Goal: Task Accomplishment & Management: Manage account settings

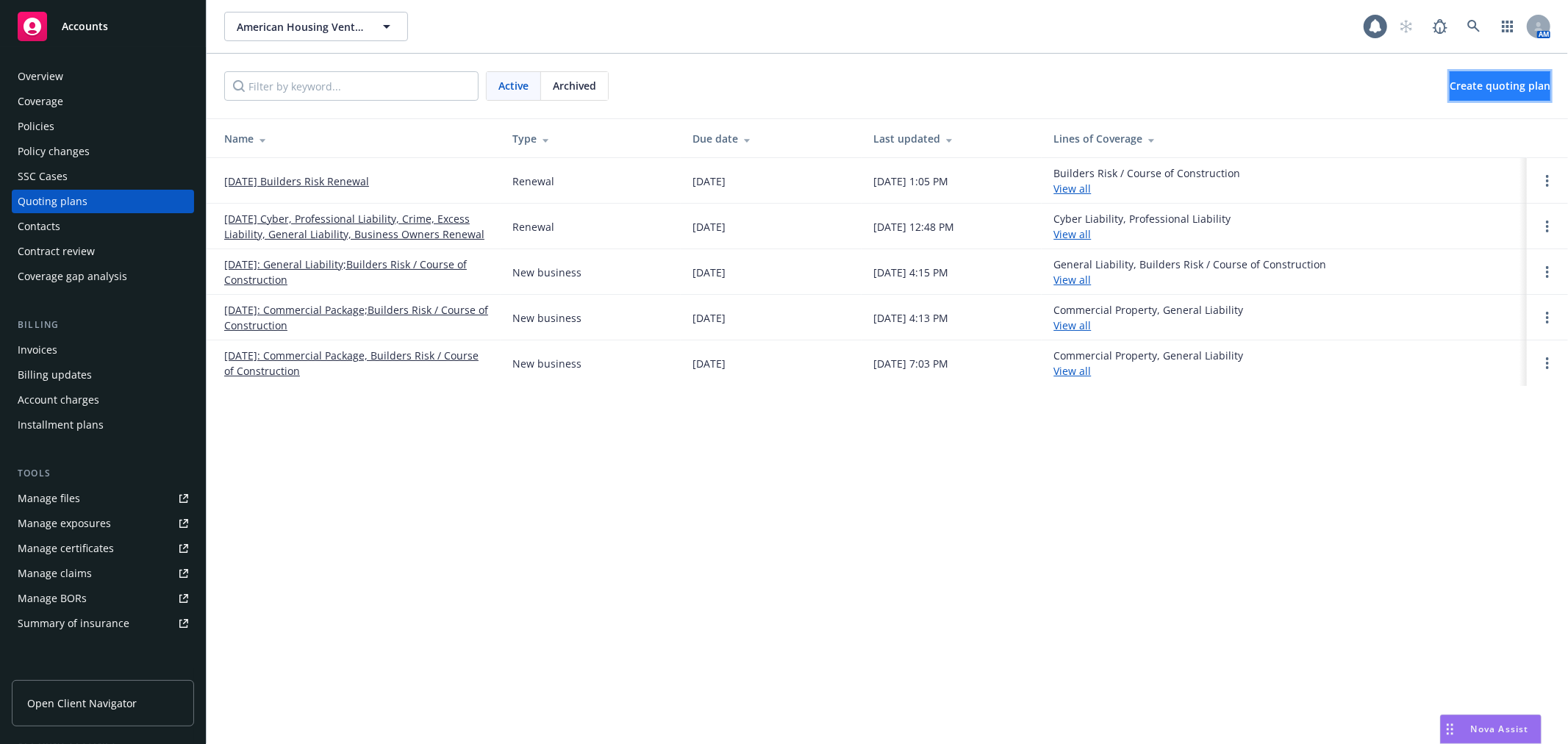
click at [1454, 86] on span "Create quoting plan" at bounding box center [1500, 85] width 101 height 14
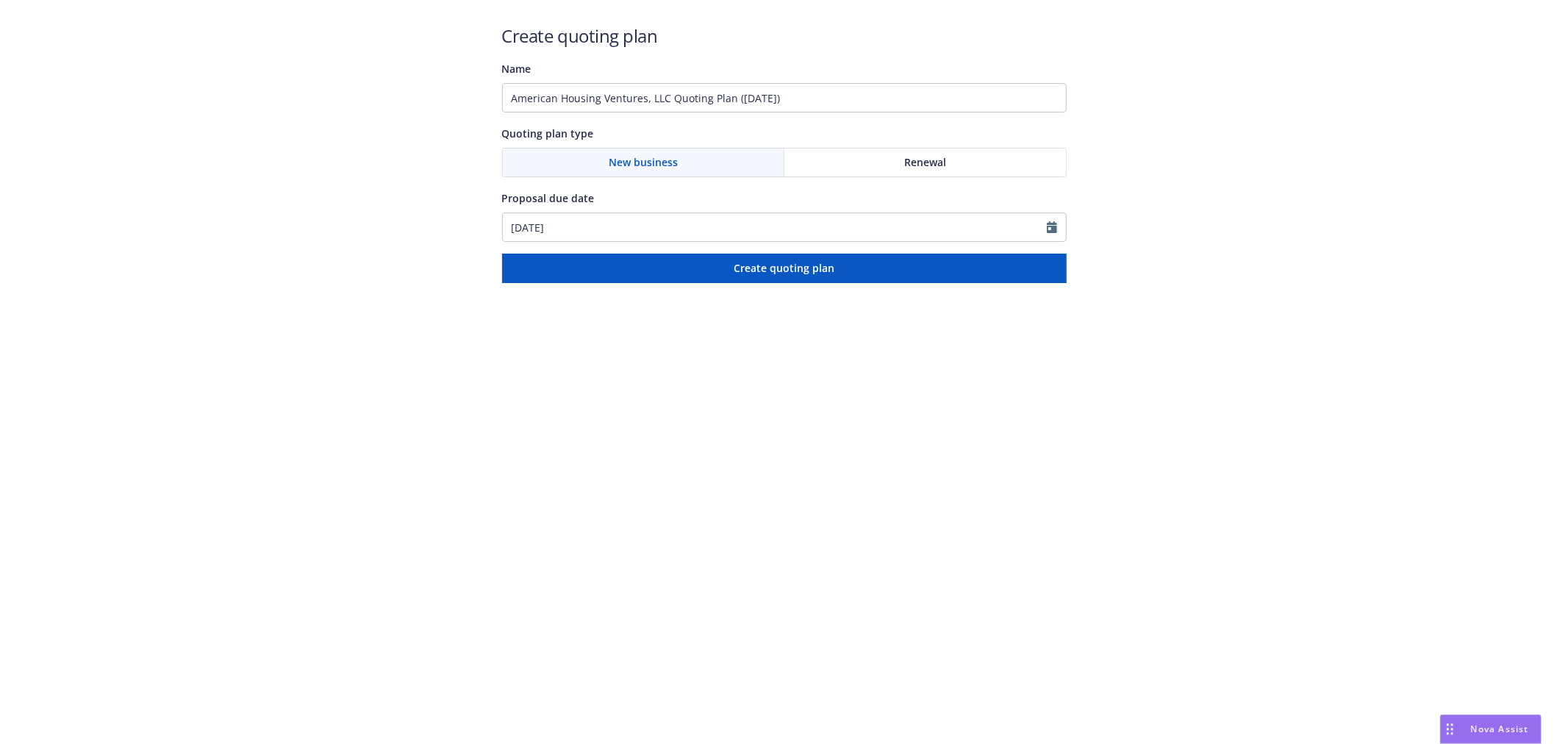
click at [699, 158] on div "New business" at bounding box center [644, 163] width 283 height 28
drag, startPoint x: 879, startPoint y: 99, endPoint x: 452, endPoint y: 99, distance: 427.0
click at [452, 99] on div "Create quoting plan Name American Housing Ventures, LLC Quoting Plan (2025-08-2…" at bounding box center [784, 142] width 1568 height 284
type input "Brooks / Los Cielos Builders Risk"
drag, startPoint x: 1068, startPoint y: 221, endPoint x: 1060, endPoint y: 221, distance: 8.0
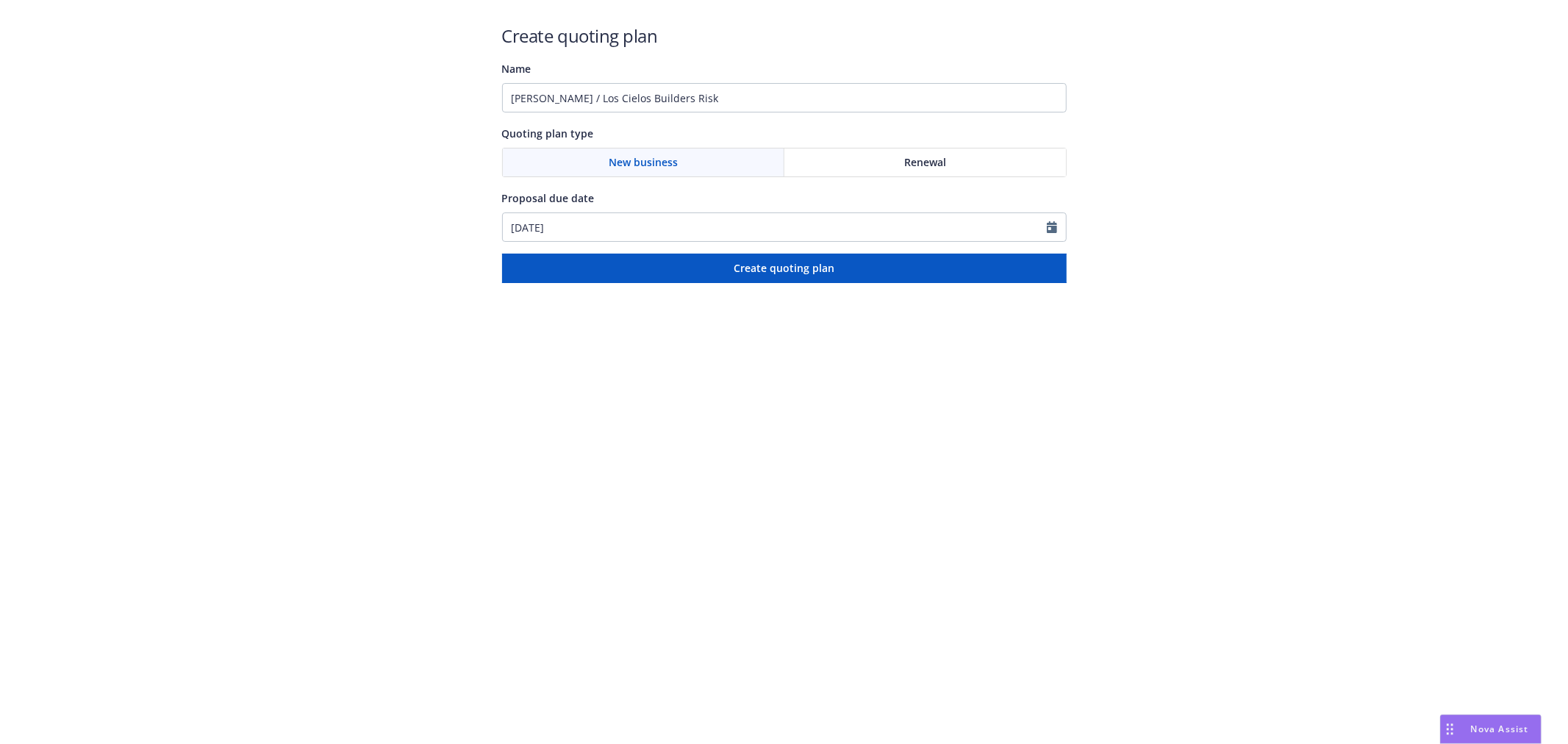
click at [1067, 221] on div "Create quoting plan Name Brooks / Los Cielos Builders Risk Quoting plan type Ne…" at bounding box center [784, 142] width 1568 height 284
click at [1052, 223] on icon "Calendar" at bounding box center [1052, 227] width 10 height 12
click at [663, 262] on icon "button" at bounding box center [664, 263] width 9 height 9
select select "9"
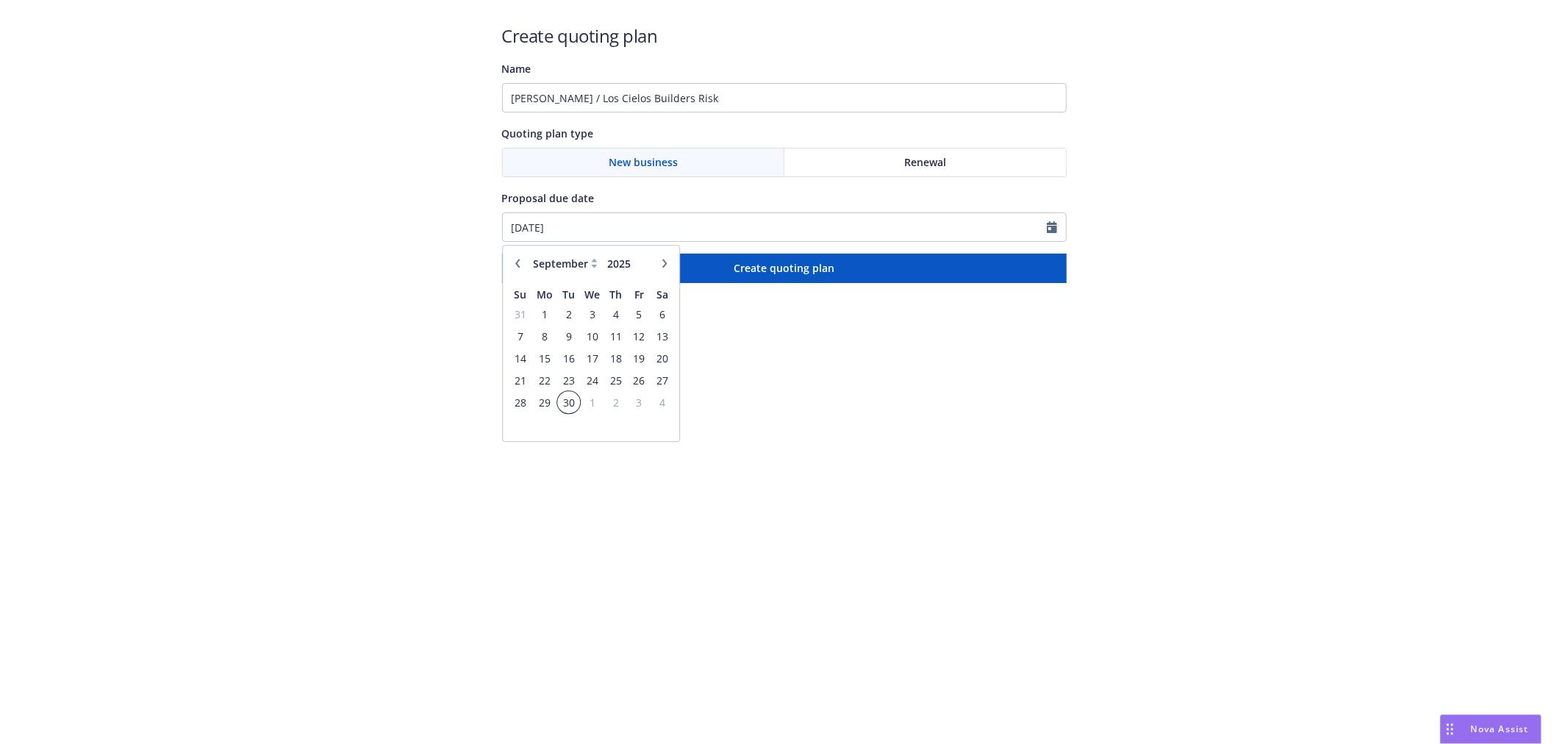
click at [563, 408] on span "30" at bounding box center [568, 402] width 20 height 18
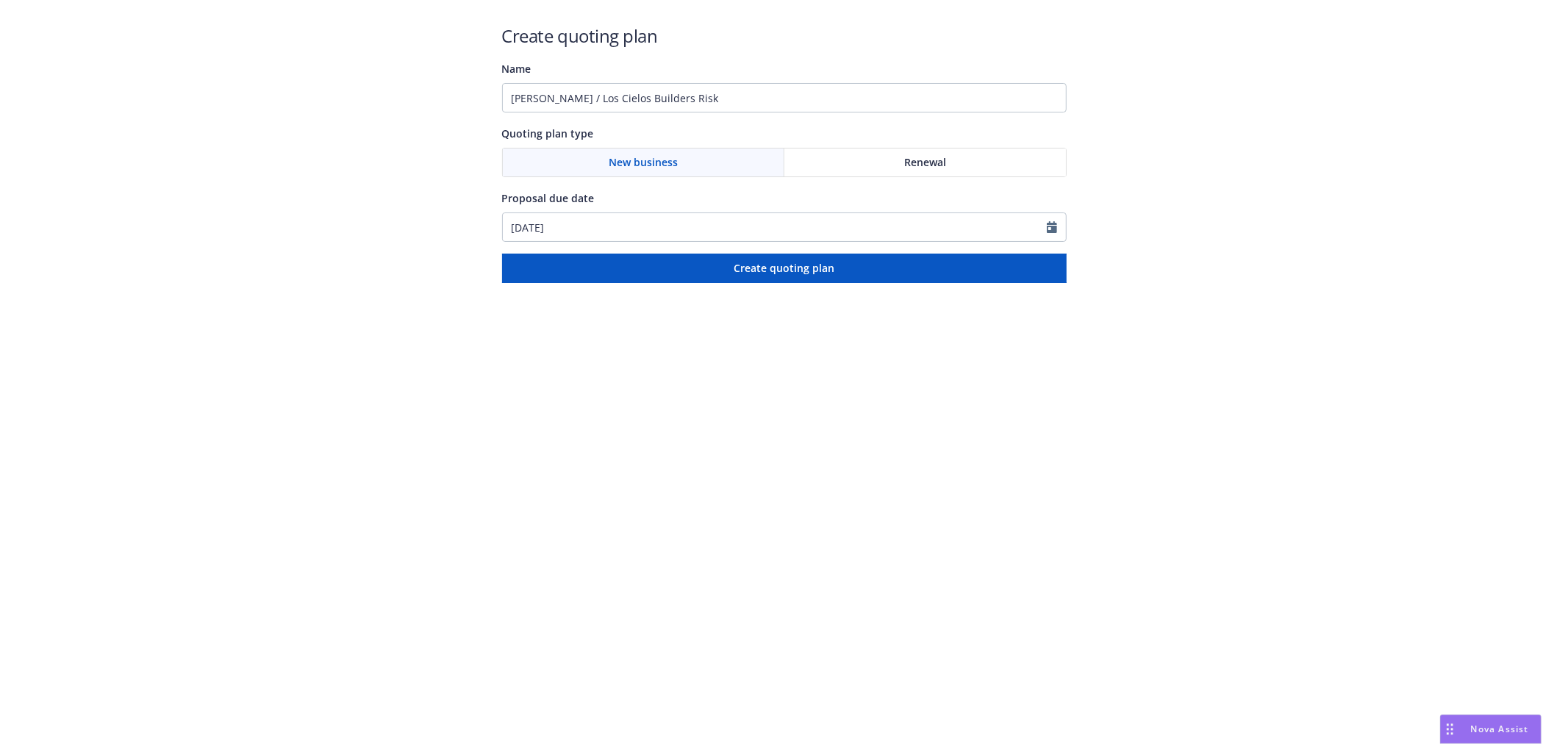
type input "09/30/2025"
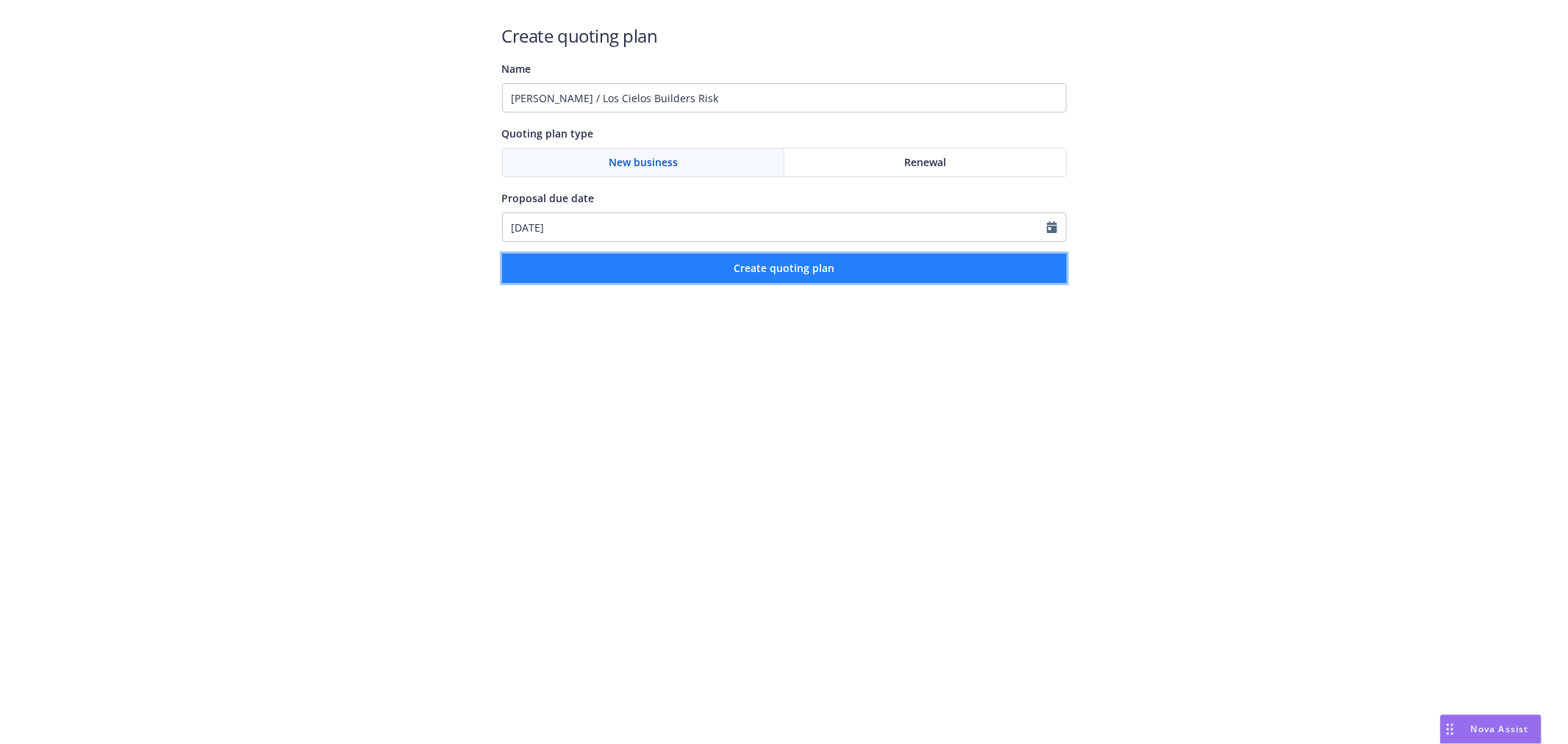
click at [673, 256] on button "Create quoting plan" at bounding box center [784, 268] width 564 height 30
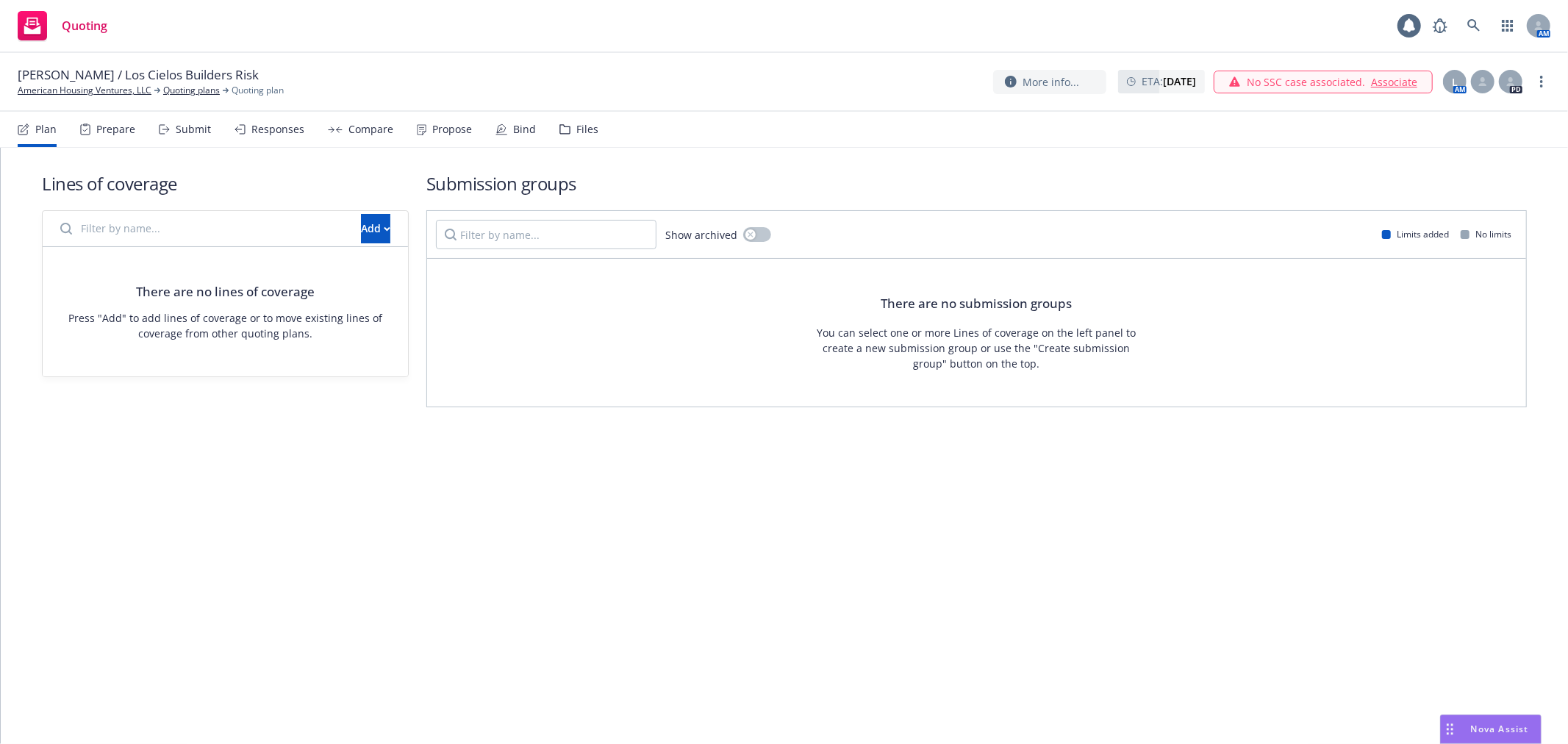
click at [132, 224] on input "Filter by name..." at bounding box center [202, 228] width 301 height 30
type input "builders risk"
click at [370, 230] on button "Add" at bounding box center [375, 228] width 30 height 30
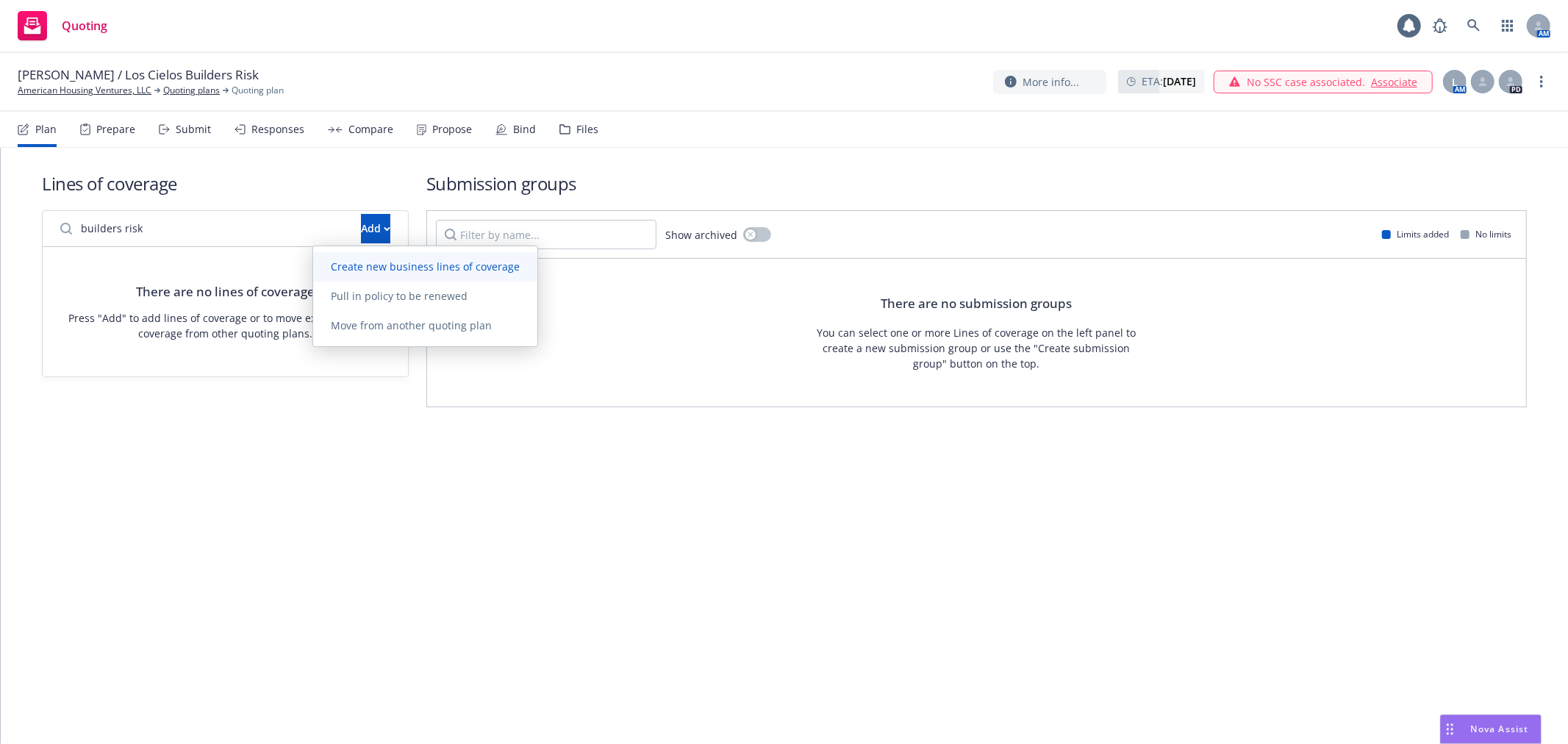
click at [364, 265] on span "Create new business lines of coverage" at bounding box center [425, 266] width 224 height 14
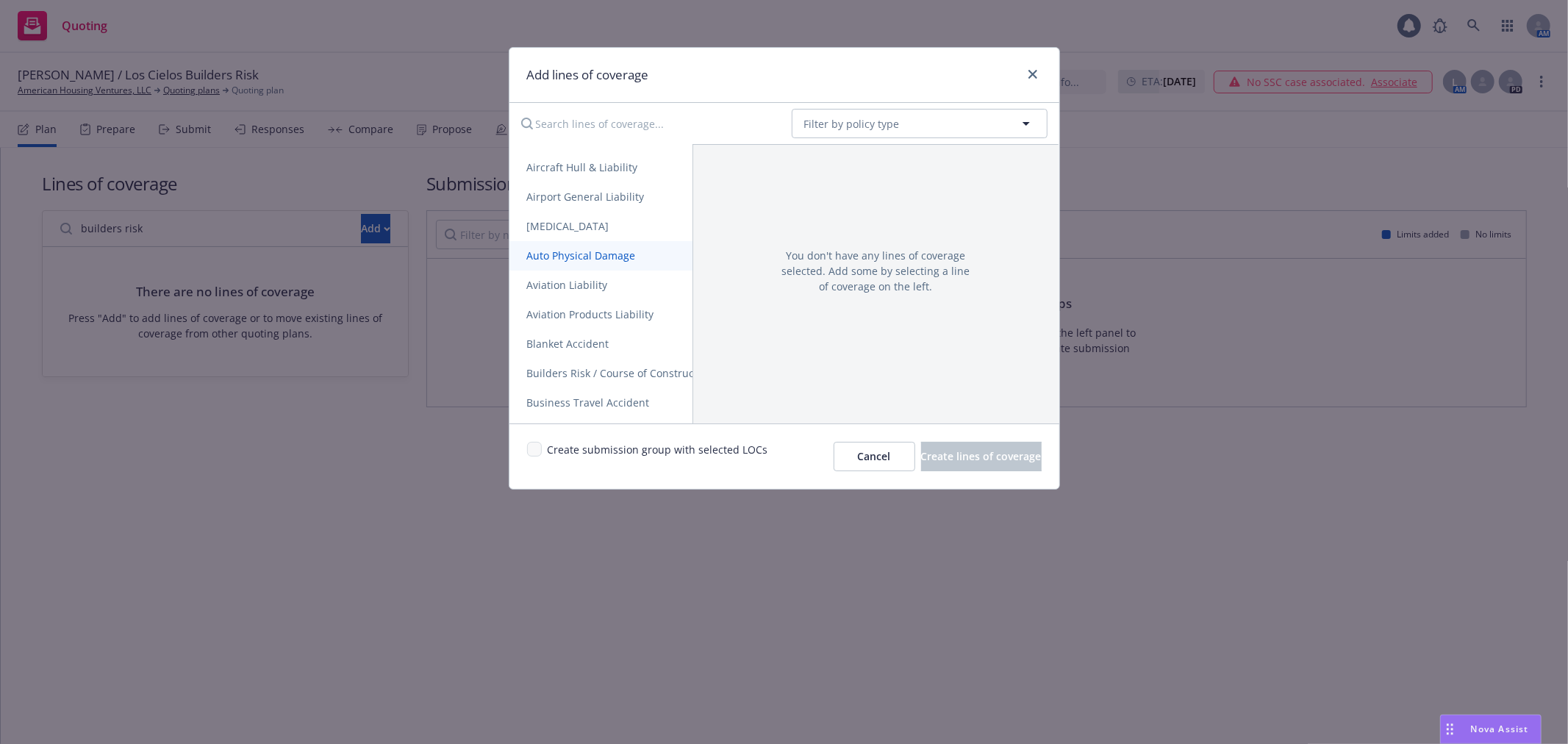
scroll to position [245, 0]
click at [635, 221] on link "Builders Risk / Course of Construction" at bounding box center [706, 212] width 394 height 30
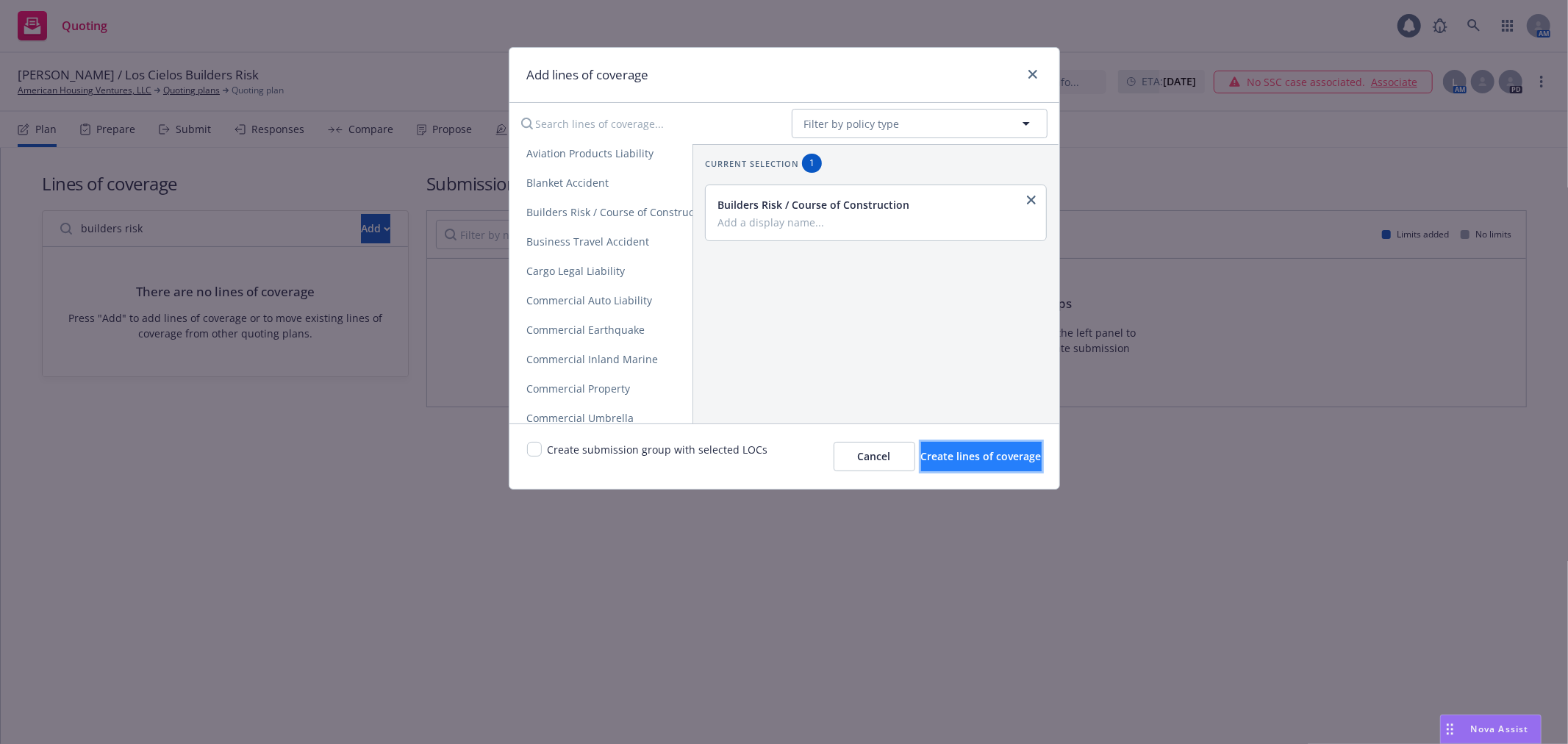
click at [923, 466] on button "Create lines of coverage" at bounding box center [981, 456] width 121 height 30
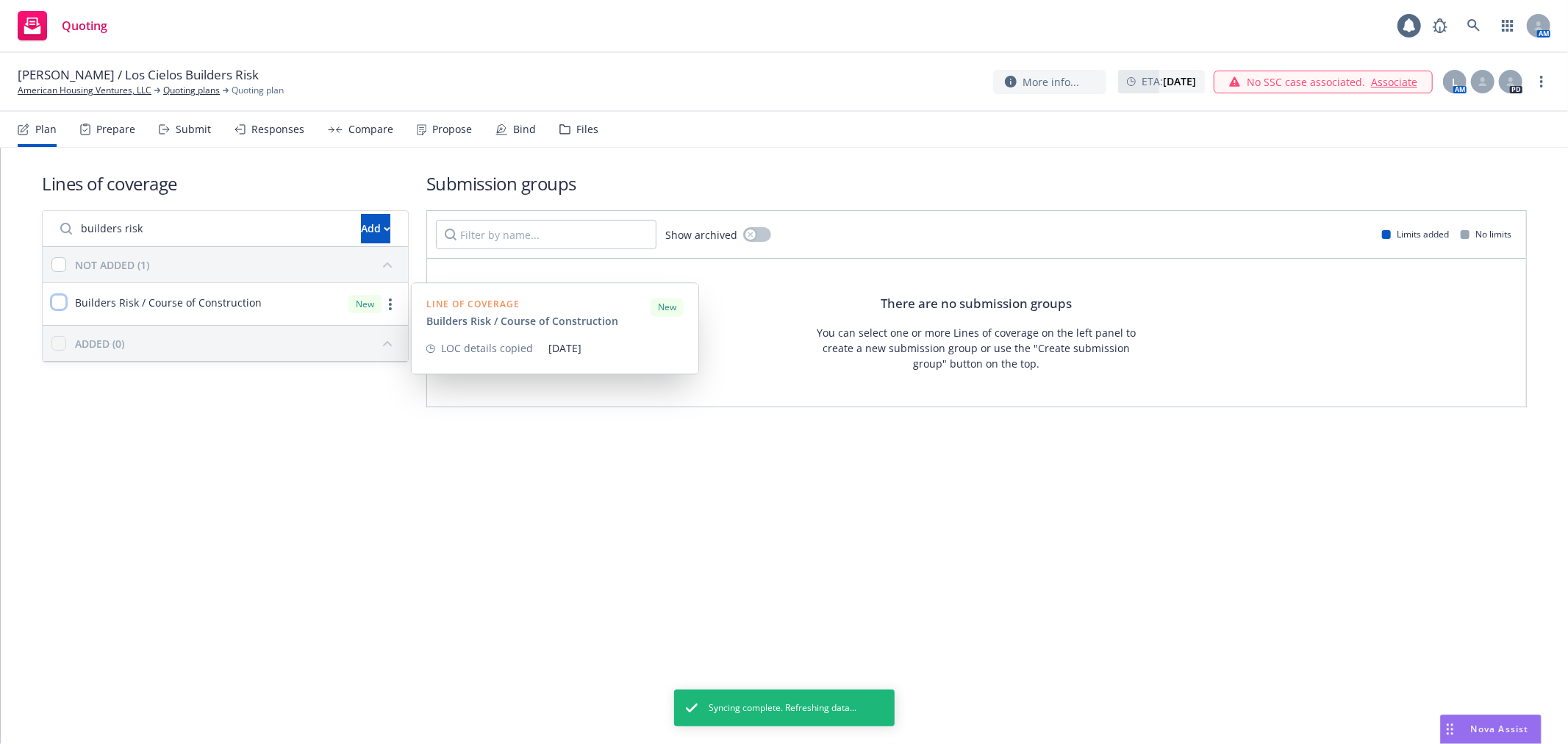
click at [58, 305] on input "checkbox" at bounding box center [58, 302] width 14 height 14
checkbox input "true"
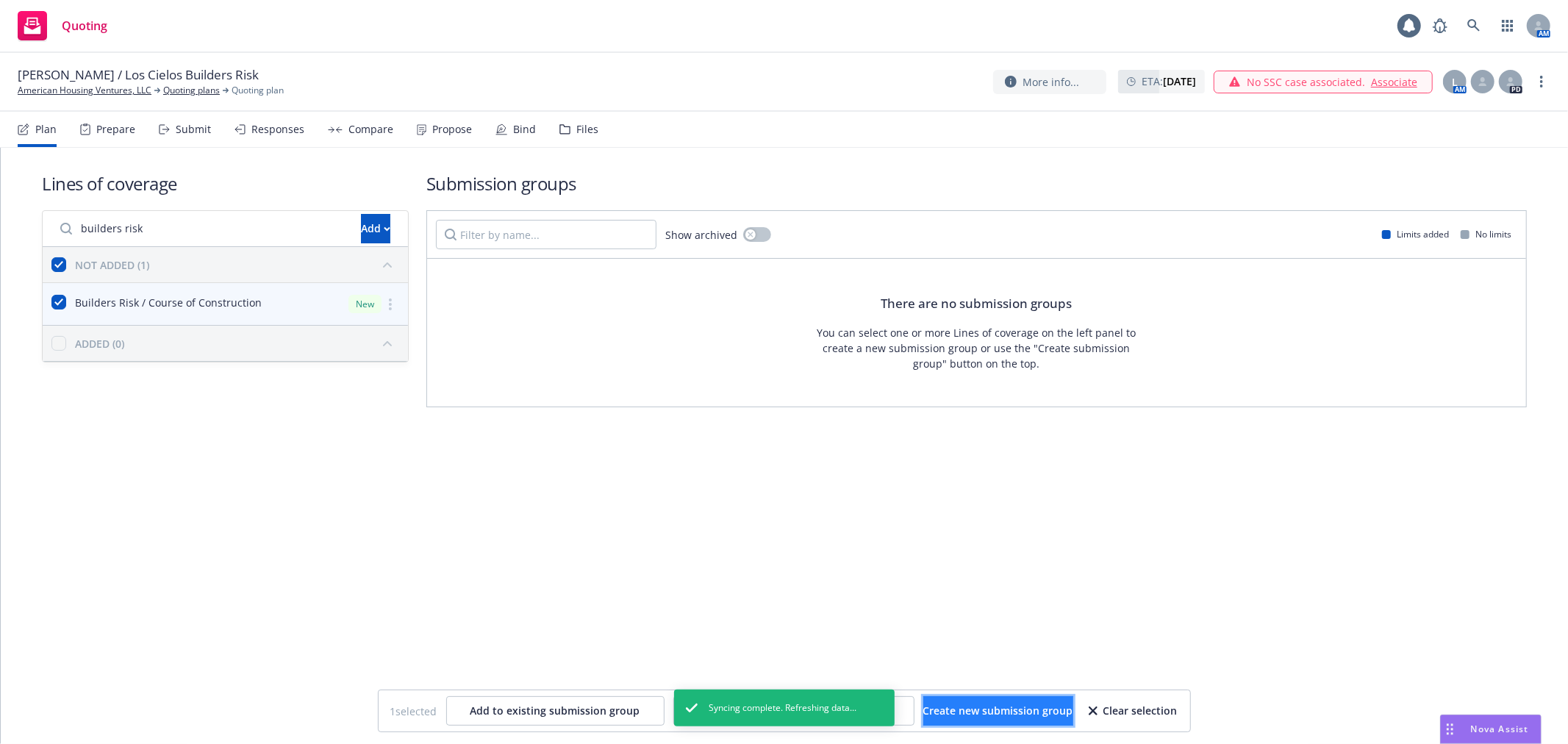
click at [968, 700] on button "Create new submission group" at bounding box center [997, 711] width 150 height 30
checkbox input "false"
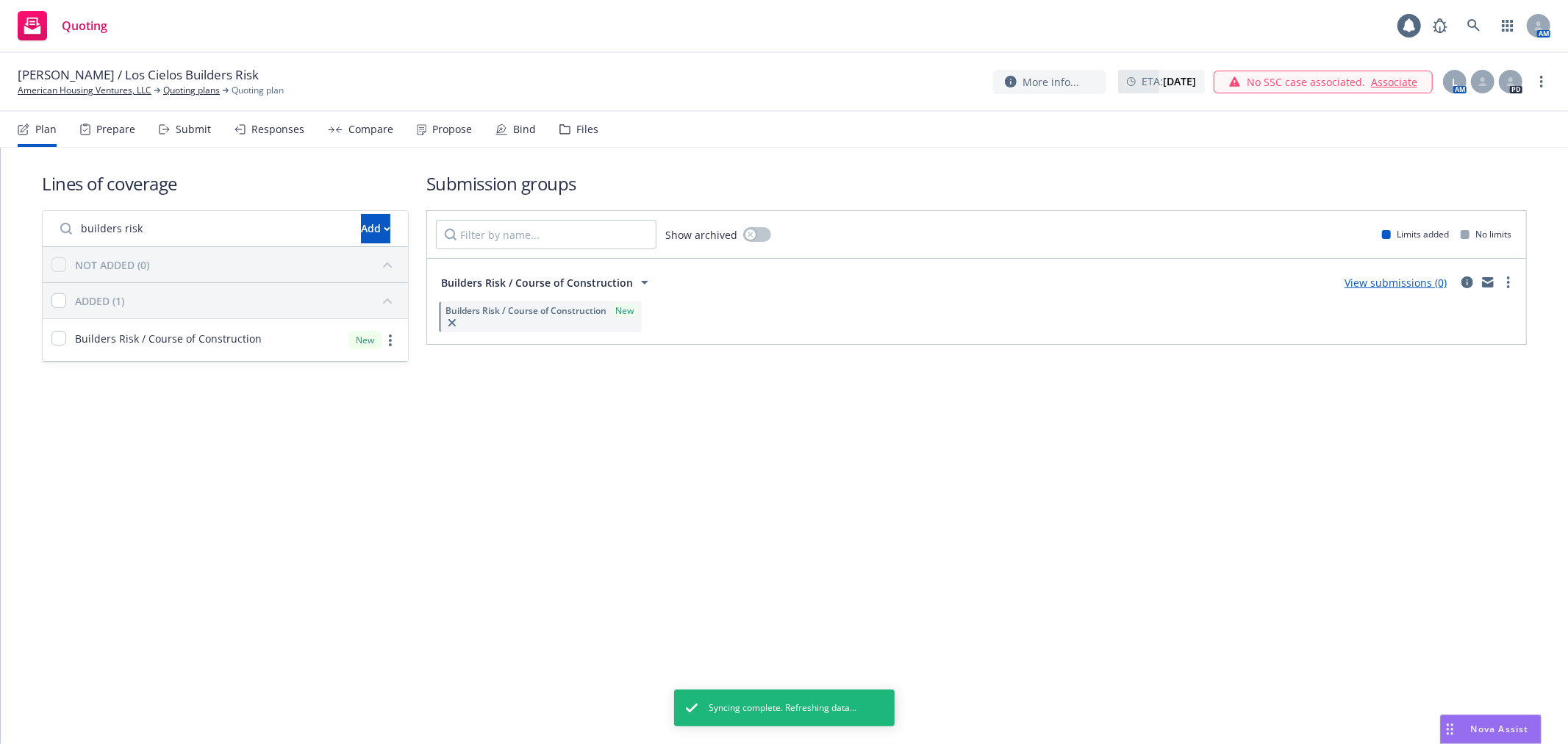
click at [1397, 288] on link "View submissions (0)" at bounding box center [1396, 282] width 102 height 14
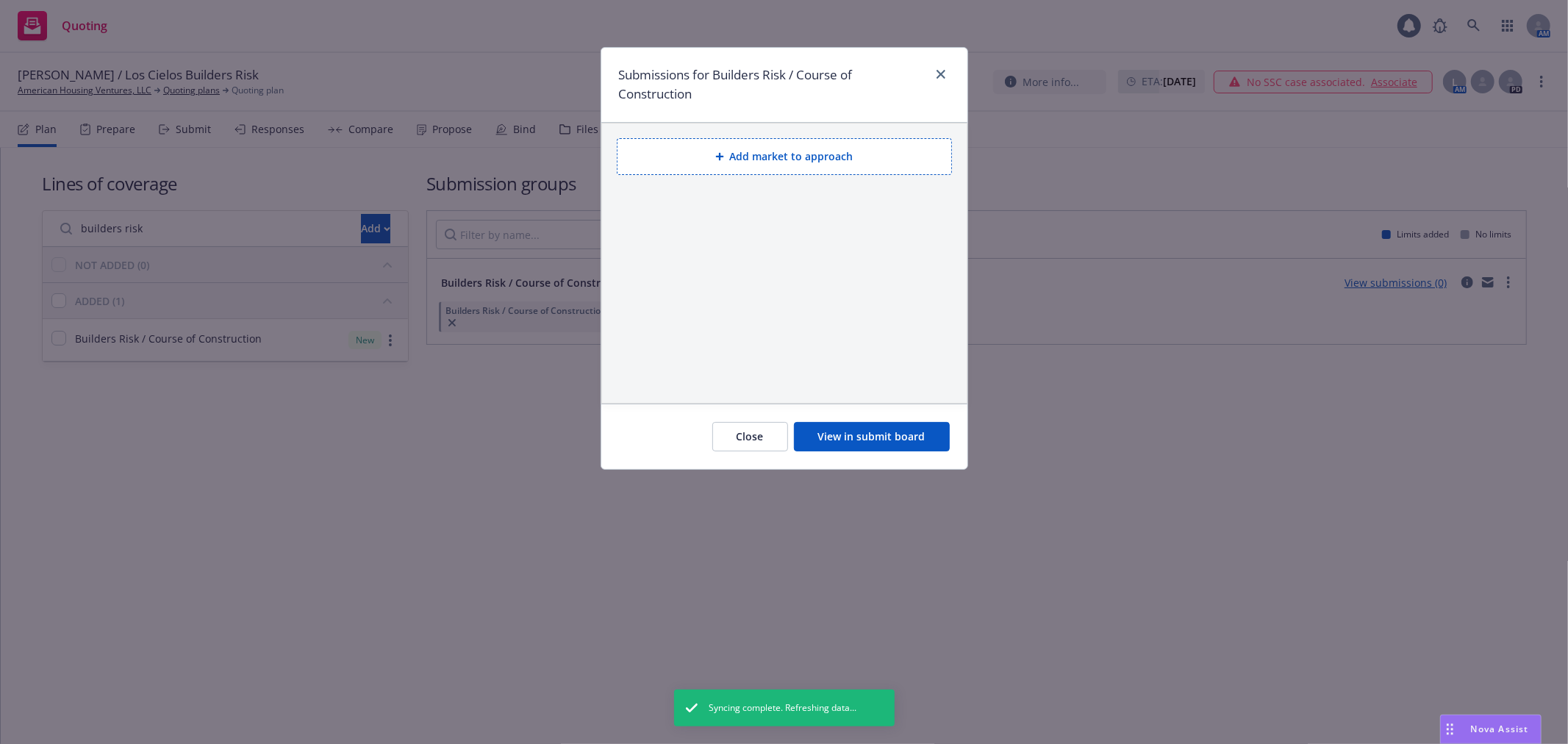
click at [754, 150] on button "Add market to approach" at bounding box center [784, 157] width 335 height 37
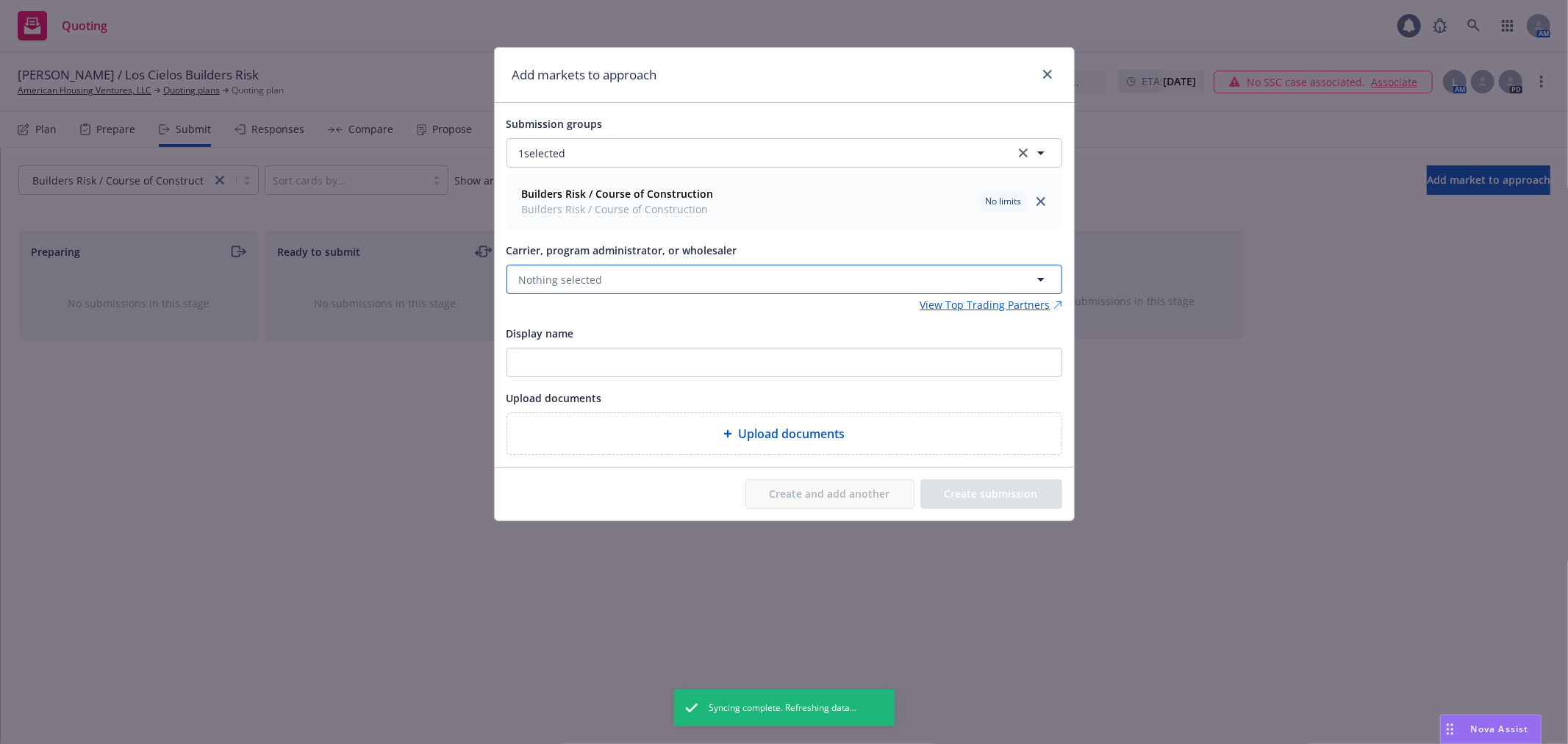
click at [585, 281] on span "Nothing selected" at bounding box center [560, 280] width 84 height 15
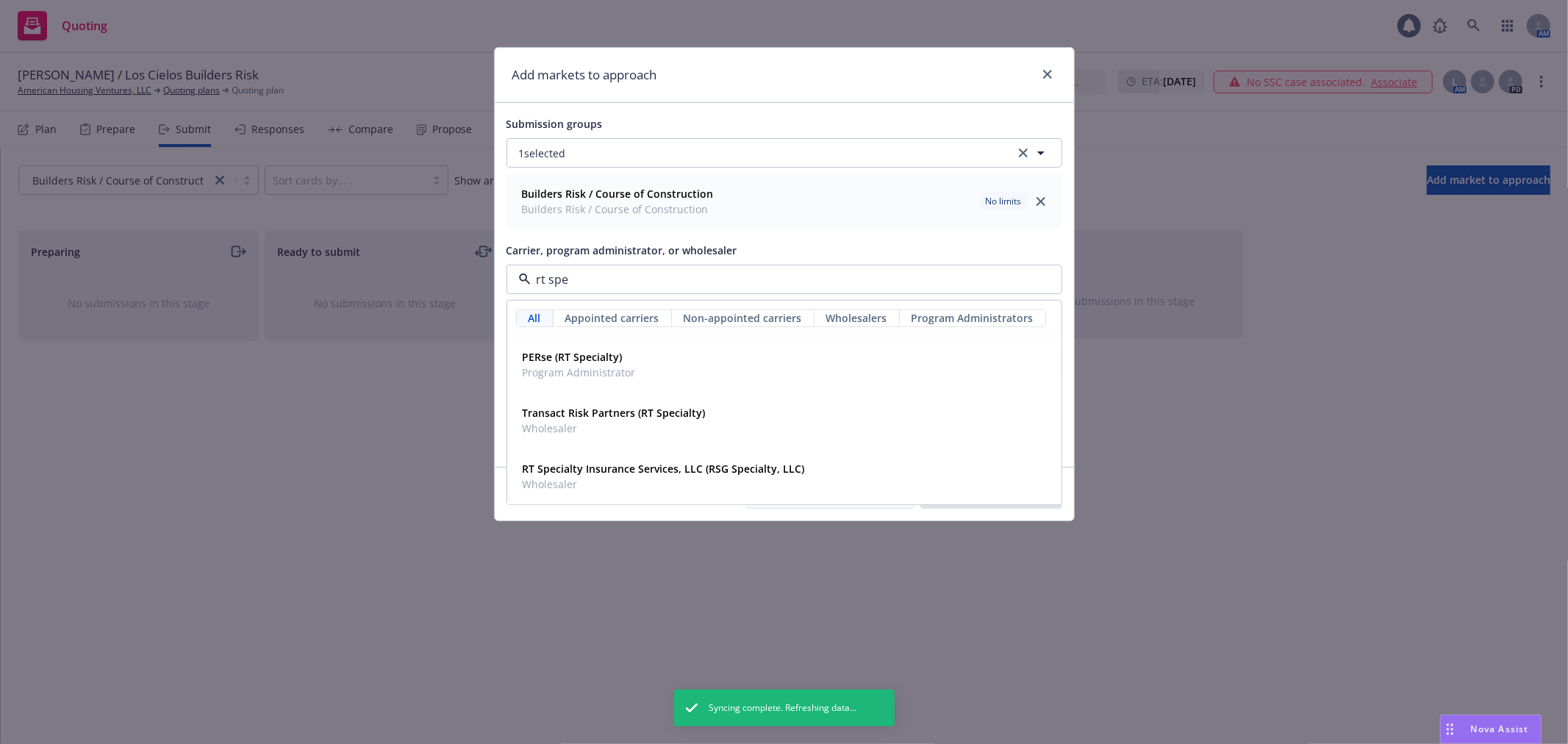
type input "rt spec"
click at [716, 483] on span "Wholesaler" at bounding box center [664, 484] width 283 height 15
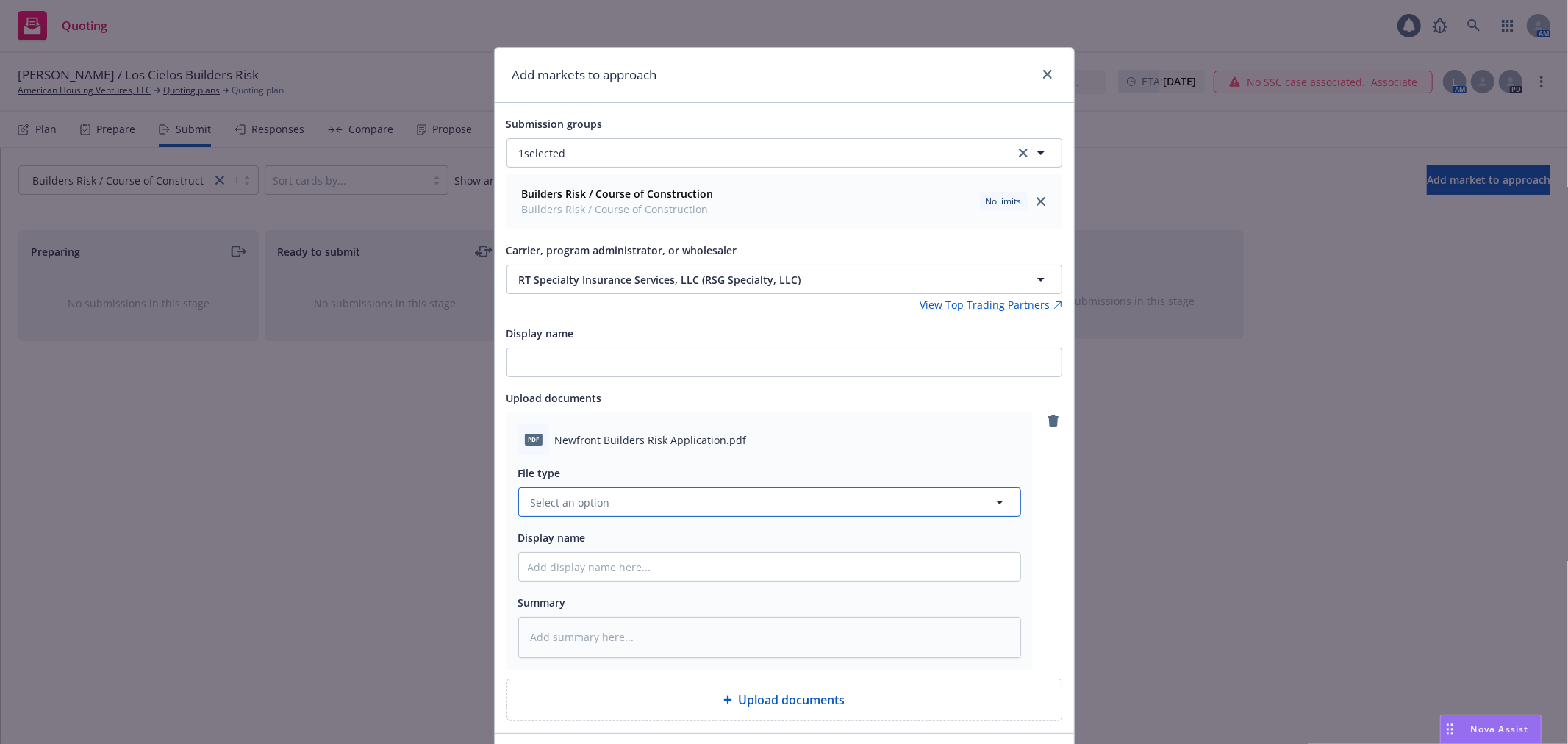
click at [599, 500] on span "Select an option" at bounding box center [570, 502] width 79 height 15
type input "appl"
click at [590, 353] on div "Application" at bounding box center [769, 345] width 483 height 22
click at [612, 572] on input "Display name" at bounding box center [769, 567] width 501 height 28
type textarea "x"
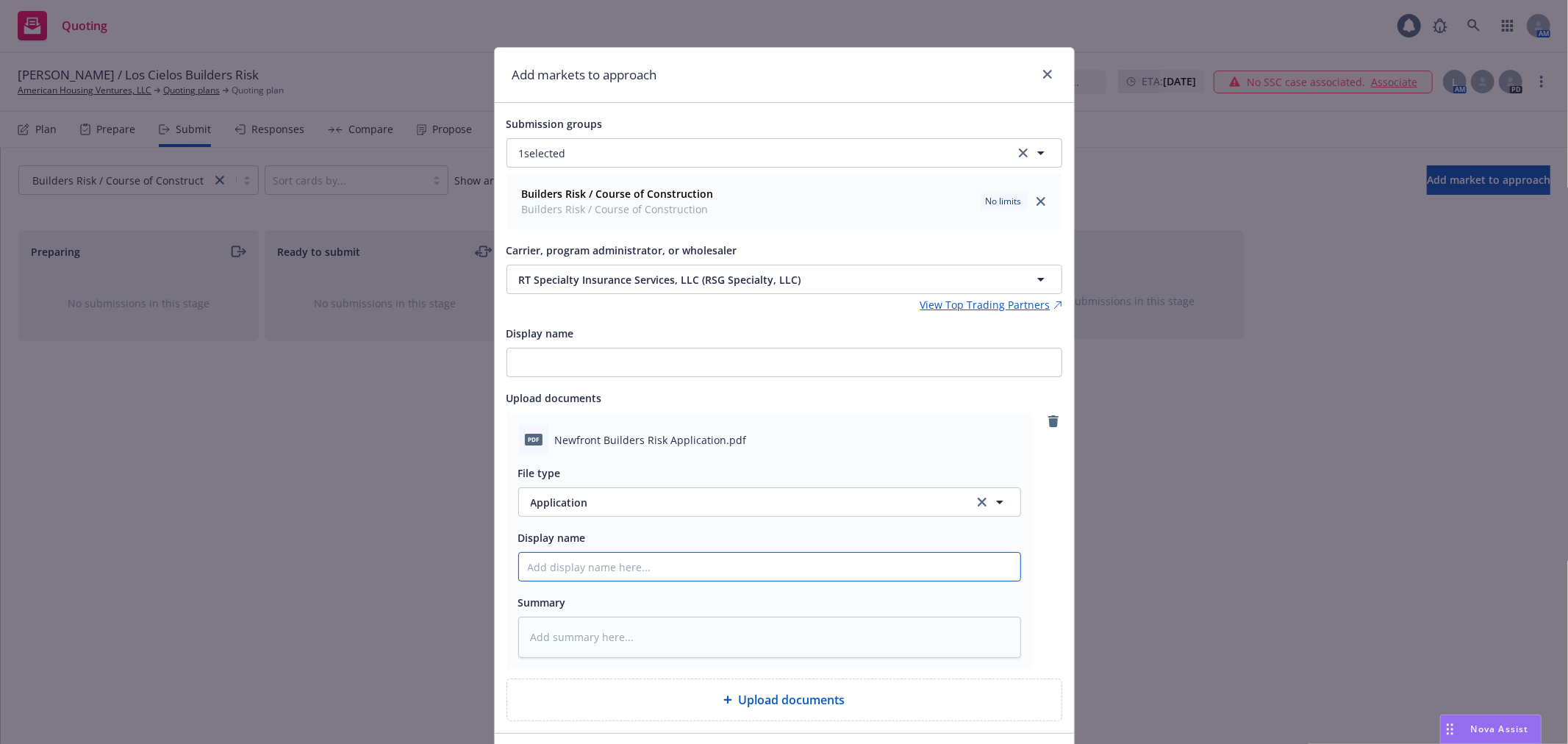
type input "2"
type textarea "x"
type input "20"
type textarea "x"
type input "2"
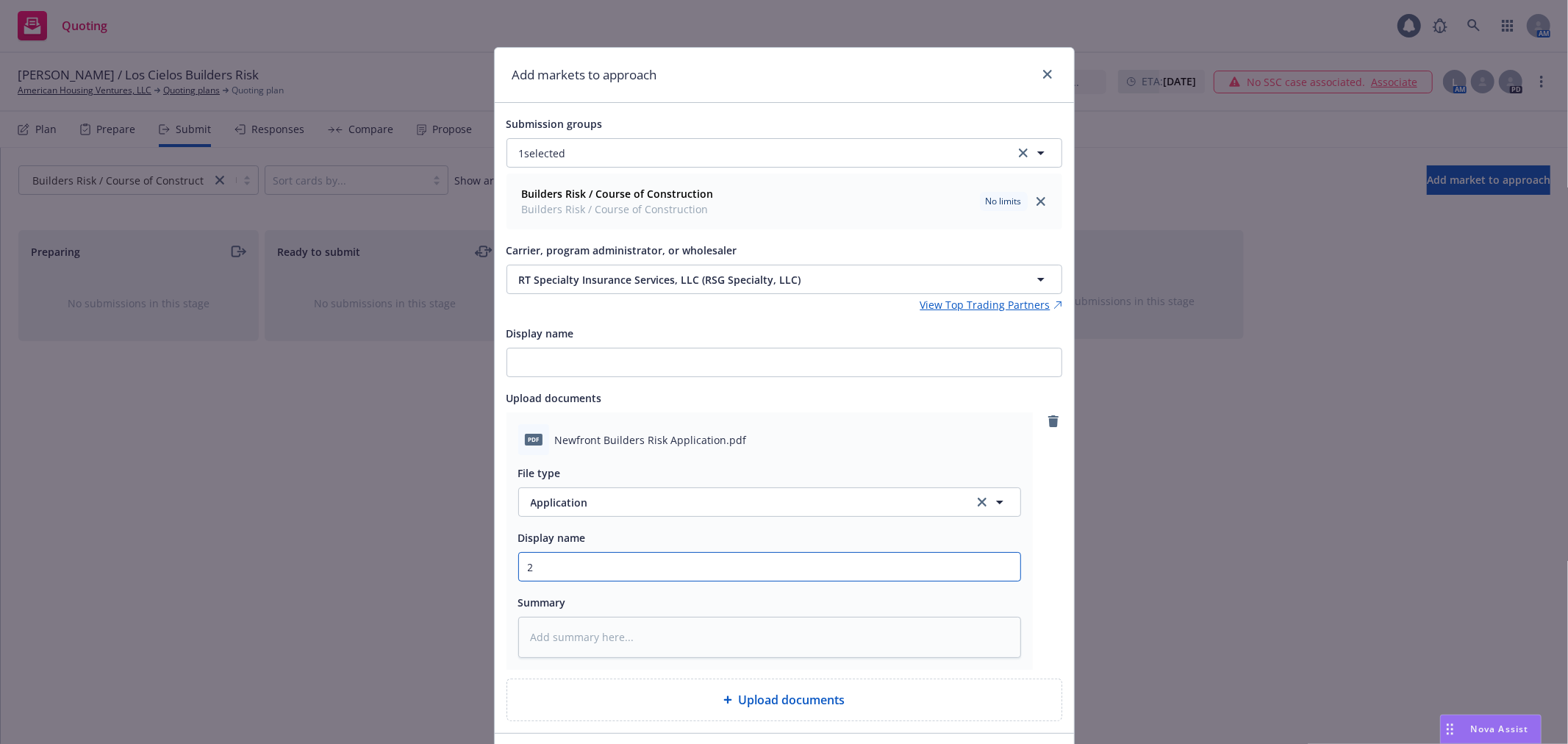
type textarea "x"
type input "B"
type textarea "x"
type input "Br"
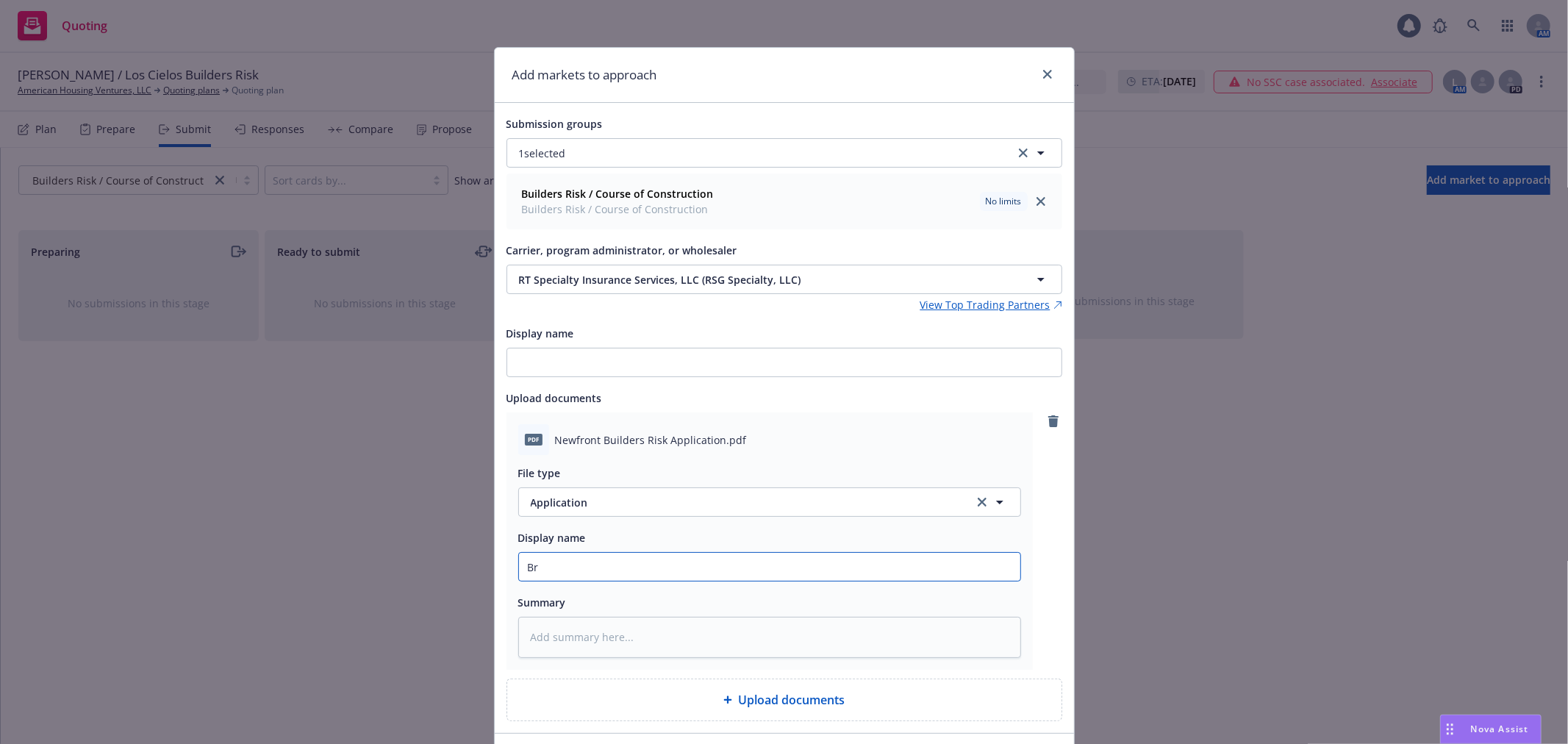
type textarea "x"
type input "Bro"
type textarea "x"
type input "Broo"
type textarea "x"
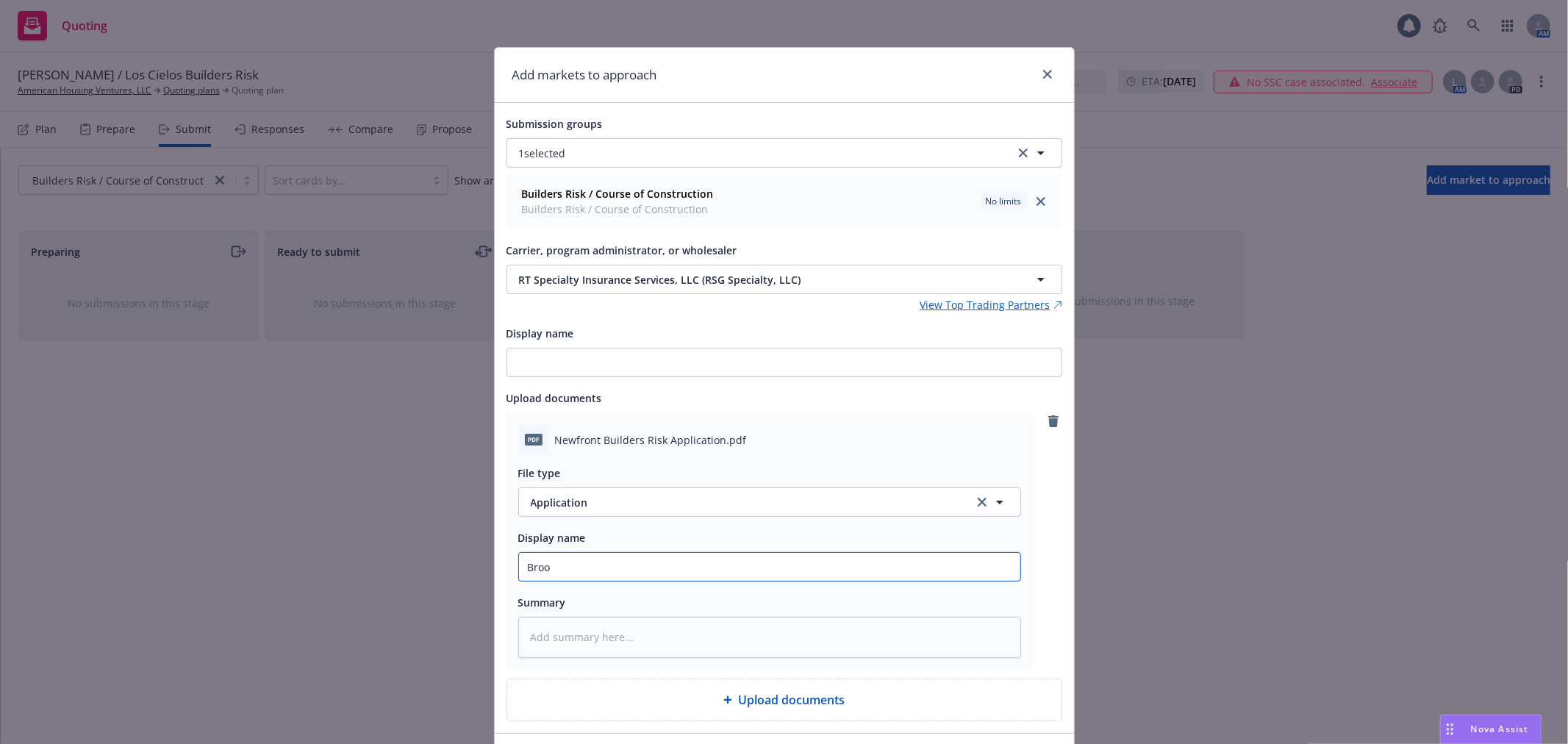
type input "Brook"
type textarea "x"
type input "Brooks"
type textarea "x"
type input "Brooks/"
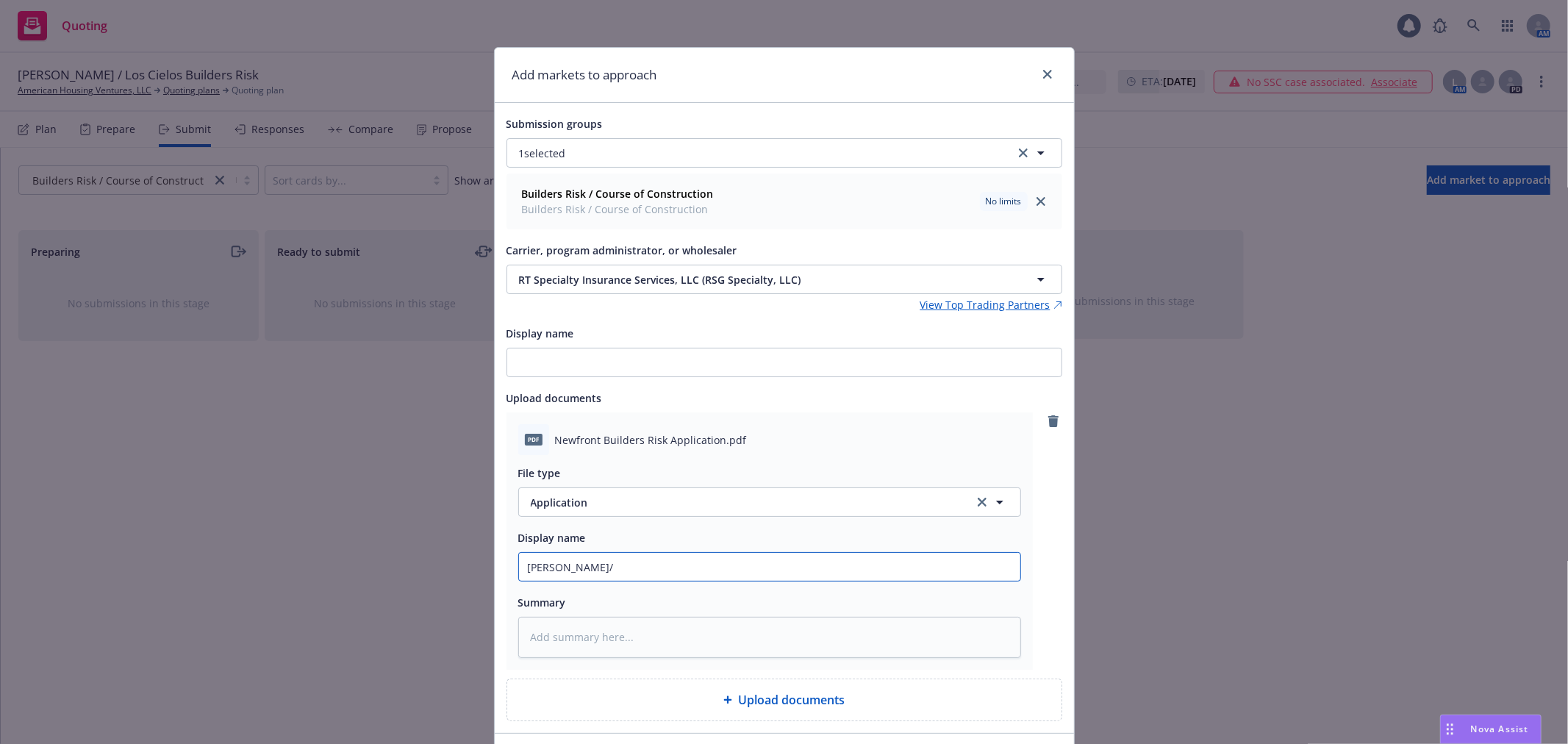
type textarea "x"
type input "Brooks/L"
type textarea "x"
type input "Brooks/Lo"
type textarea "x"
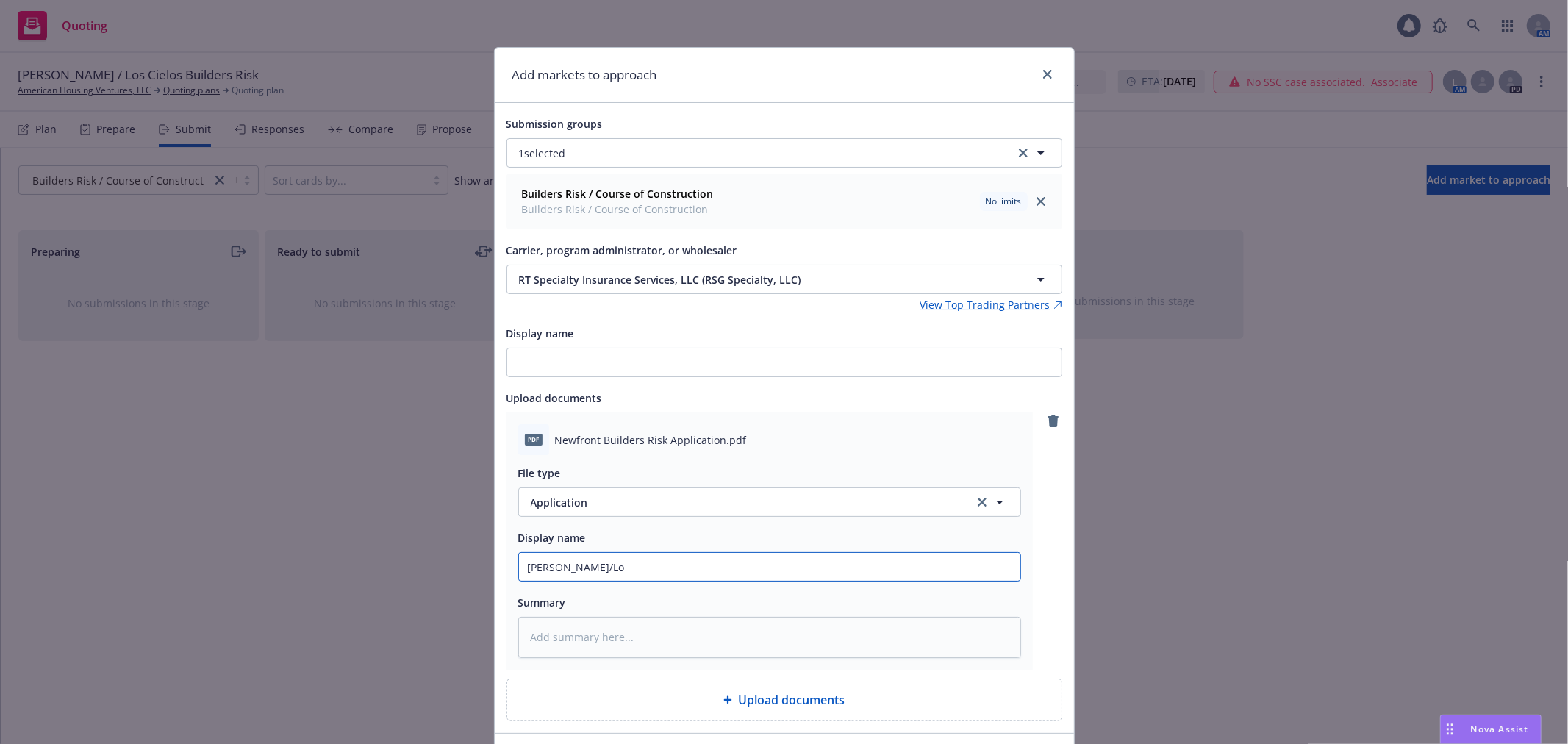
type input "Brooks/Los"
type textarea "x"
type input "Brooks/Los"
type textarea "x"
type input "Brooks/Los C"
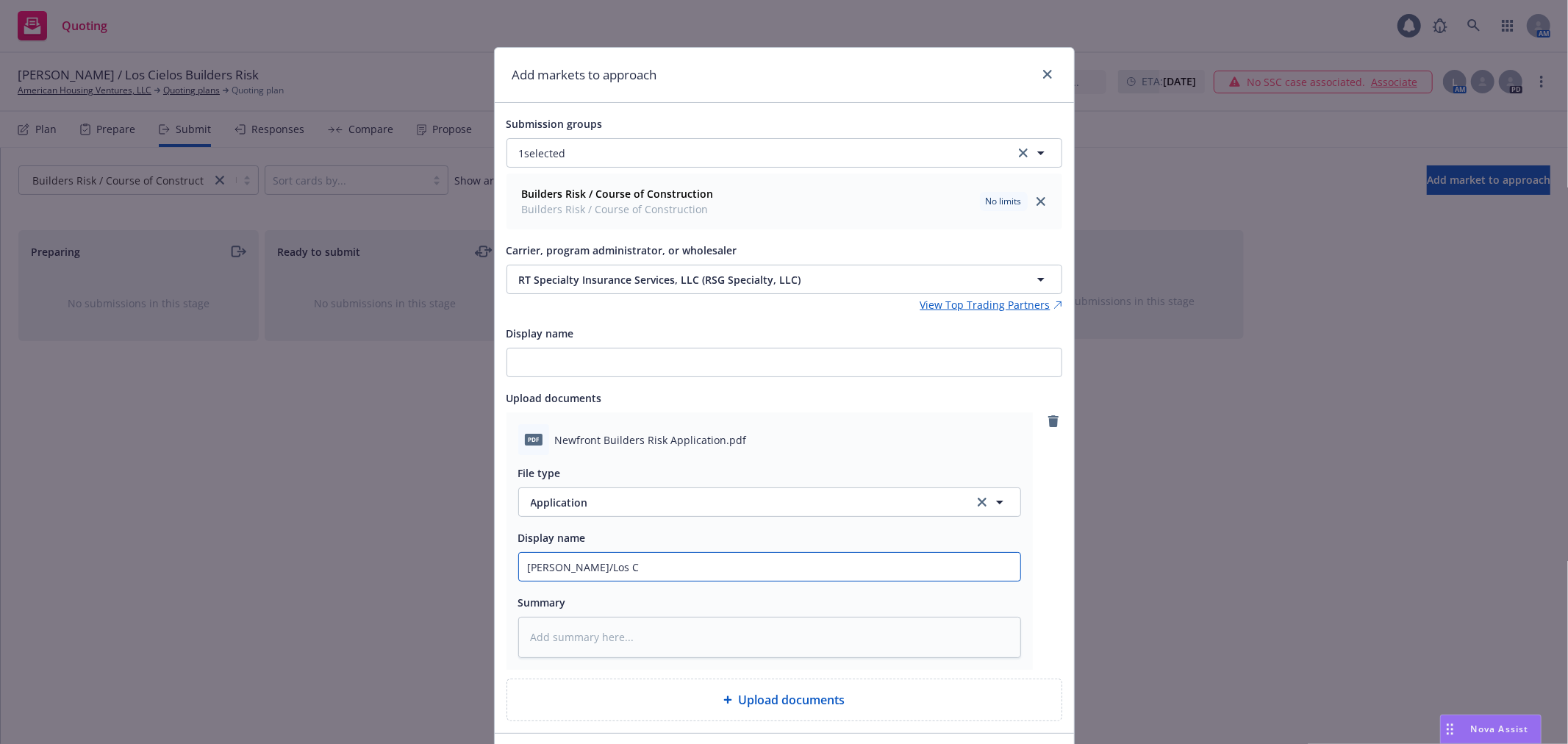
type textarea "x"
type input "Brooks/Los Ci"
type textarea "x"
type input "Brooks/Los Cie"
type textarea "x"
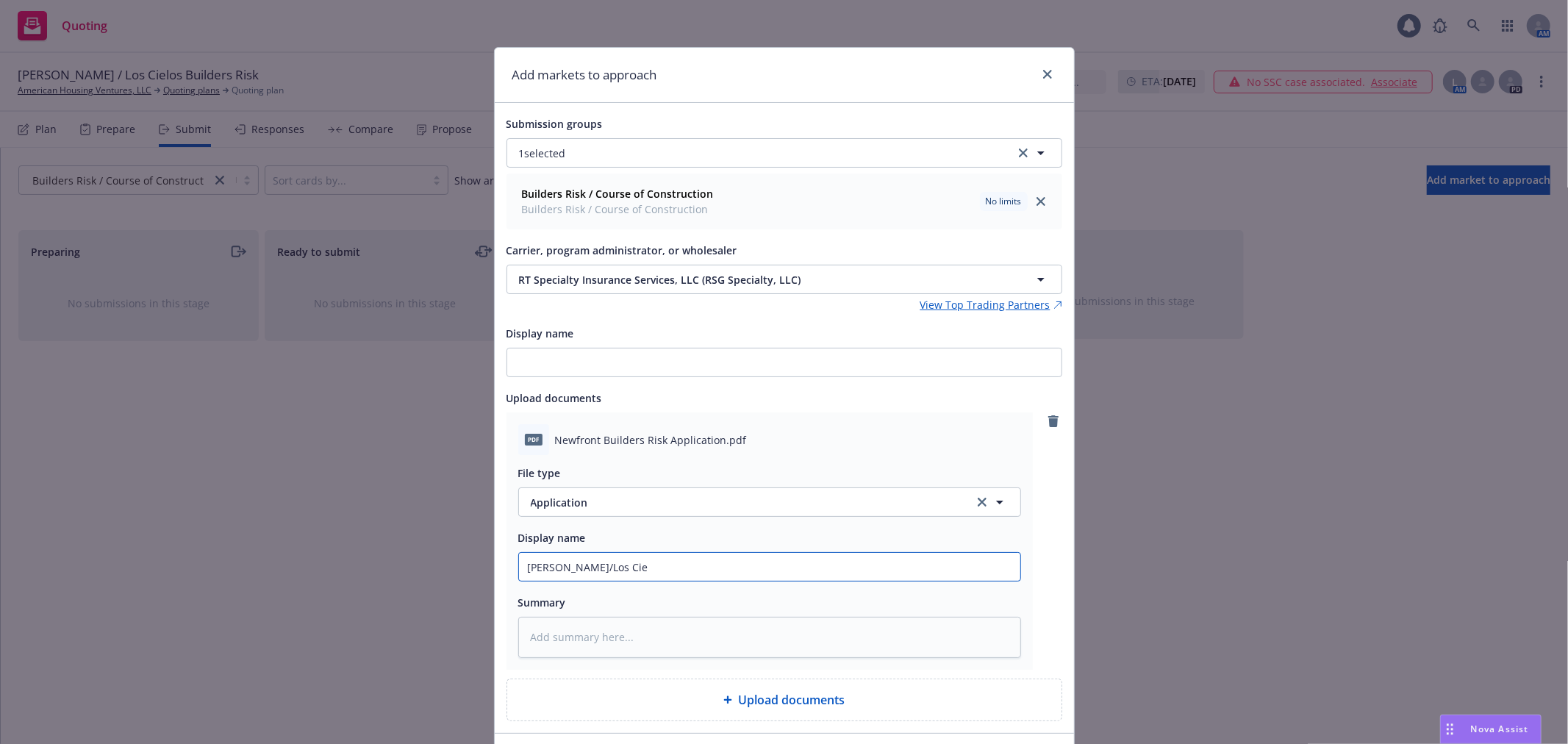
type input "Brooks/Los Ciel"
type textarea "x"
type input "Brooks/Los Cielo"
type textarea "x"
type input "Brooks/Los Cielos"
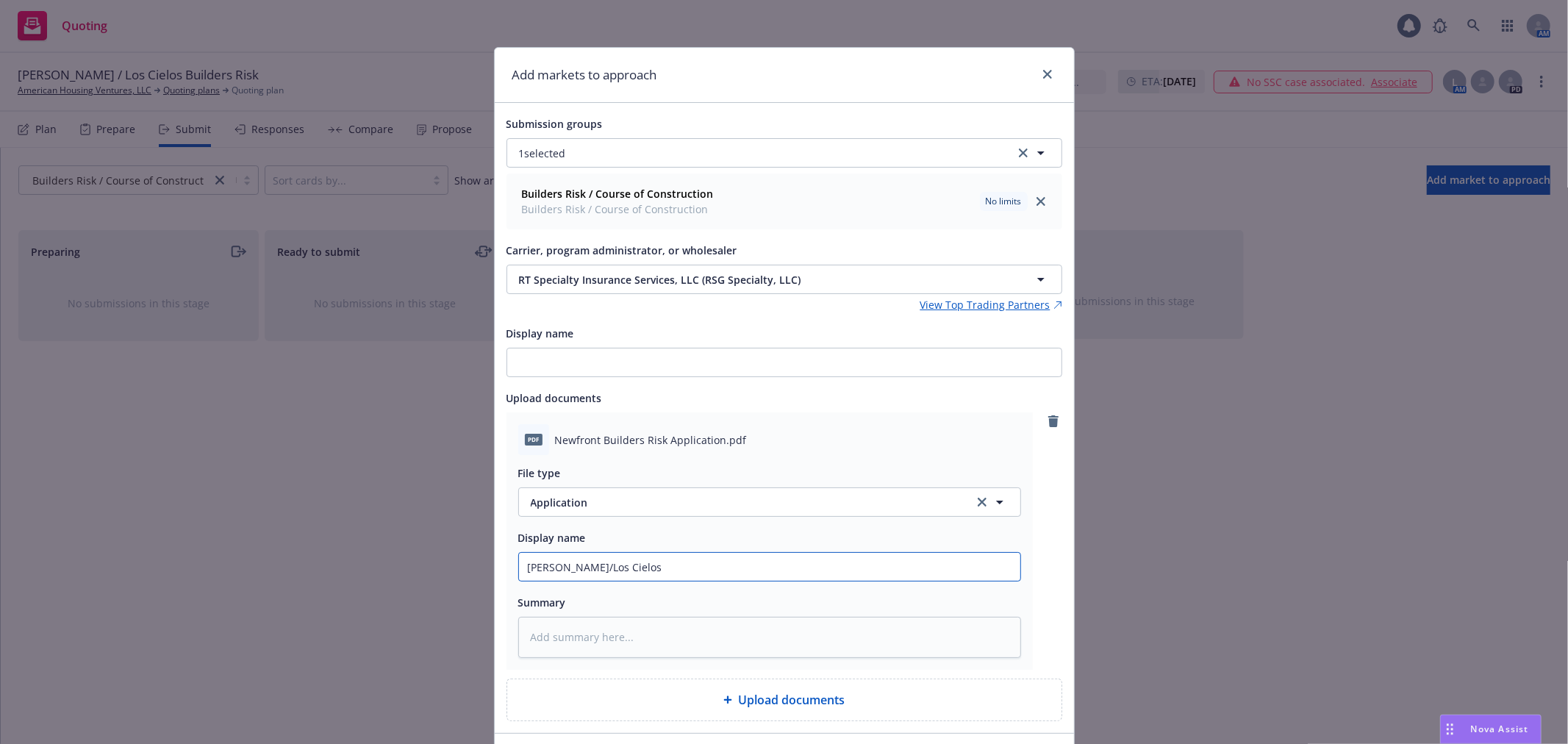
type textarea "x"
type input "Brooks/Los Cielos"
type textarea "x"
type input "Brooks/Los Cielos B"
type textarea "x"
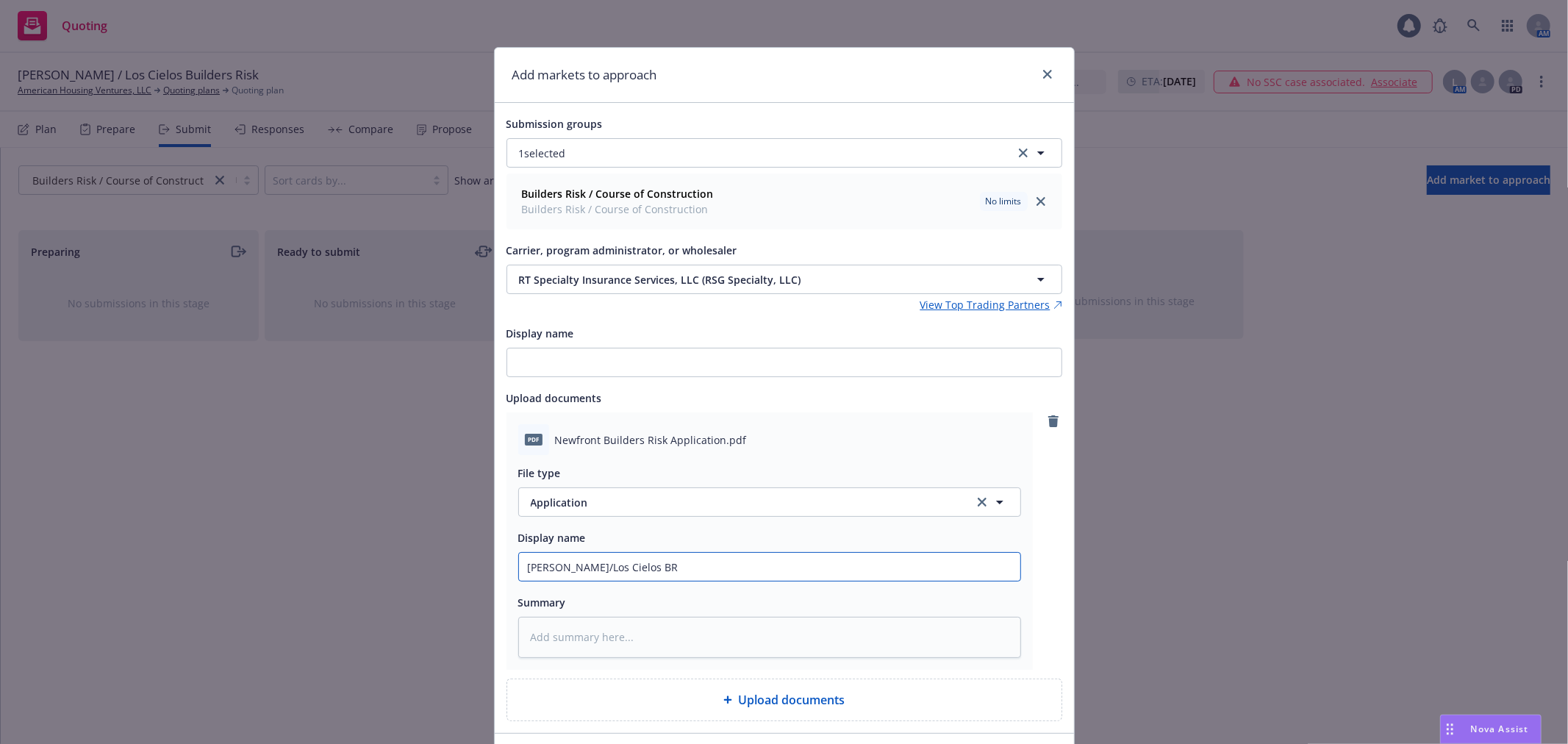
type input "Brooks/Los Cielos BR"
type textarea "x"
type input "Brooks/Los Cielos BR A"
type textarea "x"
type input "Brooks/Los Cielos BR Ap"
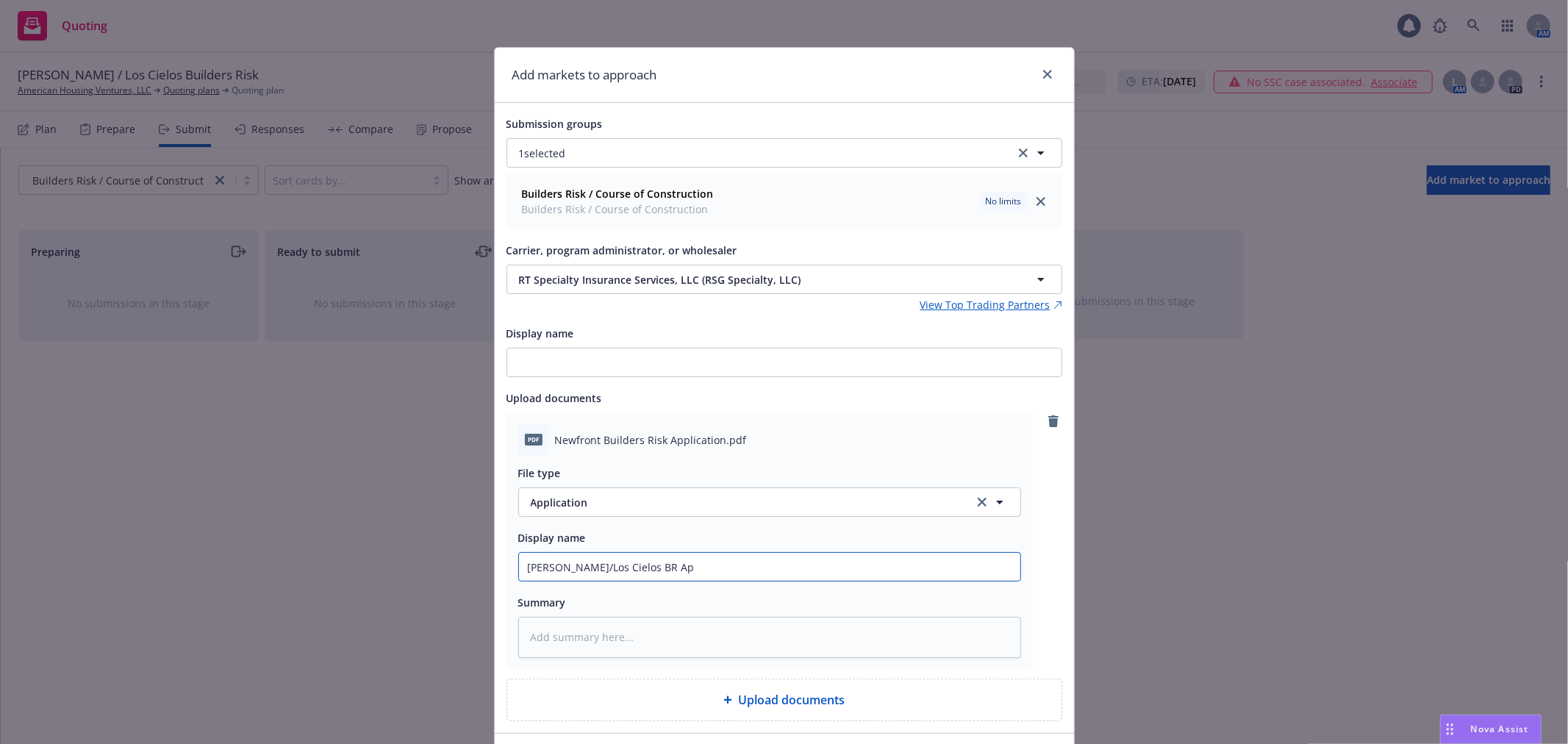
type textarea "x"
type input "Brooks/Los Cielos BR App"
type textarea "x"
type input "Brooks/Los Cielos BR Appl"
type textarea "x"
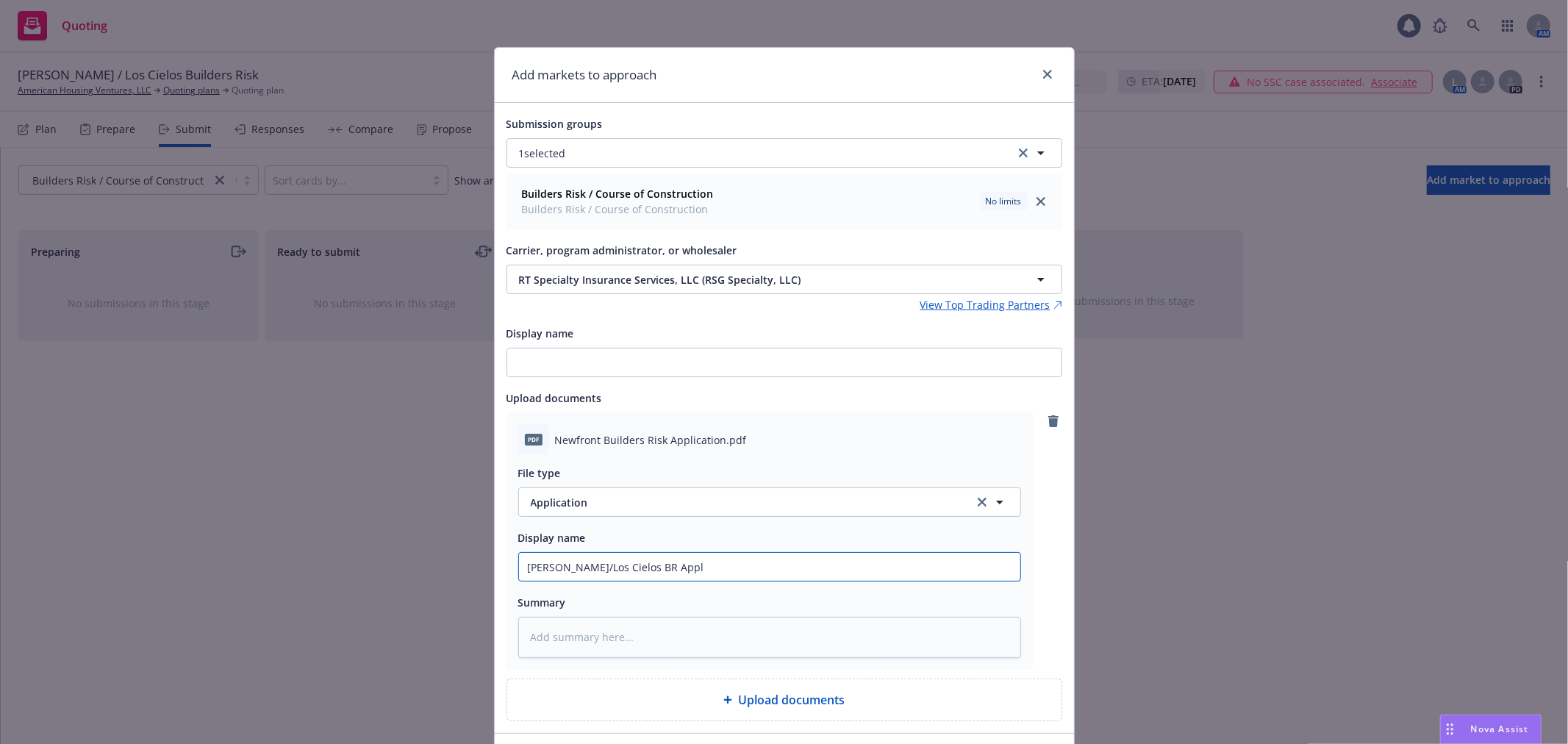
type input "Brooks/Los Cielos BR Appli"
type textarea "x"
type input "Brooks/Los Cielos BR Applic"
type textarea "x"
type input "Brooks/Los Cielos BR Applica"
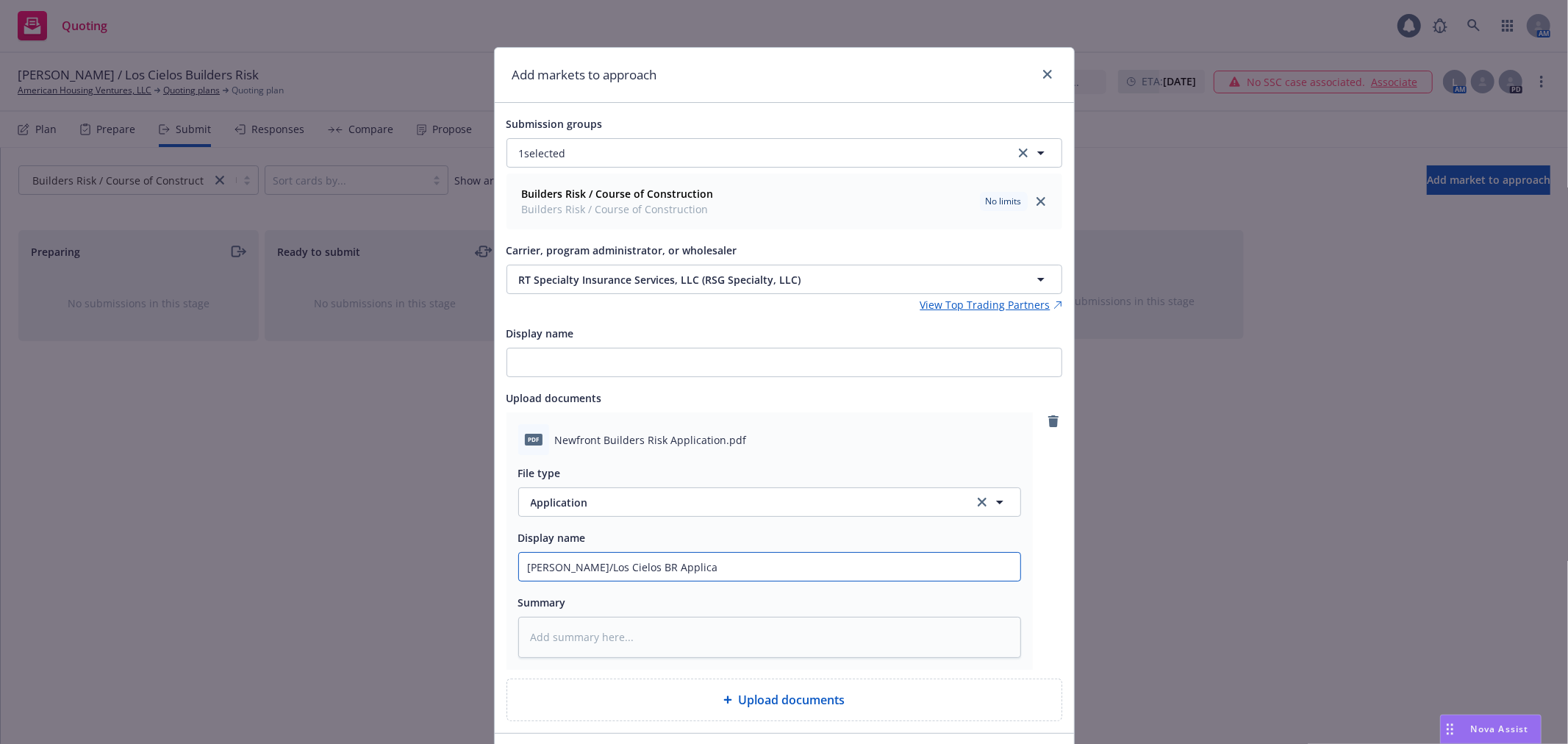
type textarea "x"
type input "Brooks/Los Cielos BR Applicat"
type textarea "x"
type input "Brooks/Los Cielos BR Applicati"
type textarea "x"
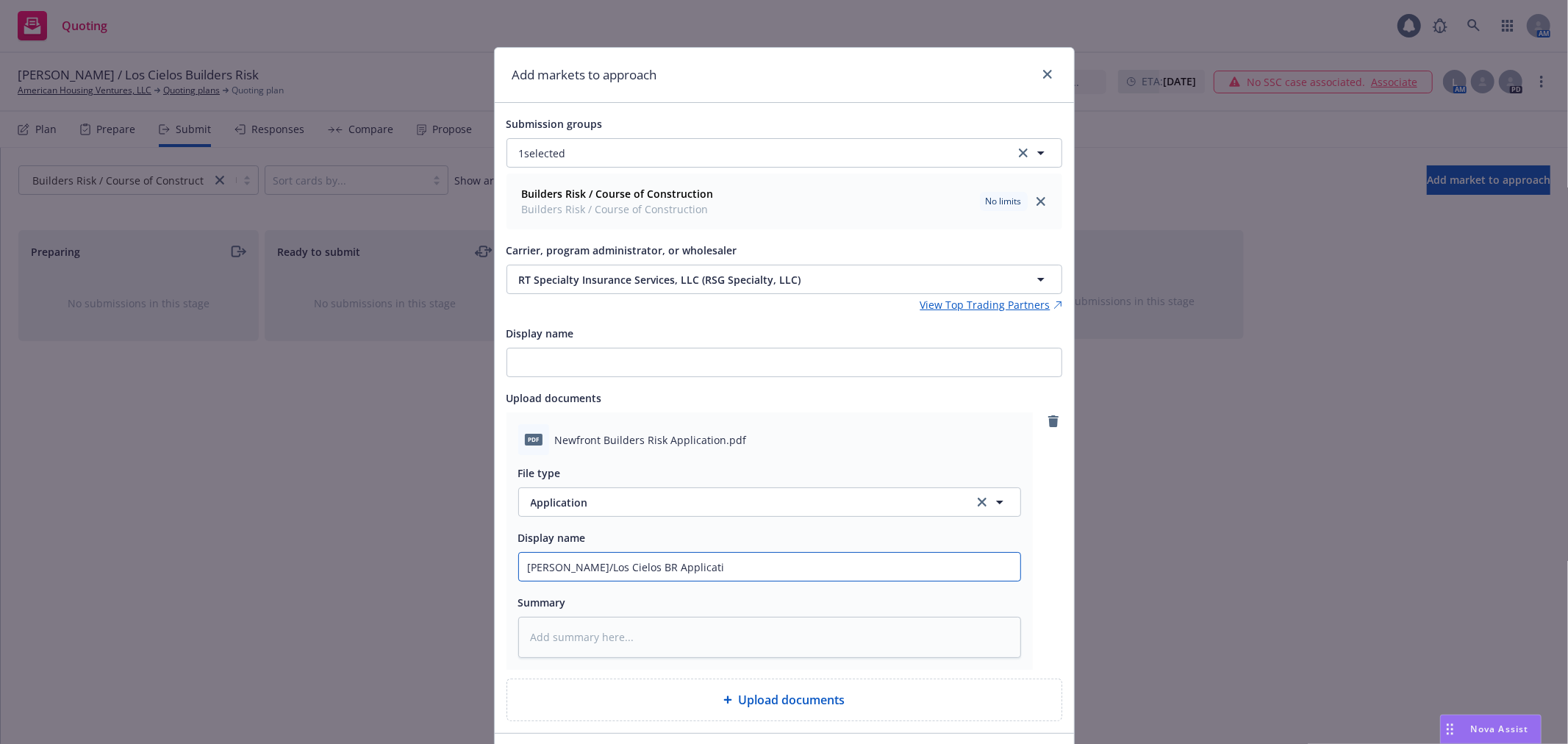
type input "Brooks/Los Cielos BR Applicatio"
type textarea "x"
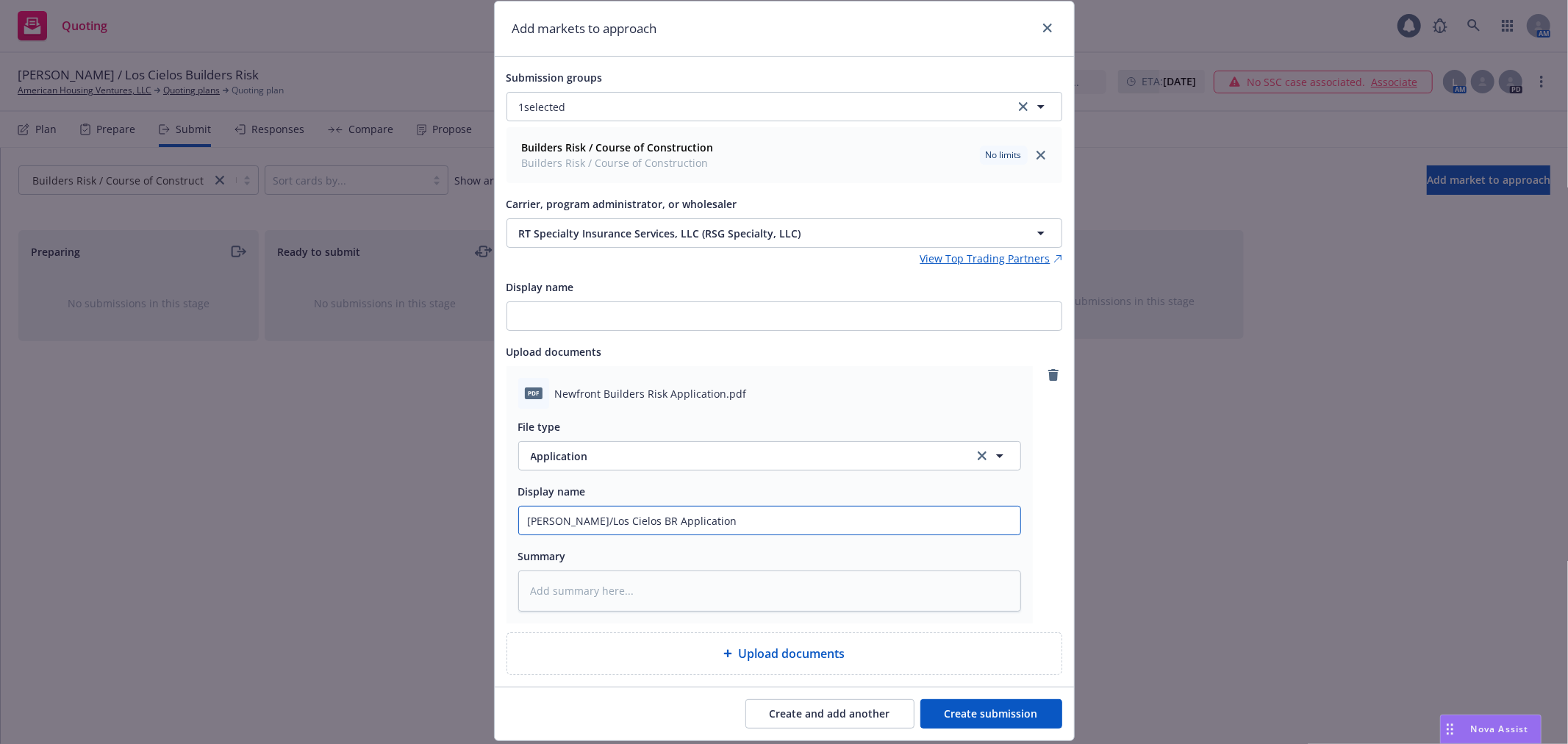
scroll to position [92, 0]
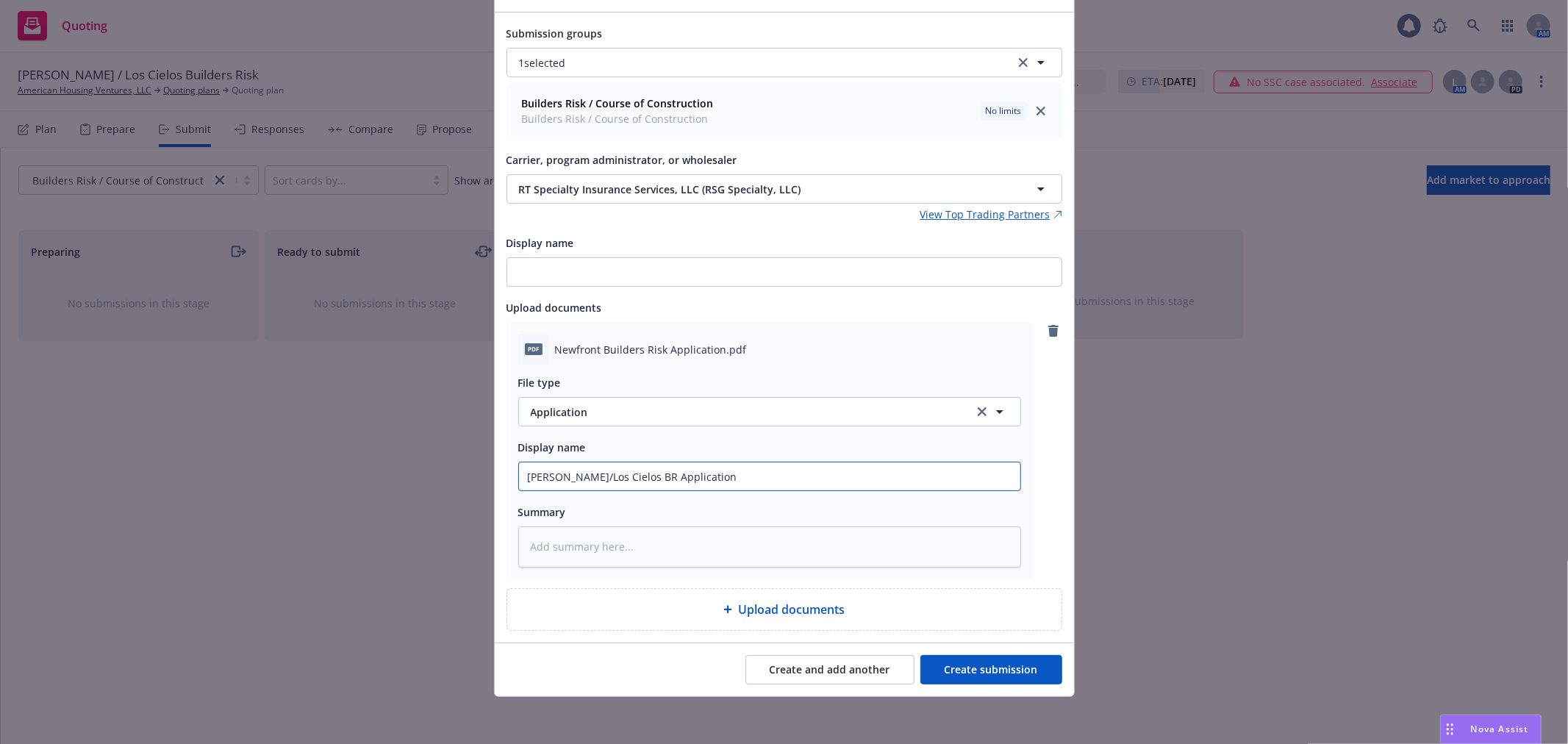
type input "Brooks/Los Cielos BR Application"
click at [1010, 661] on button "Create submission" at bounding box center [991, 670] width 142 height 30
type textarea "x"
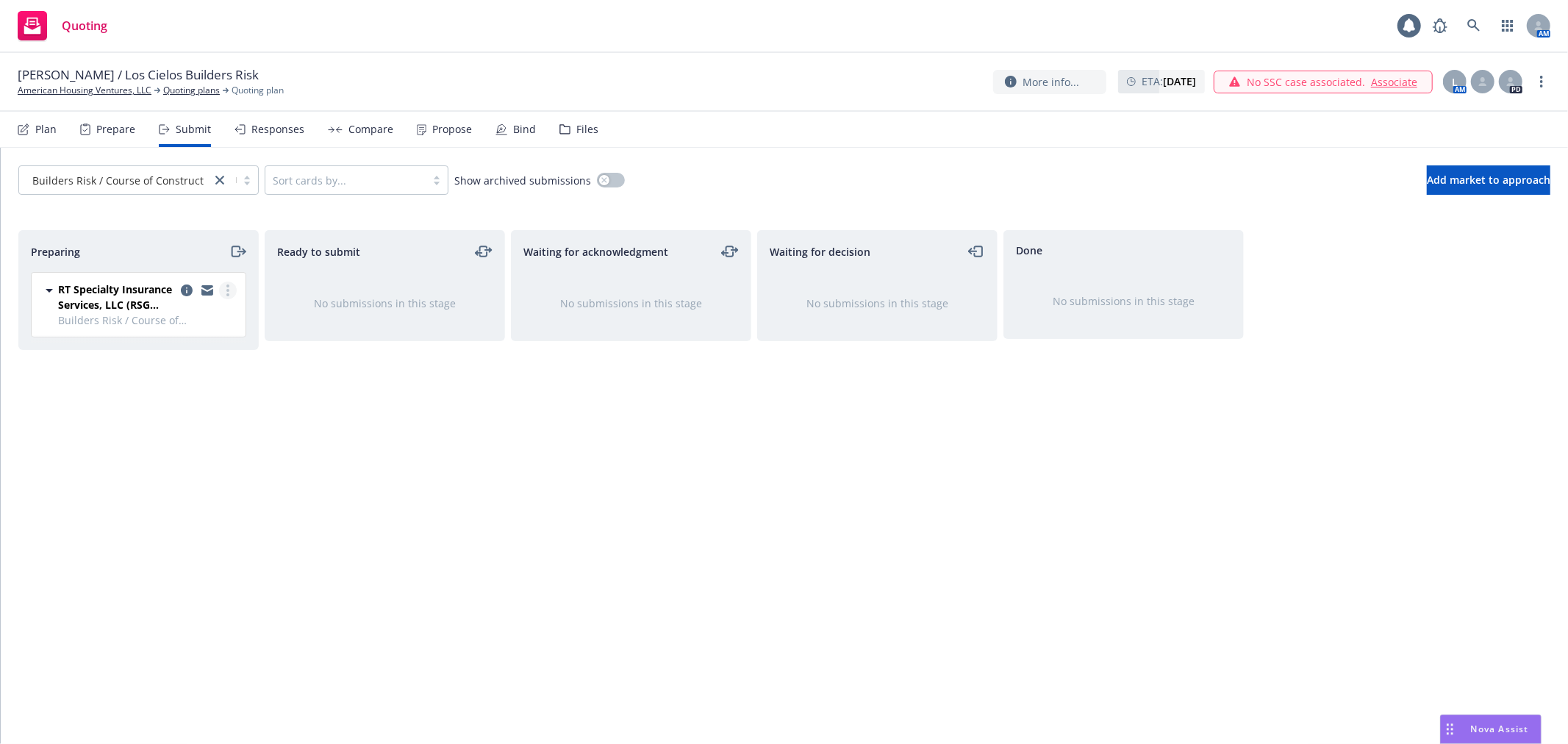
click at [225, 292] on link "more" at bounding box center [228, 291] width 18 height 18
click at [207, 317] on span "Complete preparation" at bounding box center [161, 320] width 144 height 14
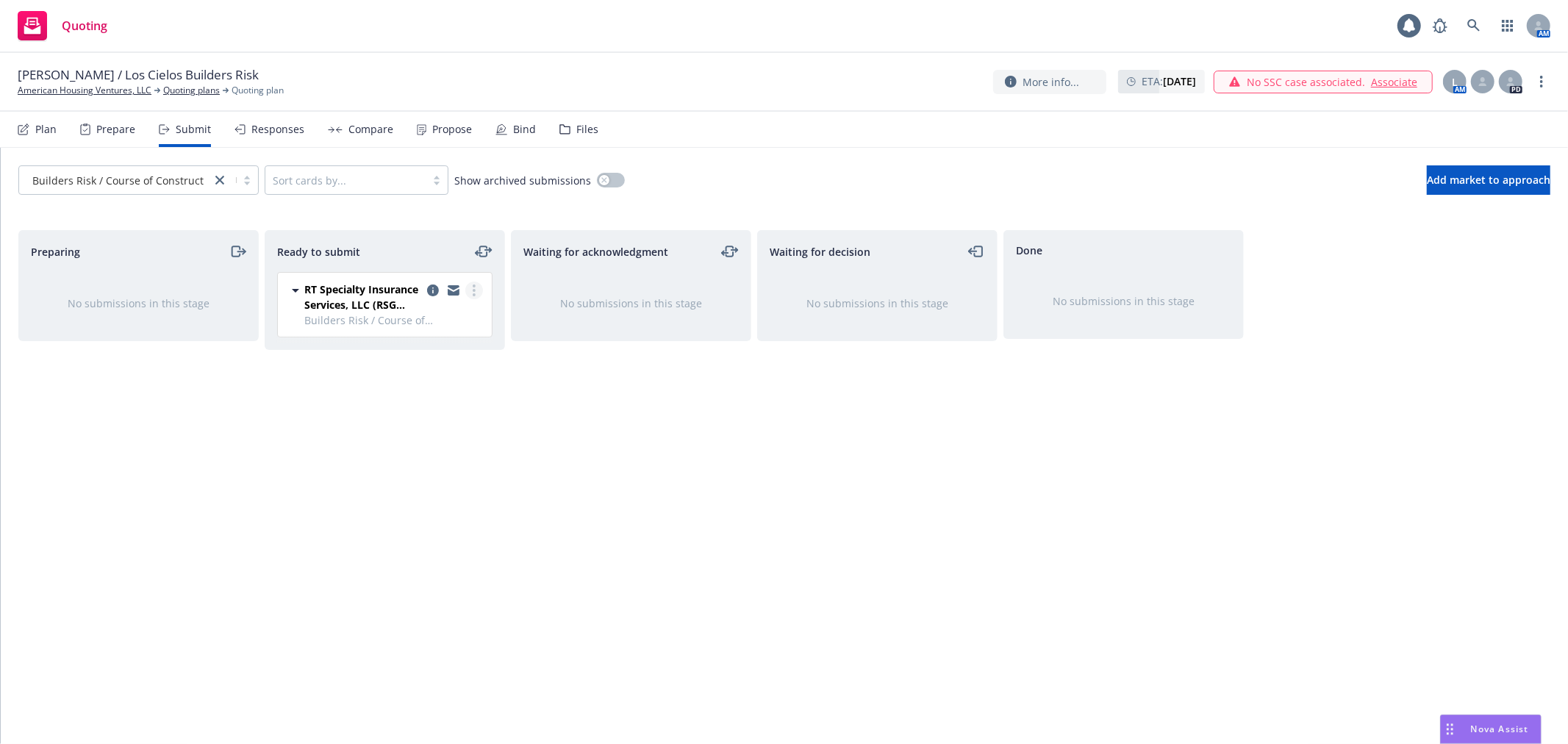
click at [479, 288] on link "more" at bounding box center [474, 291] width 18 height 18
click at [465, 349] on span "Log acknowledgement" at bounding box center [407, 350] width 145 height 14
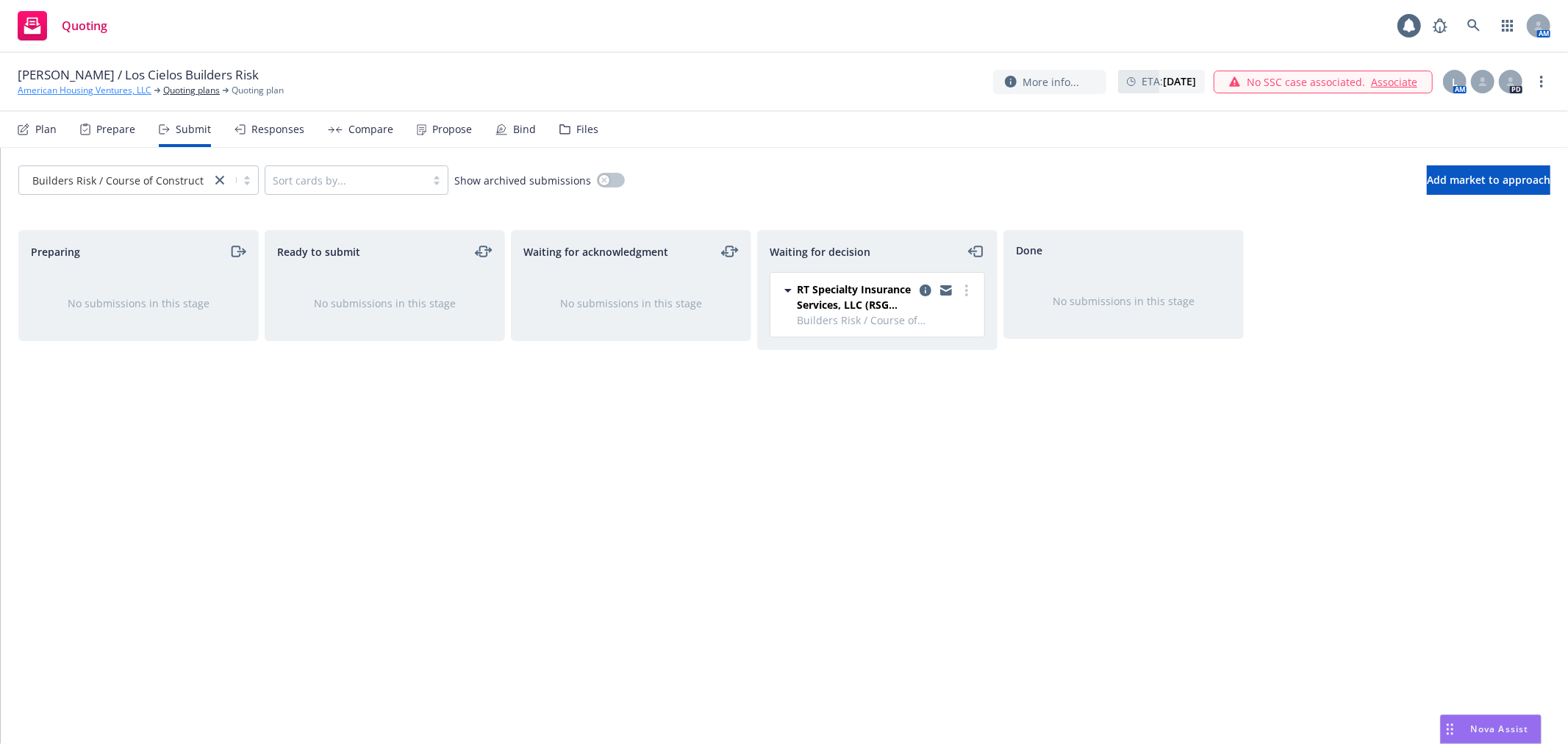
click at [105, 92] on link "American Housing Ventures, LLC" at bounding box center [84, 90] width 134 height 14
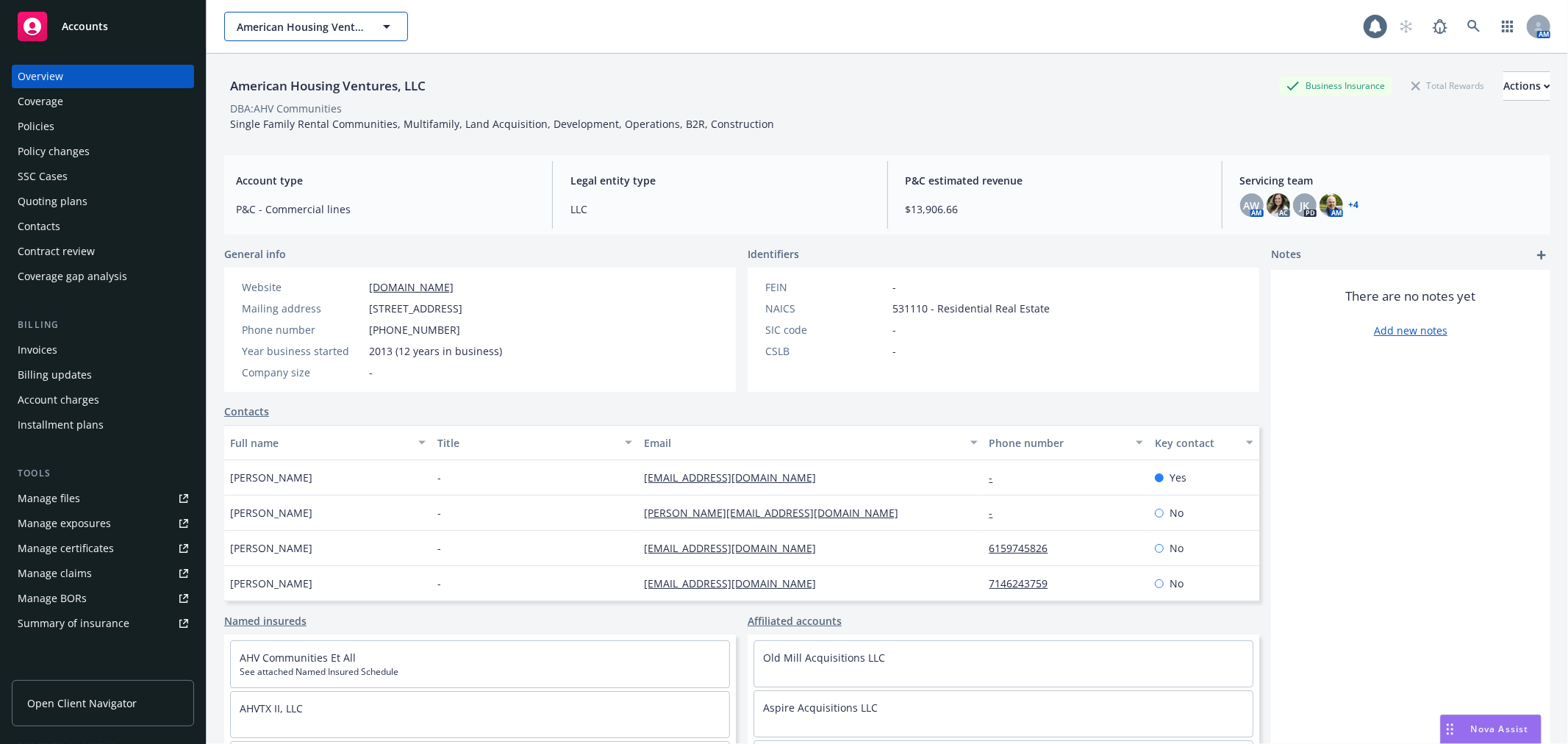
click at [292, 33] on span "American Housing Ventures, LLC" at bounding box center [300, 26] width 127 height 15
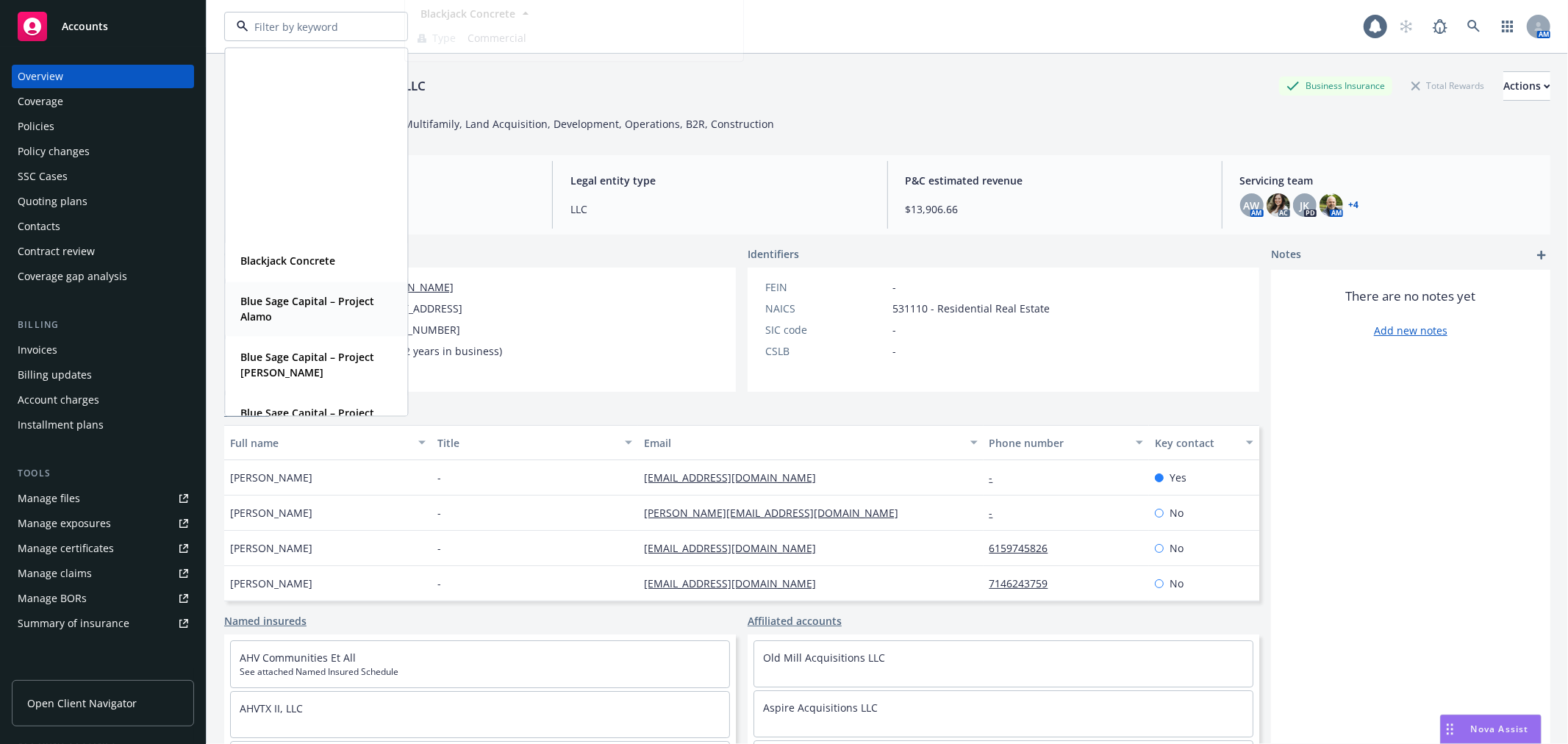
scroll to position [408, 0]
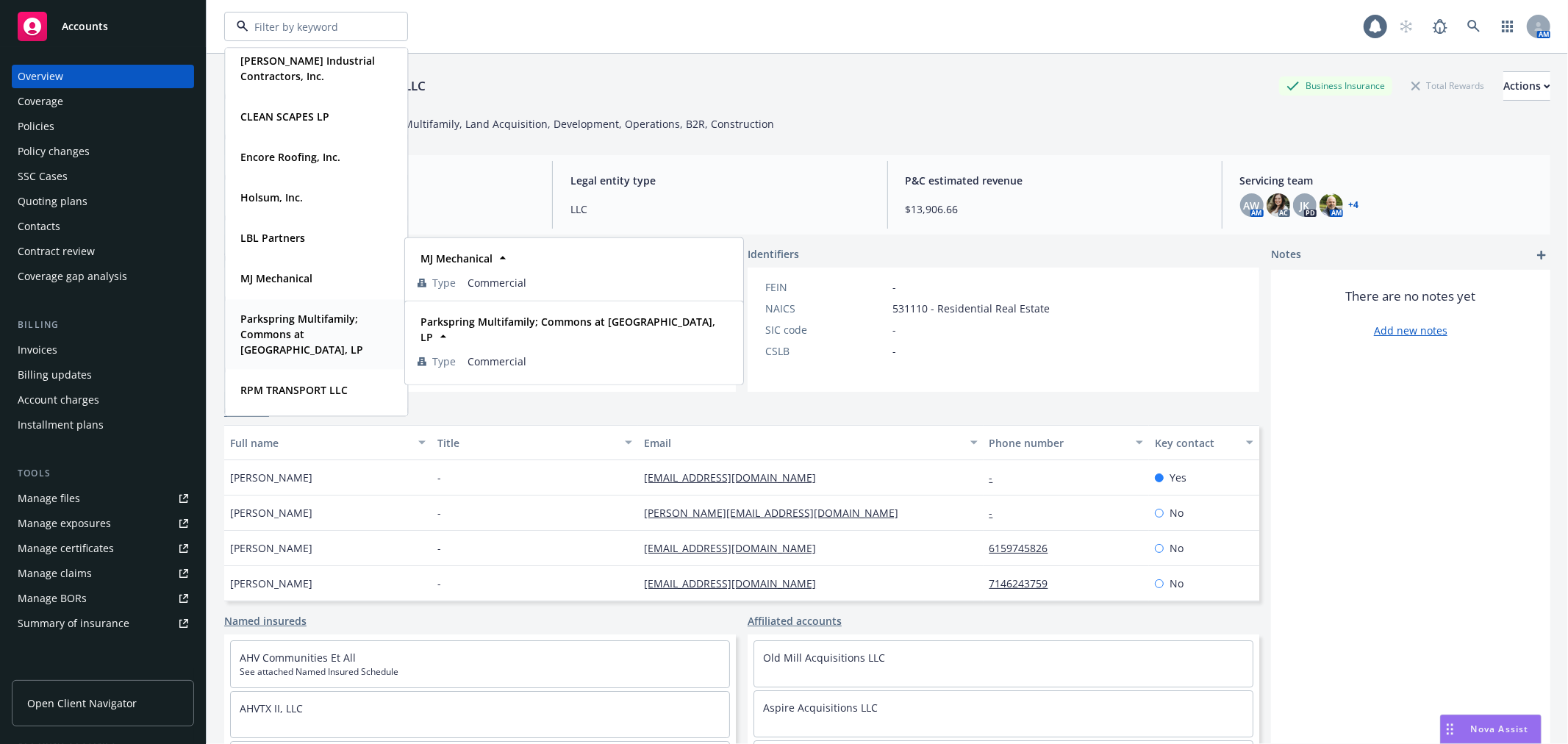
click at [306, 328] on strong "Parkspring Multifamily; Commons at Cottonwood Creek, LP" at bounding box center [301, 334] width 122 height 45
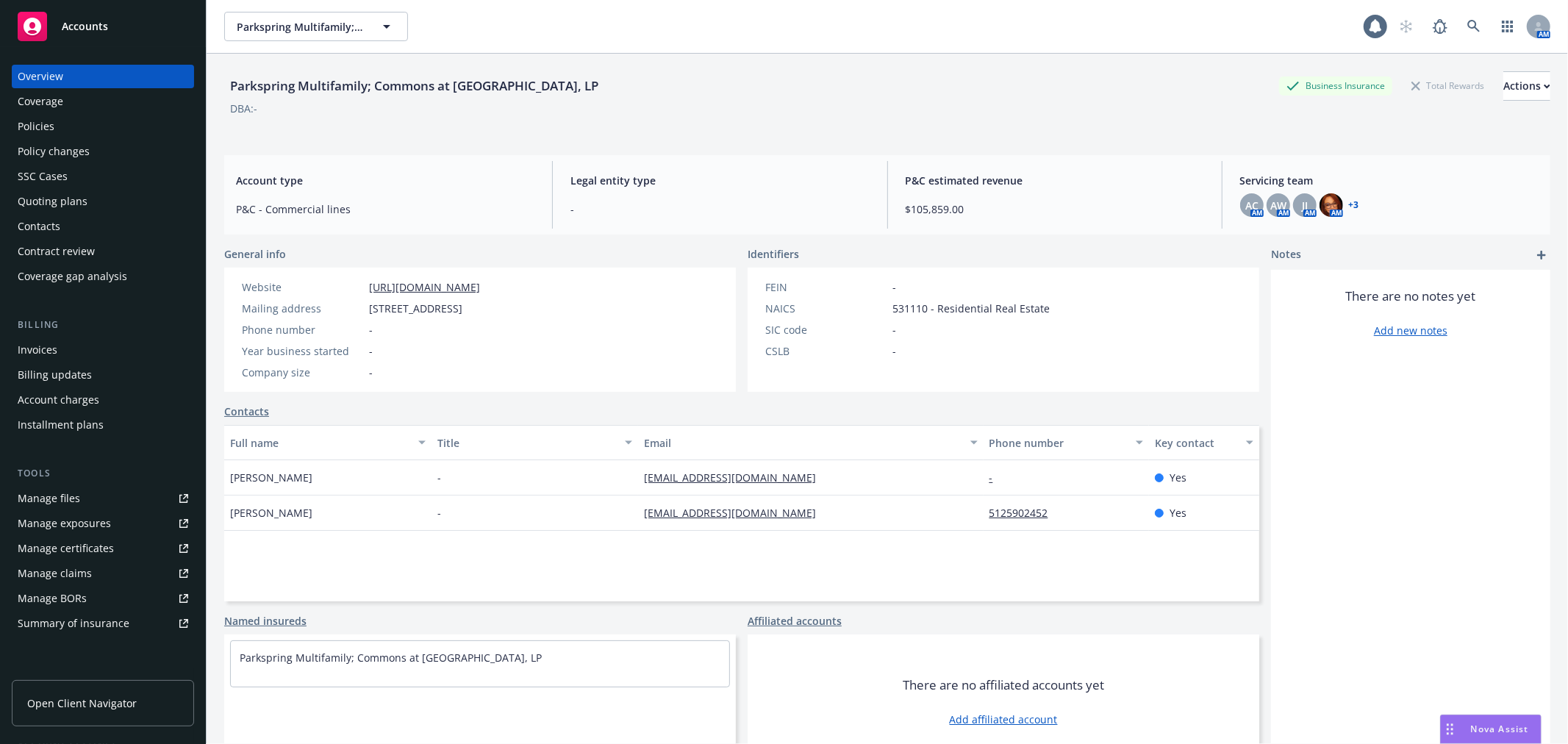
click at [96, 130] on div "Policies" at bounding box center [102, 126] width 170 height 23
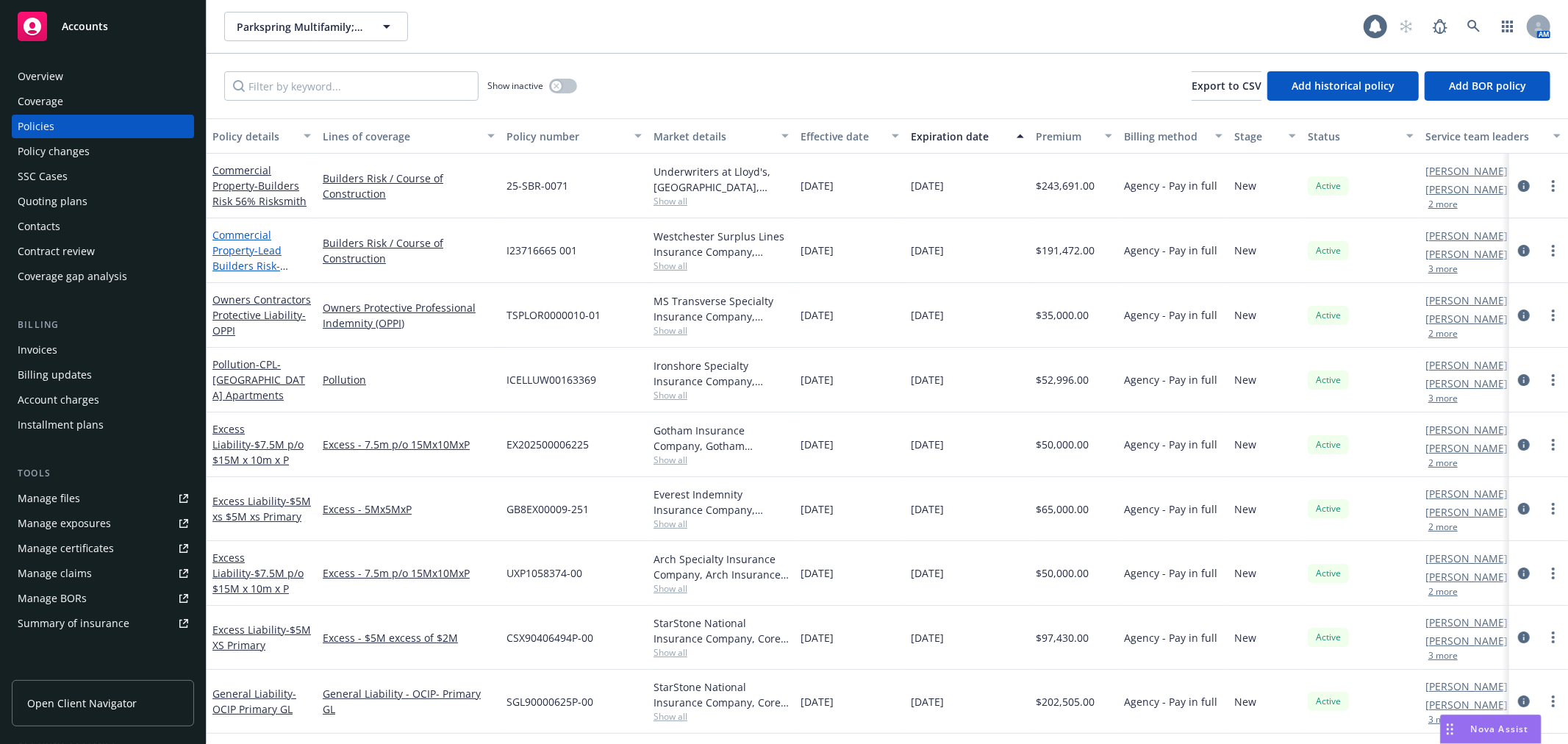
click at [251, 247] on link "Commercial Property - Lead Builders Risk- Cottonwood Creek Apartments" at bounding box center [259, 266] width 93 height 76
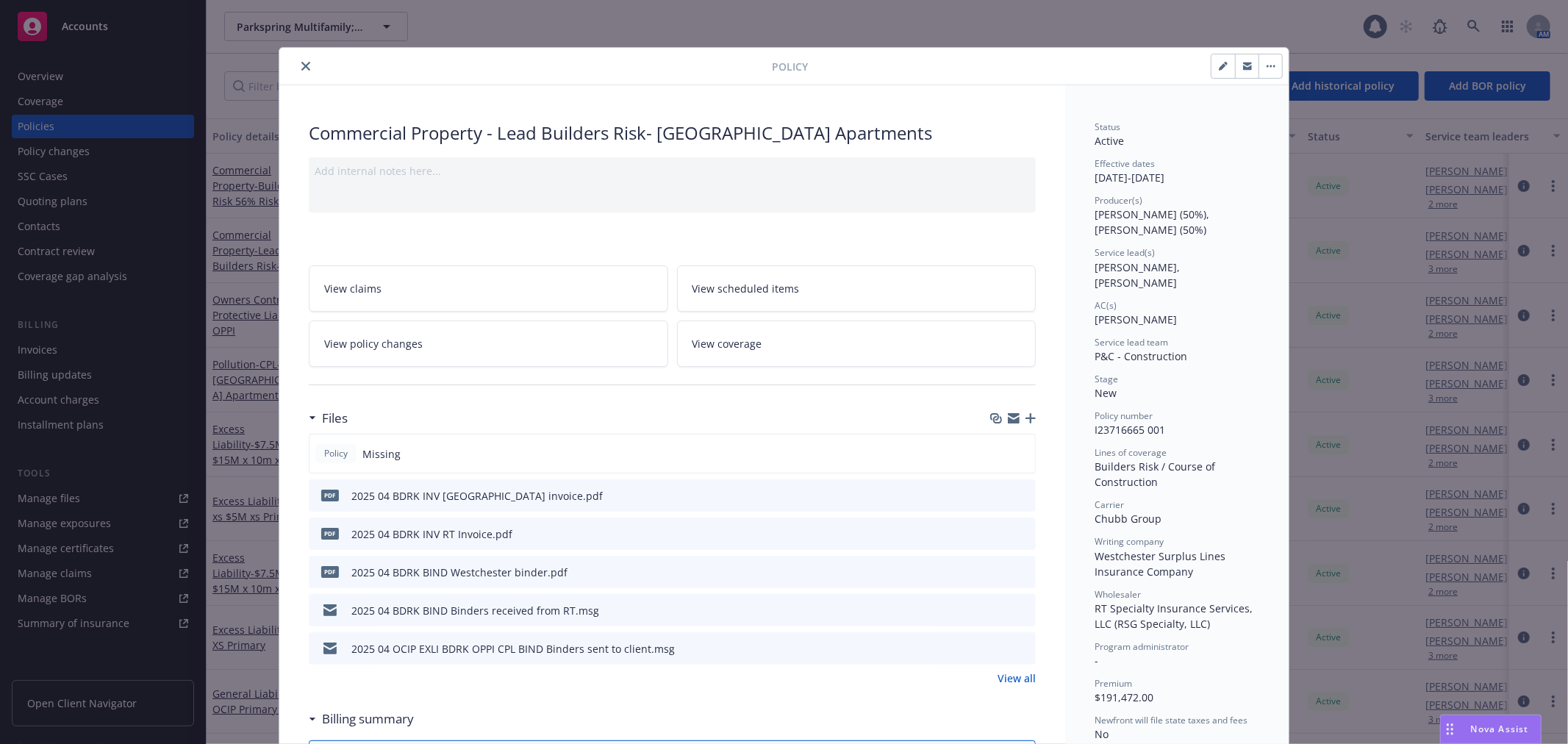
click at [1025, 421] on icon "button" at bounding box center [1030, 418] width 10 height 10
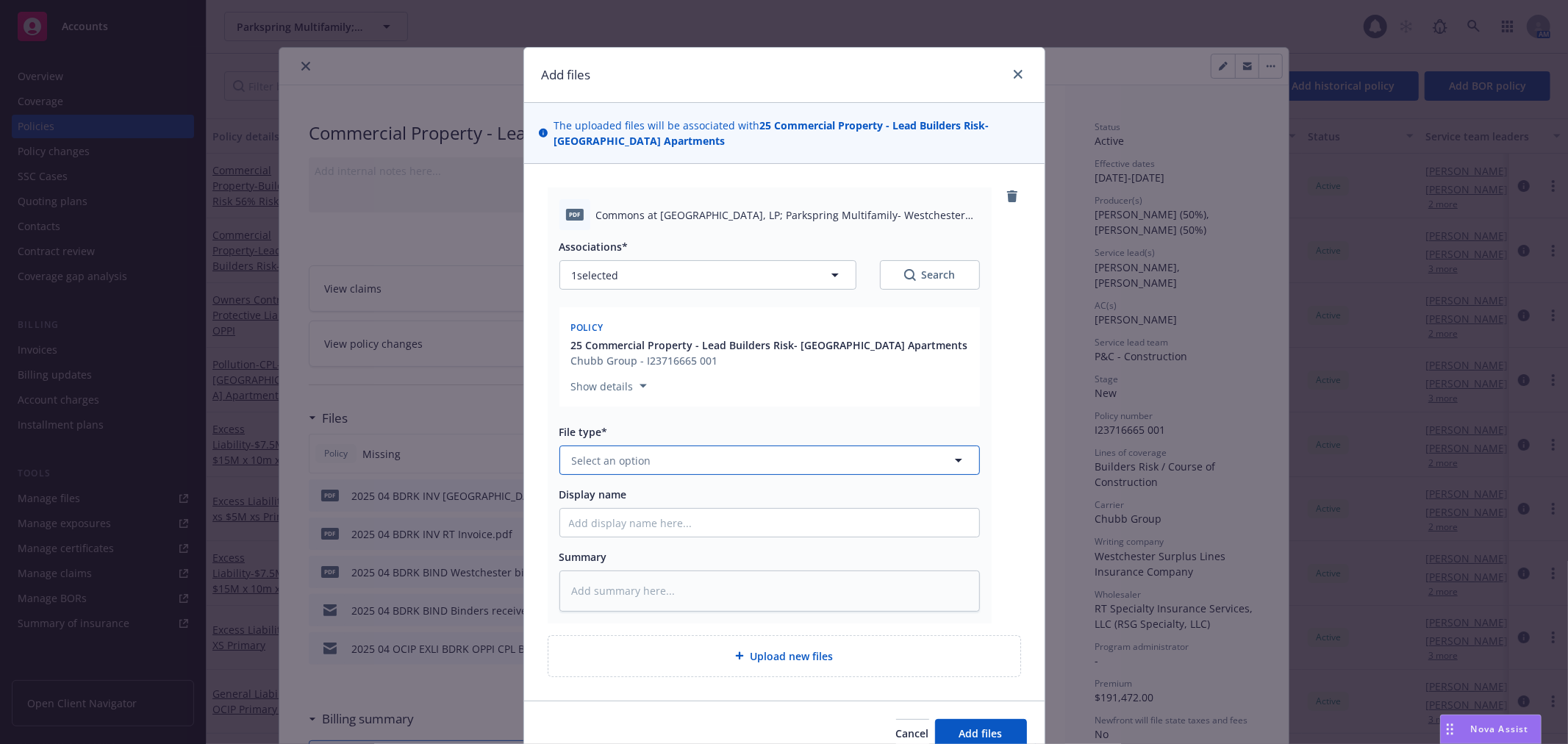
click at [648, 456] on button "Select an option" at bounding box center [769, 460] width 420 height 30
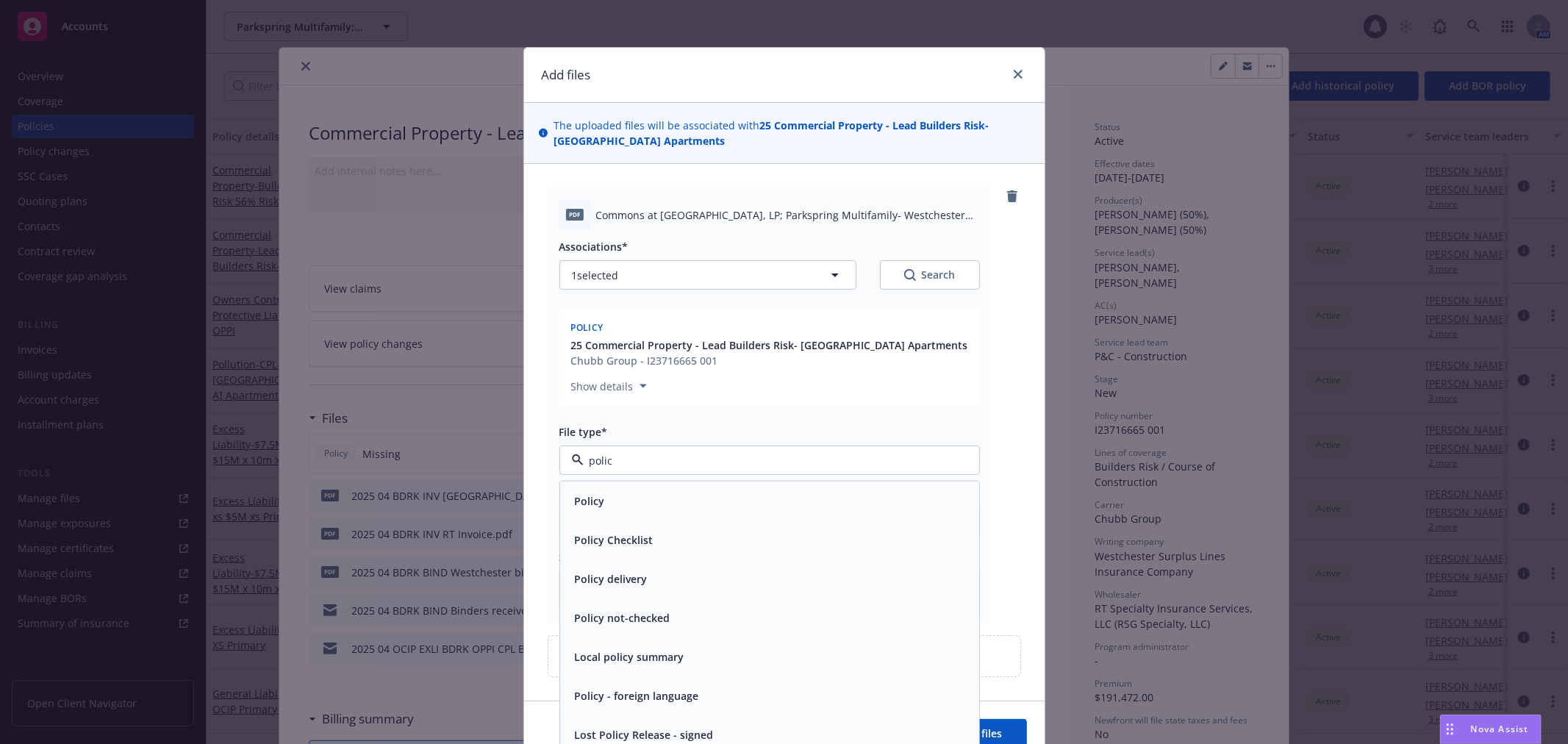
type input "policy"
click at [680, 491] on div "Policy" at bounding box center [769, 501] width 401 height 22
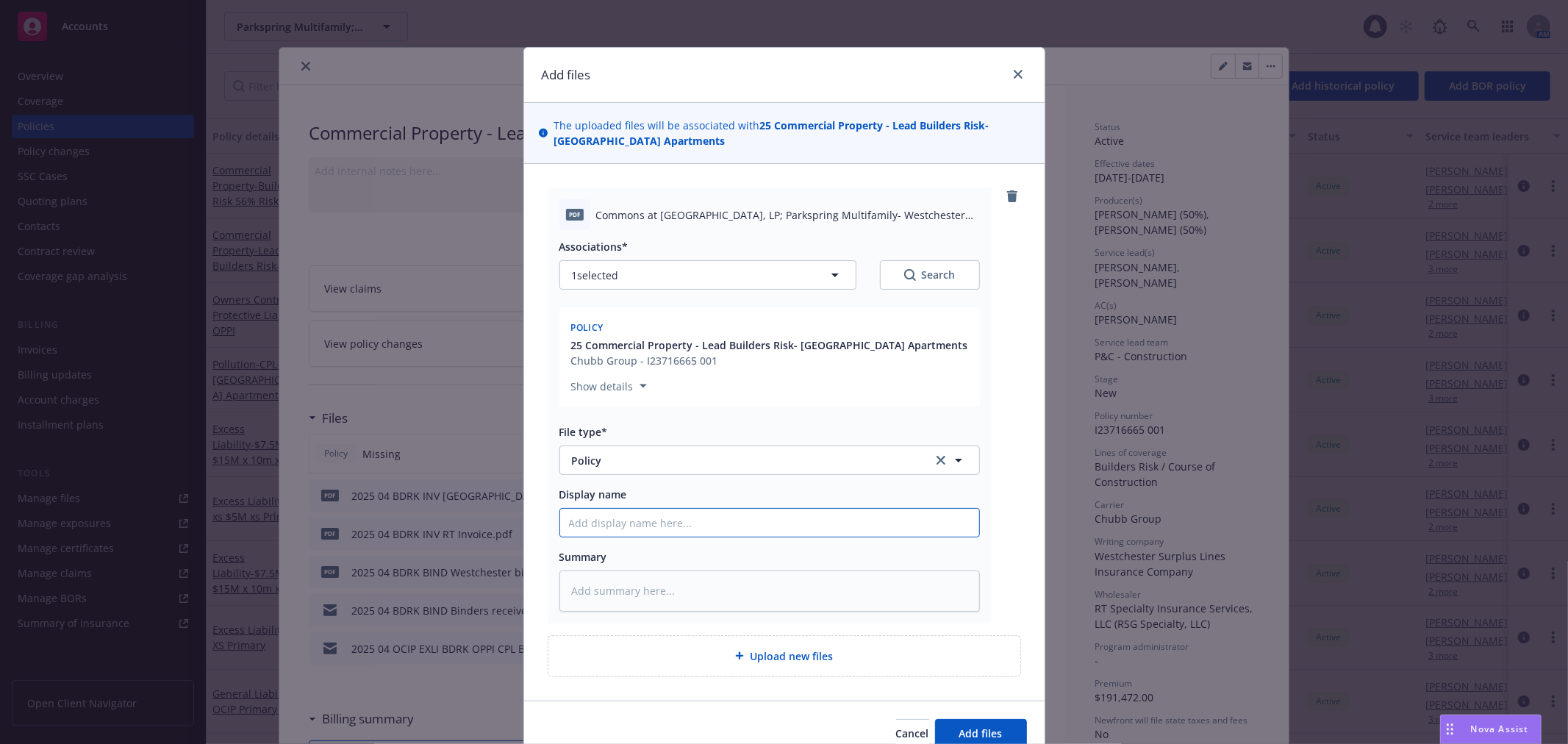
click at [630, 527] on input "Display name" at bounding box center [769, 522] width 419 height 28
type textarea "x"
type input "2"
type textarea "x"
type input "20"
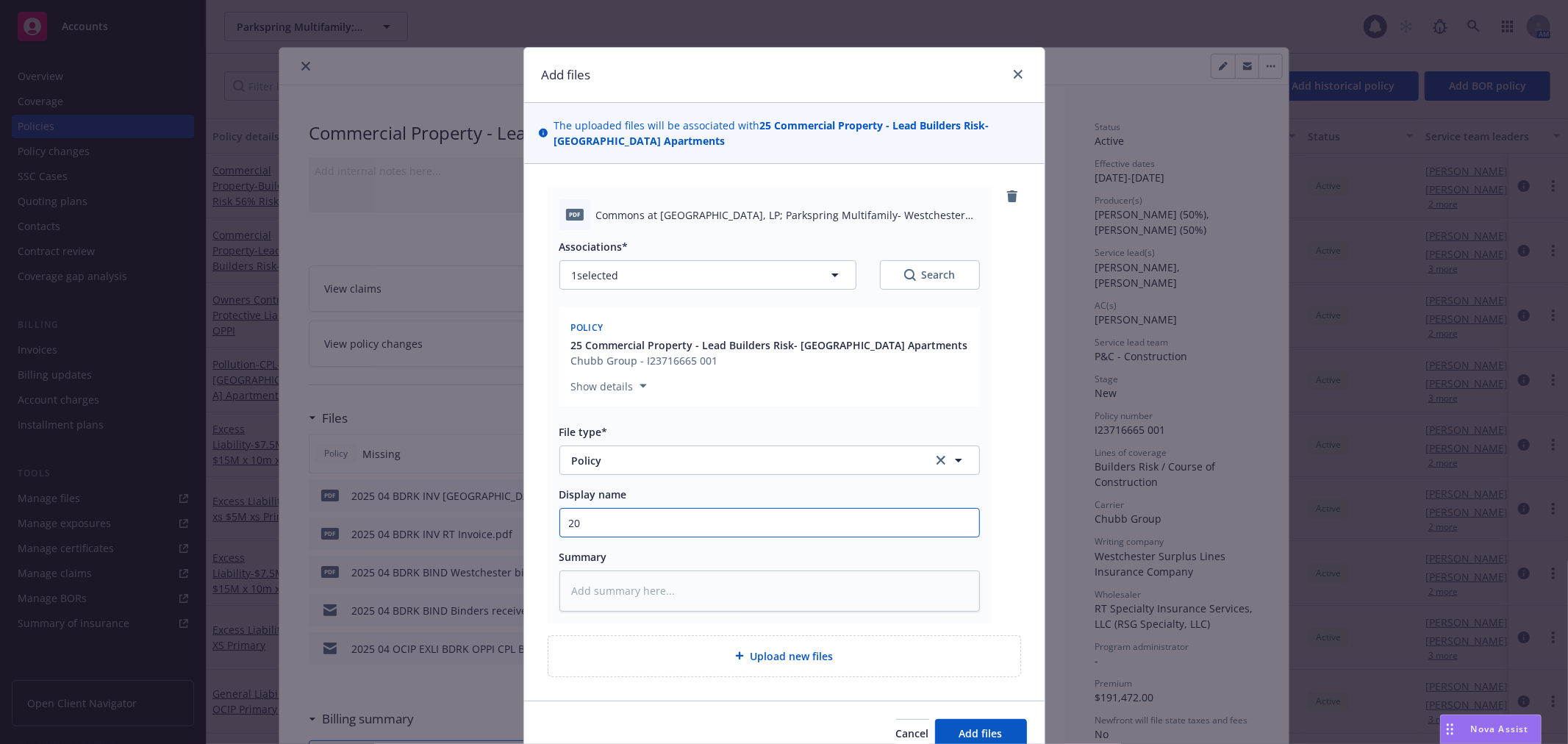
type textarea "x"
type input "202"
type textarea "x"
type input "2025"
type textarea "x"
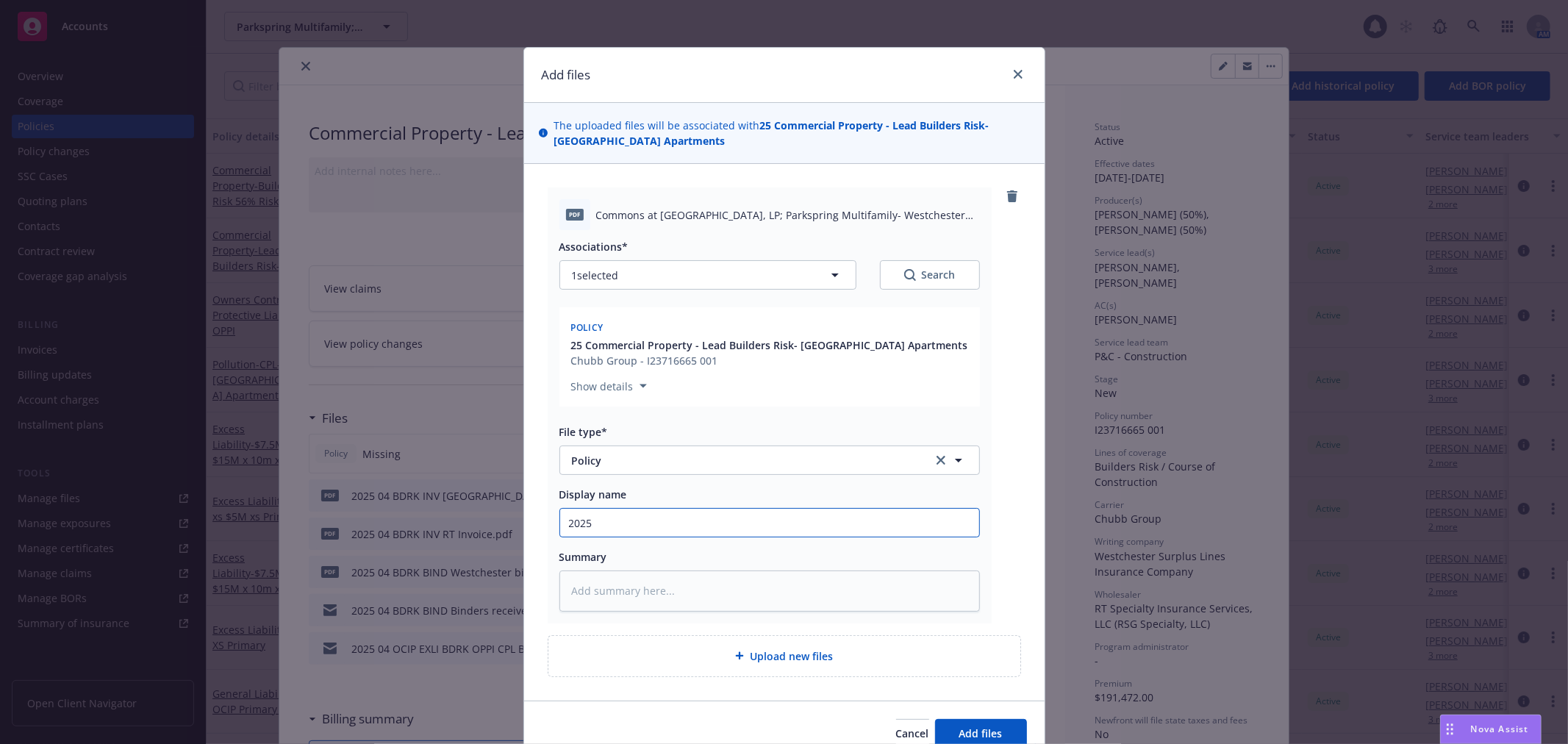
type input "2025"
type textarea "x"
type input "2025 0"
type textarea "x"
type input "2025 04"
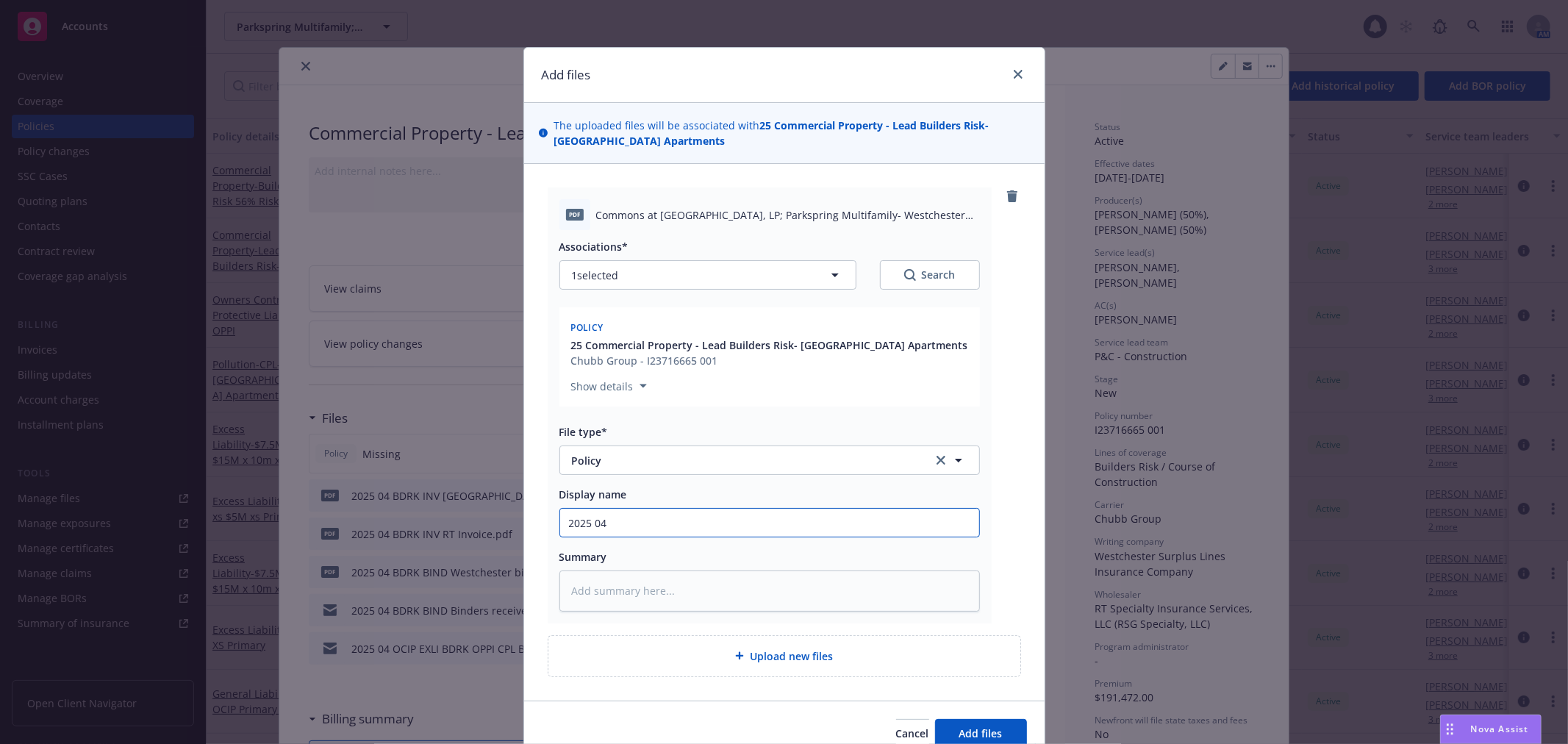
type textarea "x"
type input "2025 04"
type textarea "x"
type input "2025 04 B"
type textarea "x"
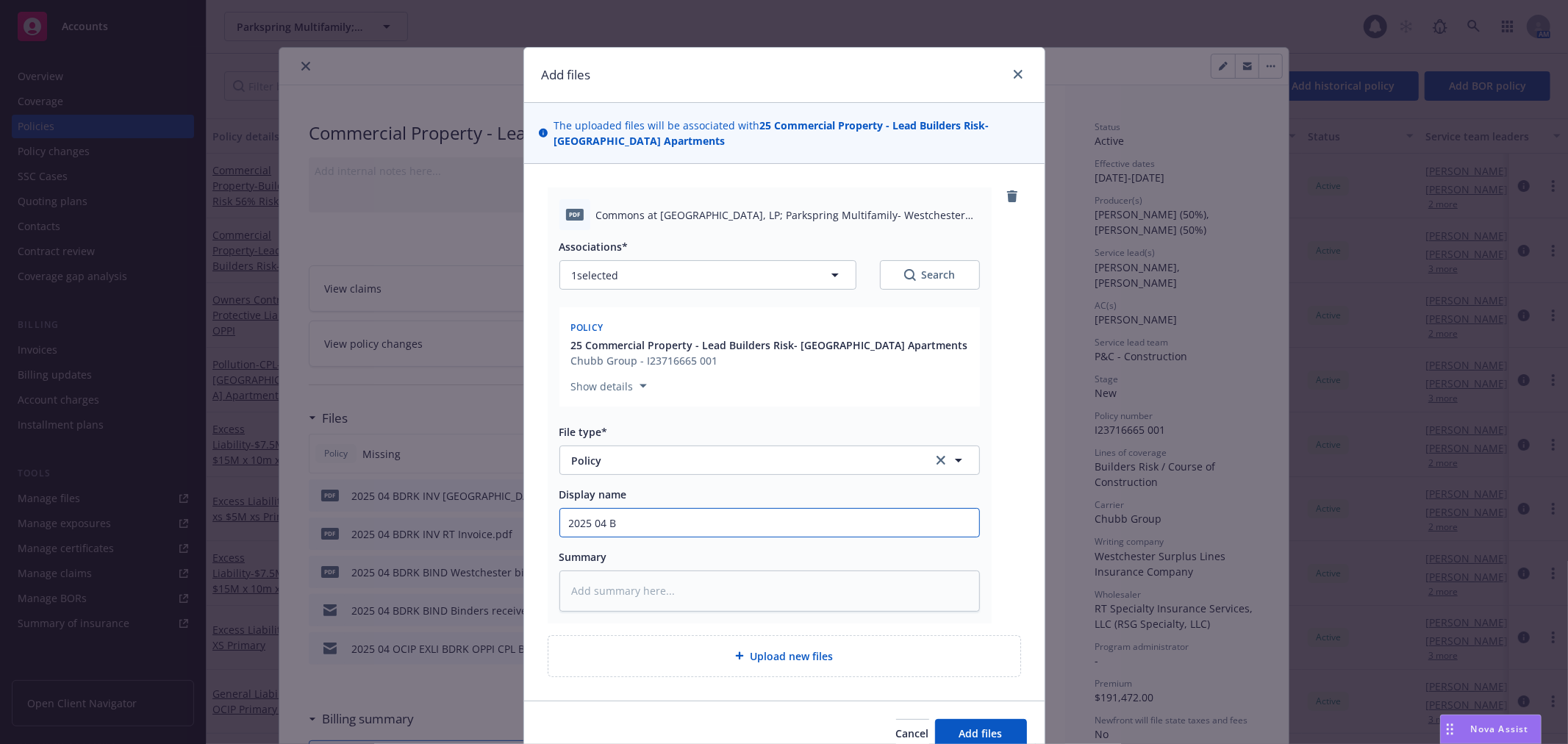
type input "2025 04 BR"
type textarea "x"
type input "2025 04 BD"
type textarea "x"
type input "2025 04 BDR"
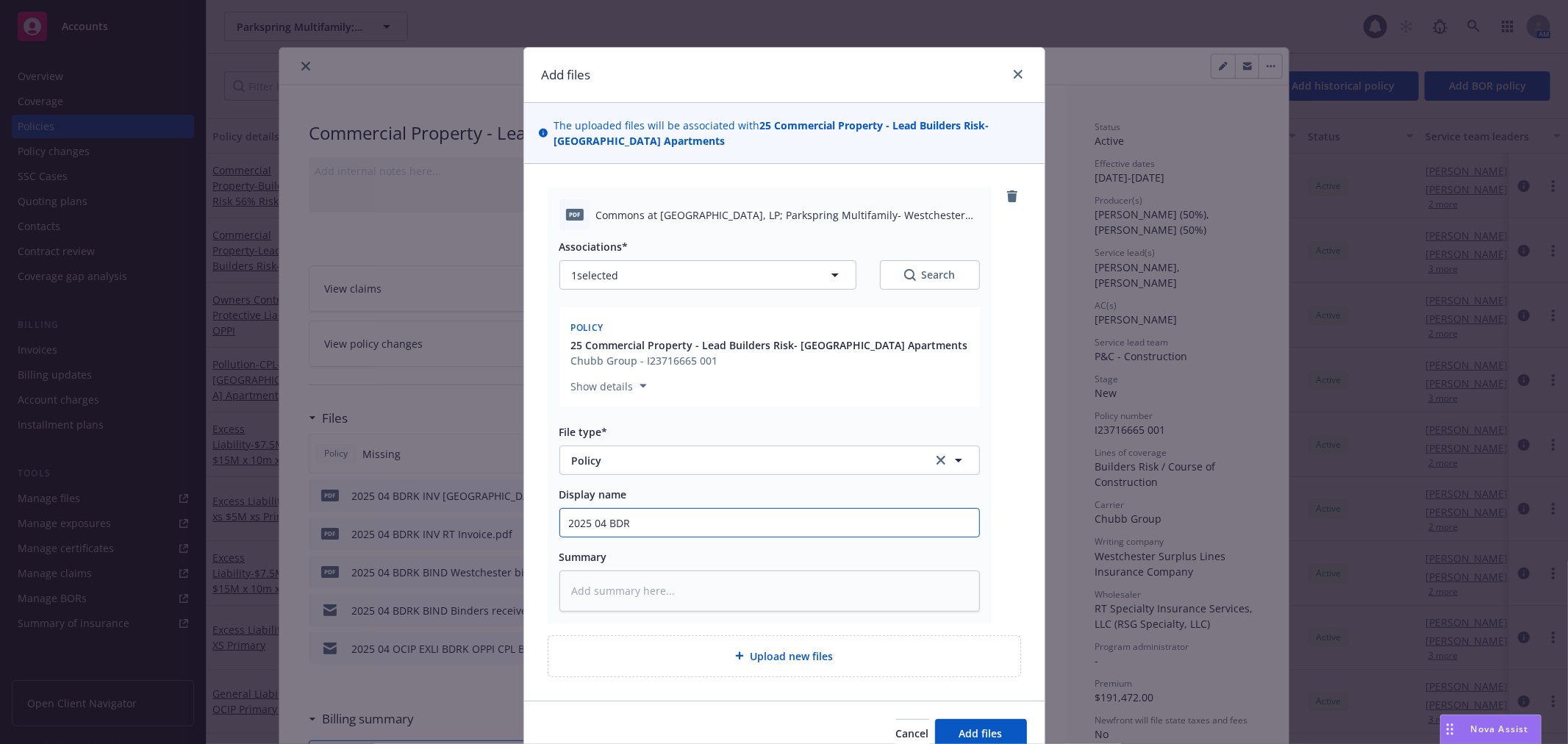
type textarea "x"
type input "2025 04 BDRK"
type textarea "x"
type input "2025 04 BDRK"
type textarea "x"
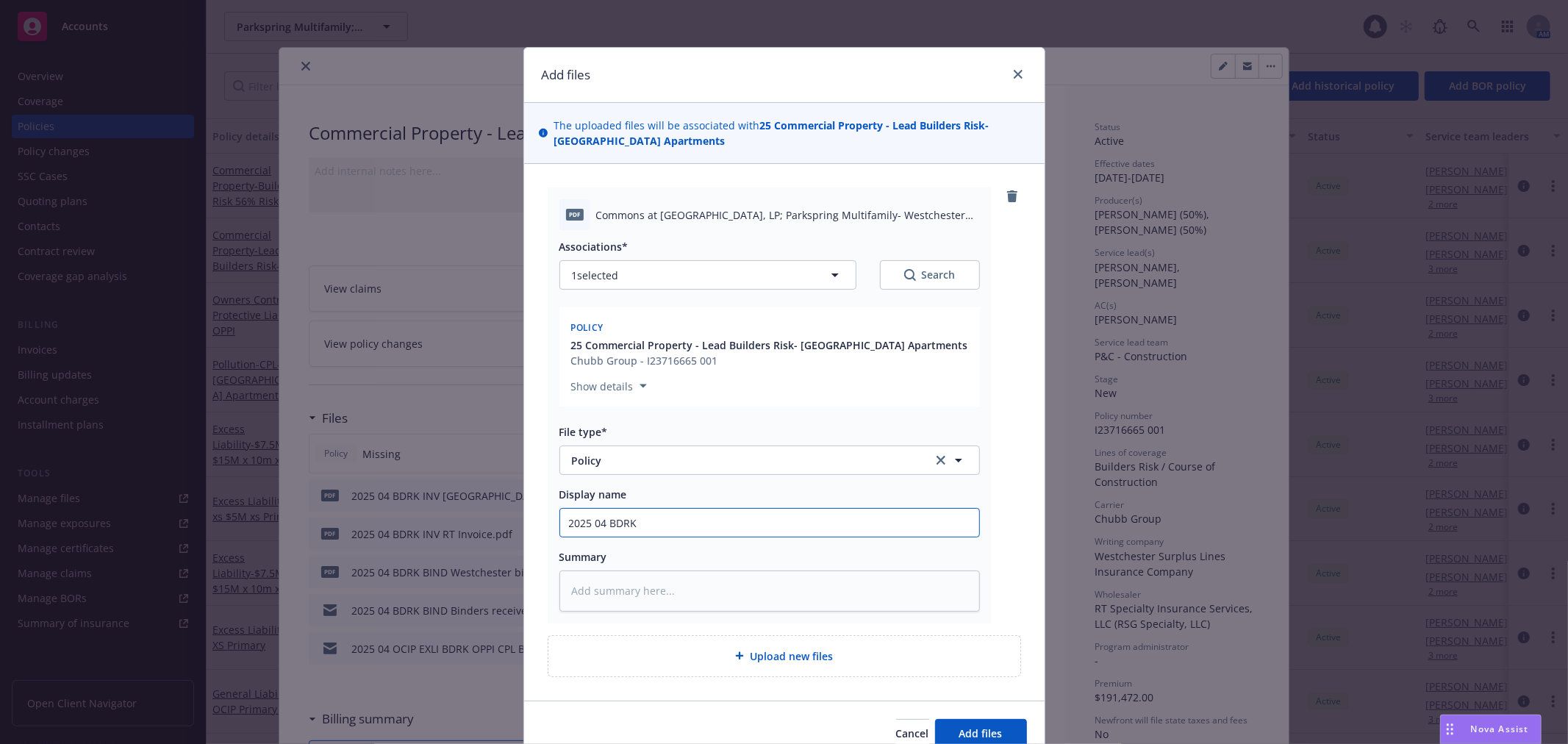
type input "2025 04 BDRK W"
type textarea "x"
type input "2025 04 BDRK"
type textarea "x"
type input "2025 04 BDRK P"
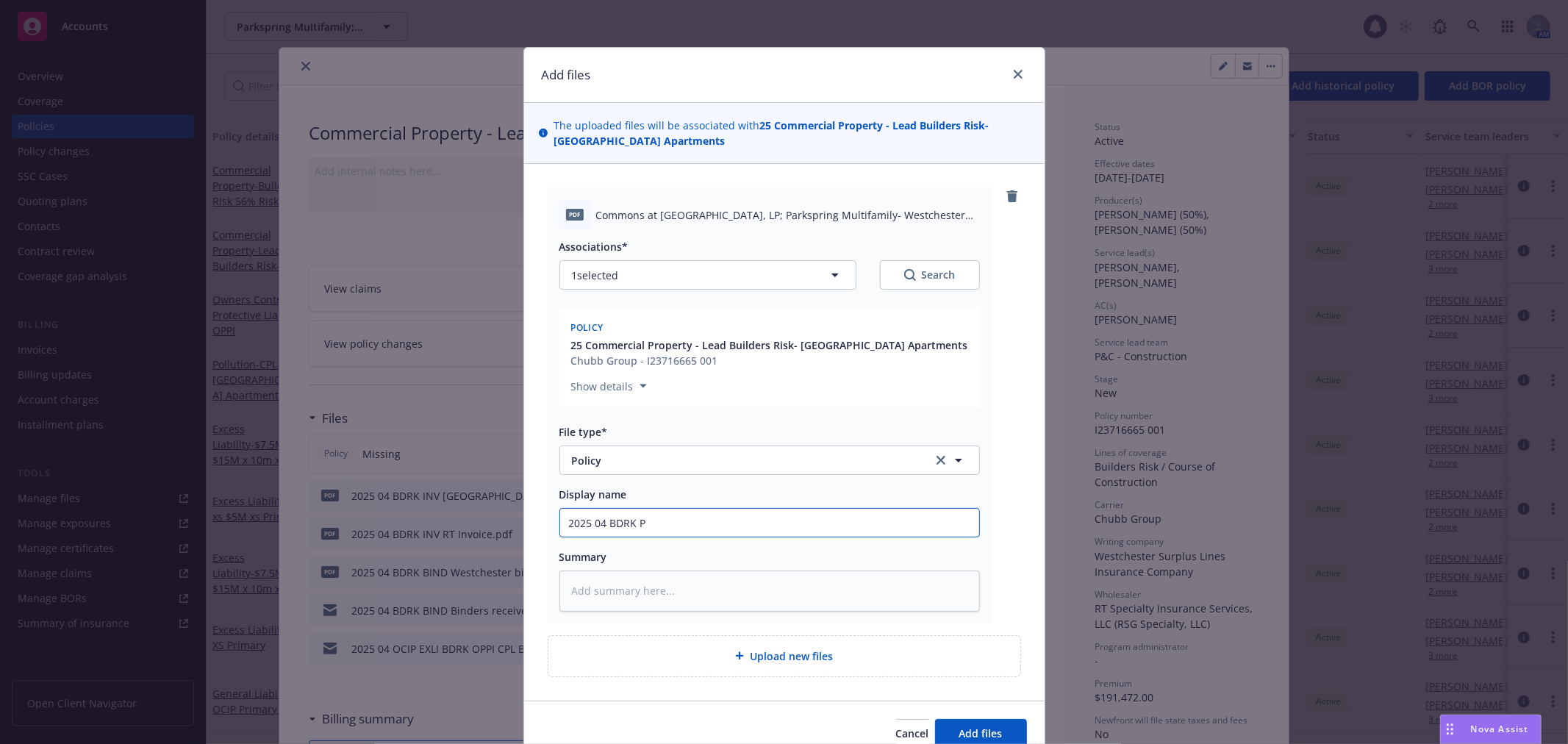
type textarea "x"
type input "2025 04 BDRK PO"
type textarea "x"
type input "2025 04 BDRK POL"
type textarea "x"
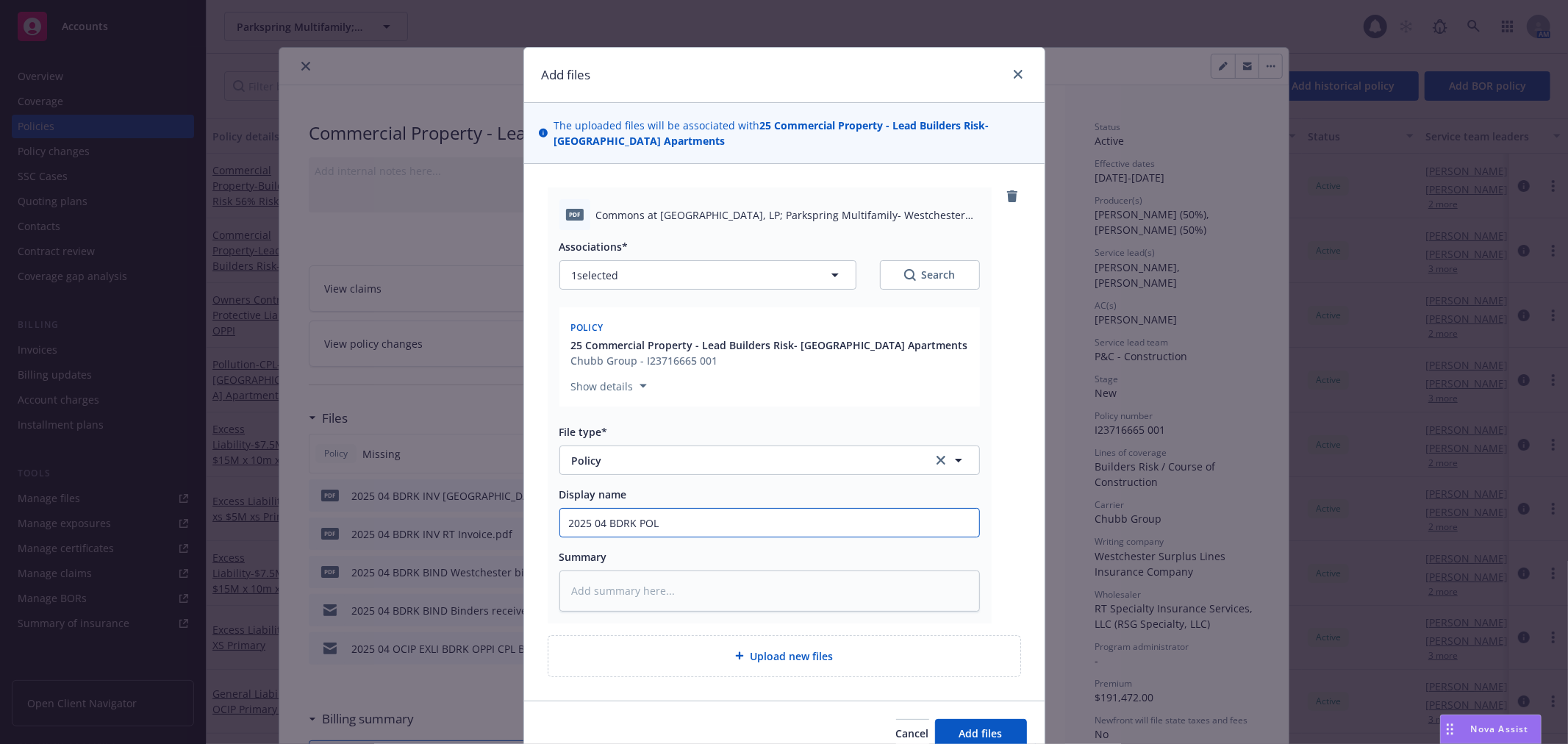
type input "2025 04 BDRK POL"
type textarea "x"
type input "2025 04 BDRK POL W"
type textarea "x"
type input "2025 04 BDRK POL We"
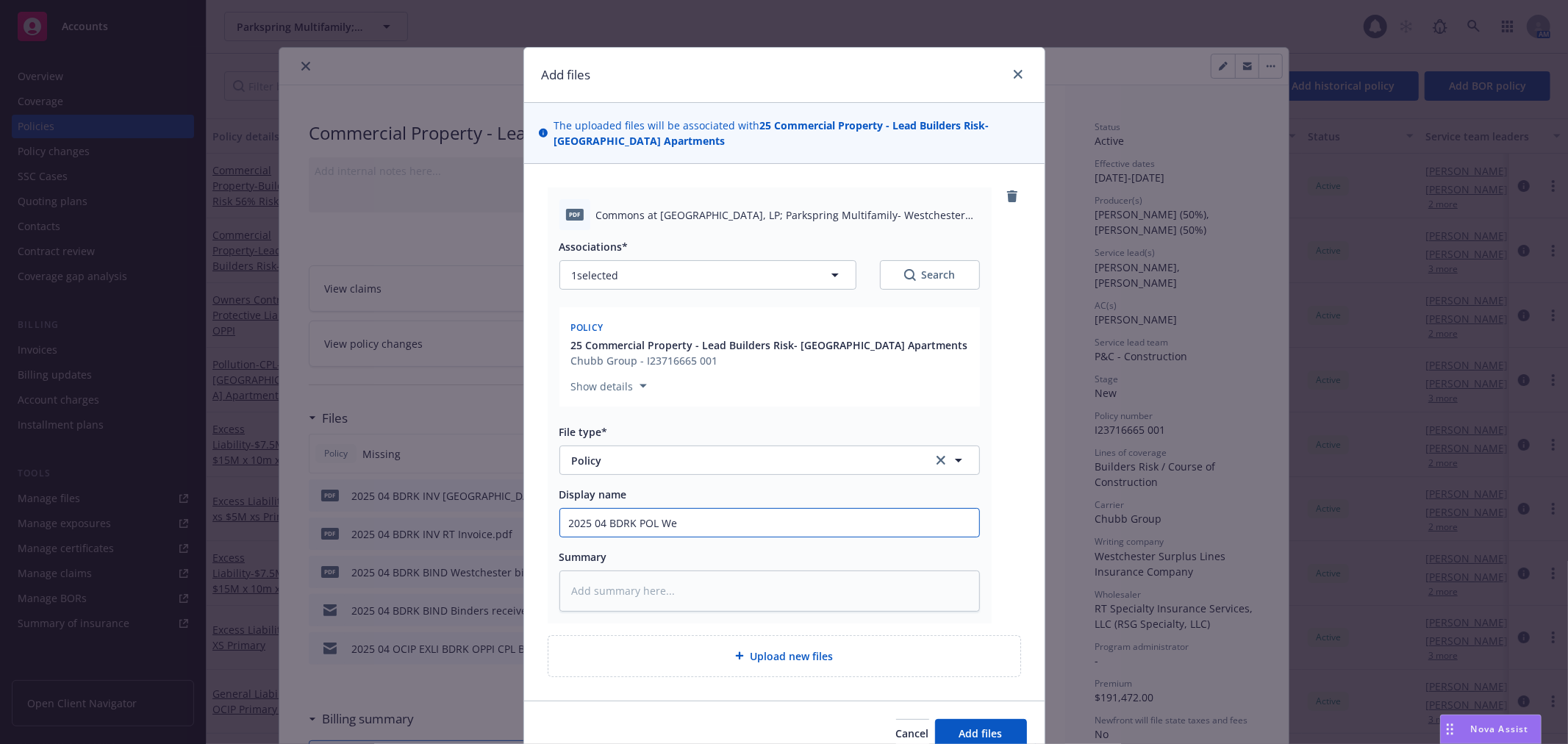
type textarea "x"
type input "2025 04 BDRK POL Wes"
type textarea "x"
type input "2025 04 BDRK POL West"
type textarea "x"
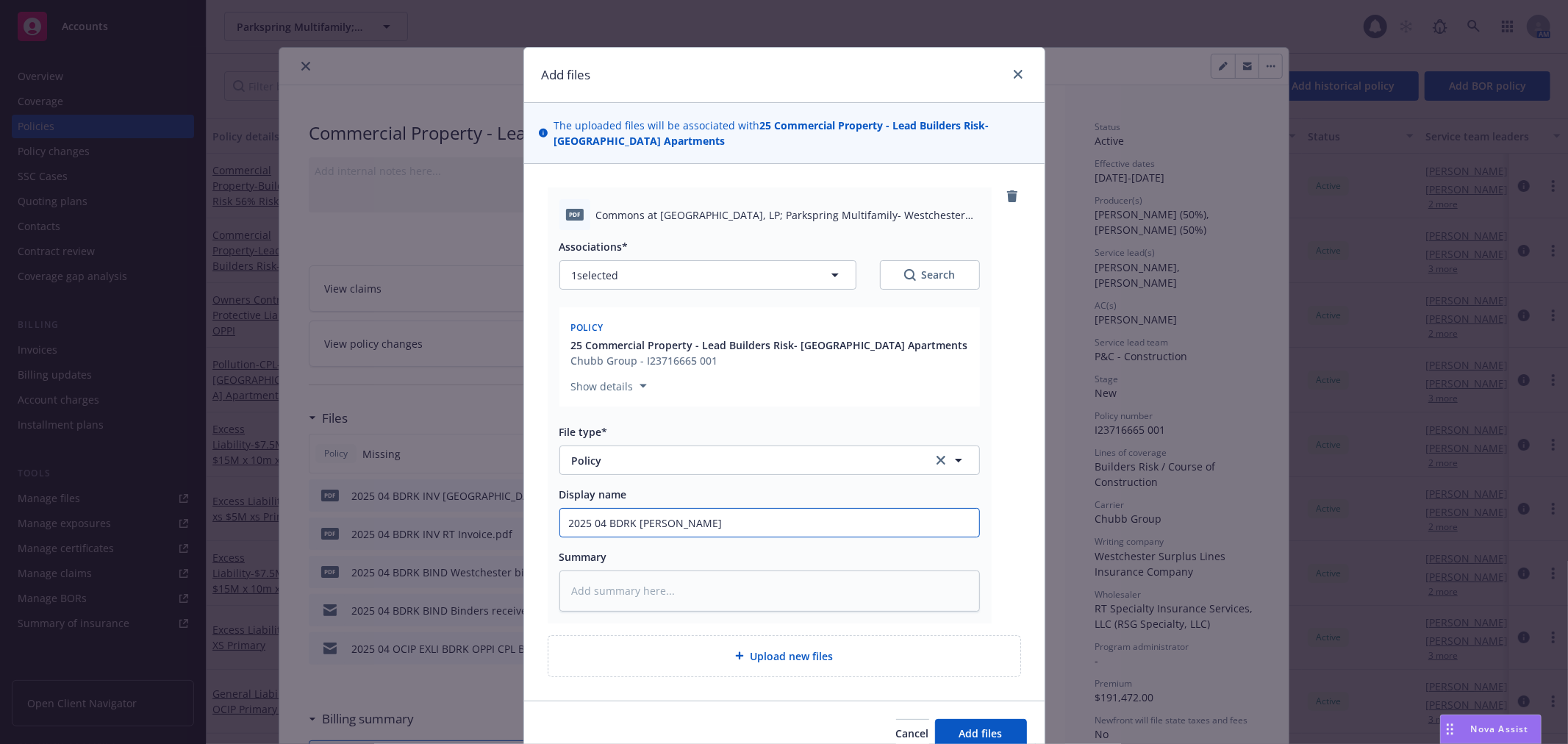
type input "2025 04 BDRK POL Westc"
type textarea "x"
type input "2025 04 BDRK POL Westch"
type textarea "x"
type input "2025 04 BDRK POL Westche"
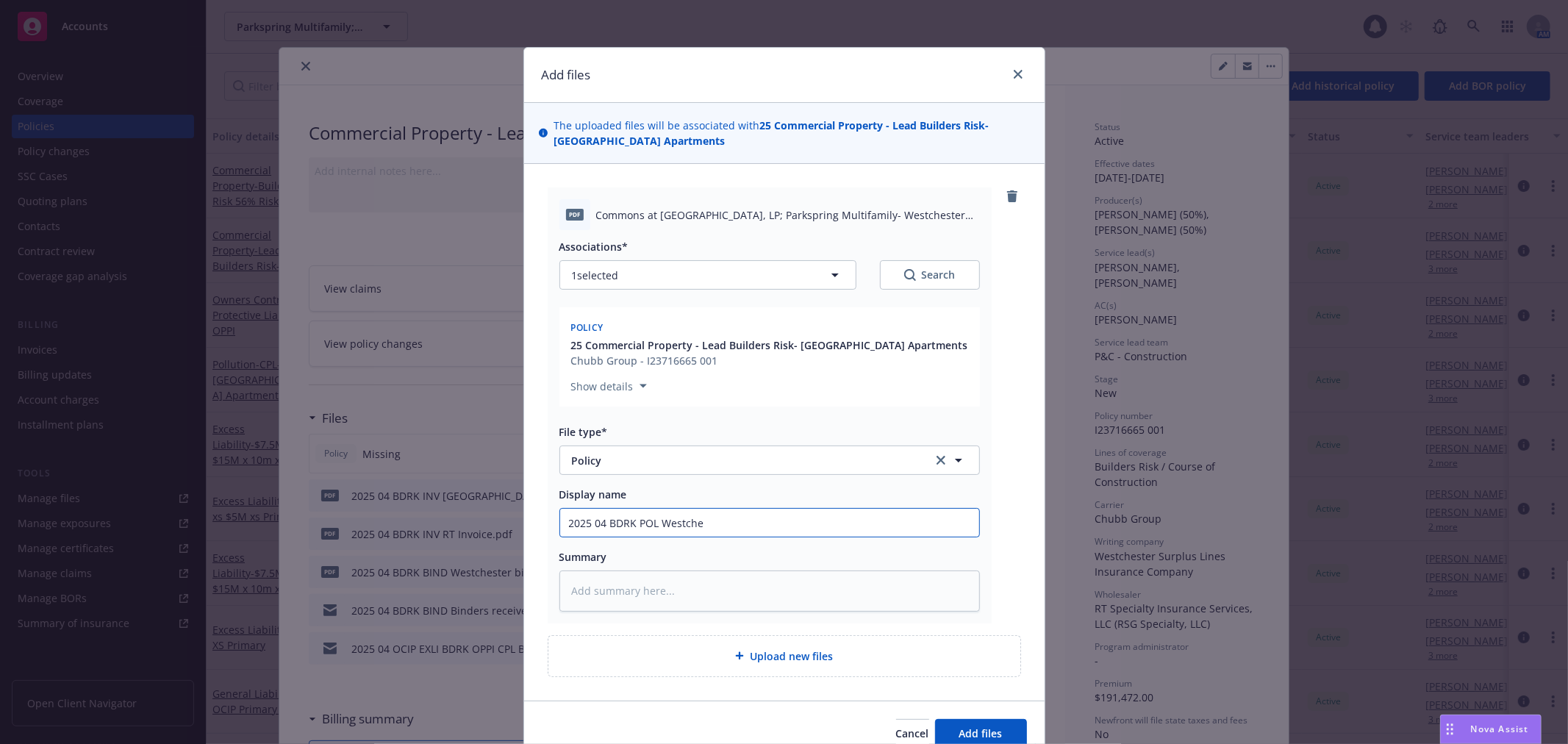
type textarea "x"
type input "2025 04 BDRK POL Westches"
type textarea "x"
type input "2025 04 BDRK POL Westchest"
type textarea "x"
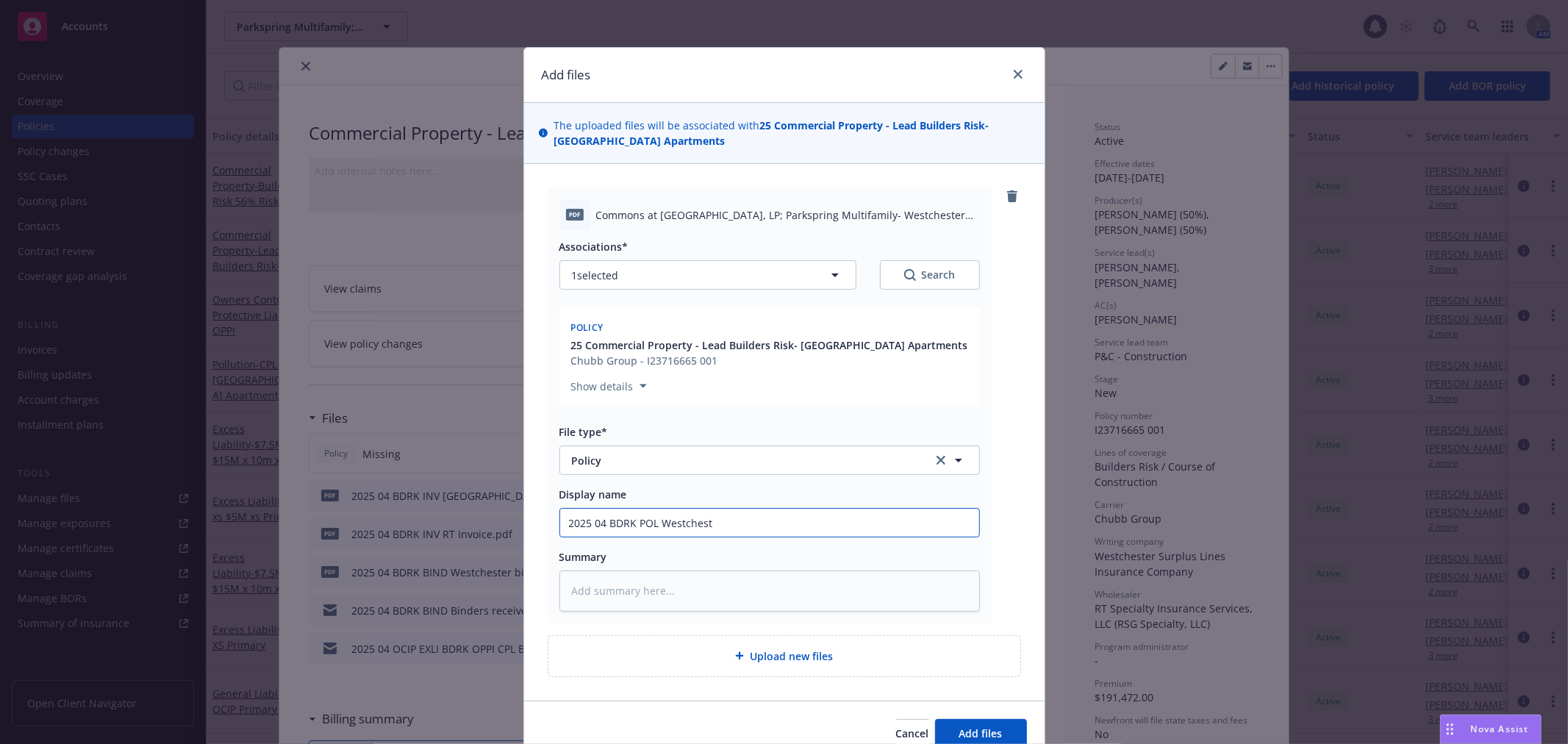
type input "2025 04 BDRK POL Westcheste"
type textarea "x"
type input "2025 04 BDRK POL Westchester"
click at [974, 737] on span "Add files" at bounding box center [981, 733] width 43 height 14
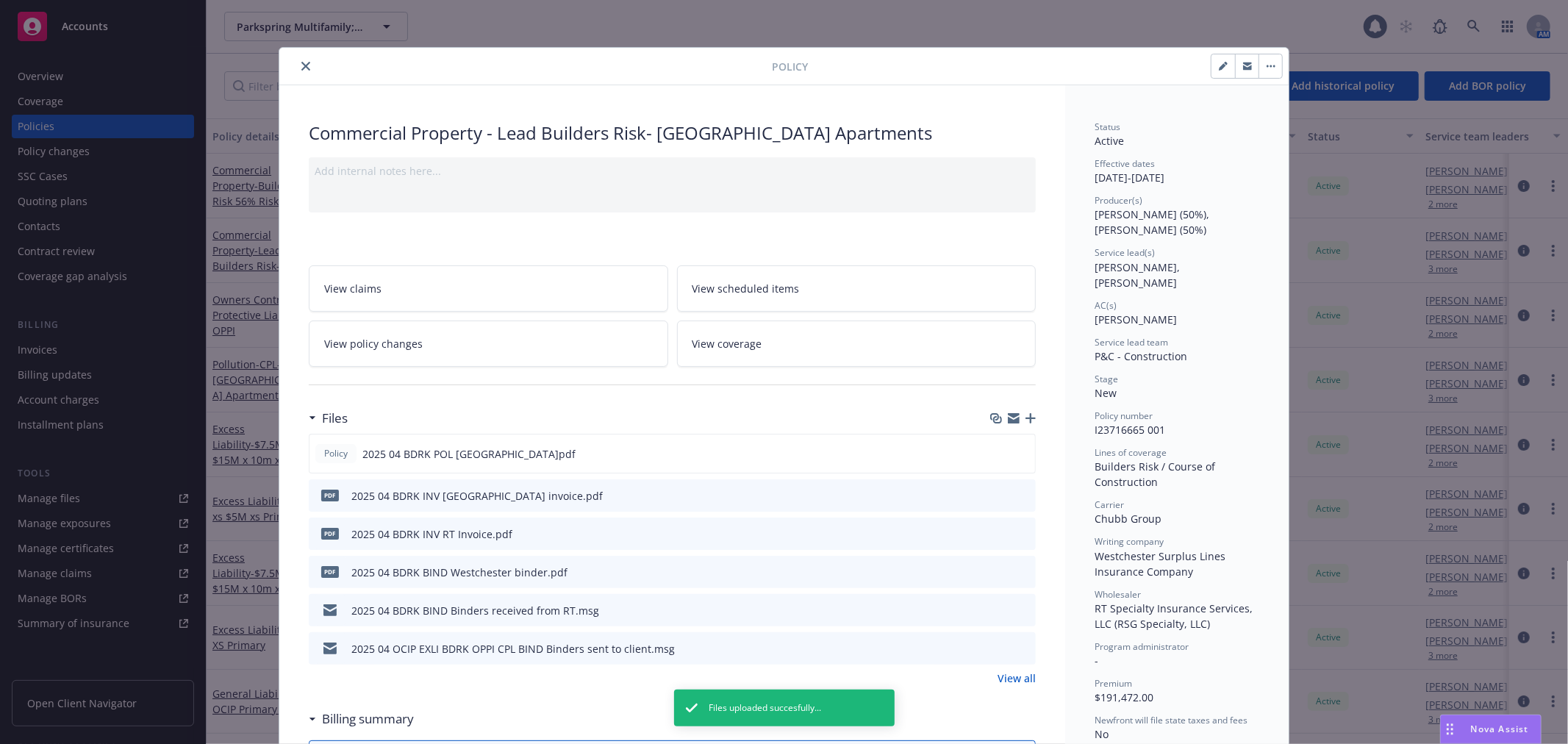
click at [302, 65] on icon "close" at bounding box center [306, 66] width 9 height 9
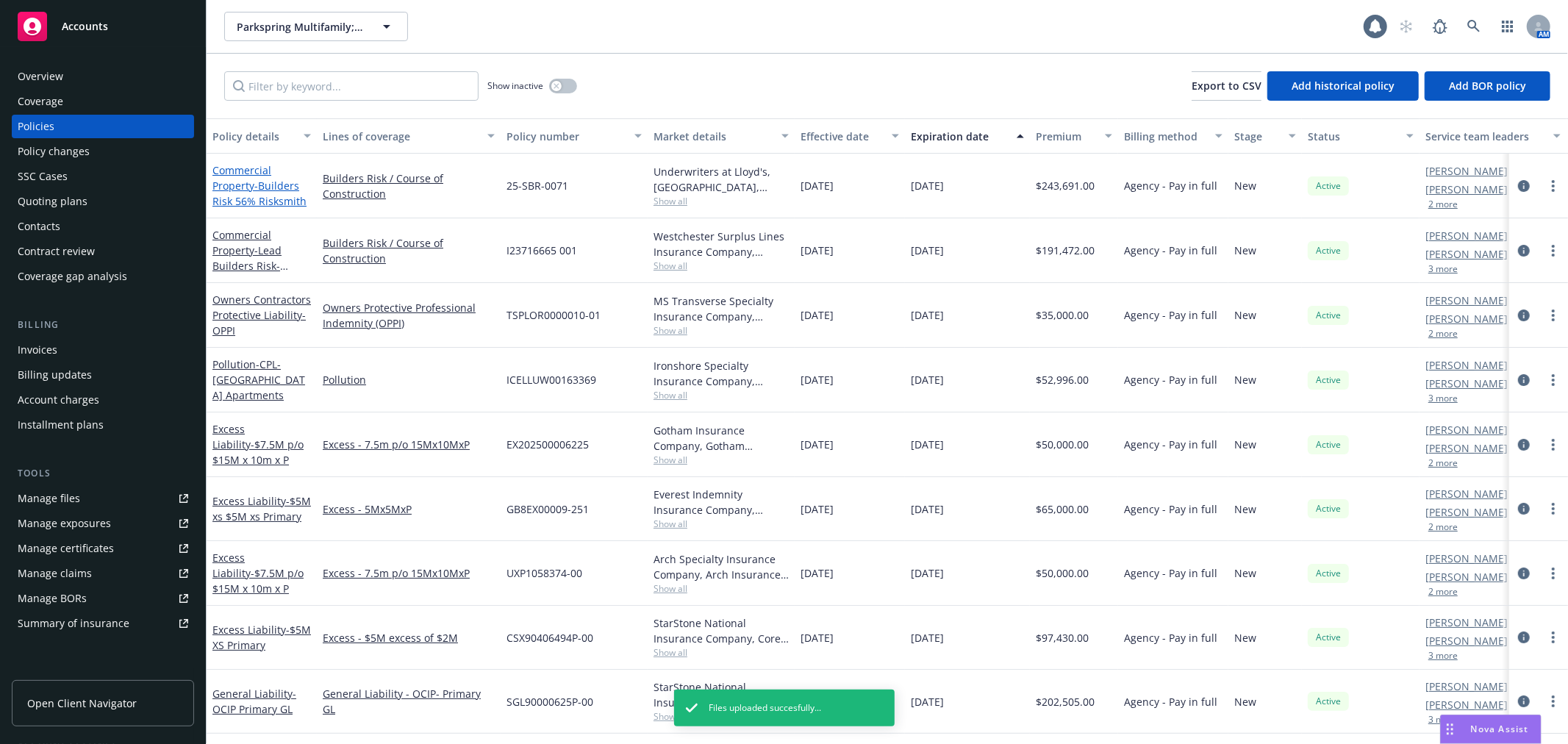
click at [251, 185] on link "Commercial Property - Builders Risk 56% Risksmith" at bounding box center [259, 186] width 94 height 45
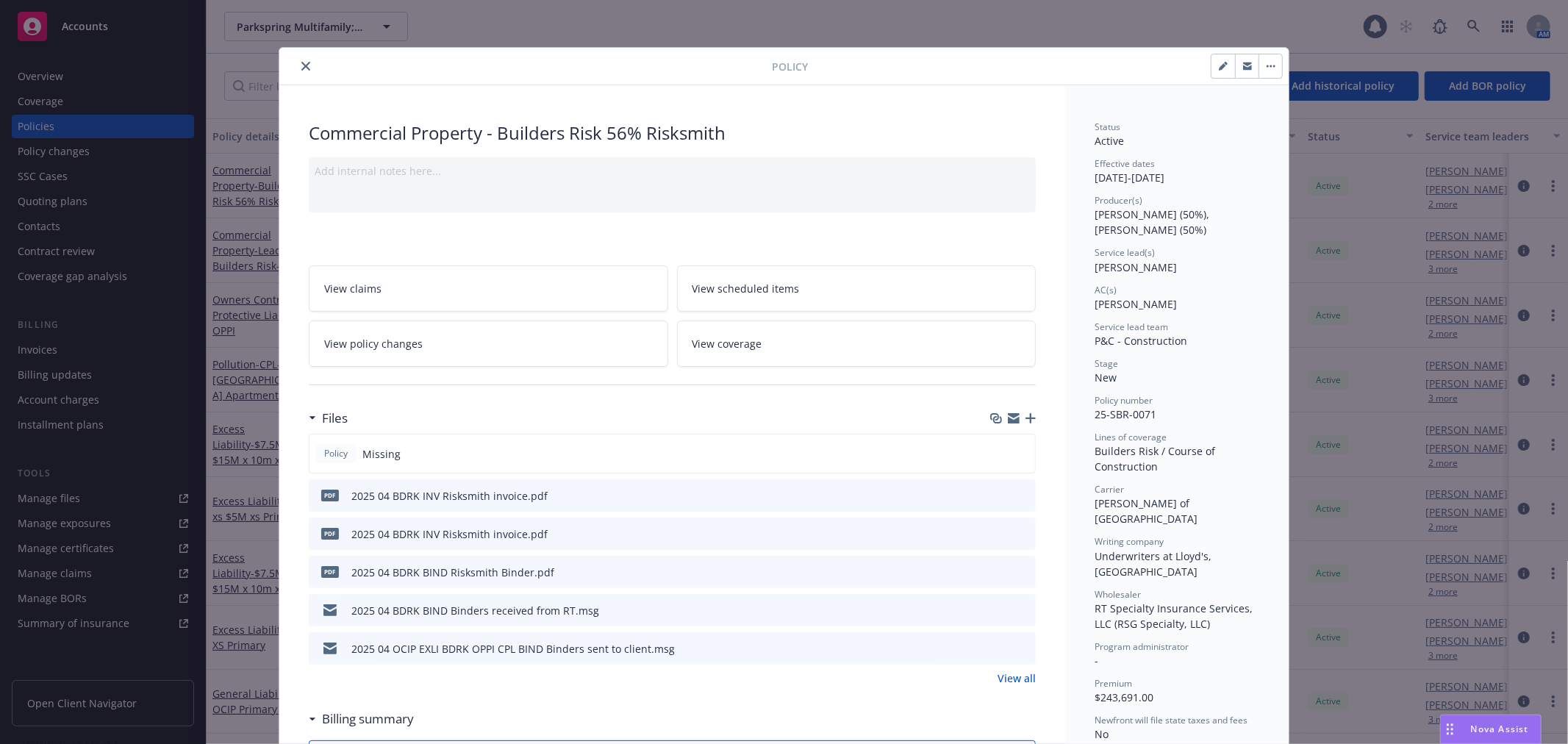
click at [1025, 416] on icon "button" at bounding box center [1030, 418] width 10 height 10
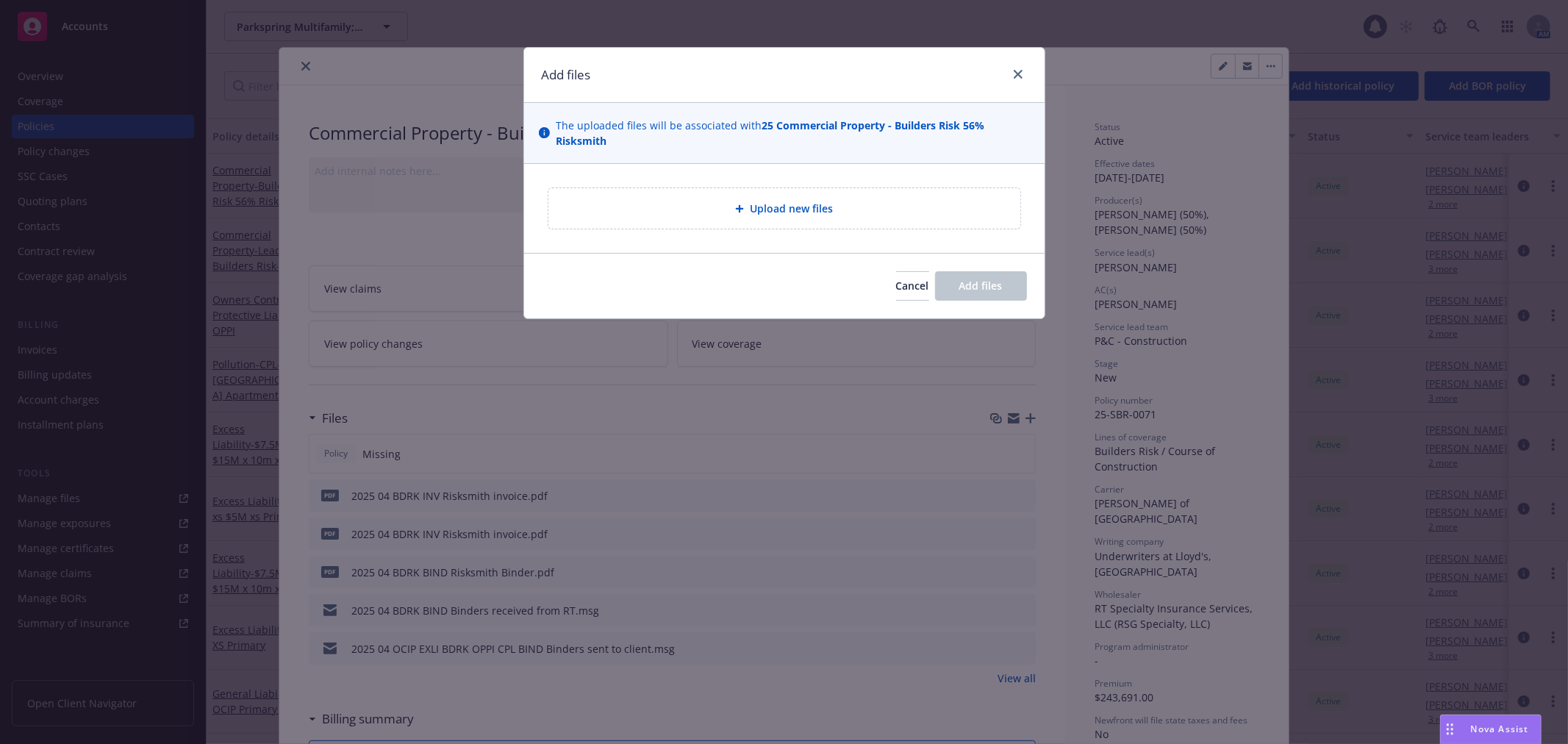
type textarea "x"
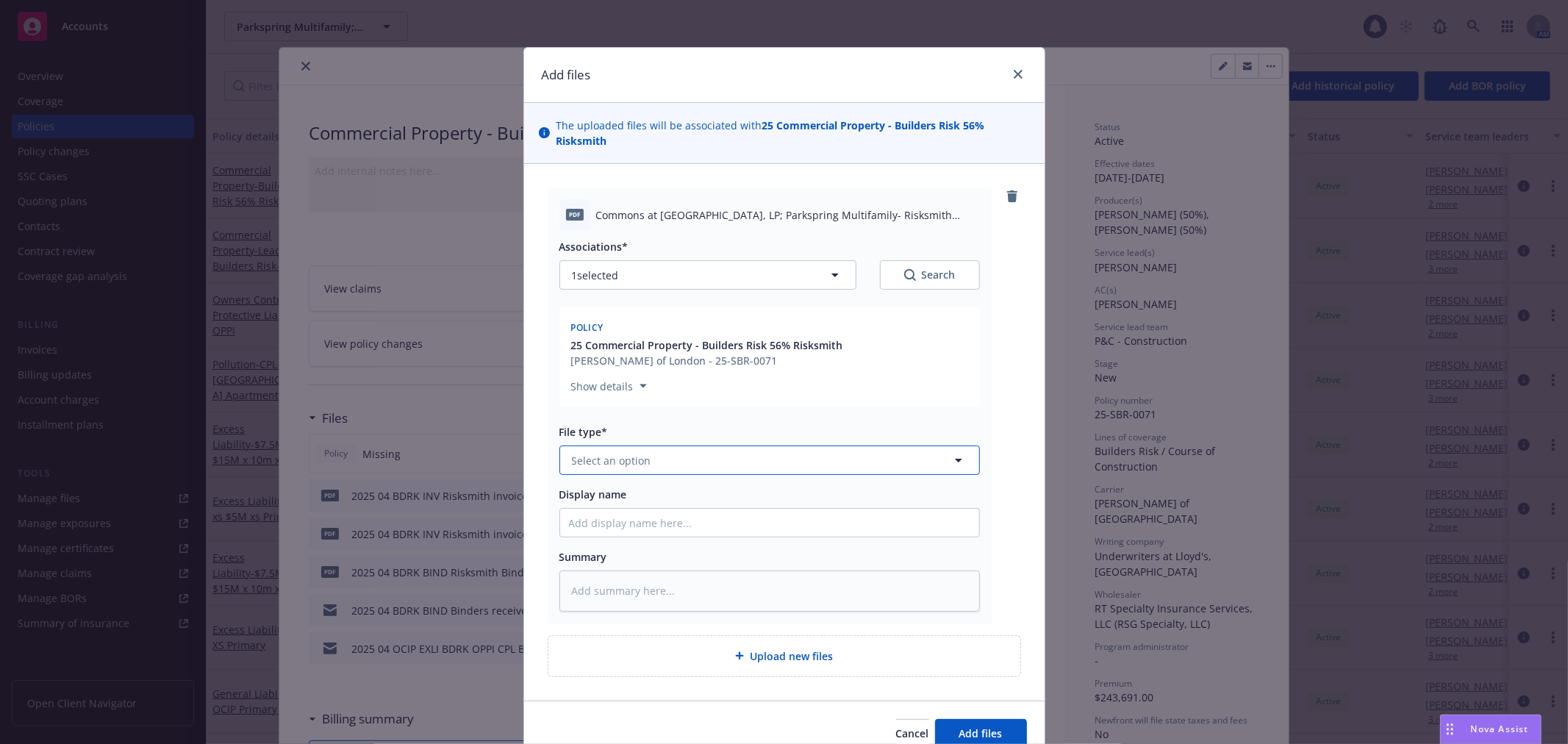
click at [596, 471] on button "Select an option" at bounding box center [769, 460] width 420 height 30
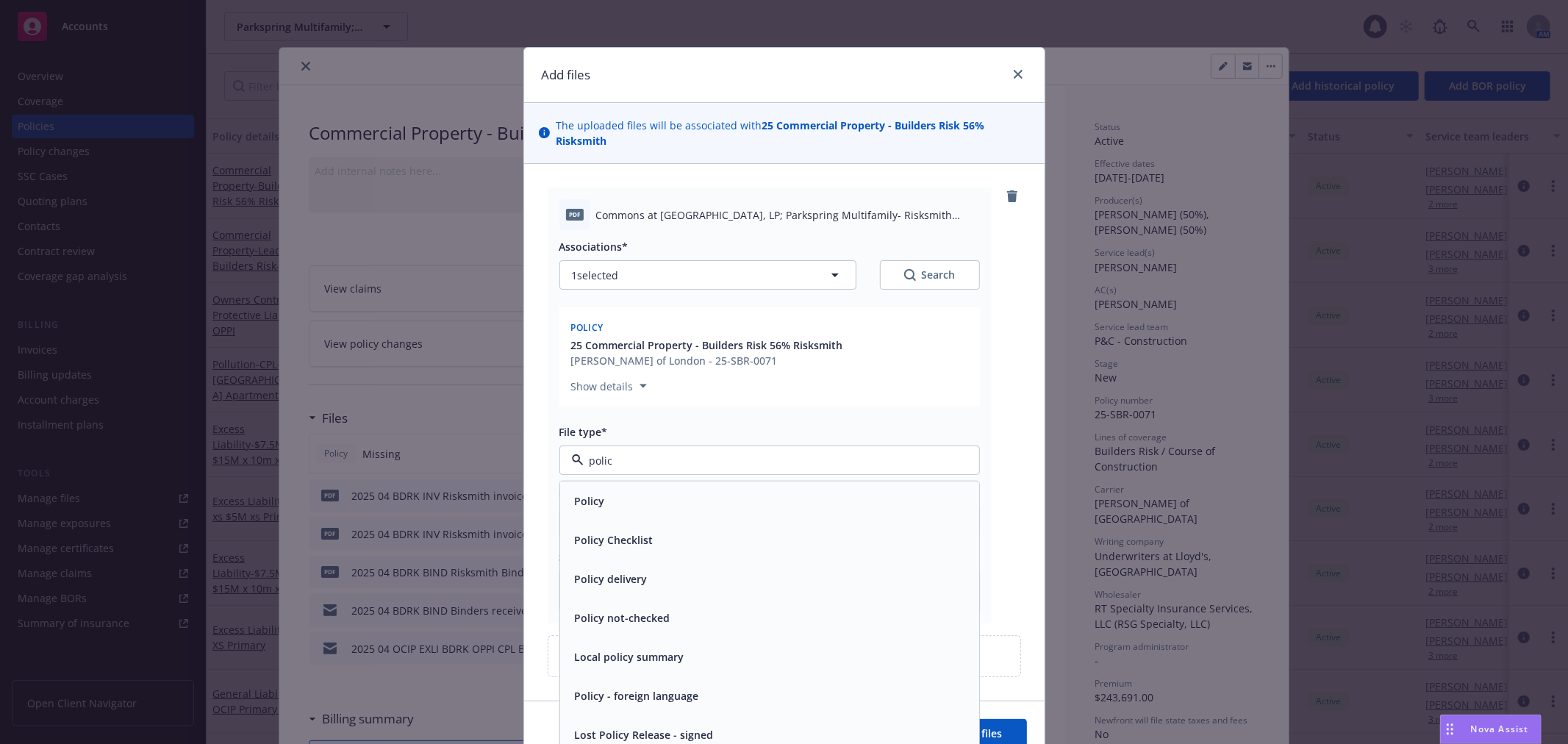
type input "policy"
click at [591, 495] on span "Policy" at bounding box center [590, 501] width 30 height 15
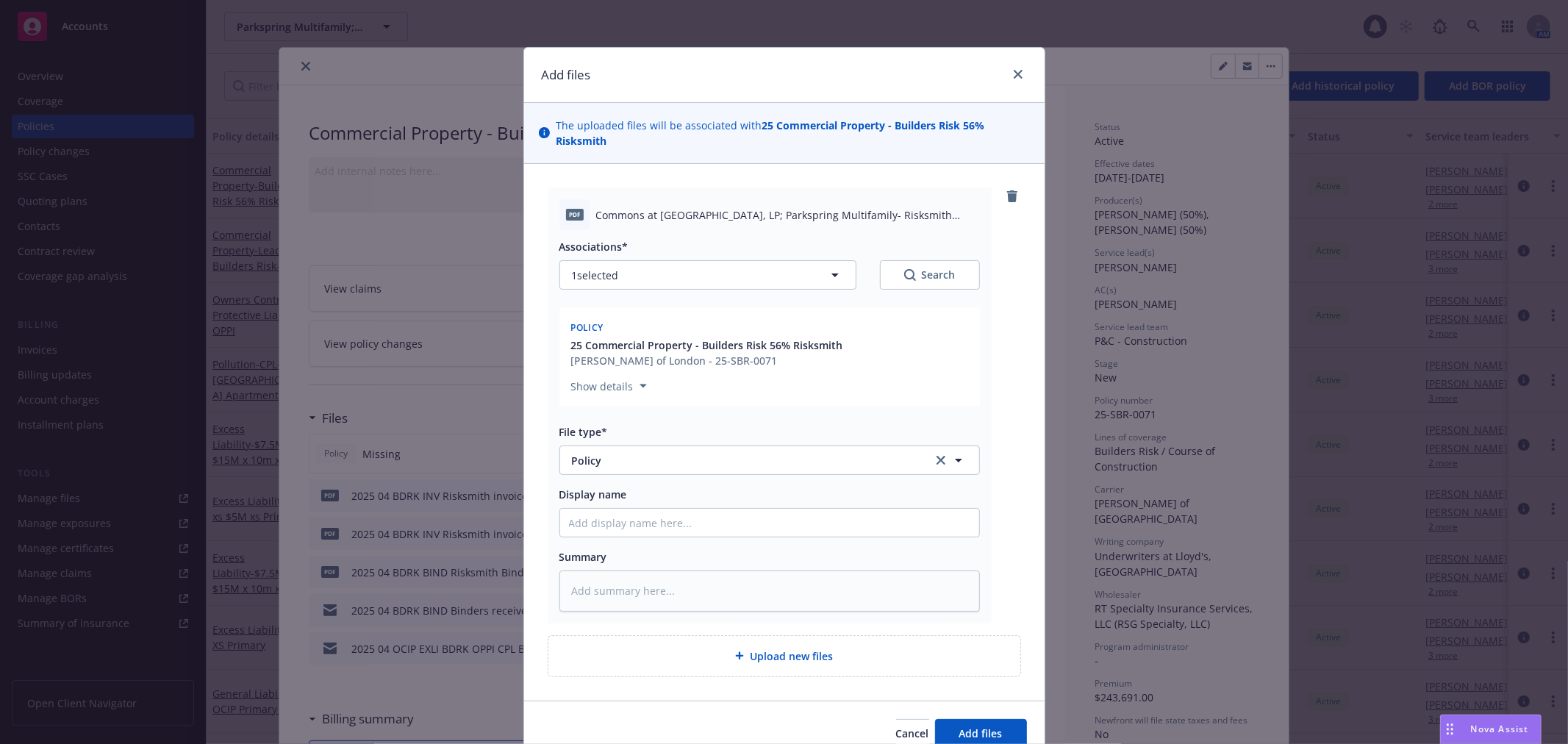
click at [636, 541] on div "Associations* 1 selected Search Policy 25 Commercial Property - Builders Risk 5…" at bounding box center [769, 420] width 420 height 381
drag, startPoint x: 640, startPoint y: 533, endPoint x: 656, endPoint y: 518, distance: 21.9
click at [640, 531] on input "Display name" at bounding box center [769, 522] width 419 height 28
type textarea "x"
type input "2"
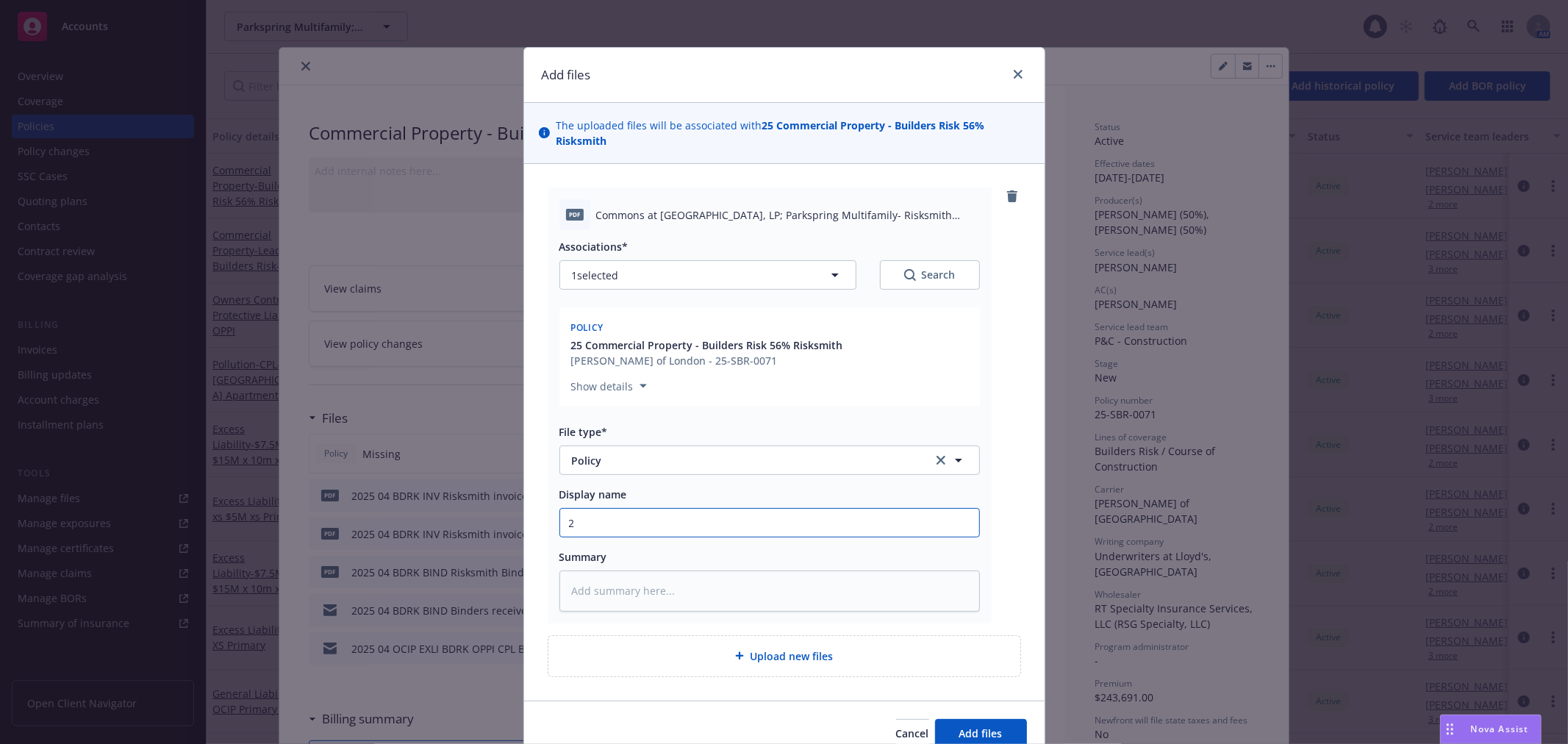
type textarea "x"
type input "20"
type textarea "x"
type input "202"
type textarea "x"
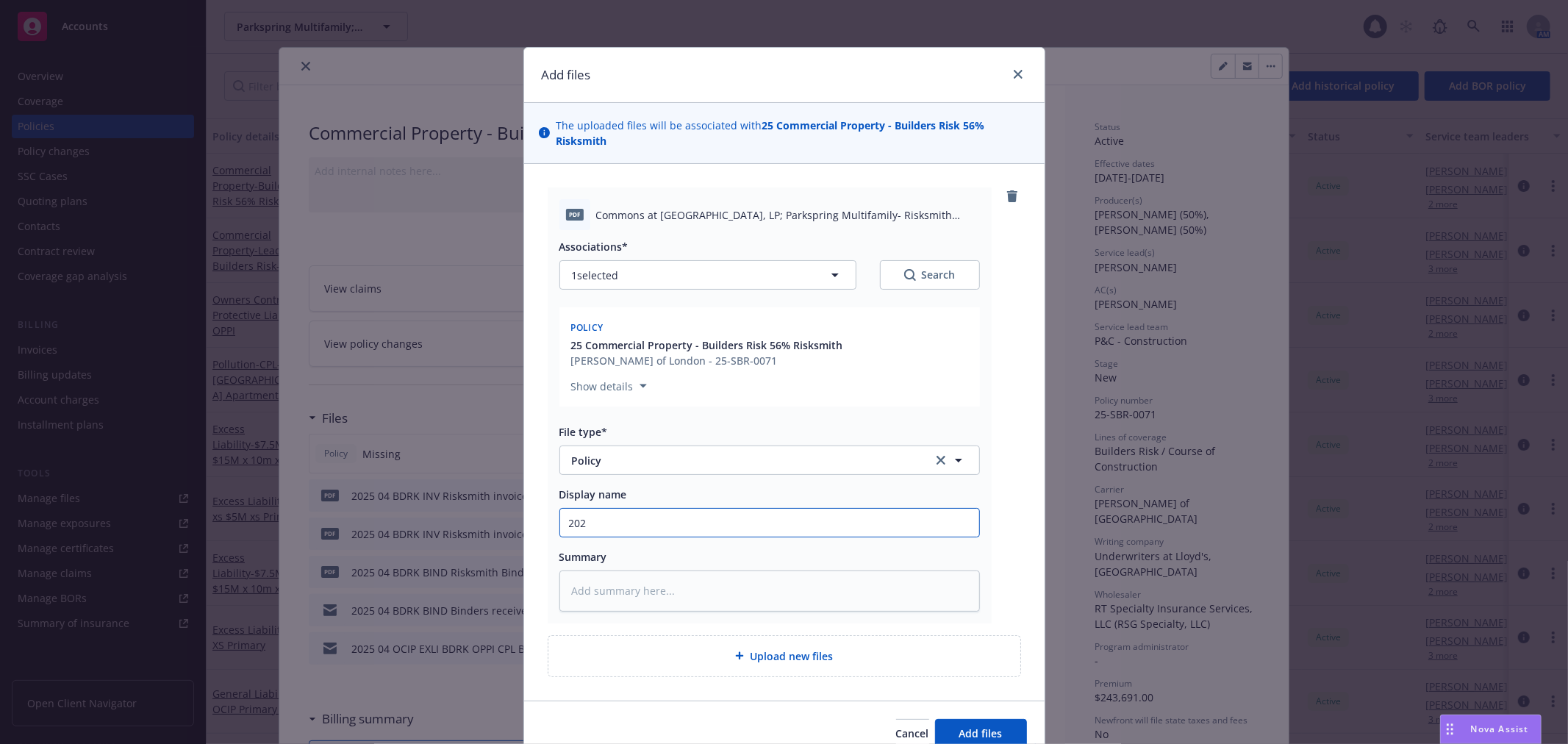
type input "2024"
type textarea "x"
type input "2024"
type textarea "x"
type input "2024 0"
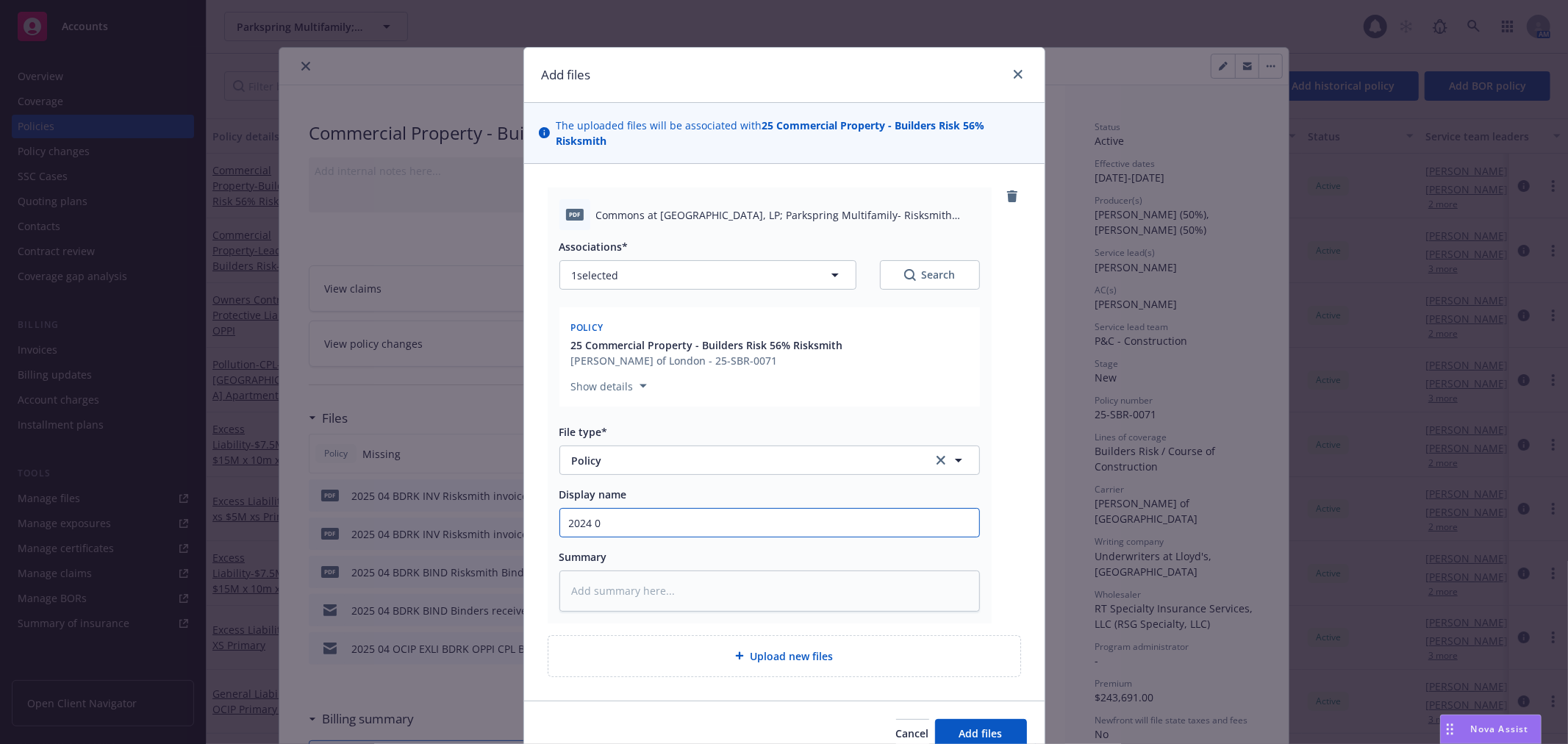
type textarea "x"
type input "2024 05"
type textarea "x"
type input "2024 0"
type textarea "x"
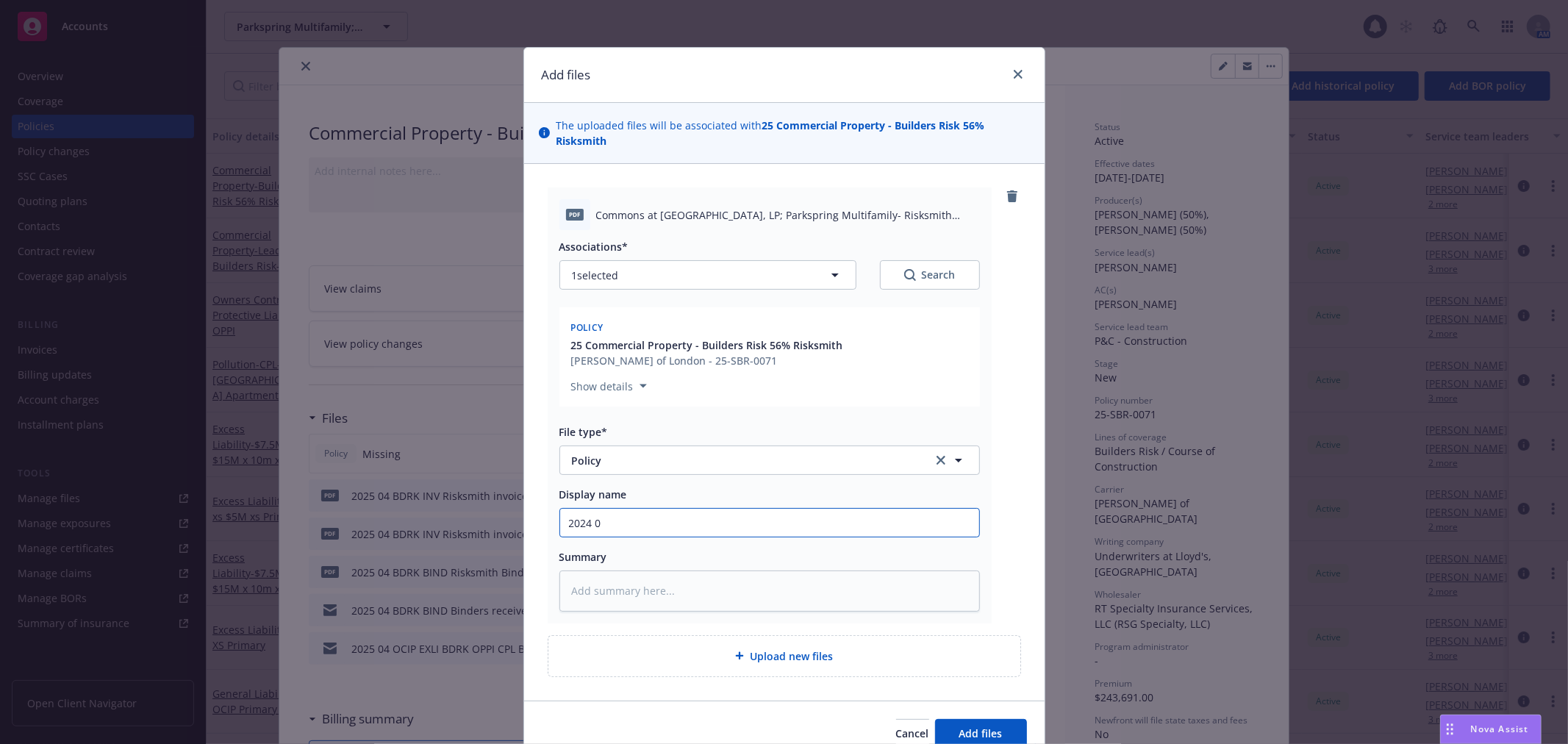
type input "2024"
type textarea "x"
type input "2024"
type textarea "x"
type input "2024"
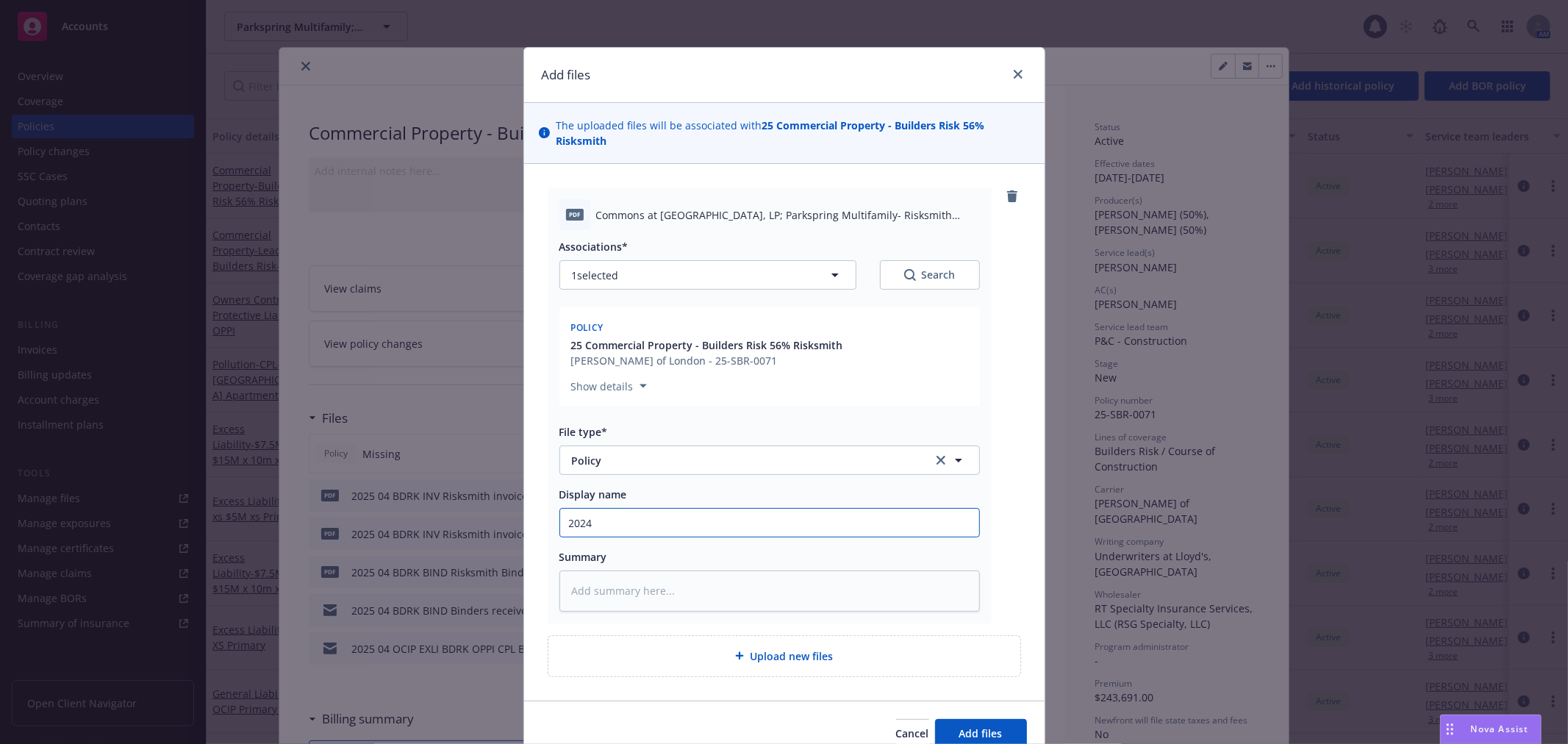
type textarea "x"
type input "202"
type textarea "x"
type input "2025"
type textarea "x"
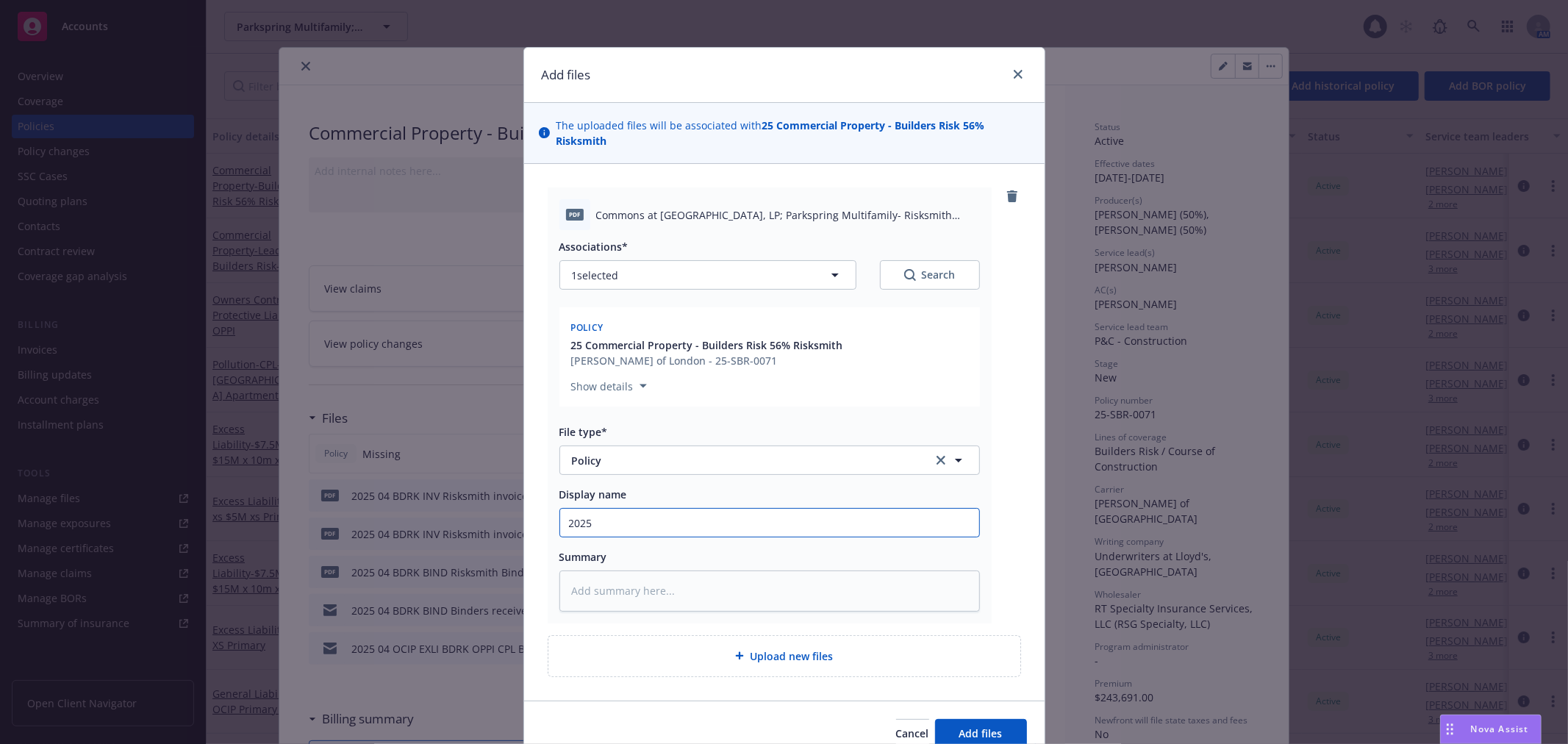
type input "2025"
type textarea "x"
type input "2025 0"
type textarea "x"
type input "2025 05"
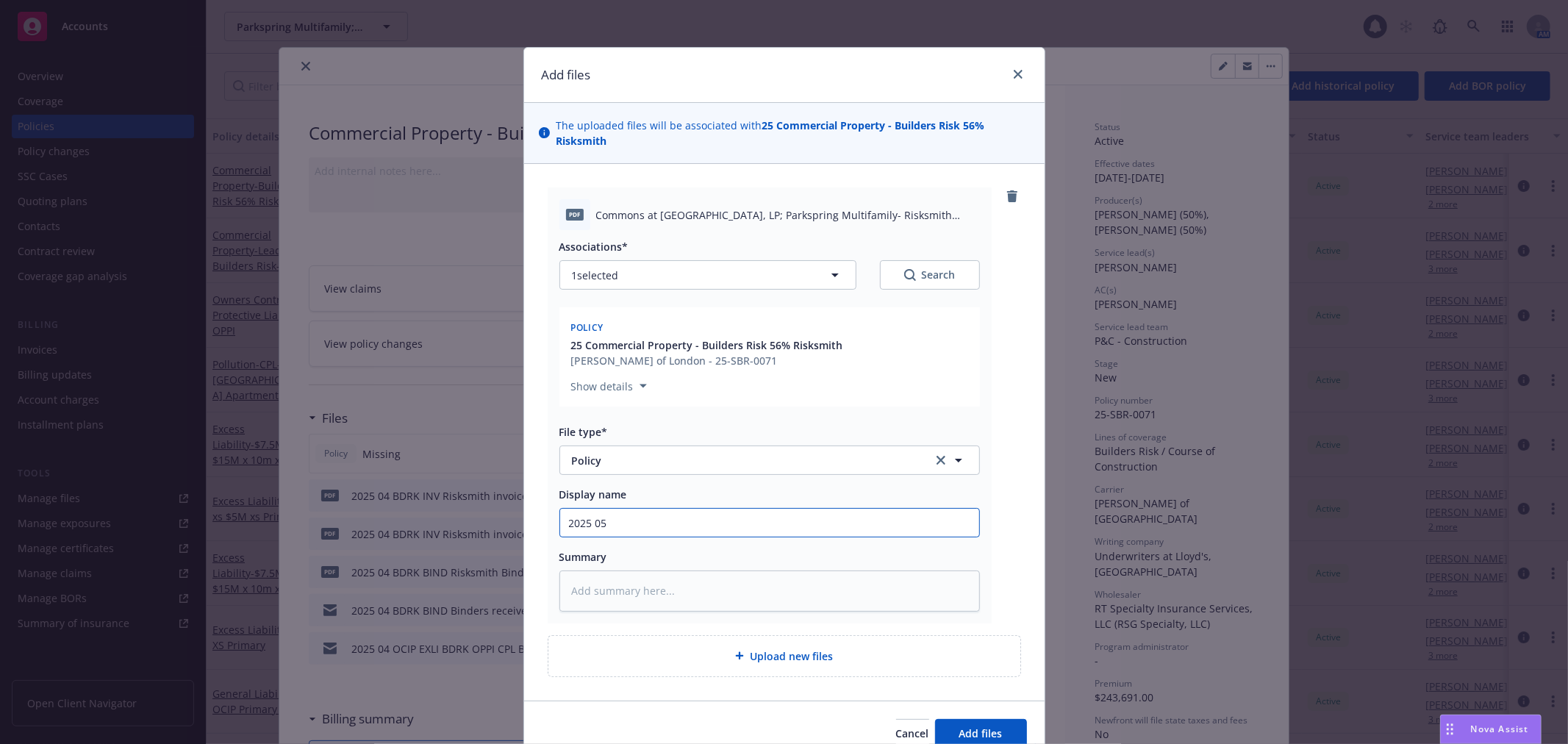
type textarea "x"
type input "2025 05"
type textarea "x"
type input "2025 05 B"
type textarea "x"
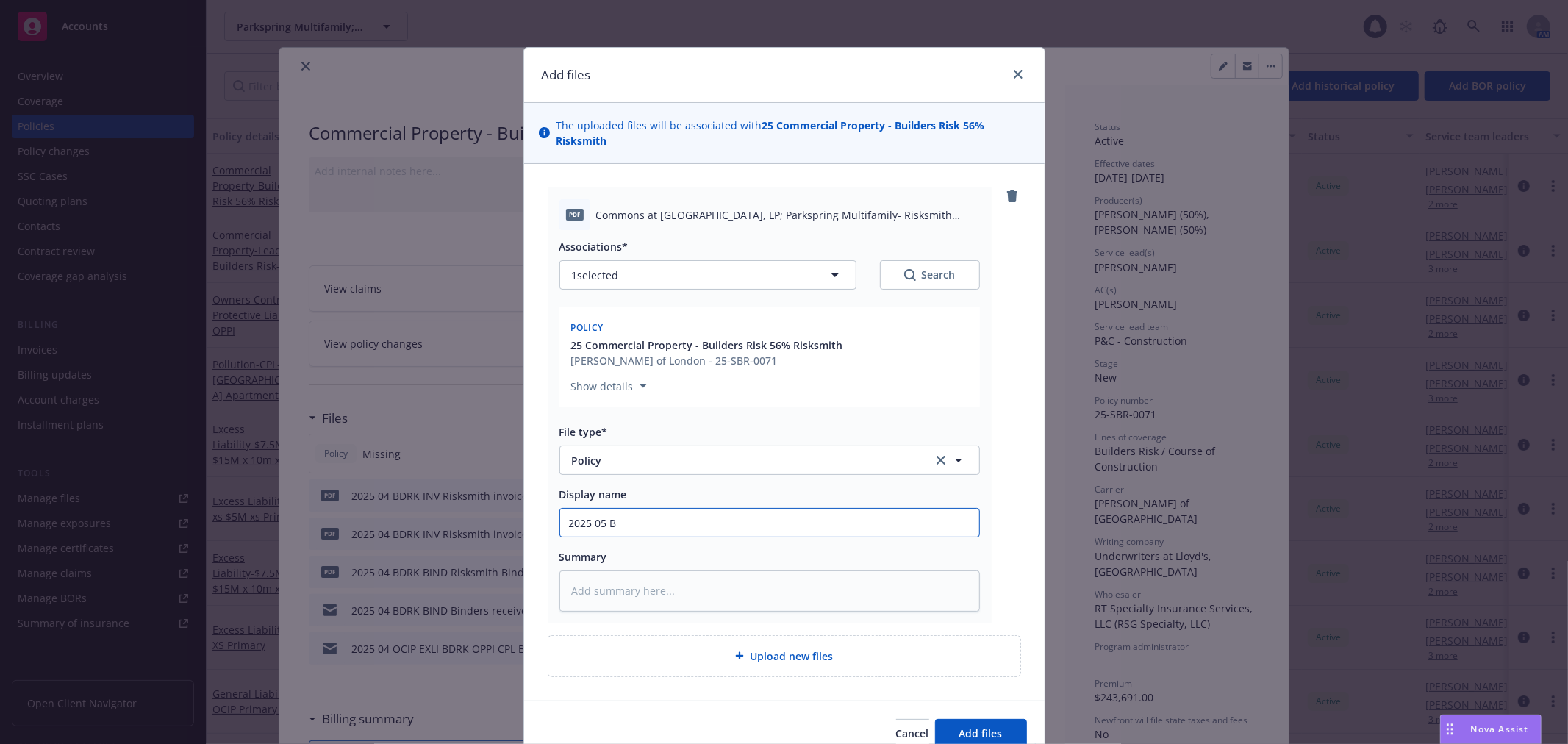
type input "2025 05"
type textarea "x"
type input "2025 05"
type textarea "x"
type input "2025 0"
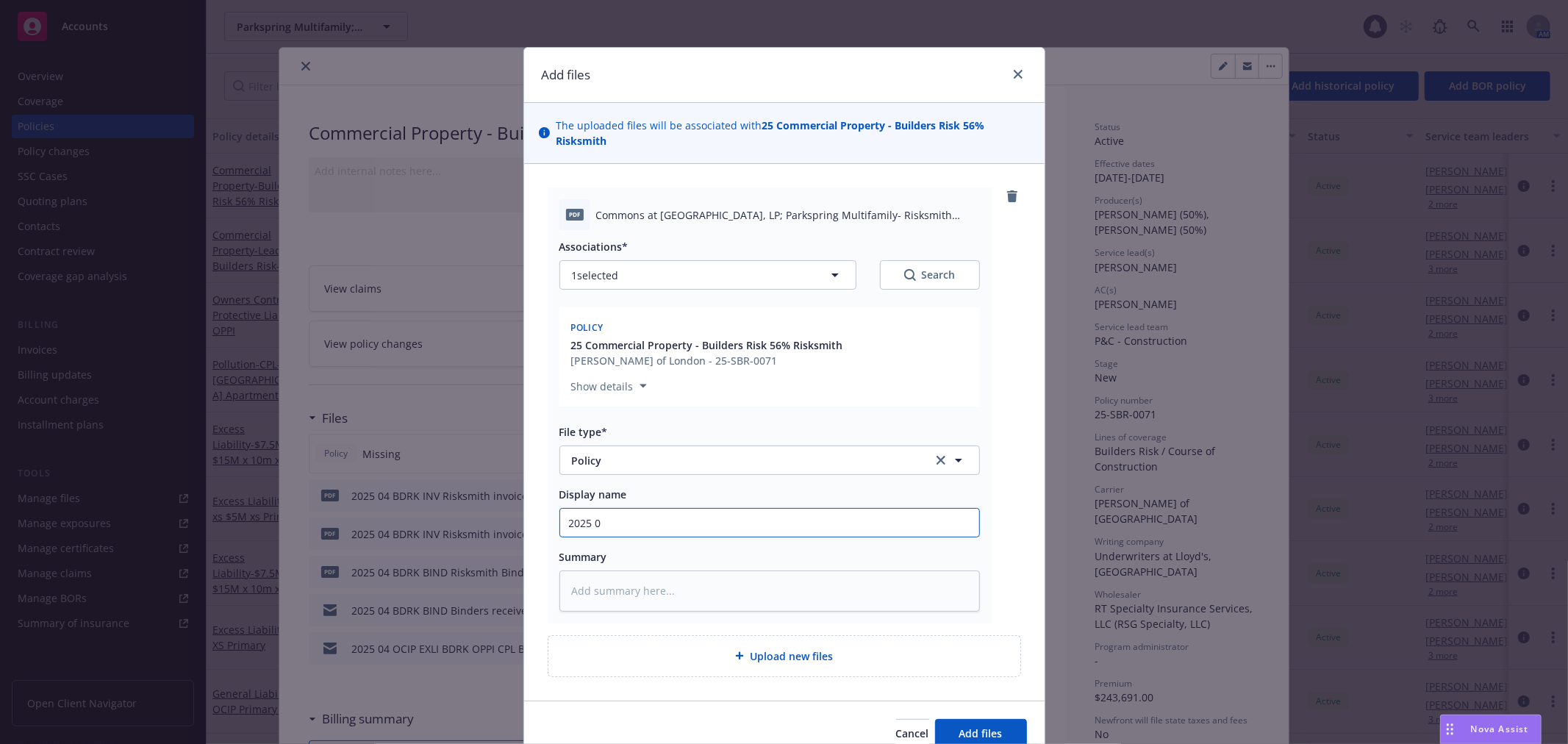
type textarea "x"
type input "2025 03"
type textarea "x"
type input "2025 0"
type textarea "x"
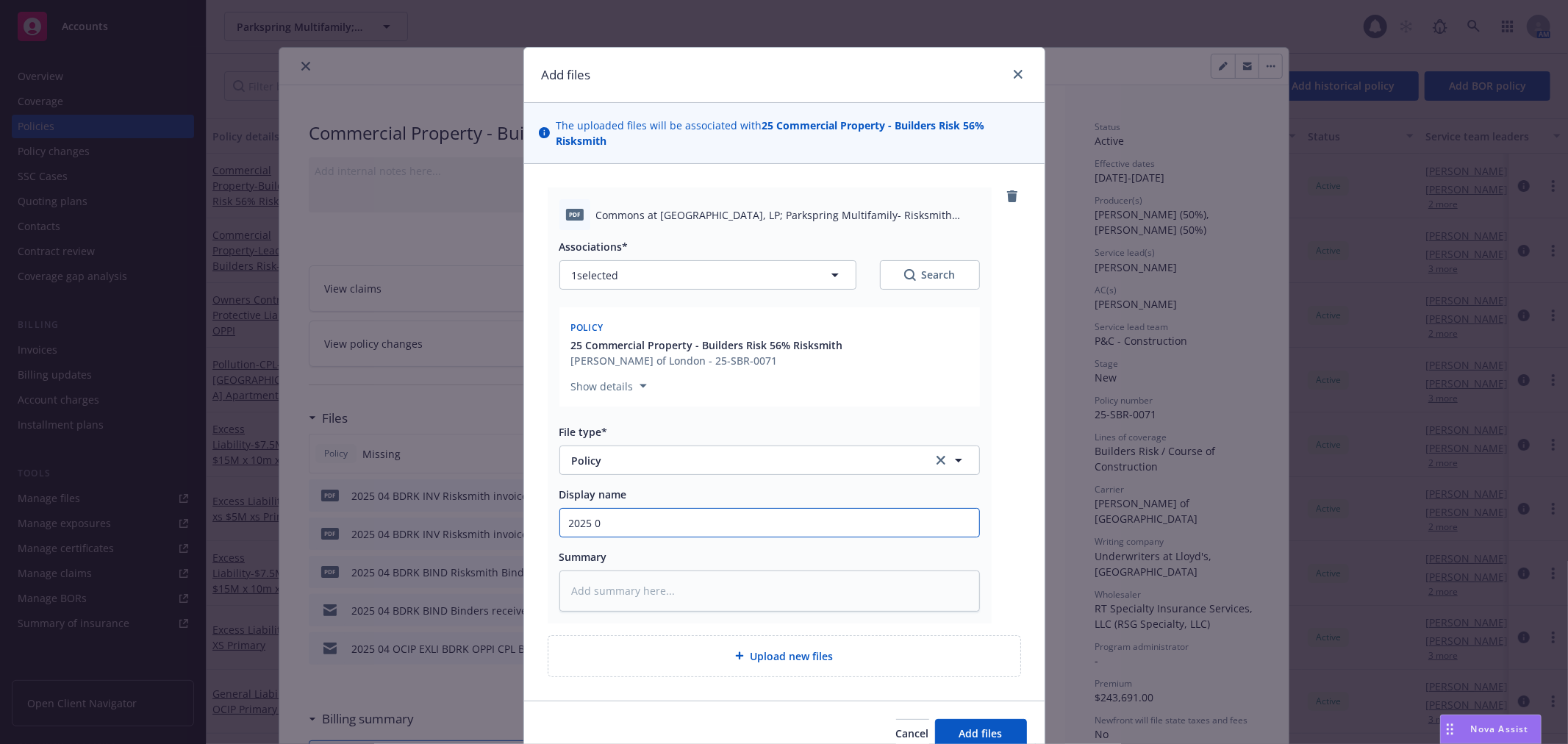
type input "2025 04"
type textarea "x"
type input "2025 04"
type textarea "x"
type input "2025 04 B"
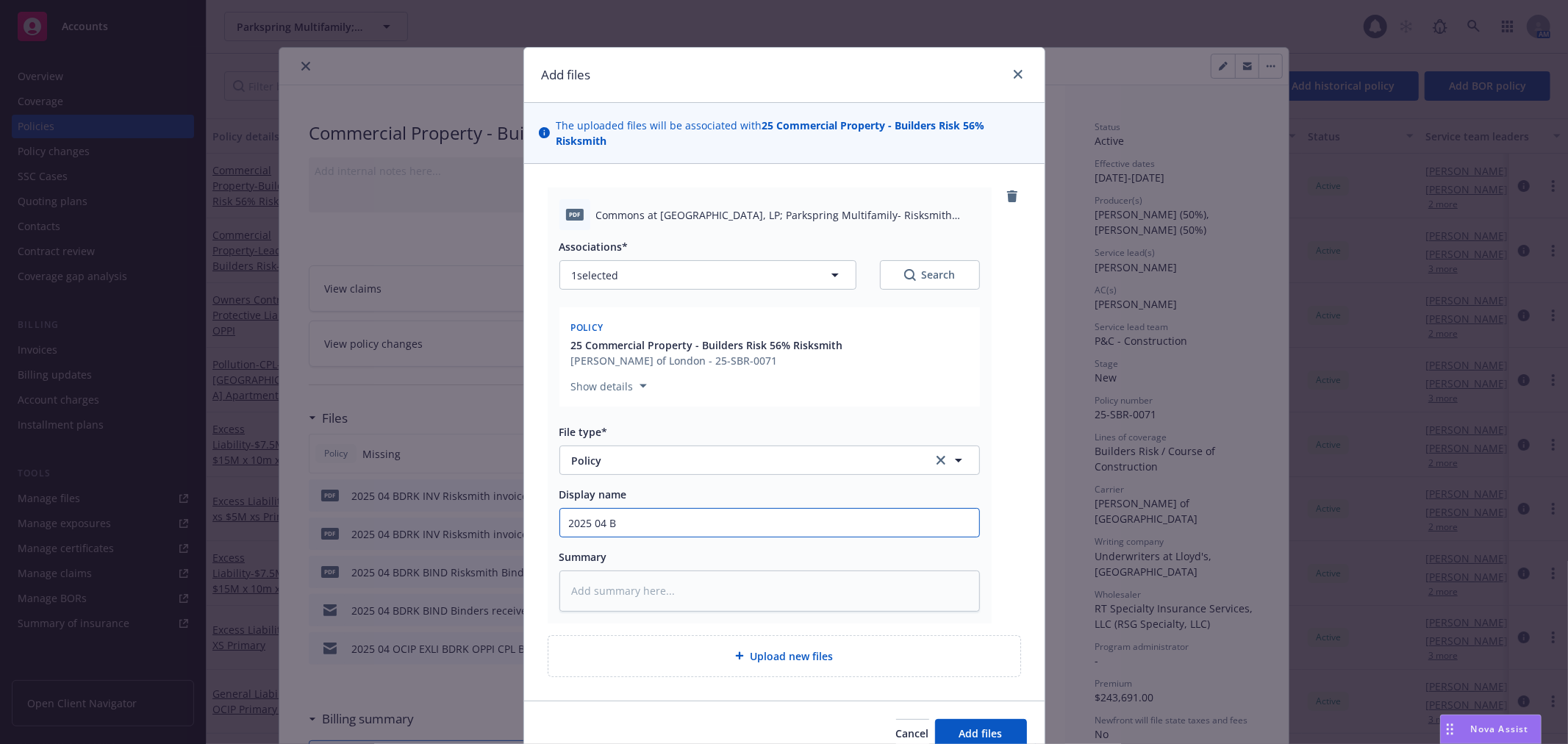
type textarea "x"
type input "2025 04 BD"
type textarea "x"
type input "2025 04 BDR"
type textarea "x"
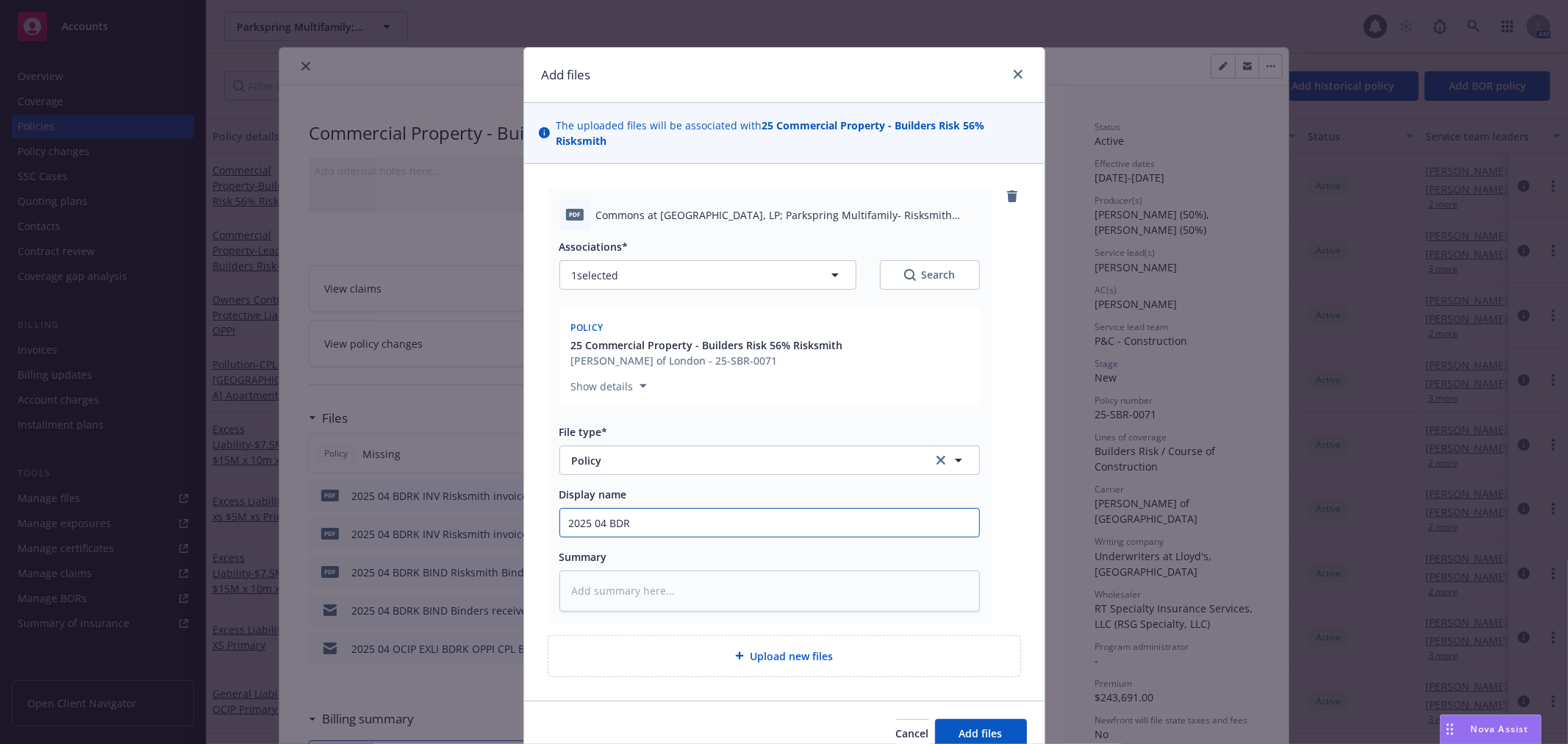
type input "2025 04 BDRK"
type textarea "x"
type input "2025 04 BDRK"
type textarea "x"
type input "2025 04 BDRK P"
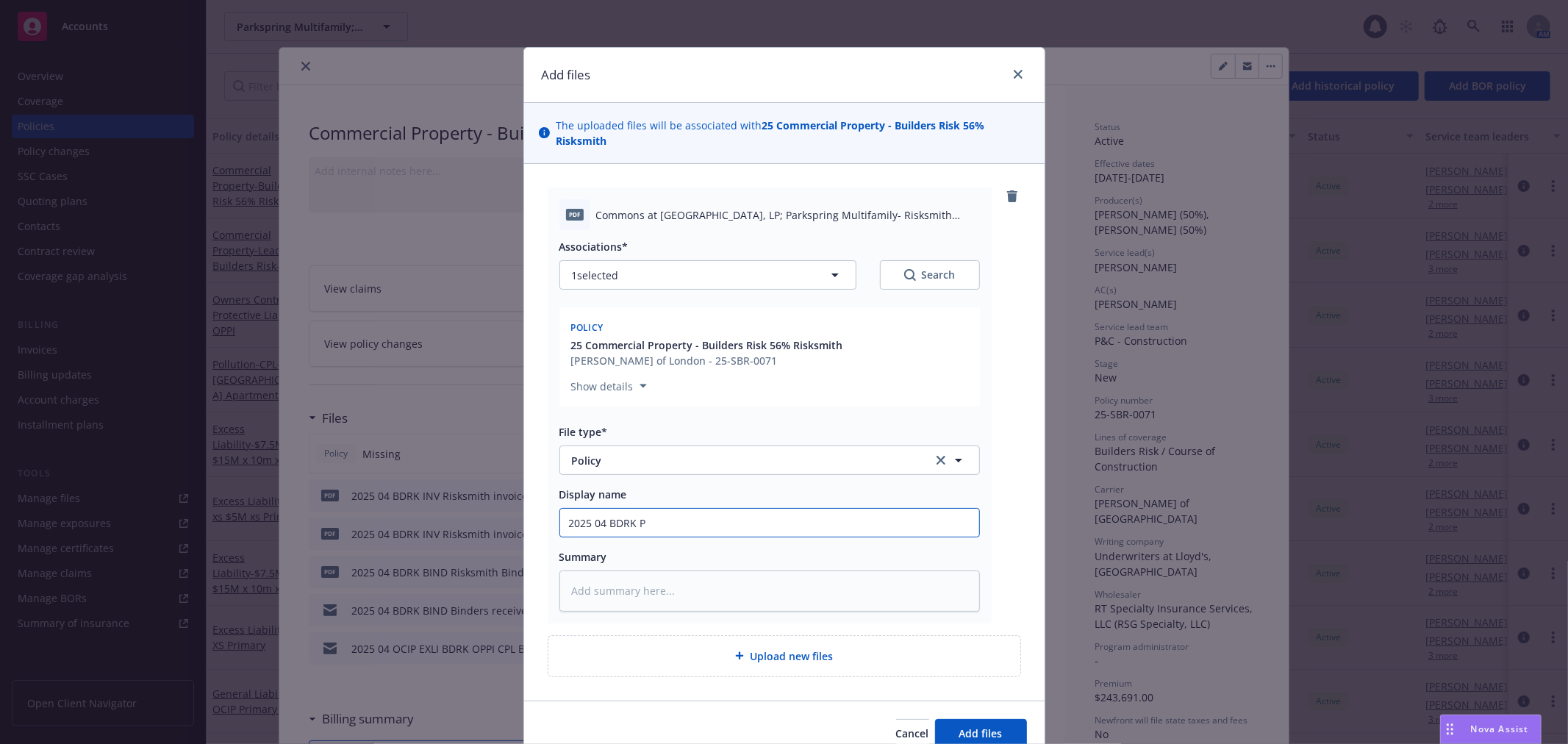
type textarea "x"
type input "2025 04 BDRK PO"
type textarea "x"
type input "2025 04 BDRK POL"
type textarea "x"
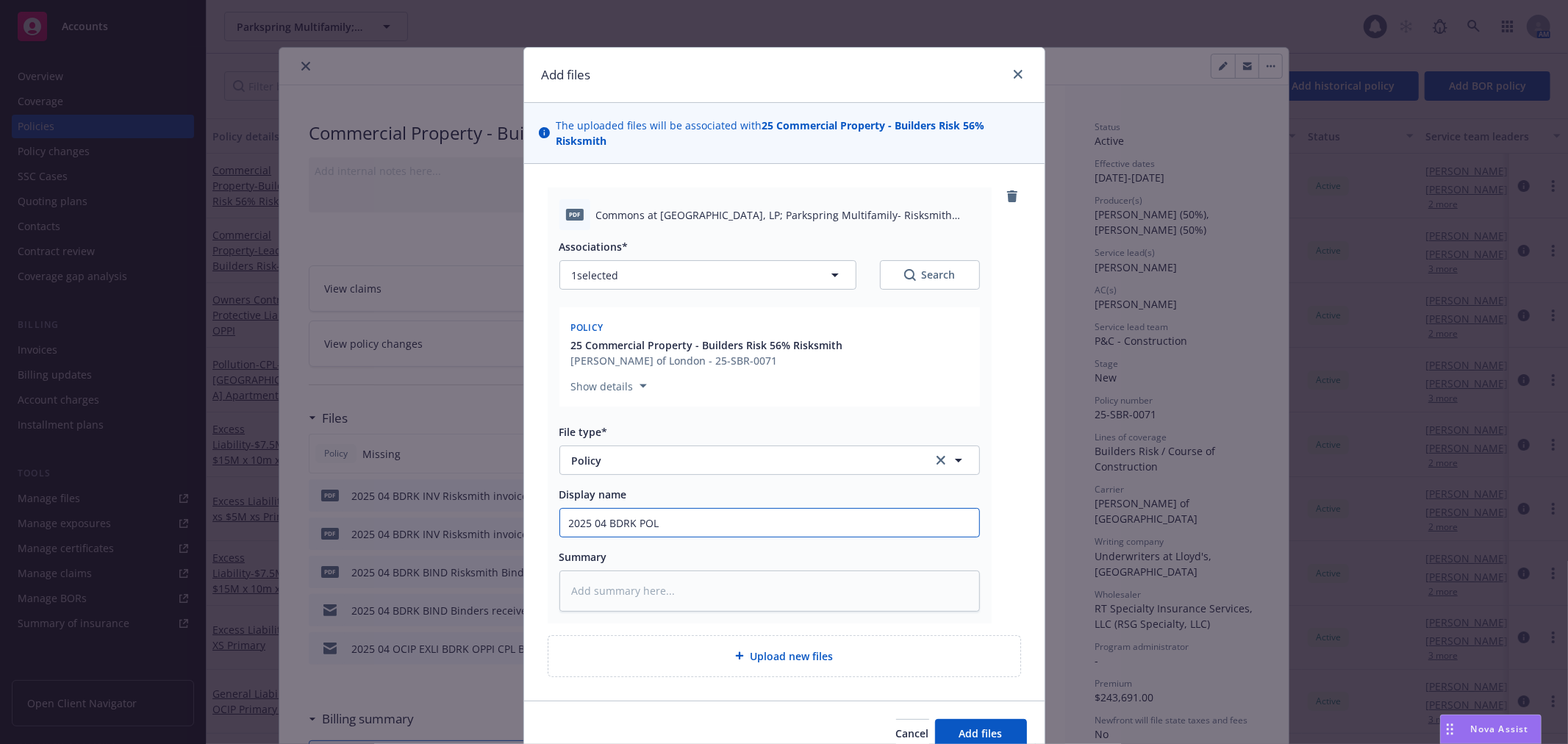
type input "2025 04 BDRK POL"
type textarea "x"
type input "2025 04 BDRK POL R"
type textarea "x"
type input "2025 04 BDRK POL Ri"
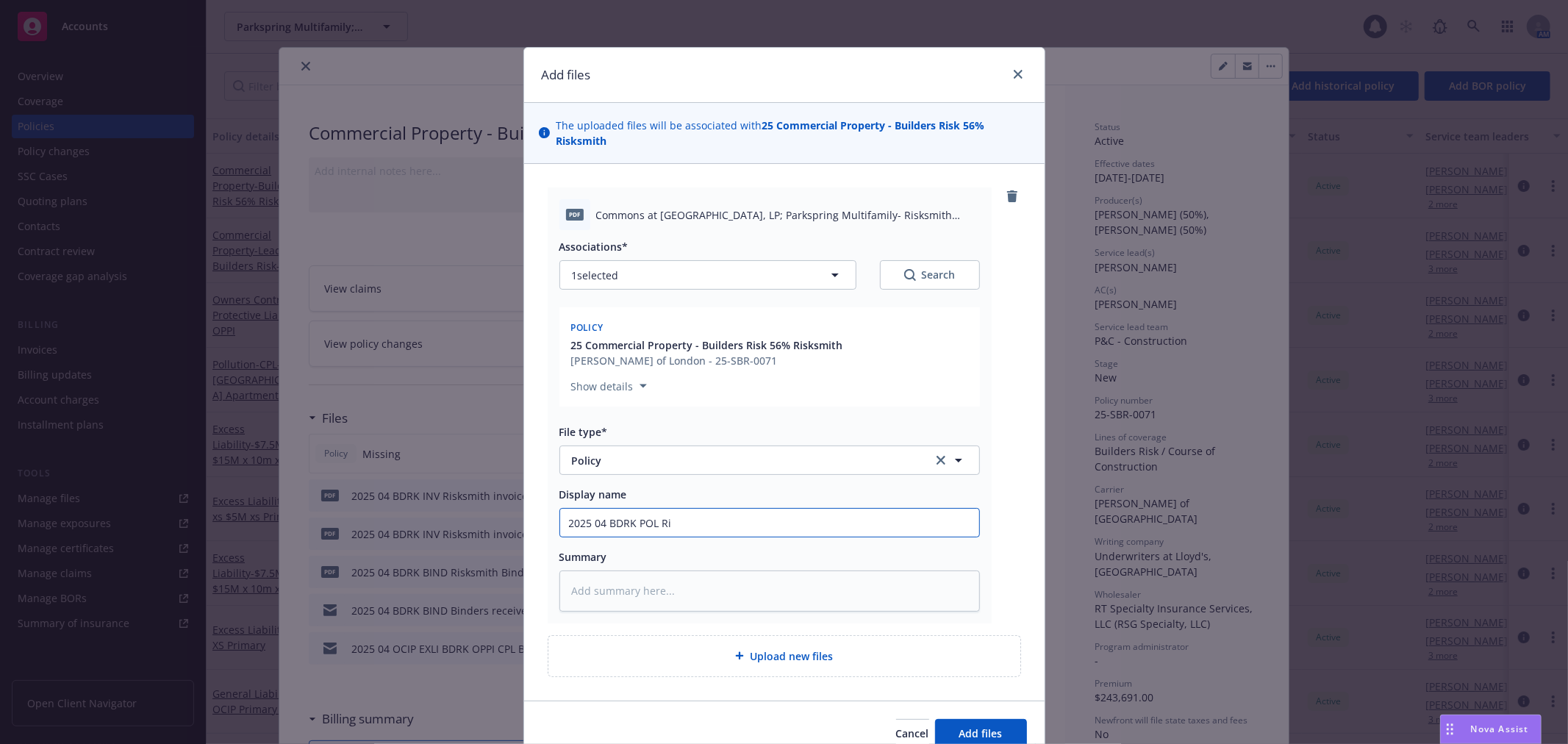
type textarea "x"
type input "2025 04 BDRK POL Ris"
type textarea "x"
type input "2025 04 BDRK POL Risk"
type textarea "x"
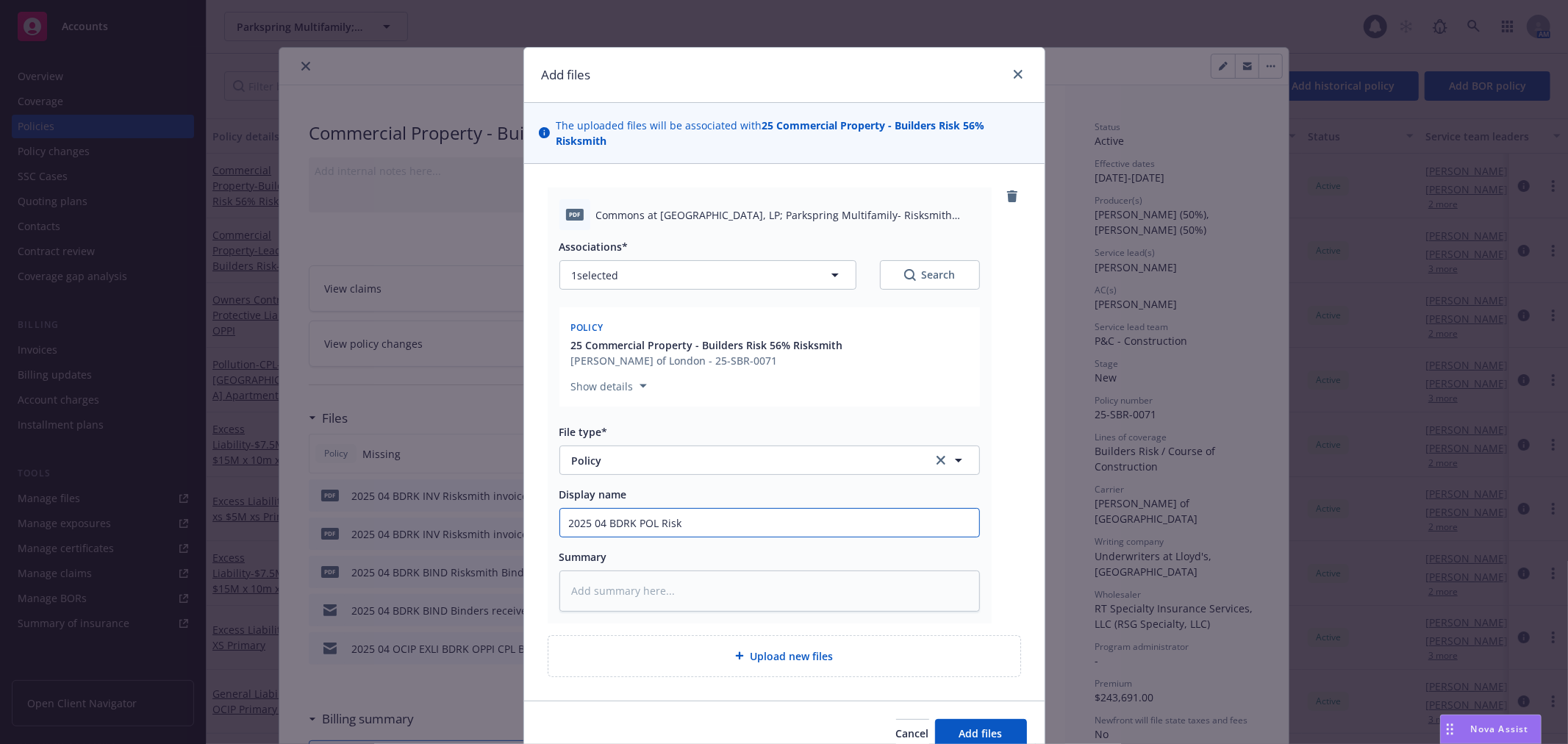
type input "2025 04 BDRK POL Risks"
type textarea "x"
type input "2025 04 BDRK POL Risksm"
type textarea "x"
type input "2025 04 BDRK POL Risksmi"
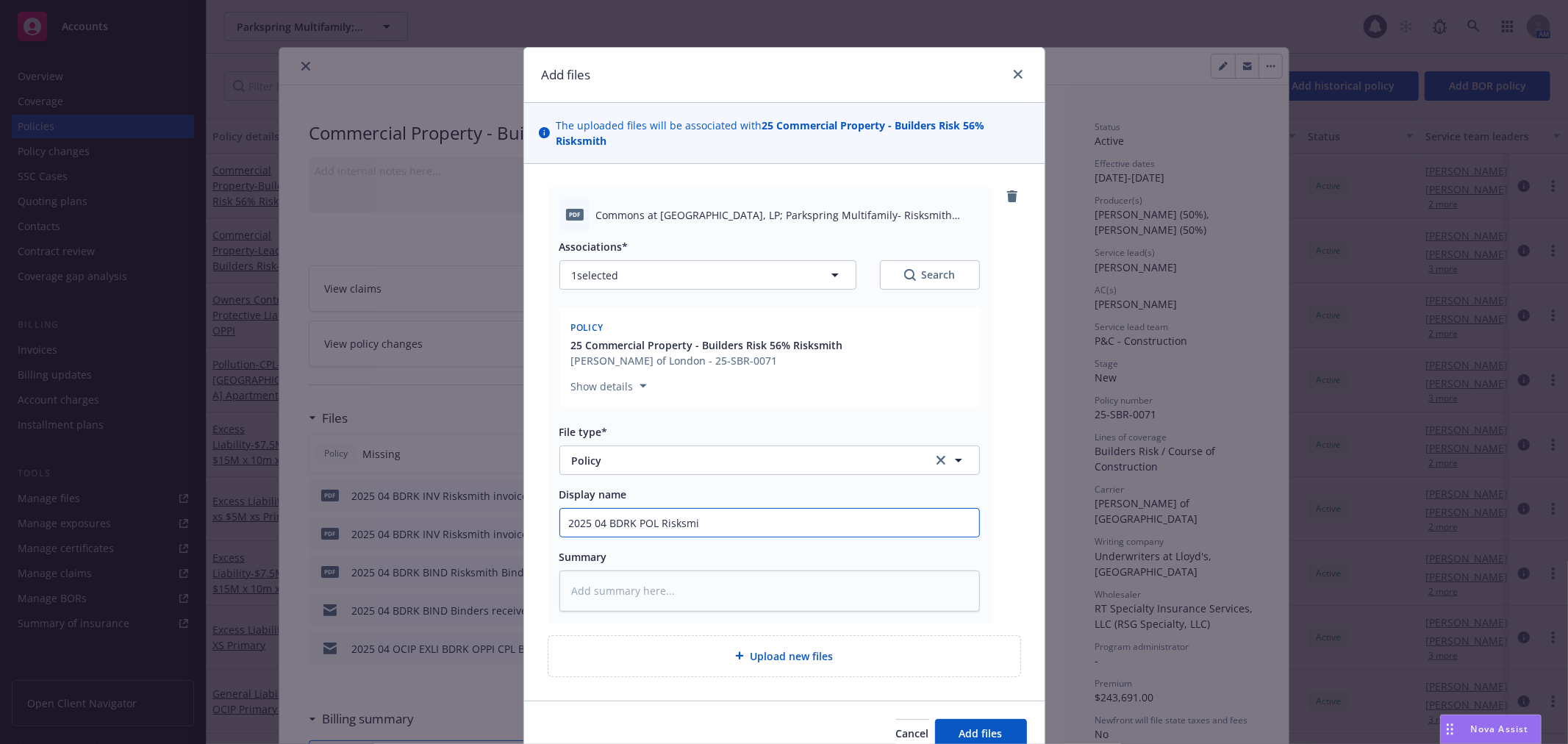
type textarea "x"
type input "2025 04 BDRK POL Risksmit"
type textarea "x"
type input "2025 04 BDRK POL Risksmith"
click at [995, 726] on span "Add files" at bounding box center [981, 733] width 43 height 14
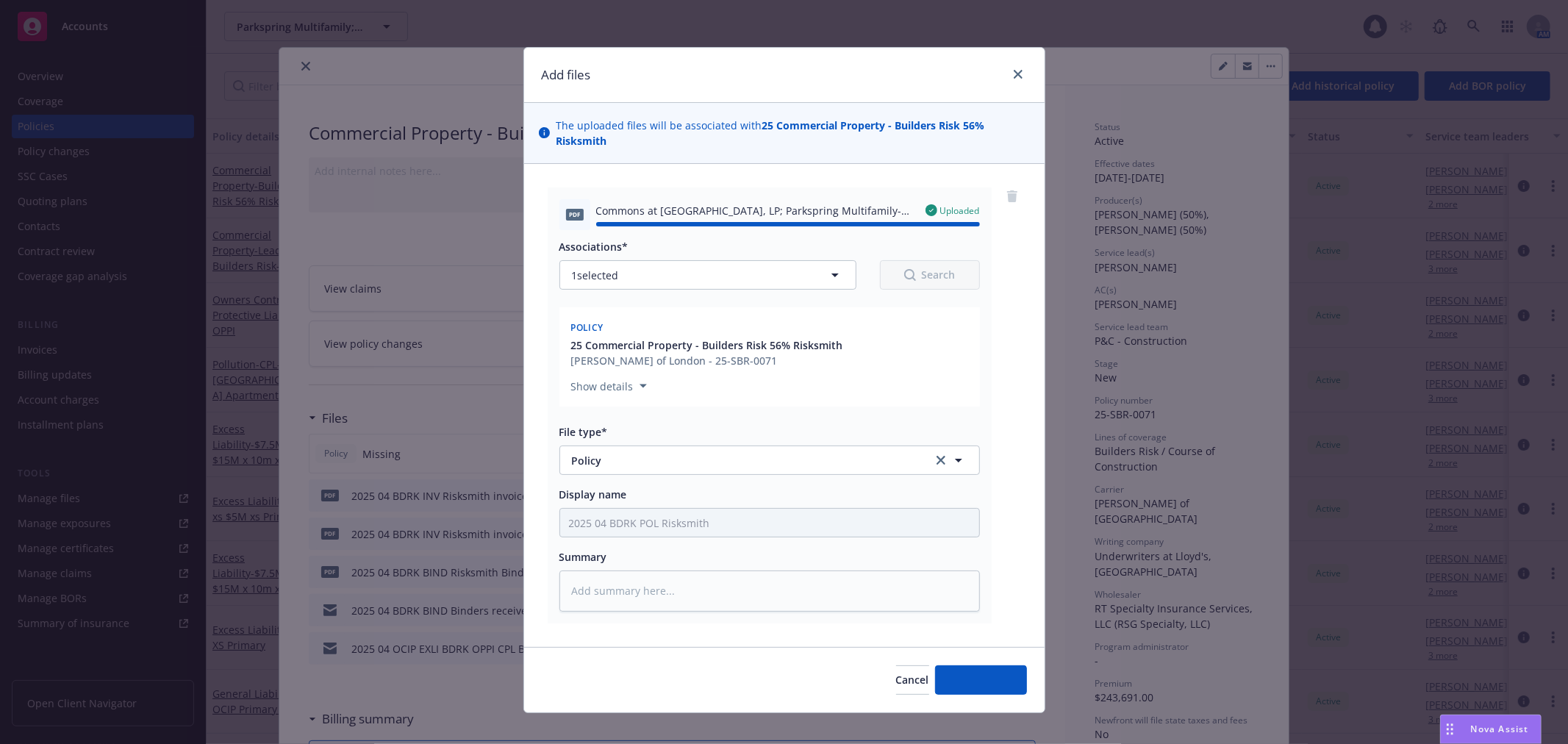
type textarea "x"
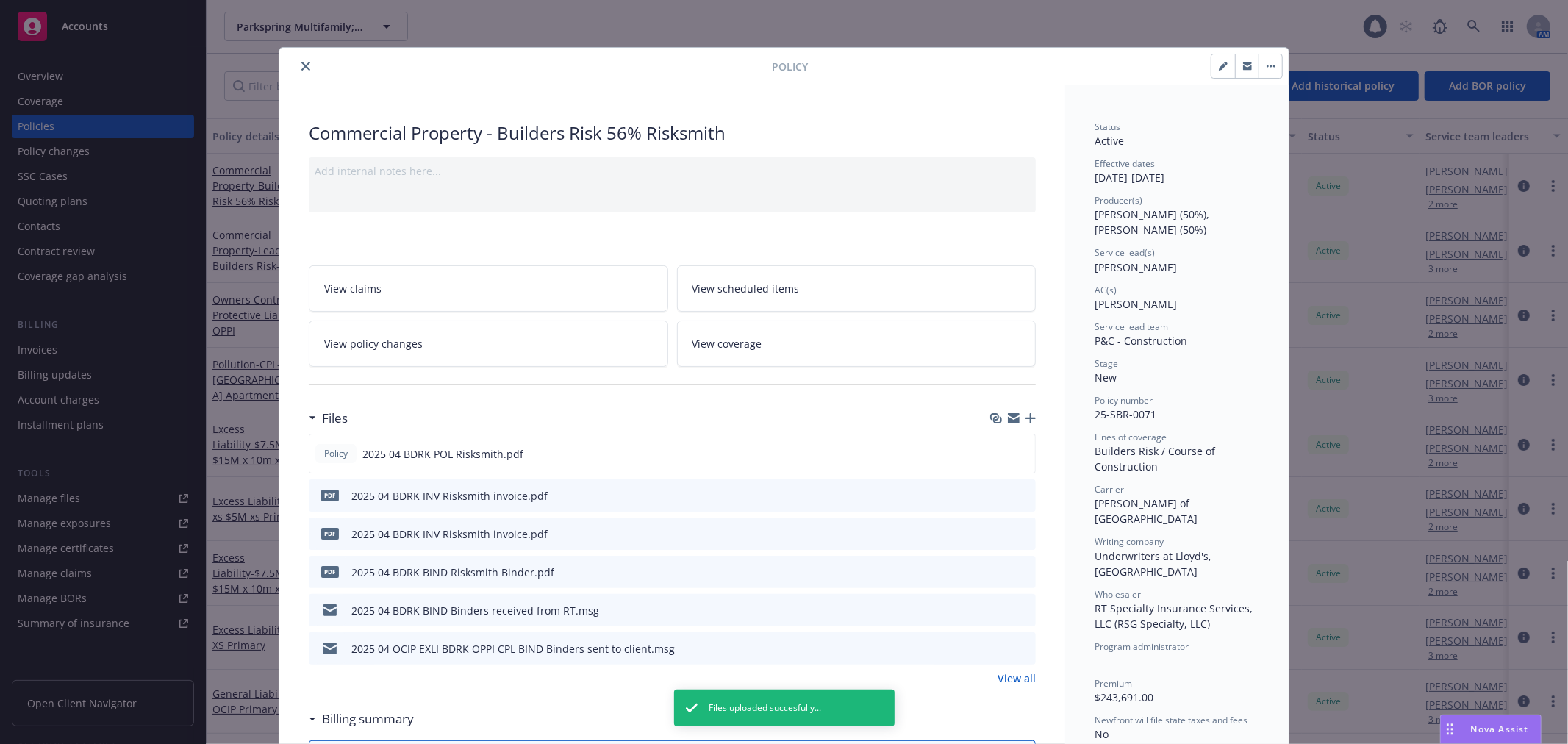
click at [297, 62] on button "close" at bounding box center [306, 66] width 18 height 18
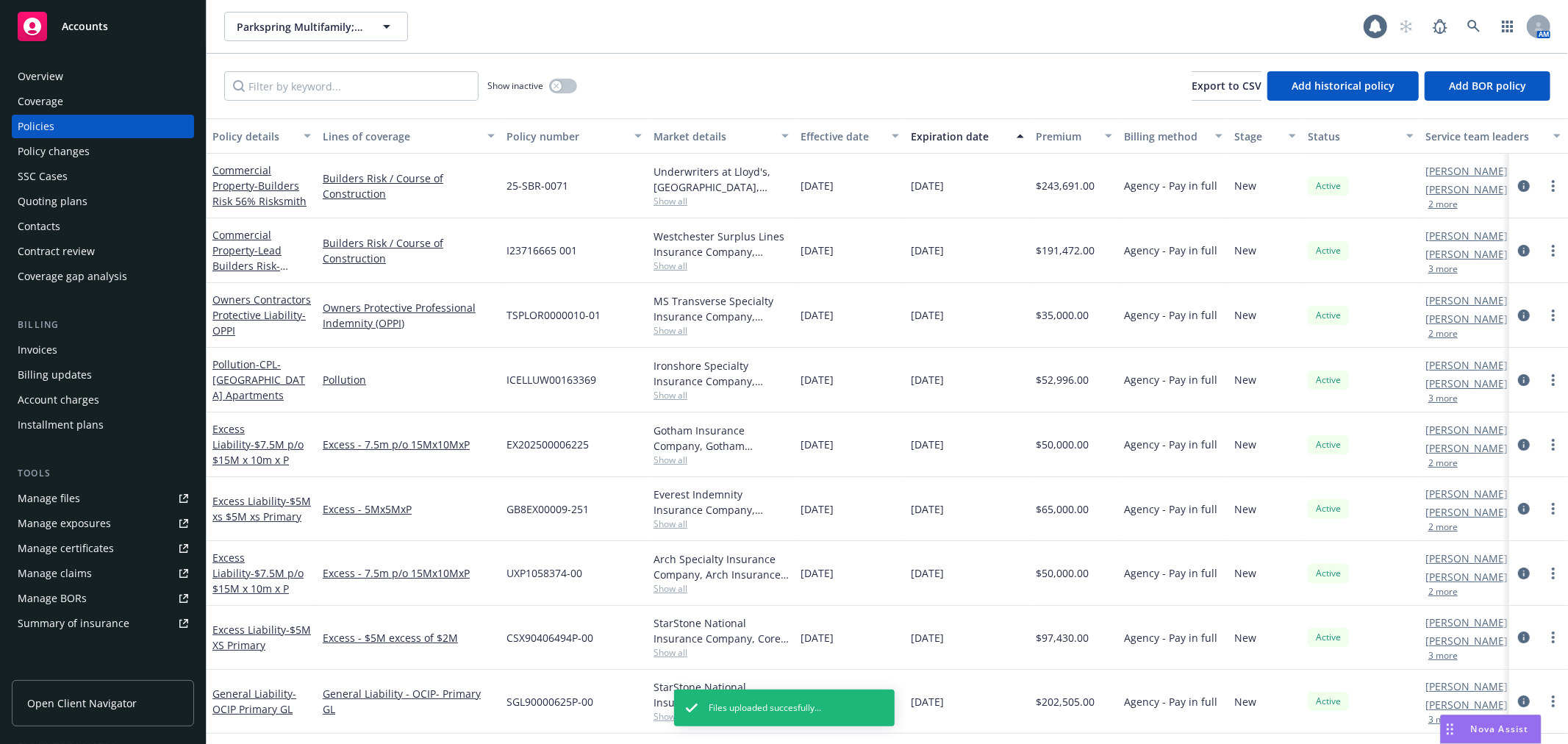
click at [86, 70] on div "Overview" at bounding box center [102, 76] width 170 height 23
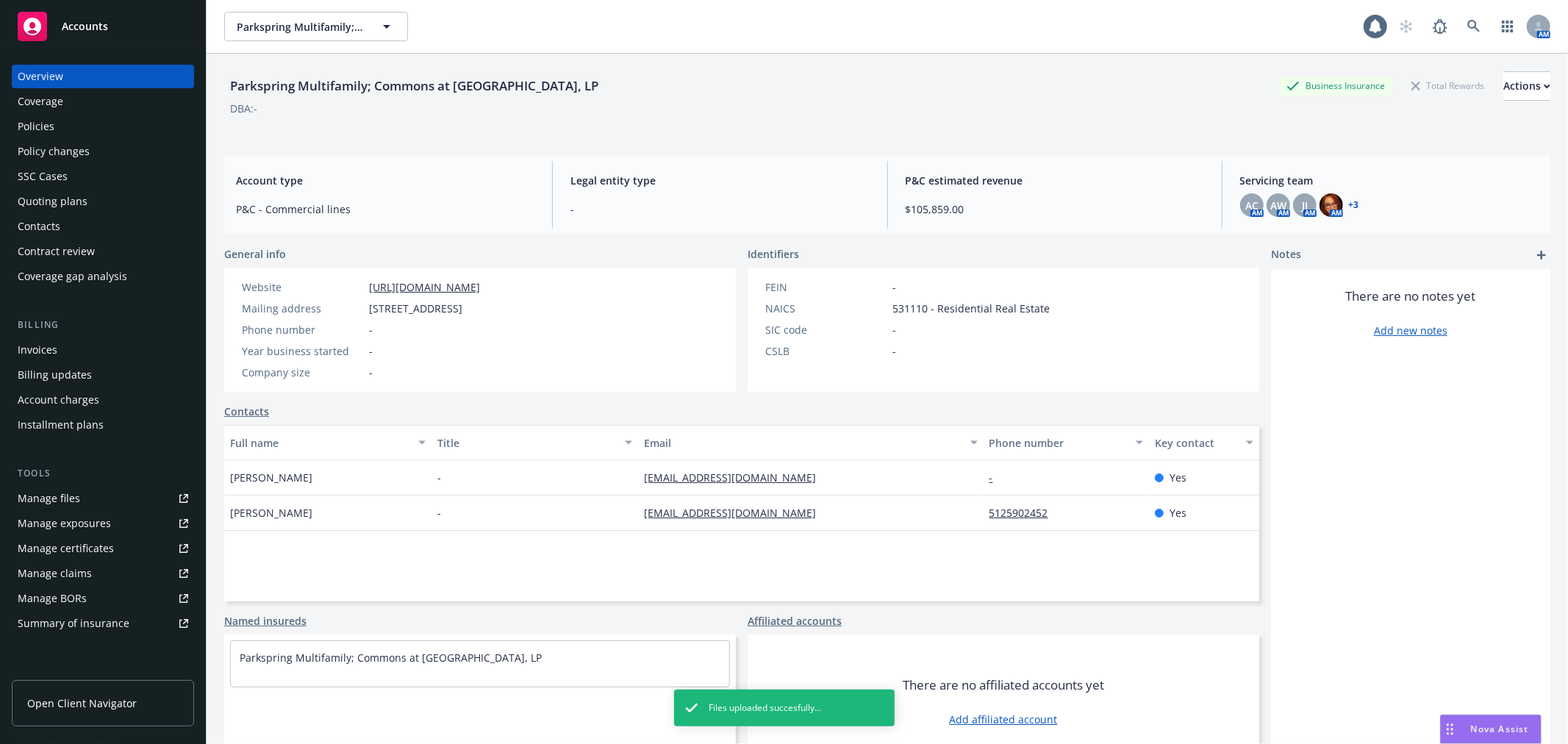
click at [116, 38] on div "Accounts" at bounding box center [102, 26] width 170 height 30
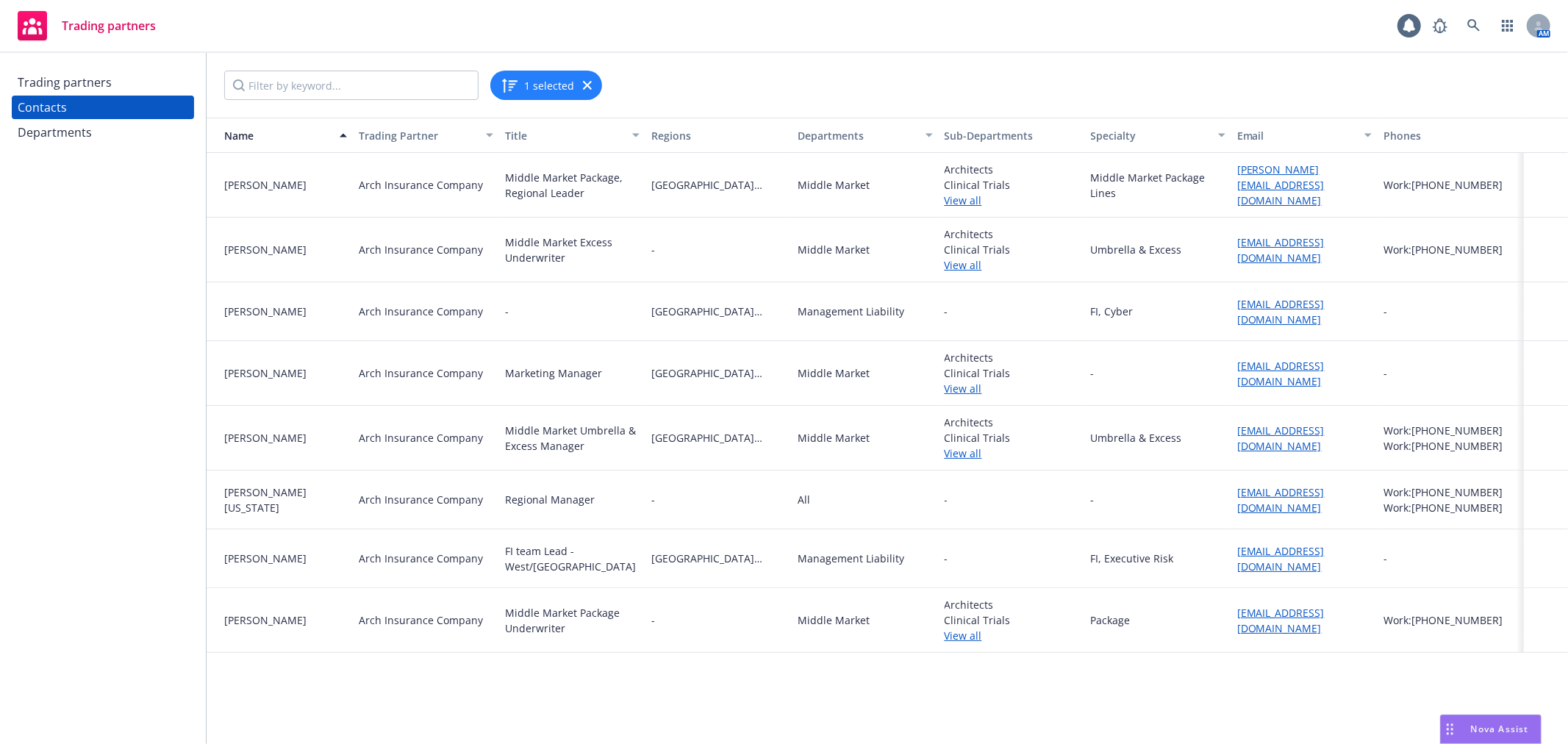
click at [114, 446] on div "Trading partners Contacts Departments" at bounding box center [102, 398] width 206 height 691
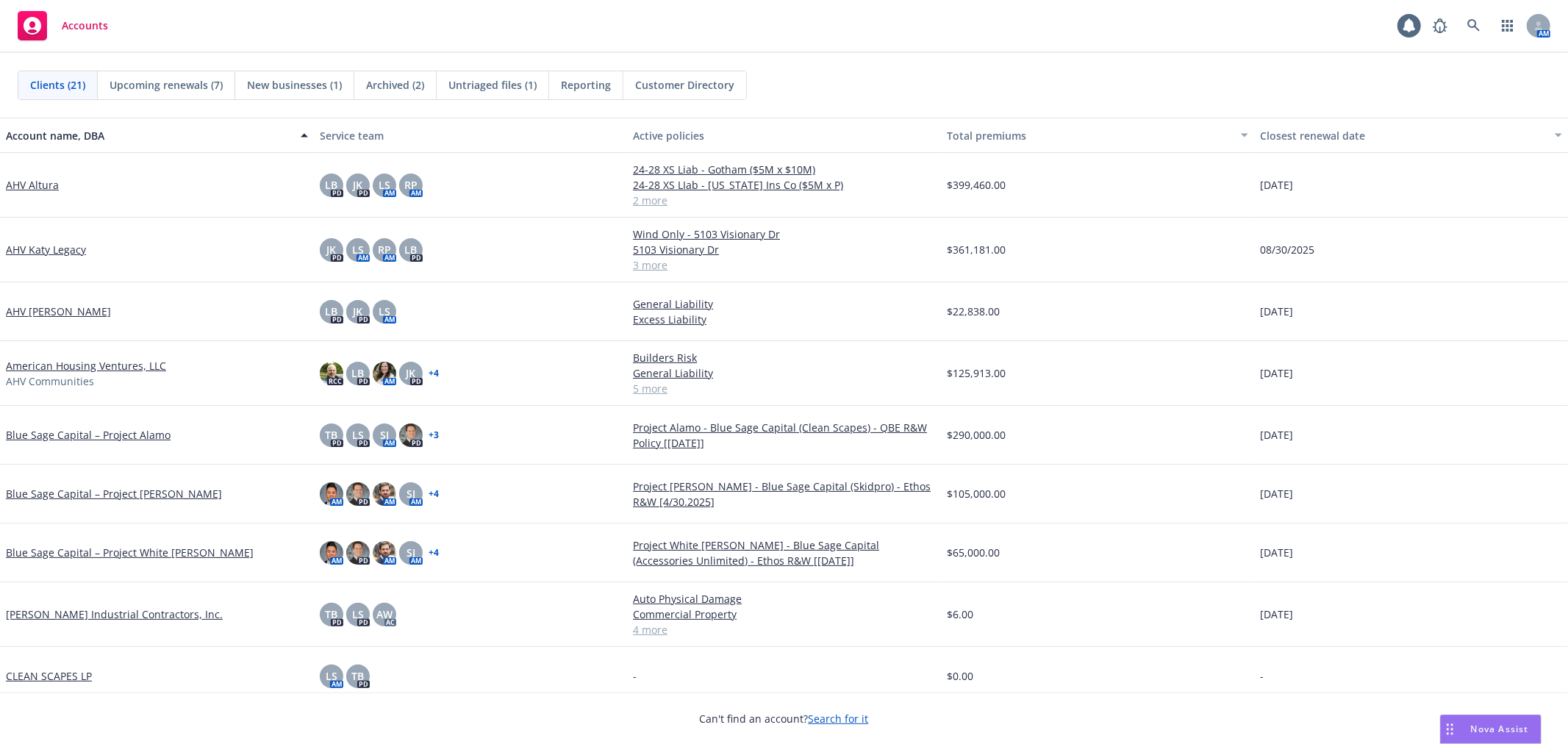
click at [104, 364] on link "American Housing Ventures, LLC" at bounding box center [86, 365] width 160 height 15
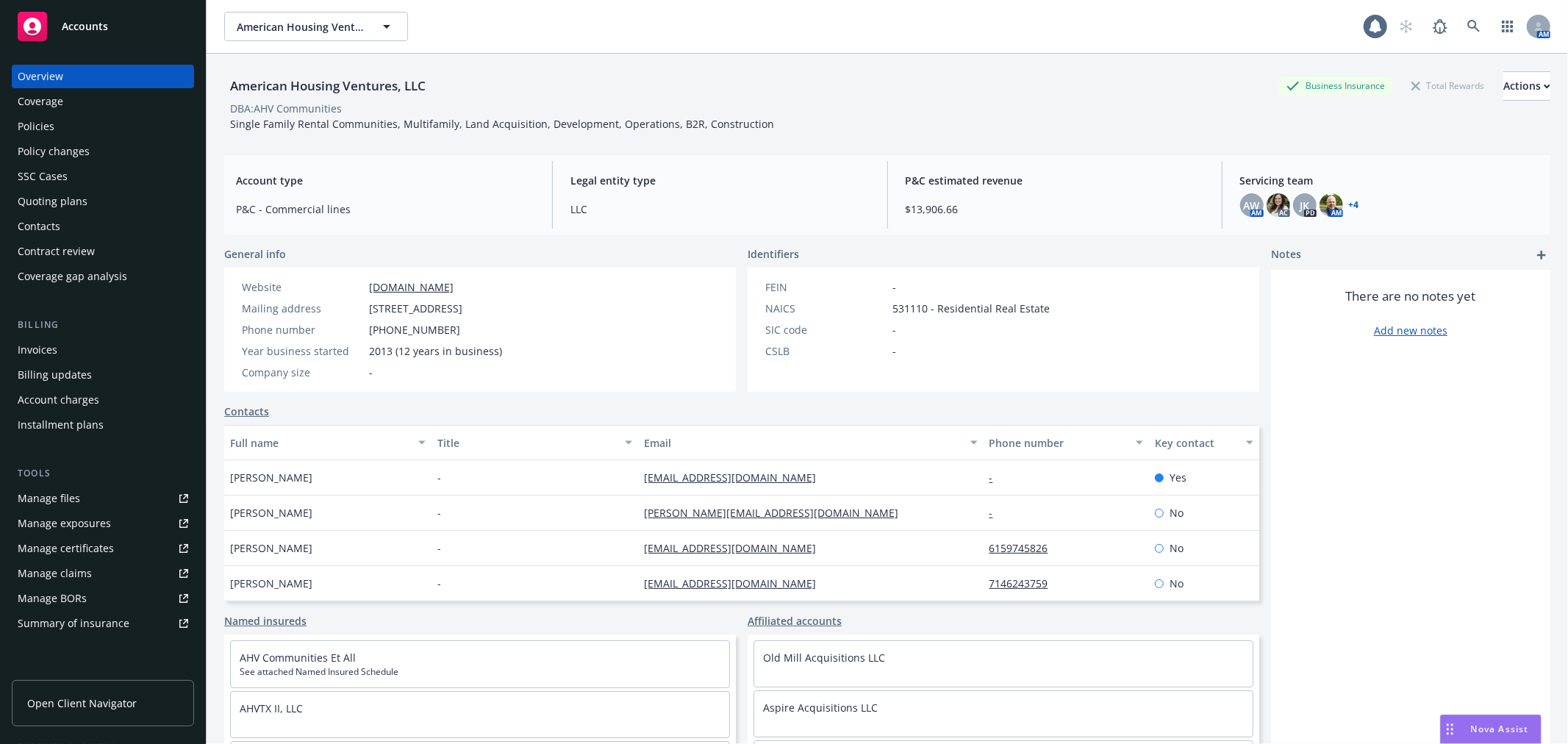
click at [82, 123] on div "Policies" at bounding box center [102, 126] width 170 height 23
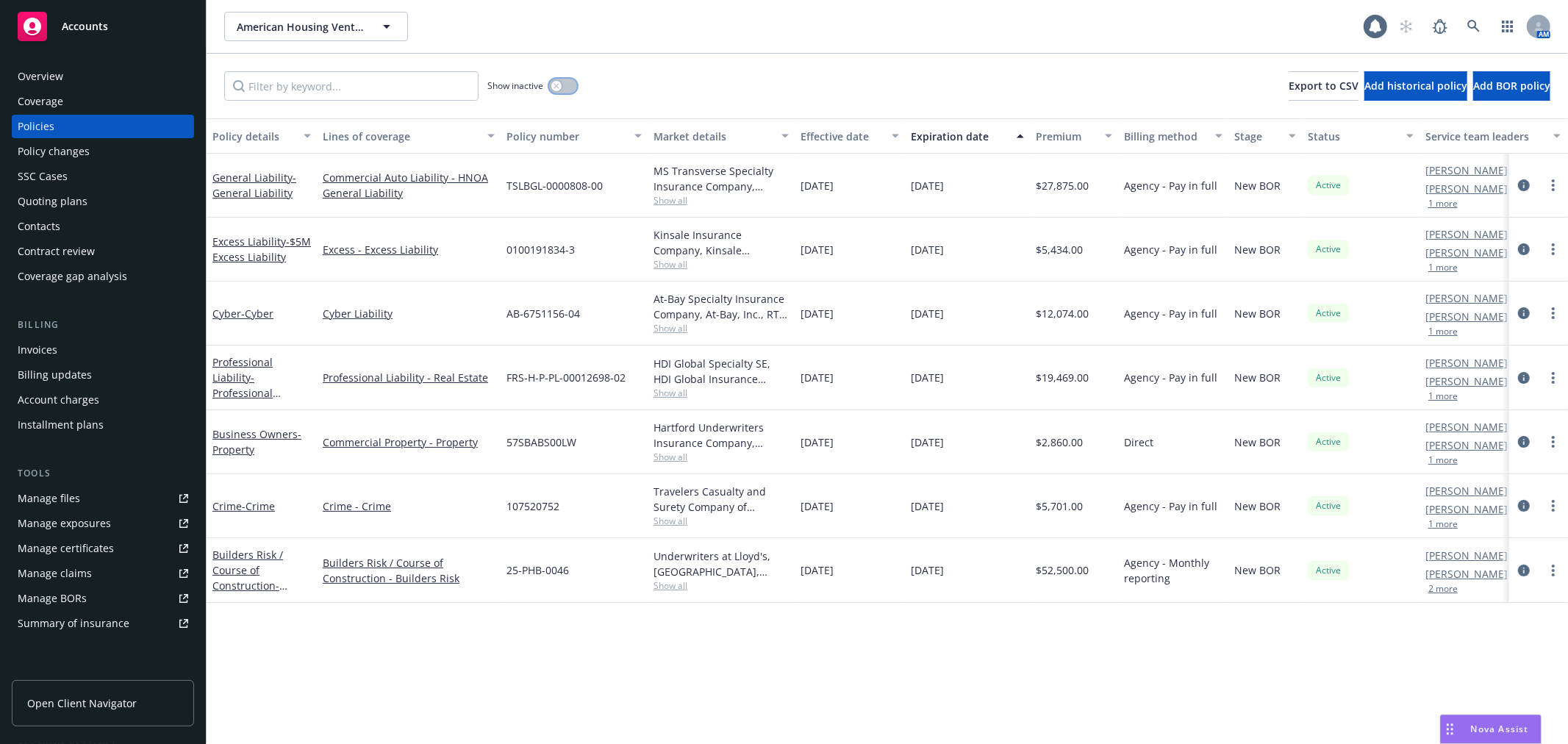
click at [550, 86] on button "button" at bounding box center [563, 86] width 28 height 14
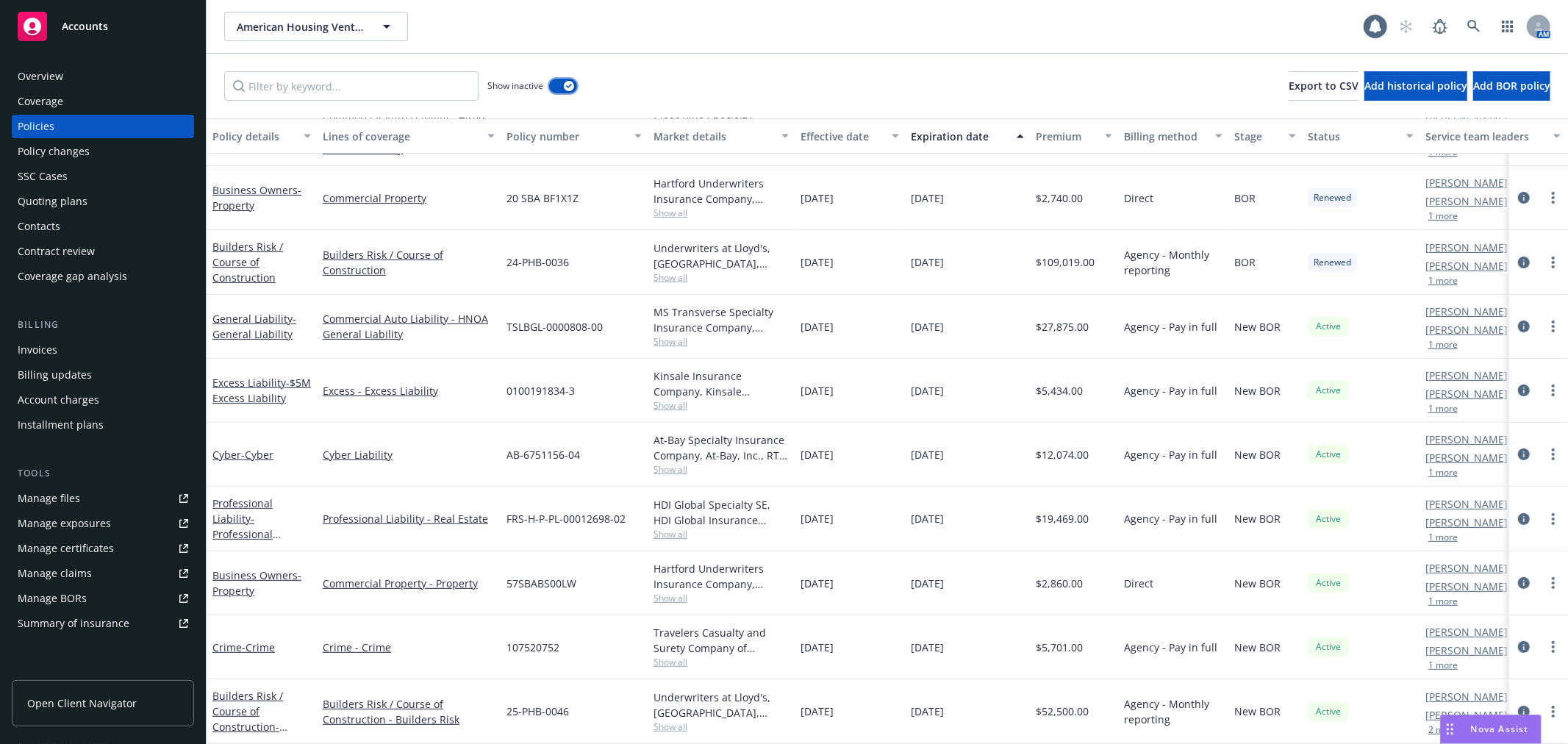
scroll to position [219, 0]
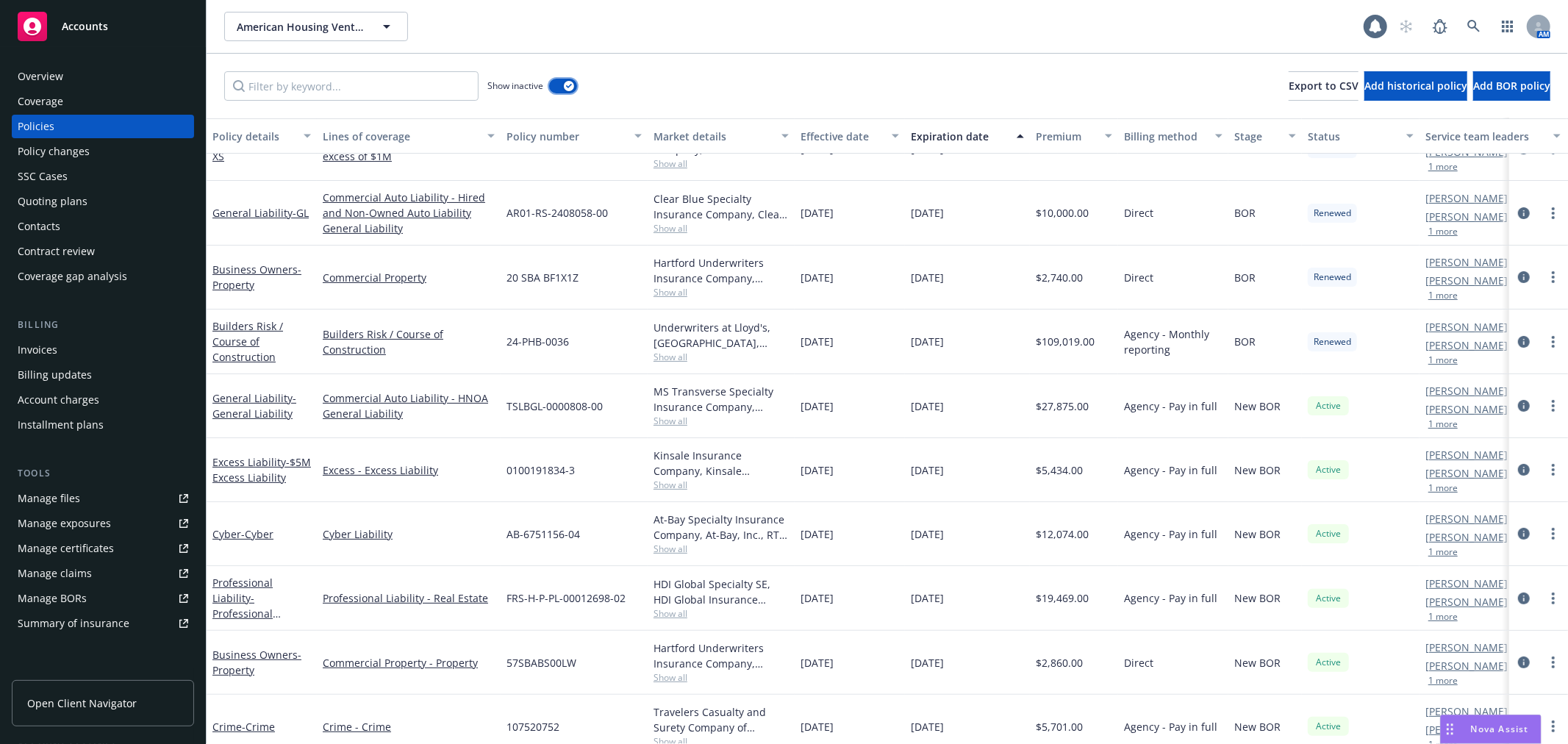
click at [561, 88] on button "button" at bounding box center [563, 86] width 28 height 14
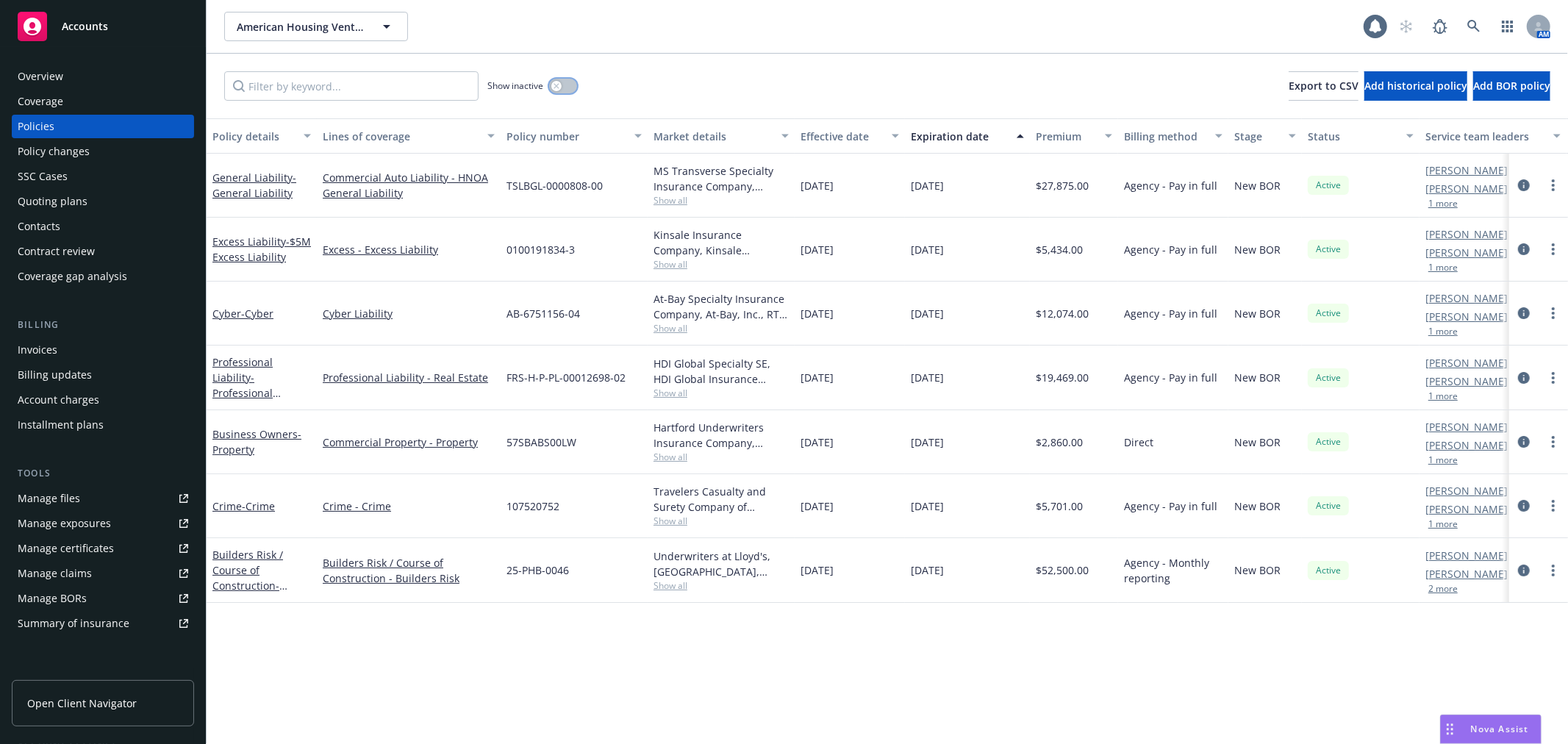
click at [567, 82] on button "button" at bounding box center [563, 86] width 28 height 14
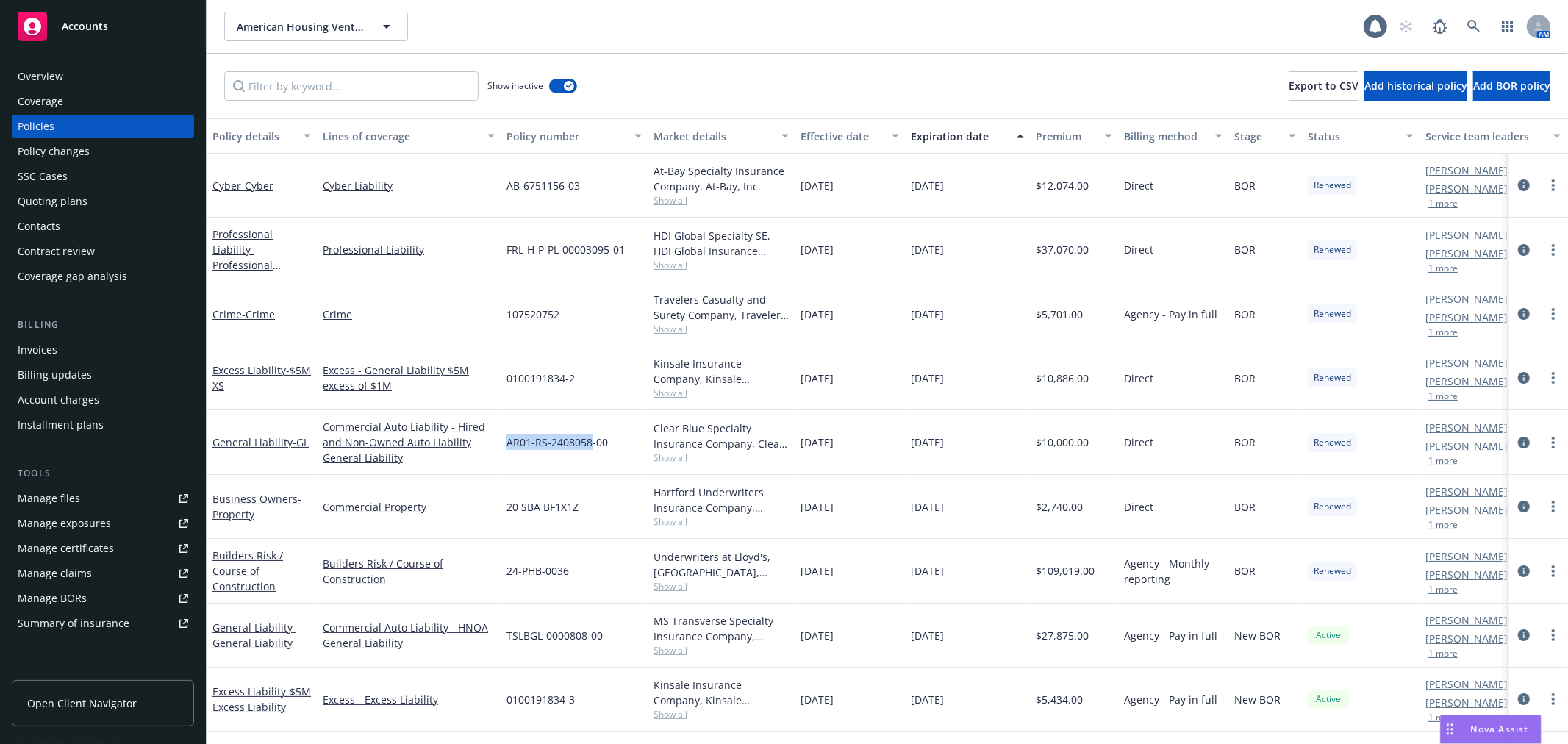
drag, startPoint x: 554, startPoint y: 437, endPoint x: 501, endPoint y: 437, distance: 53.0
click at [501, 437] on div "AR01-RS-2408058-00" at bounding box center [574, 442] width 147 height 65
click at [503, 437] on div "AR01-RS-2408058-00" at bounding box center [574, 442] width 147 height 65
click at [503, 438] on div "AR01-RS-2408058-00" at bounding box center [574, 442] width 147 height 65
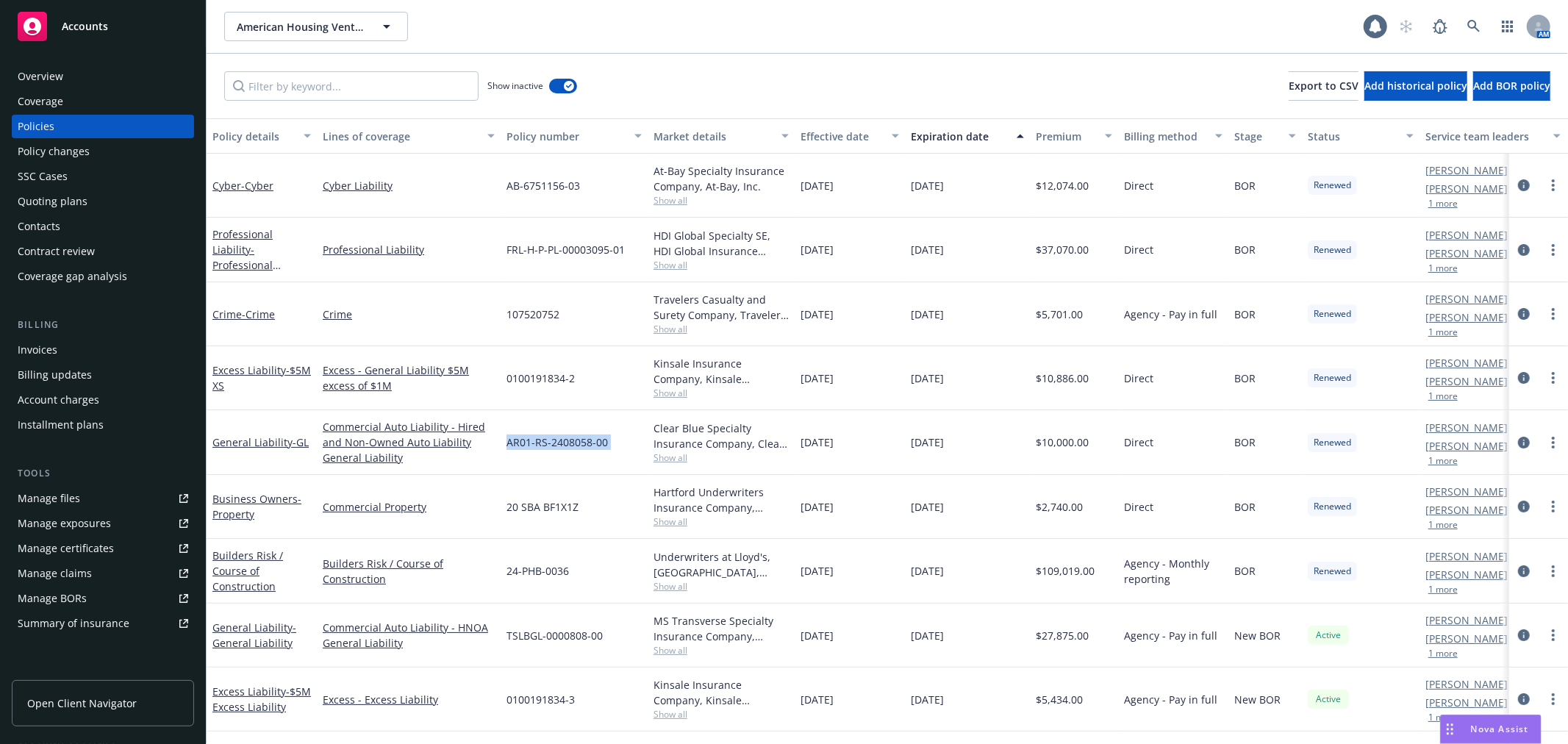
click at [503, 438] on div "AR01-RS-2408058-00" at bounding box center [574, 442] width 147 height 65
click at [329, 22] on span "American Housing Ventures, LLC" at bounding box center [300, 26] width 127 height 15
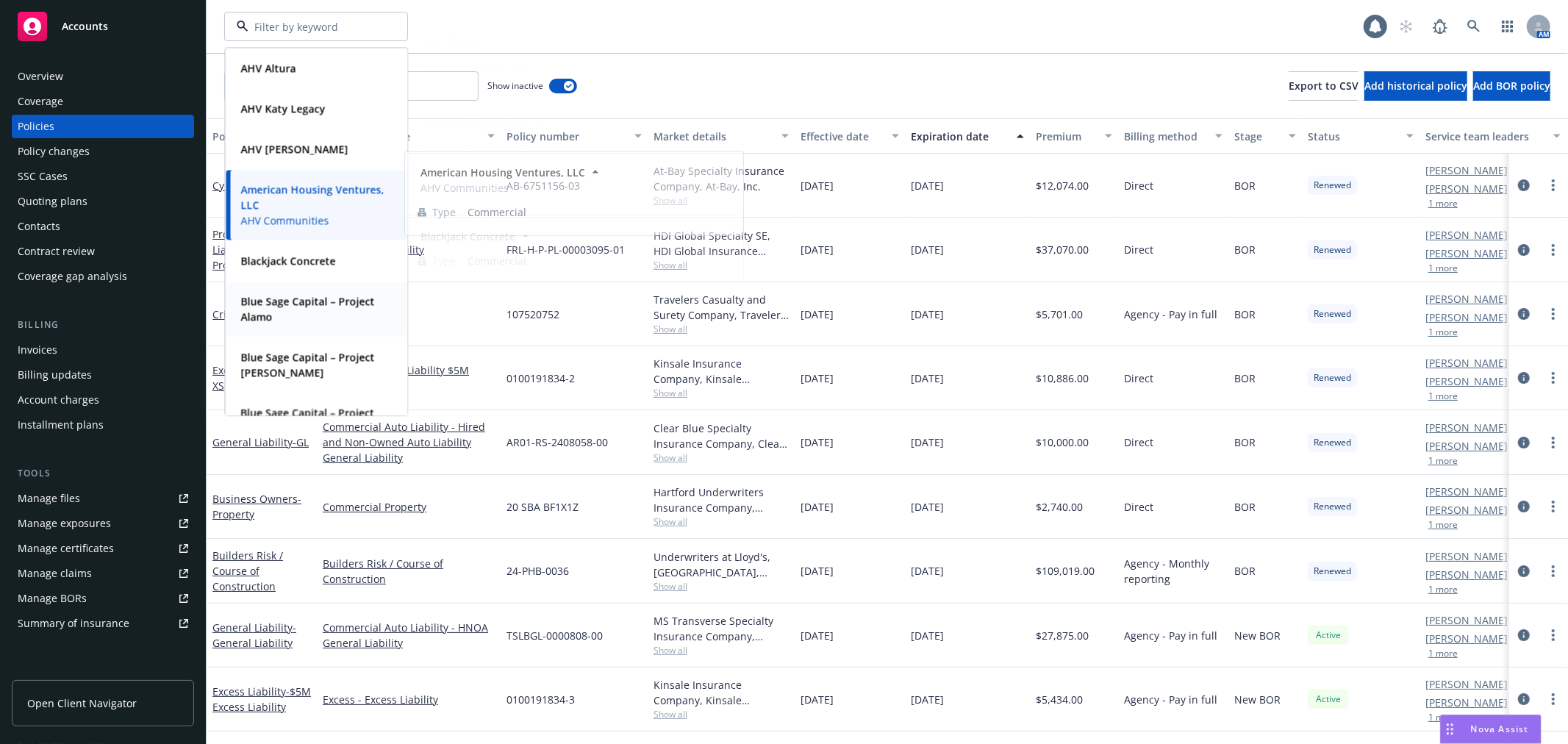
scroll to position [490, 0]
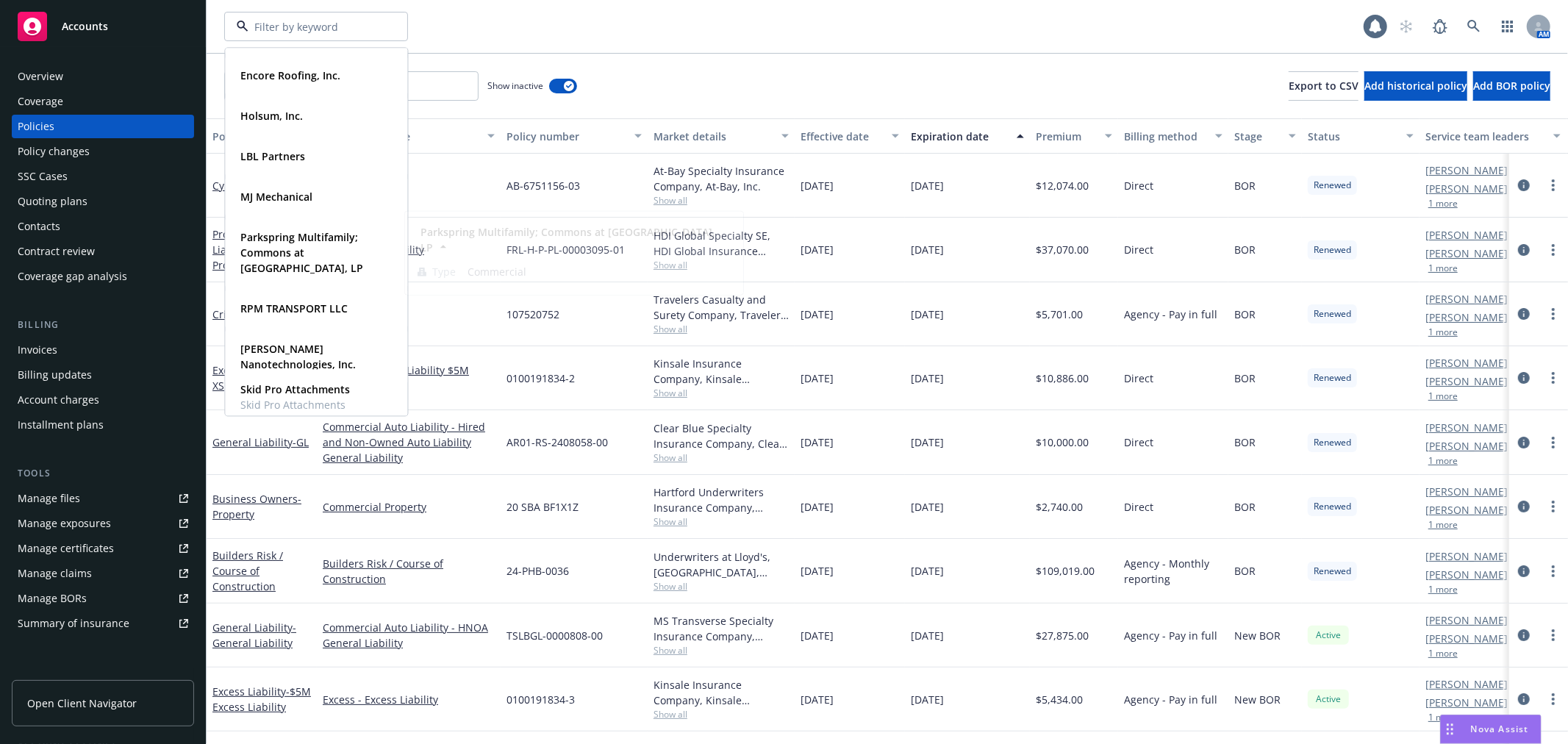
click at [768, 97] on div "Show inactive Export to CSV Add historical policy Add BOR policy" at bounding box center [887, 86] width 1361 height 65
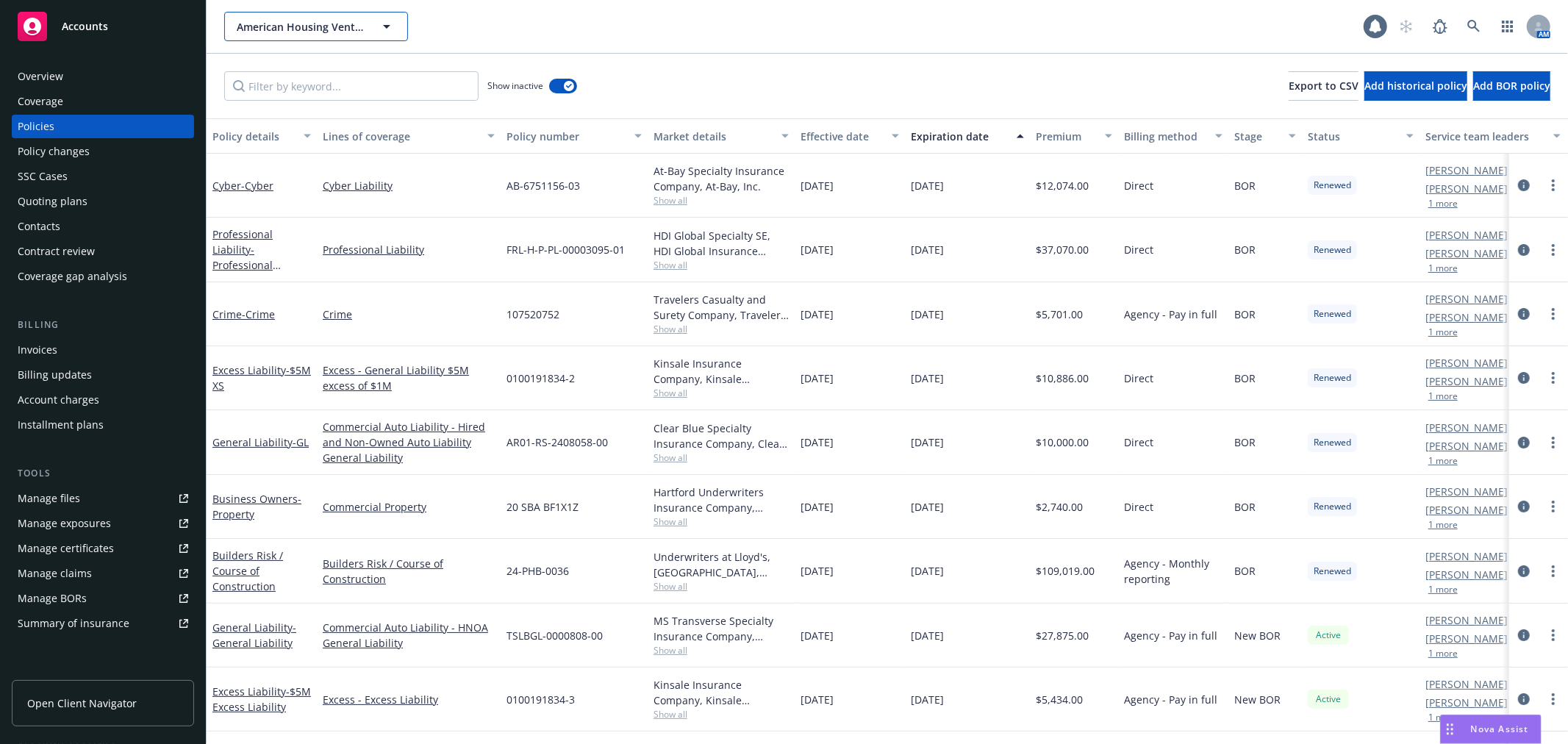
click at [339, 22] on span "American Housing Ventures, LLC" at bounding box center [300, 26] width 127 height 15
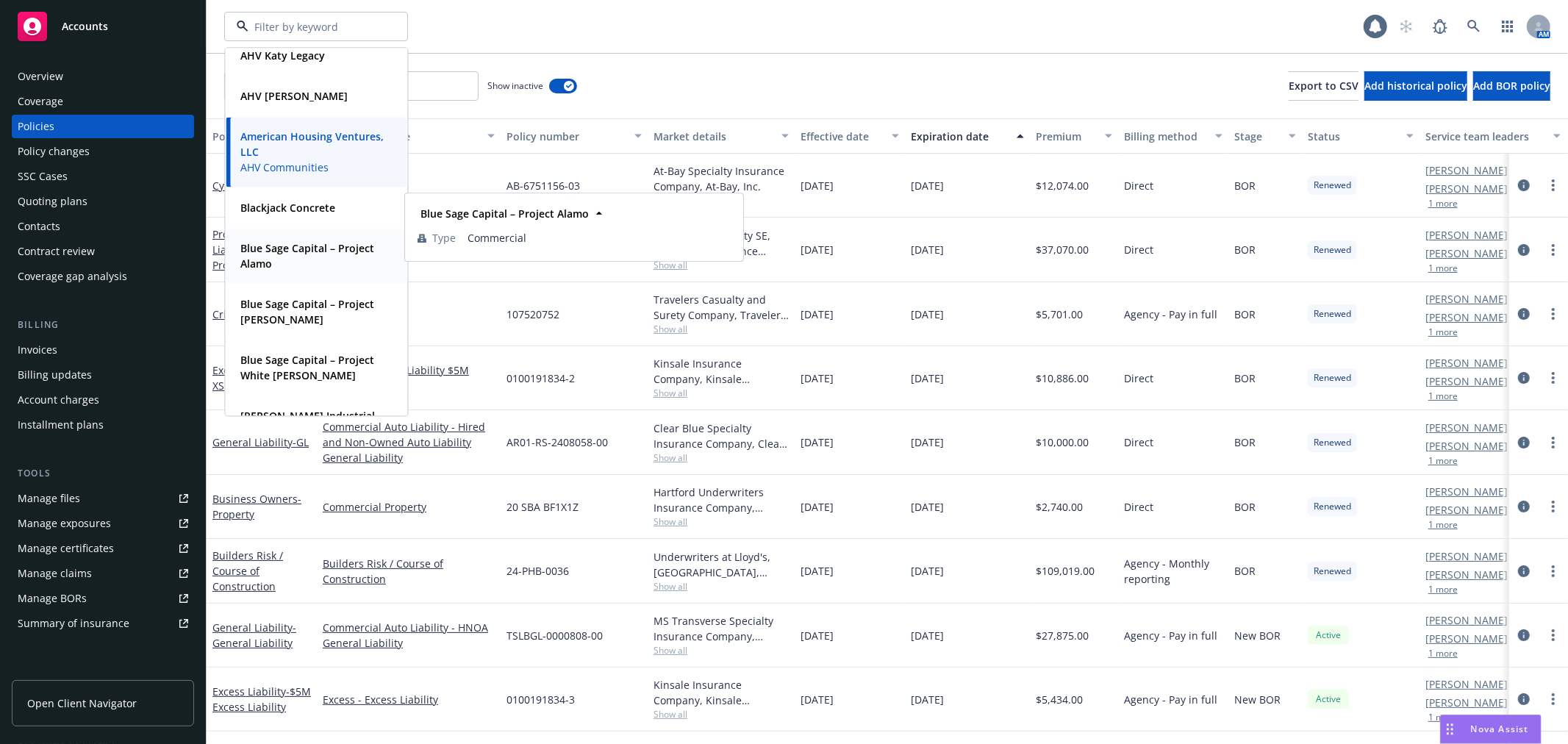
scroll to position [82, 0]
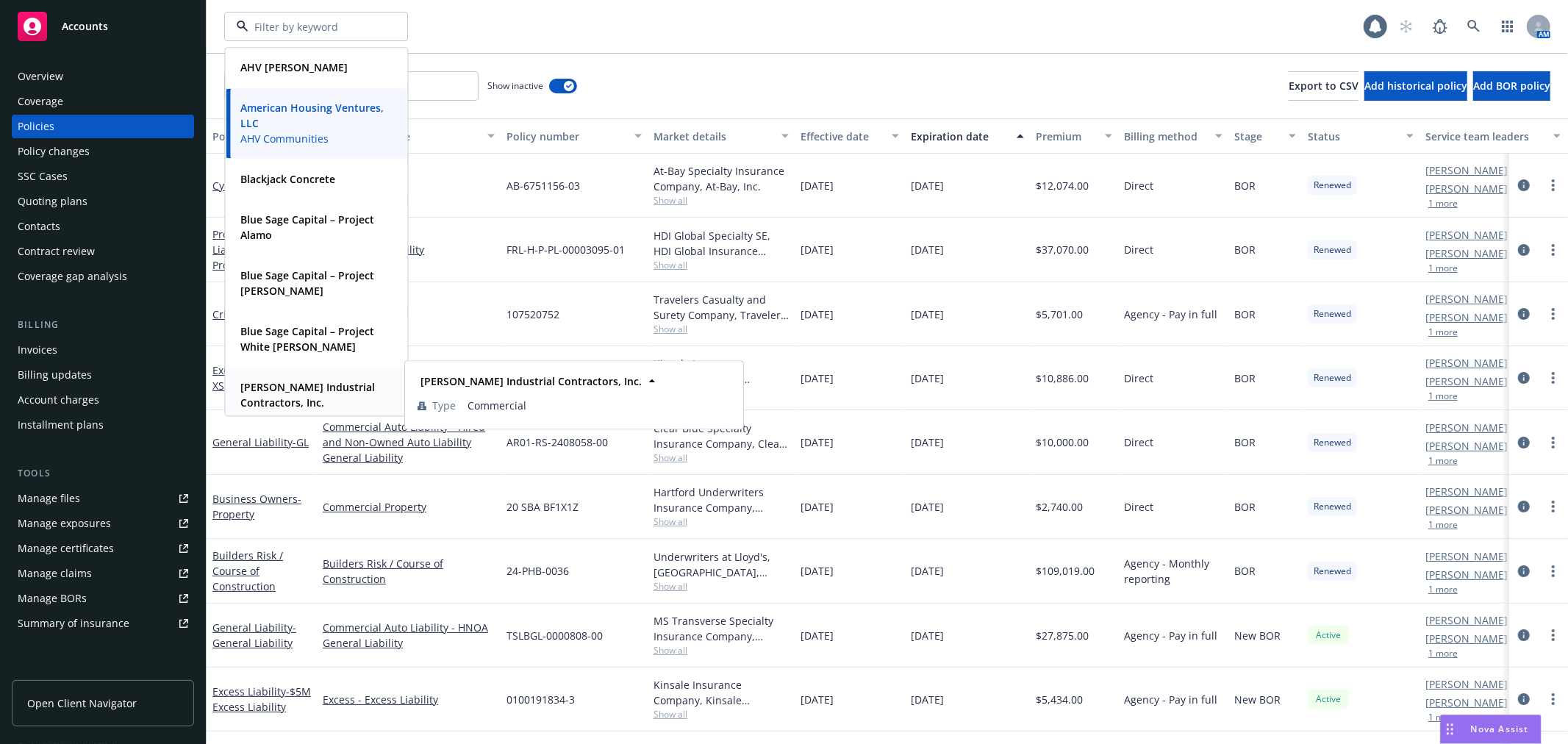
click at [295, 385] on strong "Bowen Industrial Contractors, Inc." at bounding box center [307, 395] width 134 height 30
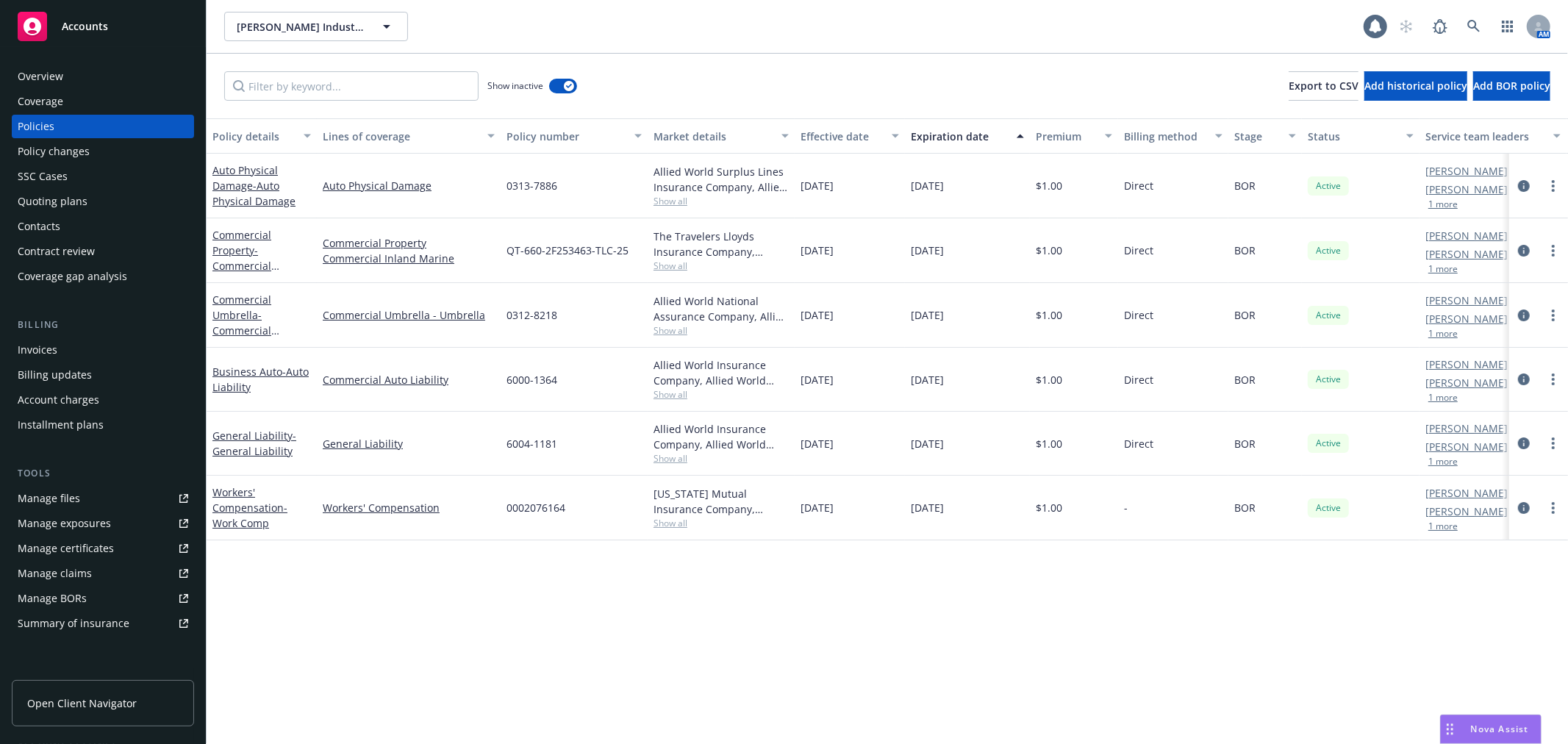
click at [75, 74] on div "Overview" at bounding box center [102, 76] width 170 height 23
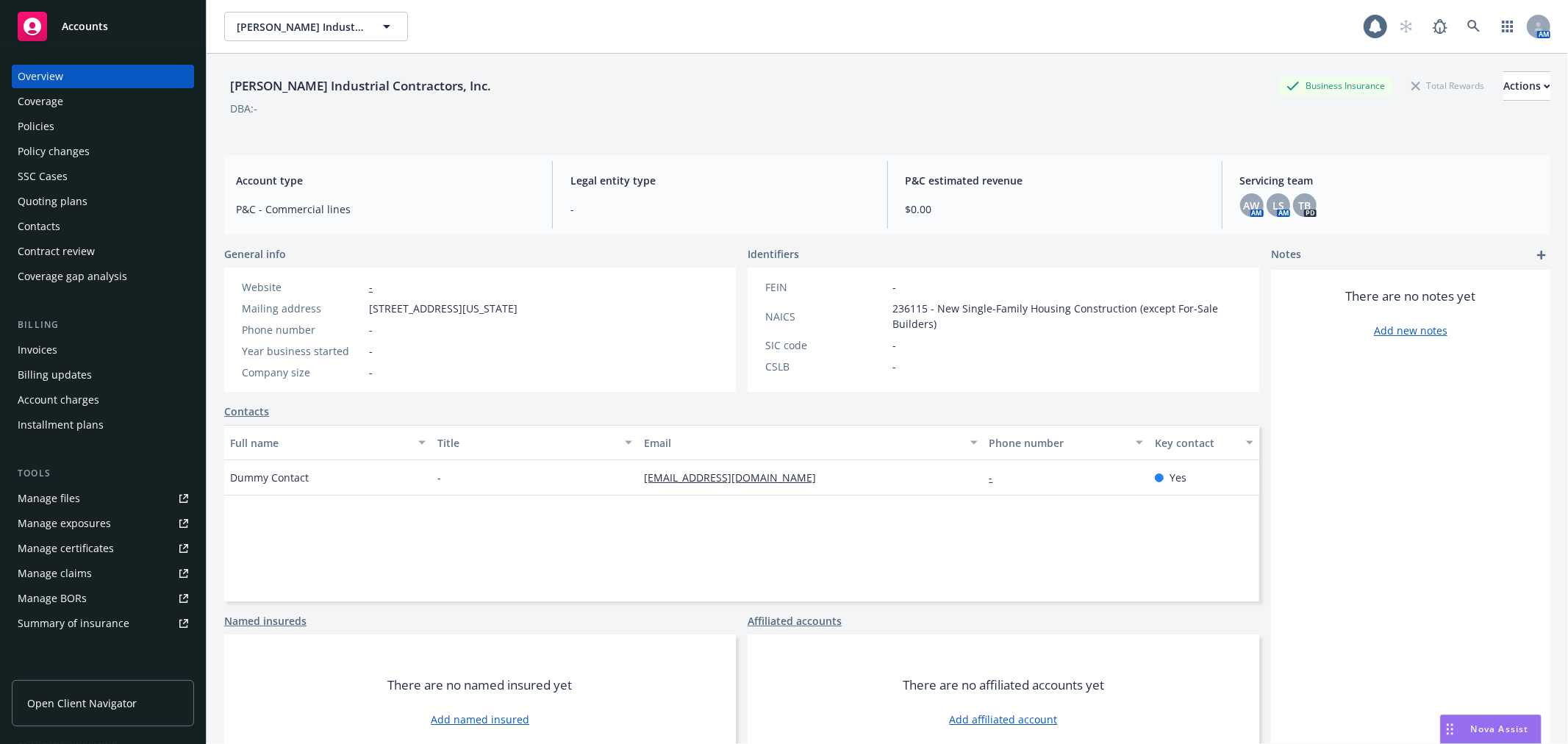
scroll to position [54, 0]
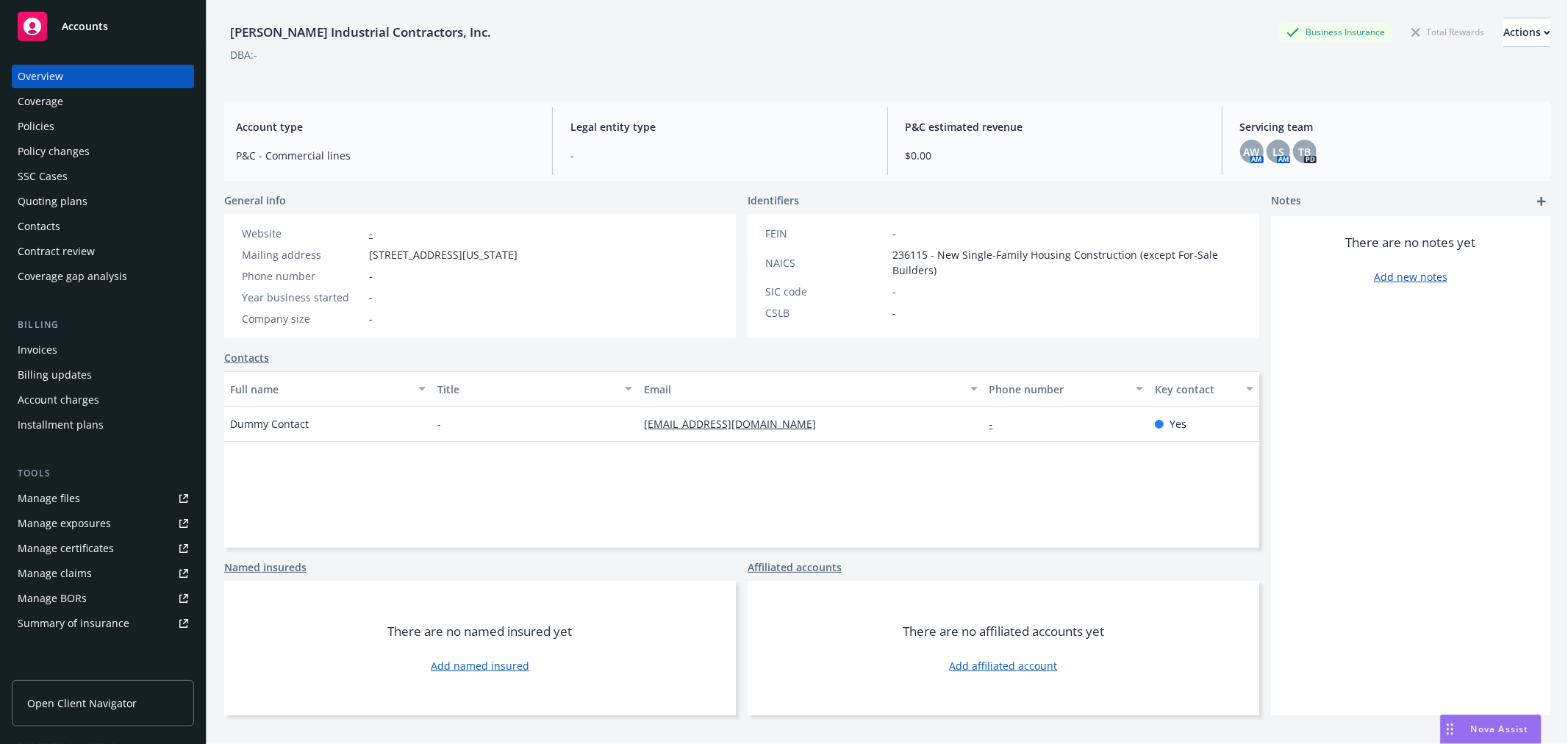
click at [959, 668] on link "Add affiliated account" at bounding box center [1003, 666] width 108 height 15
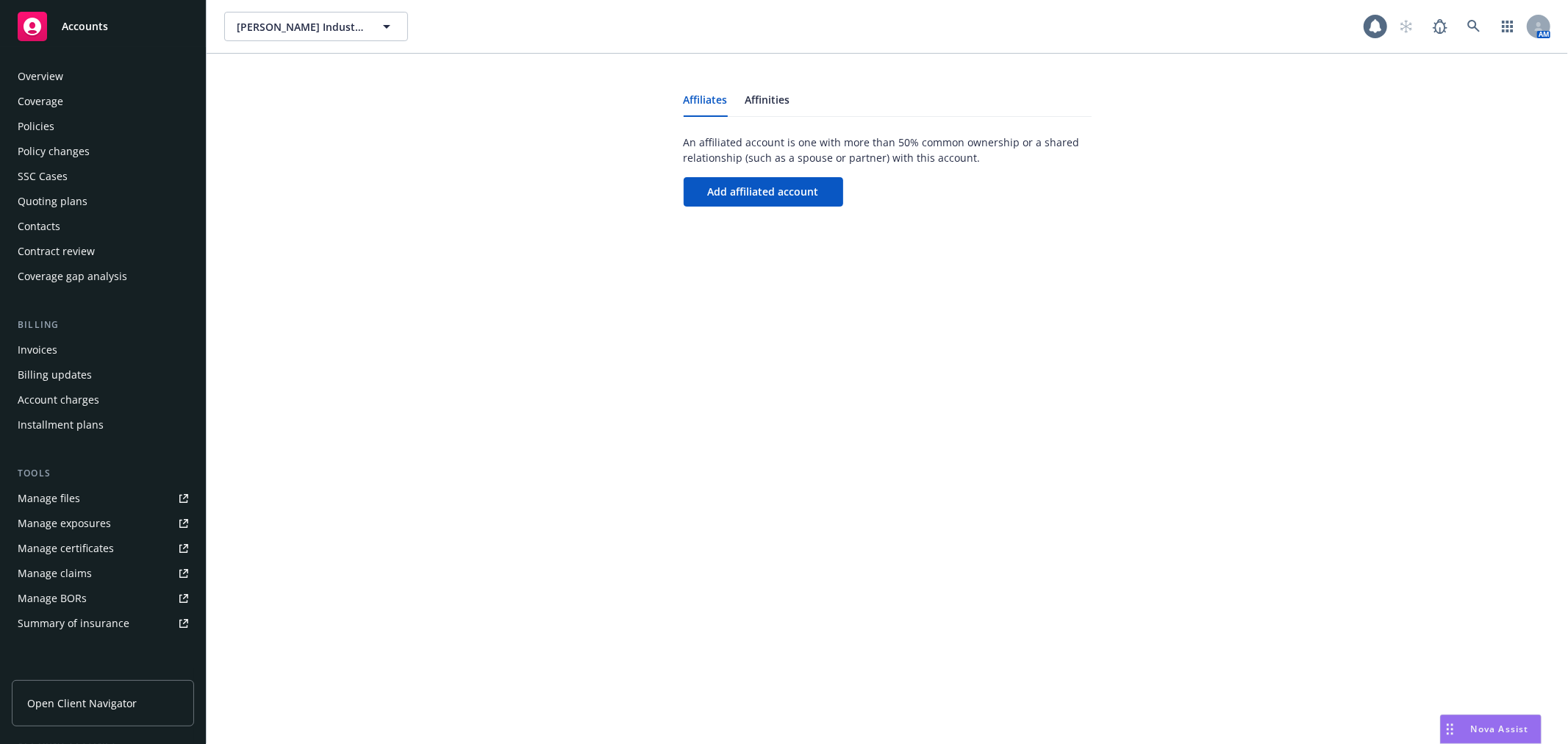
scroll to position [214, 0]
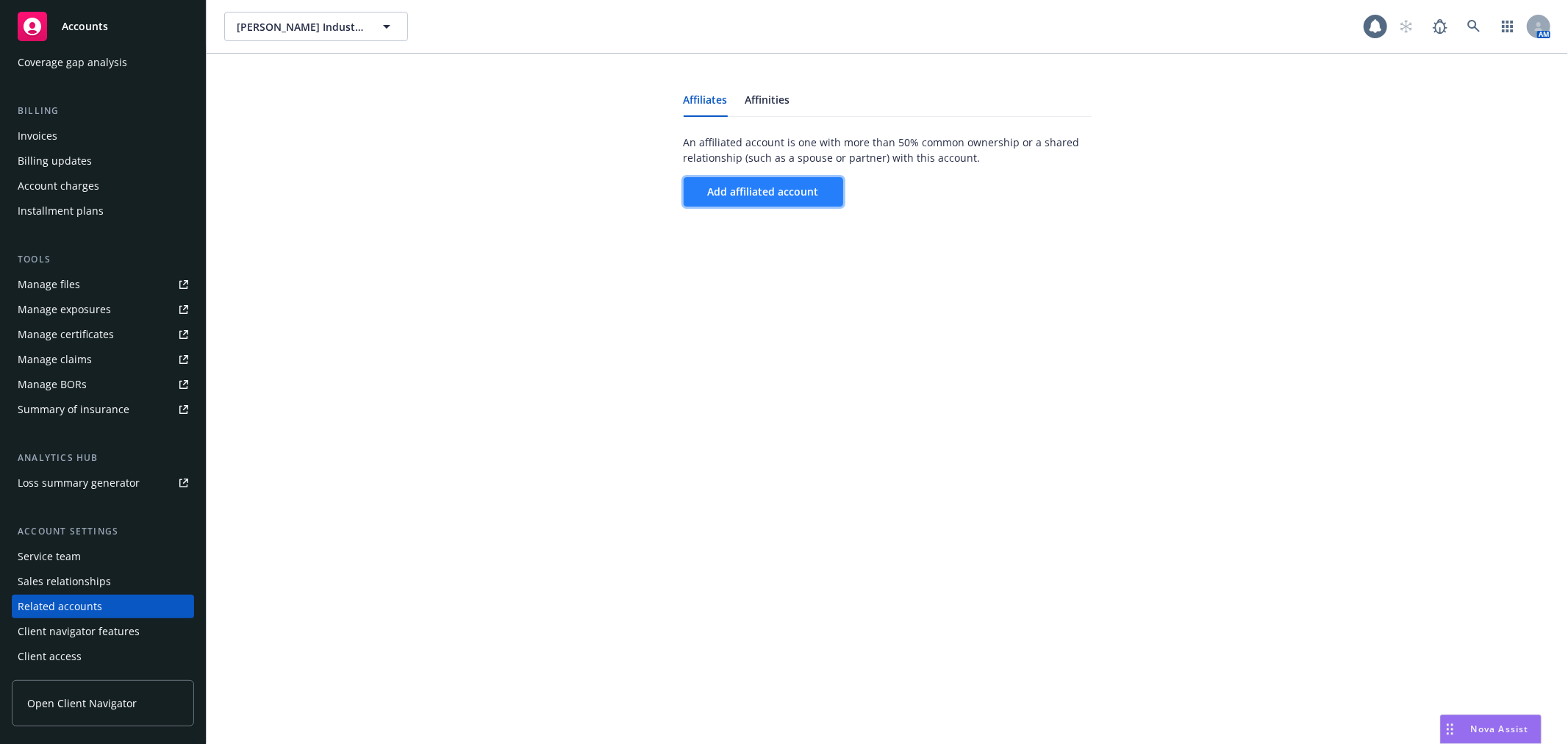
click at [757, 187] on span "Add affiliated account" at bounding box center [763, 191] width 111 height 14
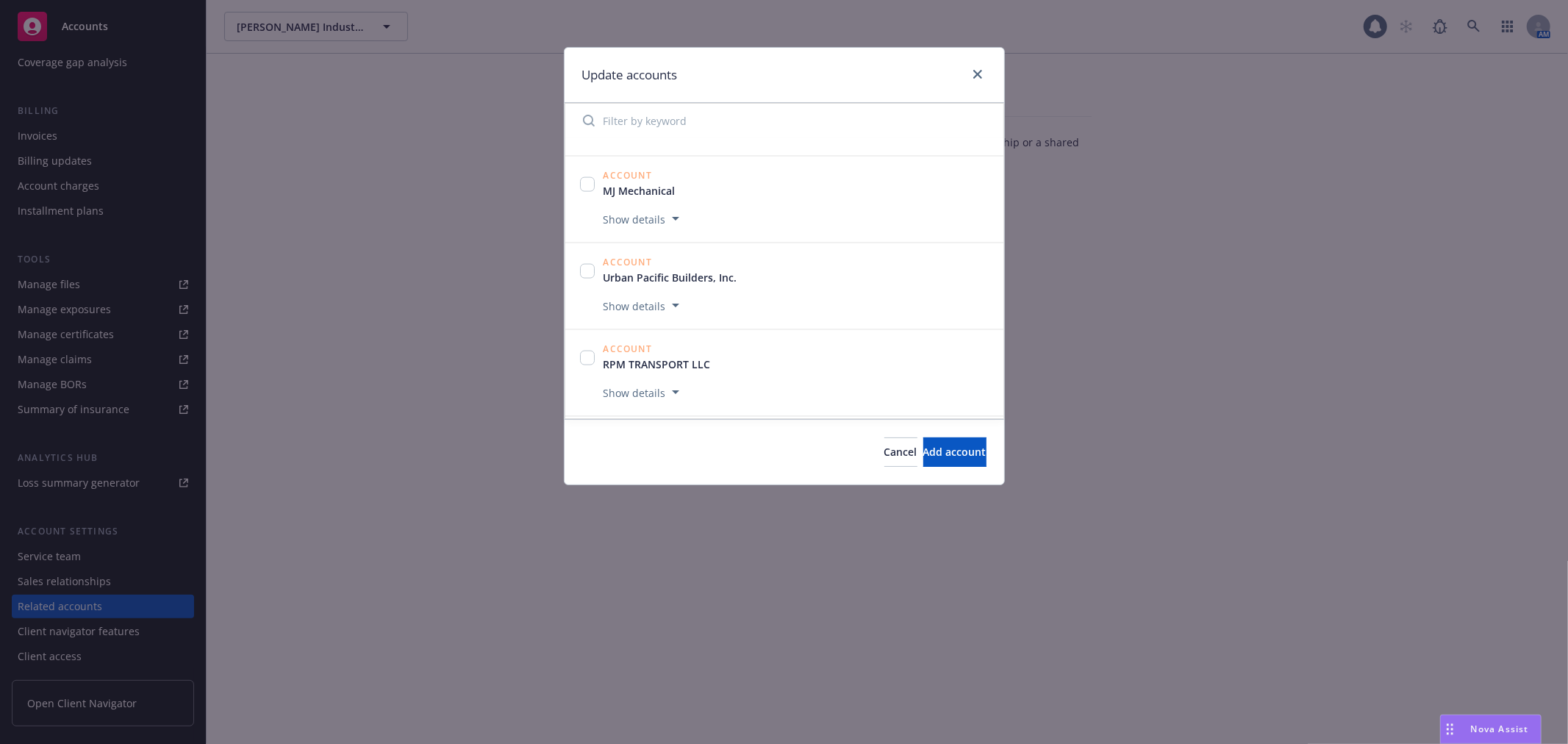
scroll to position [1953, 0]
click at [589, 268] on input "checkbox" at bounding box center [587, 273] width 14 height 14
checkbox input "true"
click at [914, 462] on button "Add 1 account" at bounding box center [950, 452] width 72 height 30
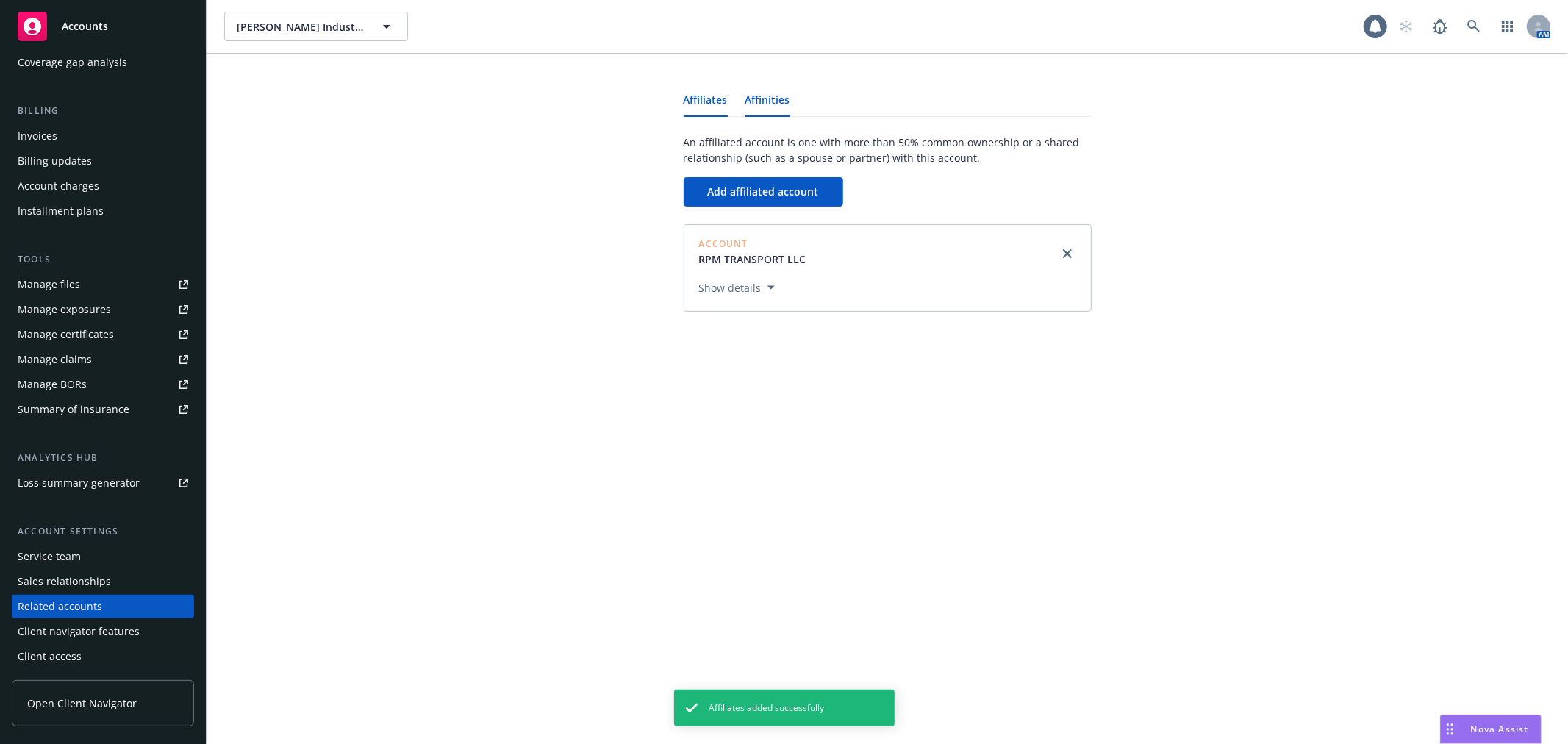
click at [782, 99] on link "Affinities" at bounding box center [768, 105] width 45 height 22
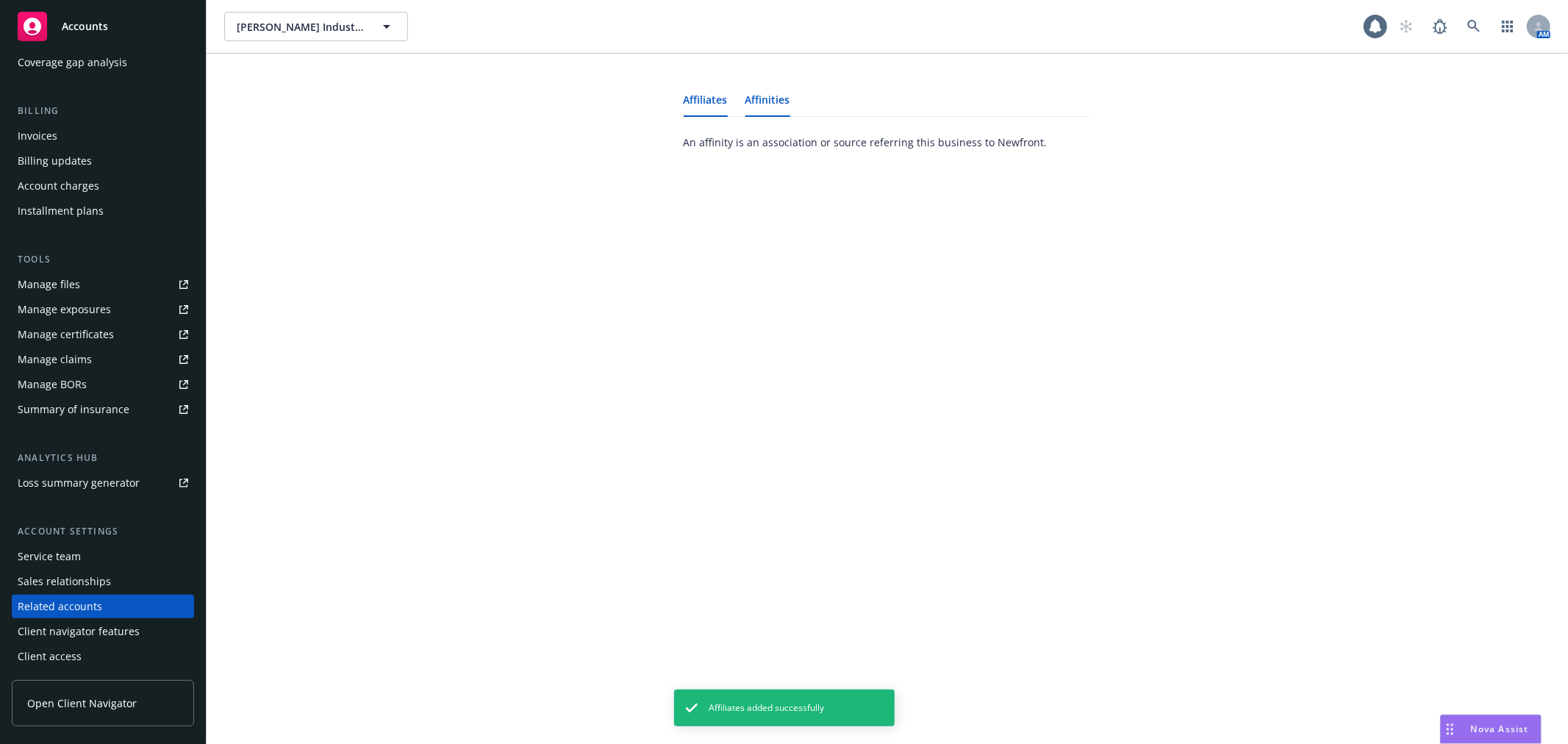
click at [711, 99] on link "Affiliates" at bounding box center [705, 105] width 44 height 22
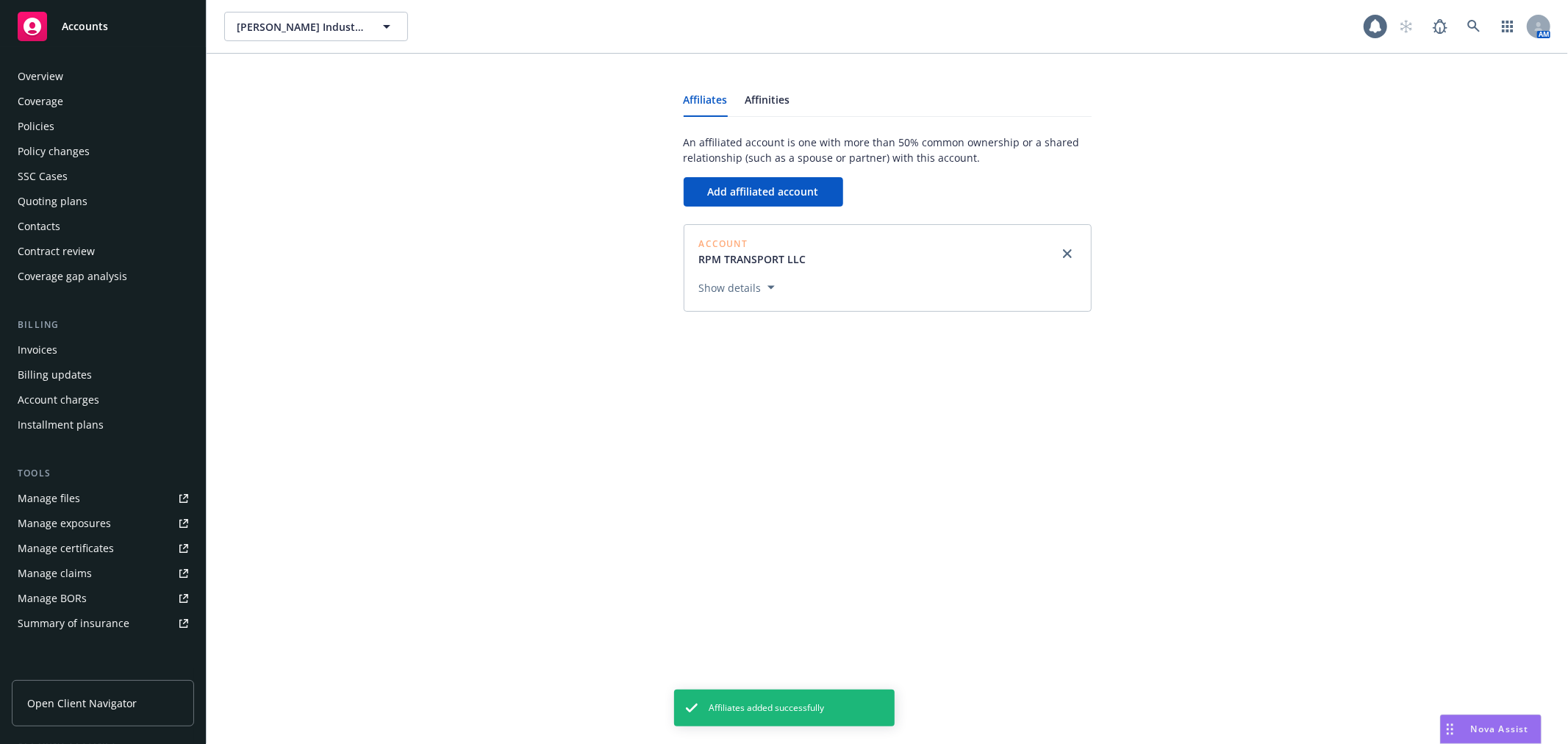
click at [84, 77] on div "Overview" at bounding box center [102, 76] width 170 height 23
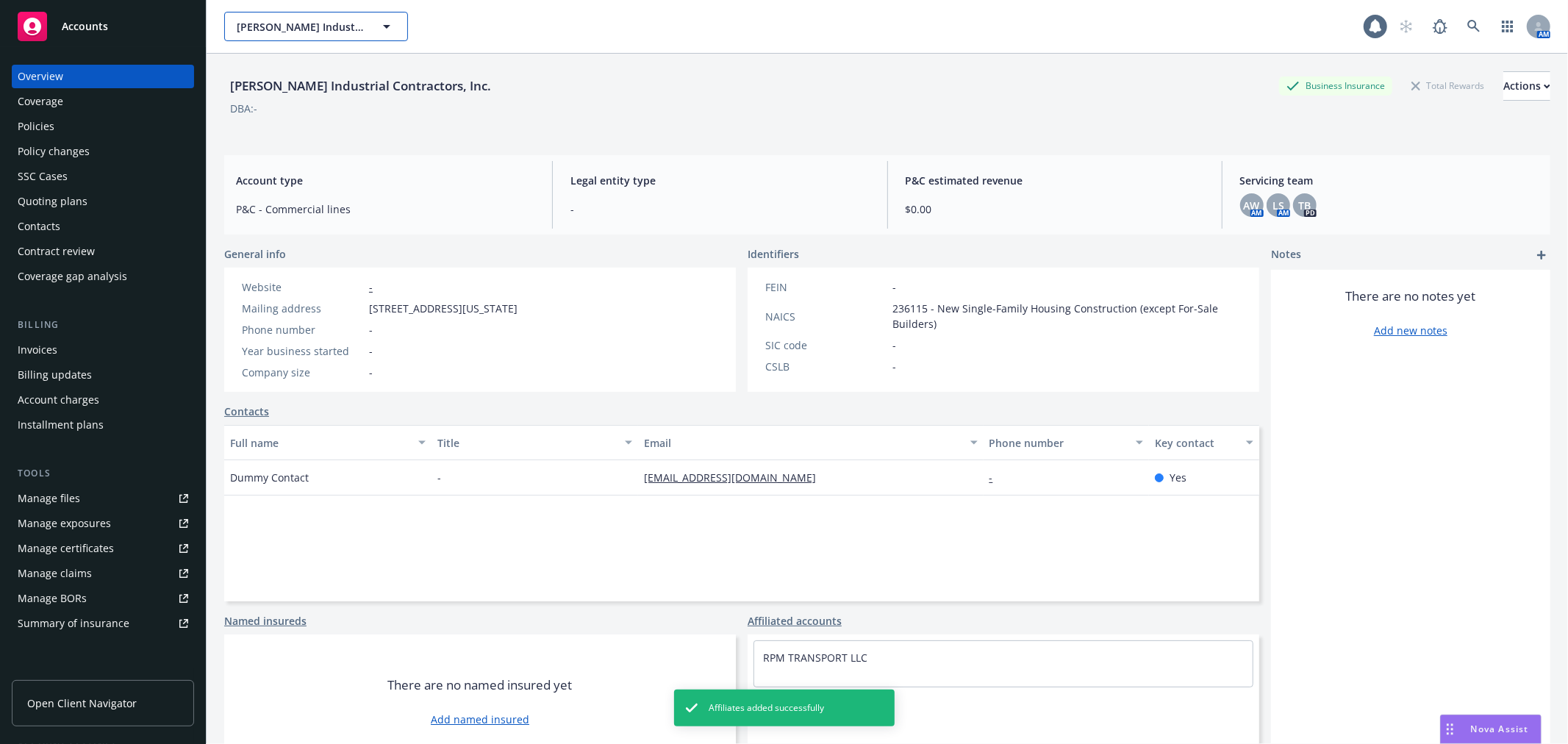
click at [290, 28] on span "Bowen Industrial Contractors, Inc." at bounding box center [300, 26] width 127 height 15
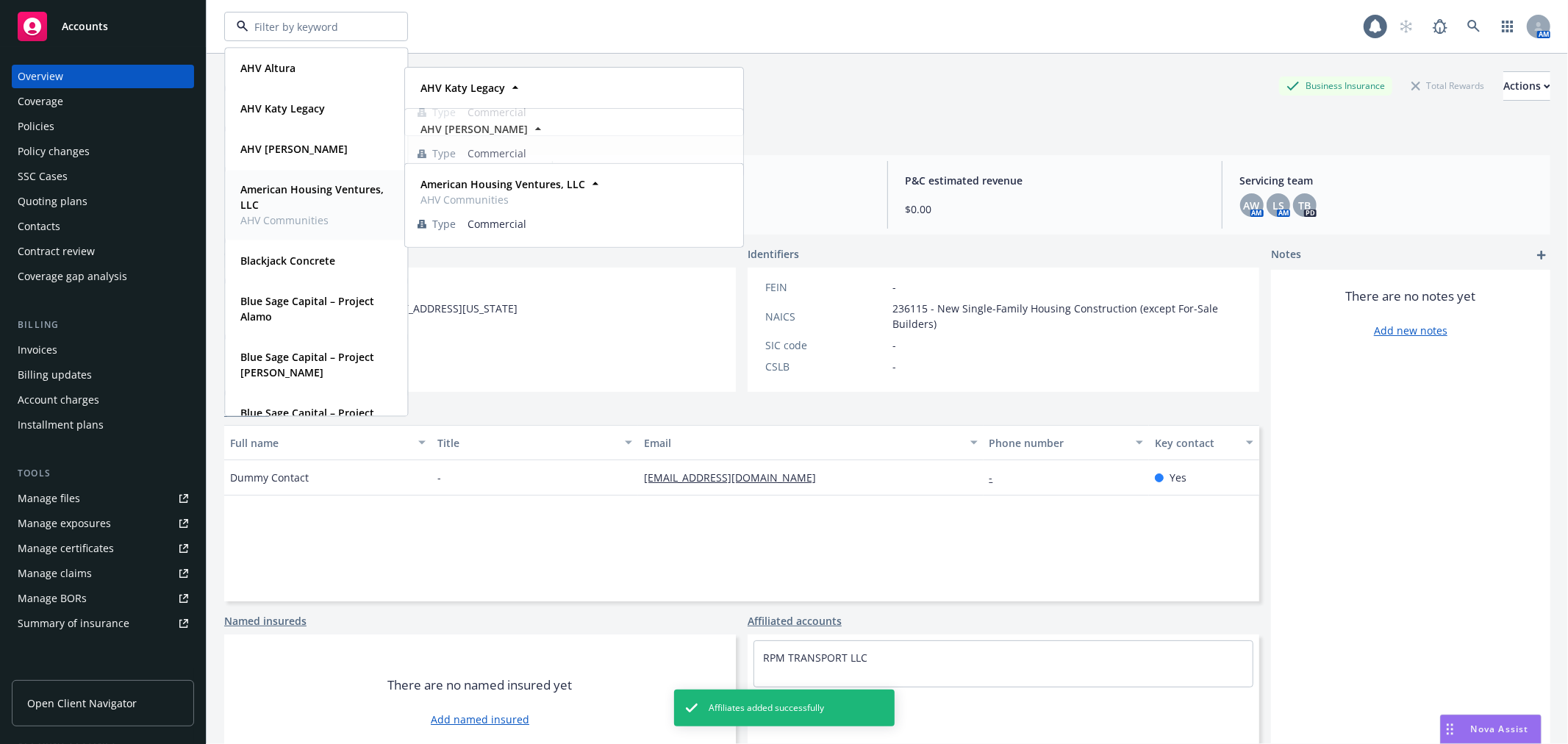
click at [295, 192] on strong "American Housing Ventures, LLC" at bounding box center [311, 197] width 143 height 30
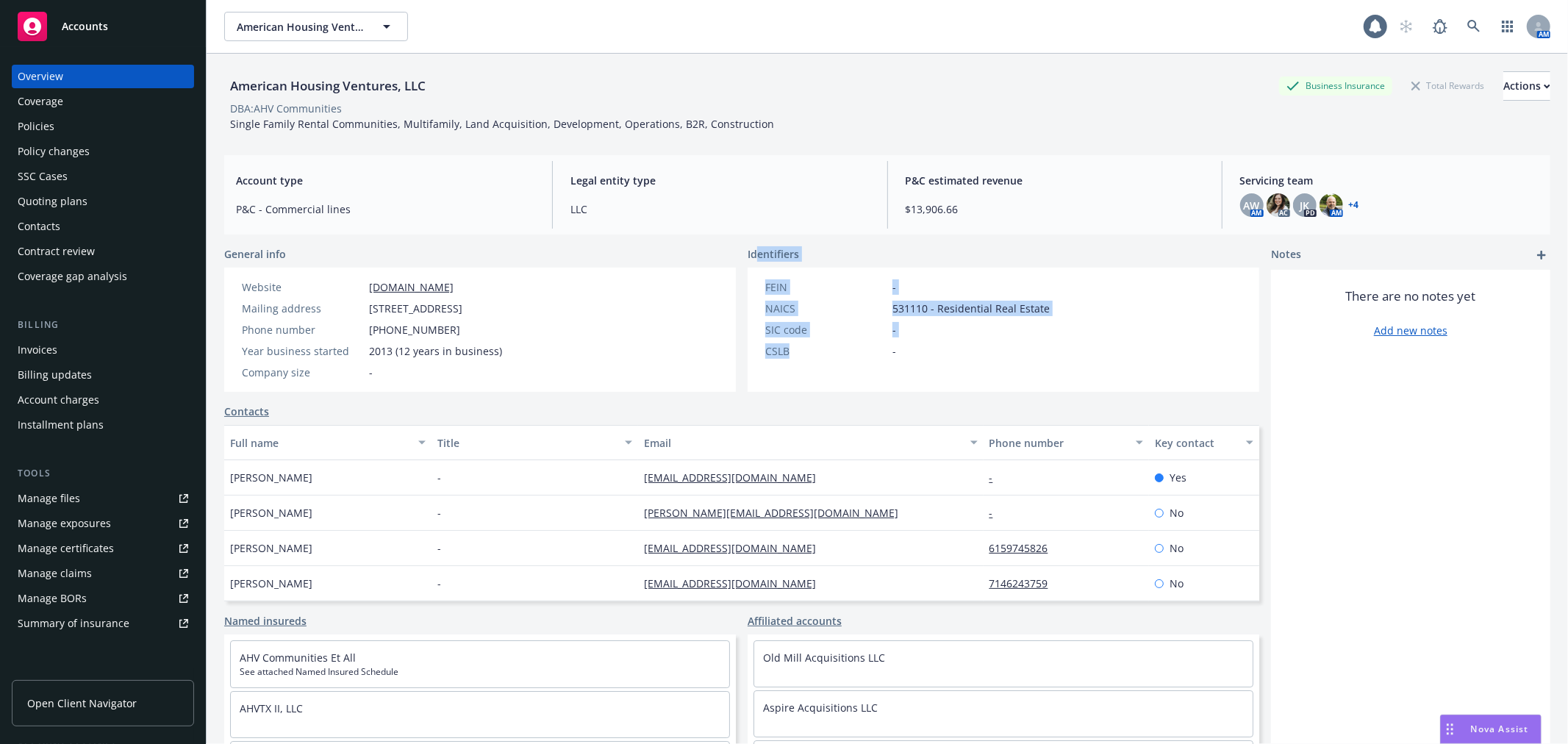
drag, startPoint x: 788, startPoint y: 298, endPoint x: 752, endPoint y: 247, distance: 62.4
click at [752, 247] on div "Identifiers FEIN - NAICS 531110 - Residential Real Estate SIC code - CSLB -" at bounding box center [1003, 320] width 511 height 146
click at [876, 328] on div "SIC code" at bounding box center [826, 329] width 122 height 15
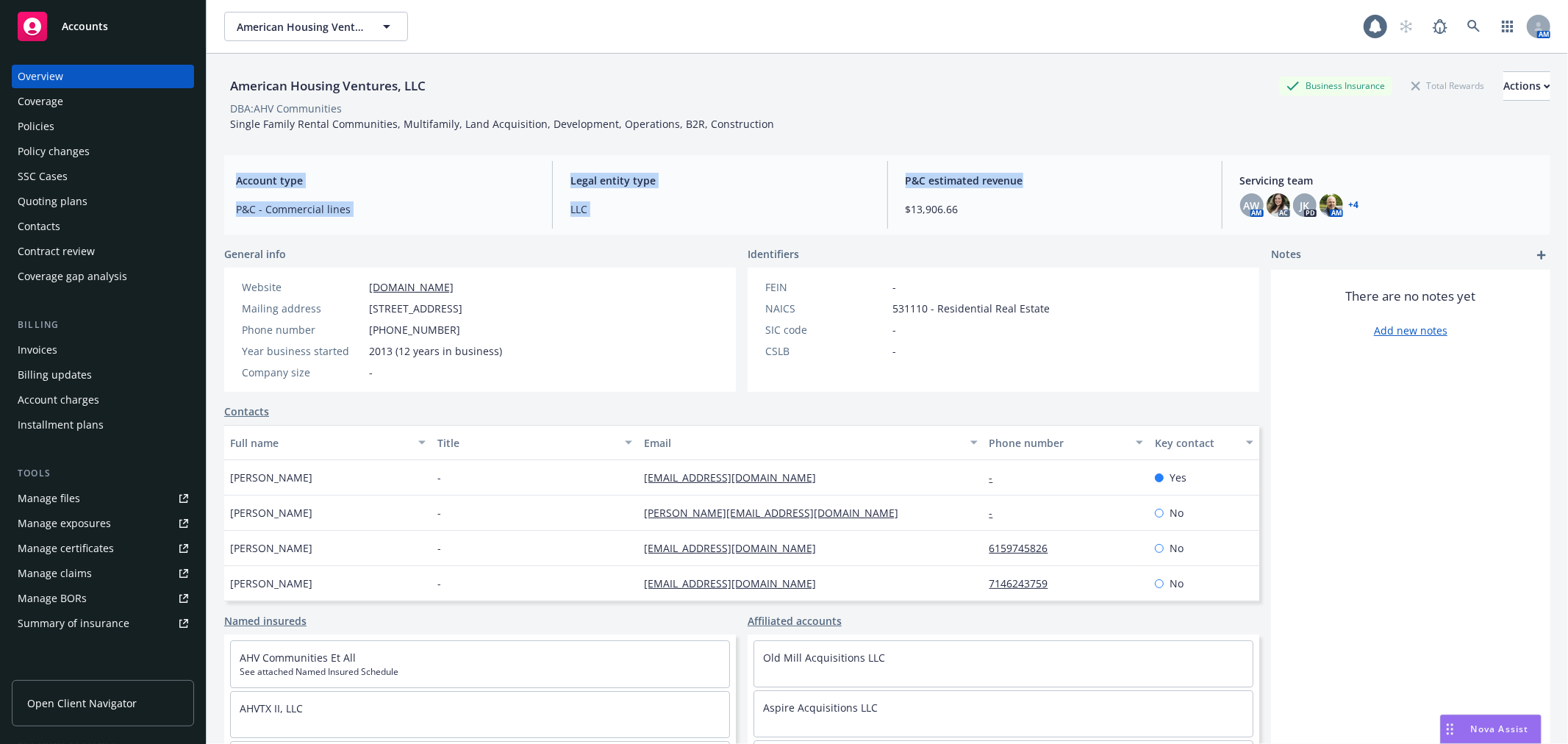
drag, startPoint x: 430, startPoint y: 172, endPoint x: 1081, endPoint y: 176, distance: 651.0
click at [1081, 175] on div "Account type P&C - Commercial lines Legal entity type LLC P&C estimated revenue…" at bounding box center [887, 195] width 1326 height 79
click at [1078, 216] on span "$13,906.66" at bounding box center [1054, 209] width 299 height 15
drag, startPoint x: 1149, startPoint y: 10, endPoint x: 1174, endPoint y: 8, distance: 25.1
click at [1149, 10] on div "American Housing Ventures, LLC American Housing Ventures, LLC 1 AM" at bounding box center [887, 26] width 1361 height 53
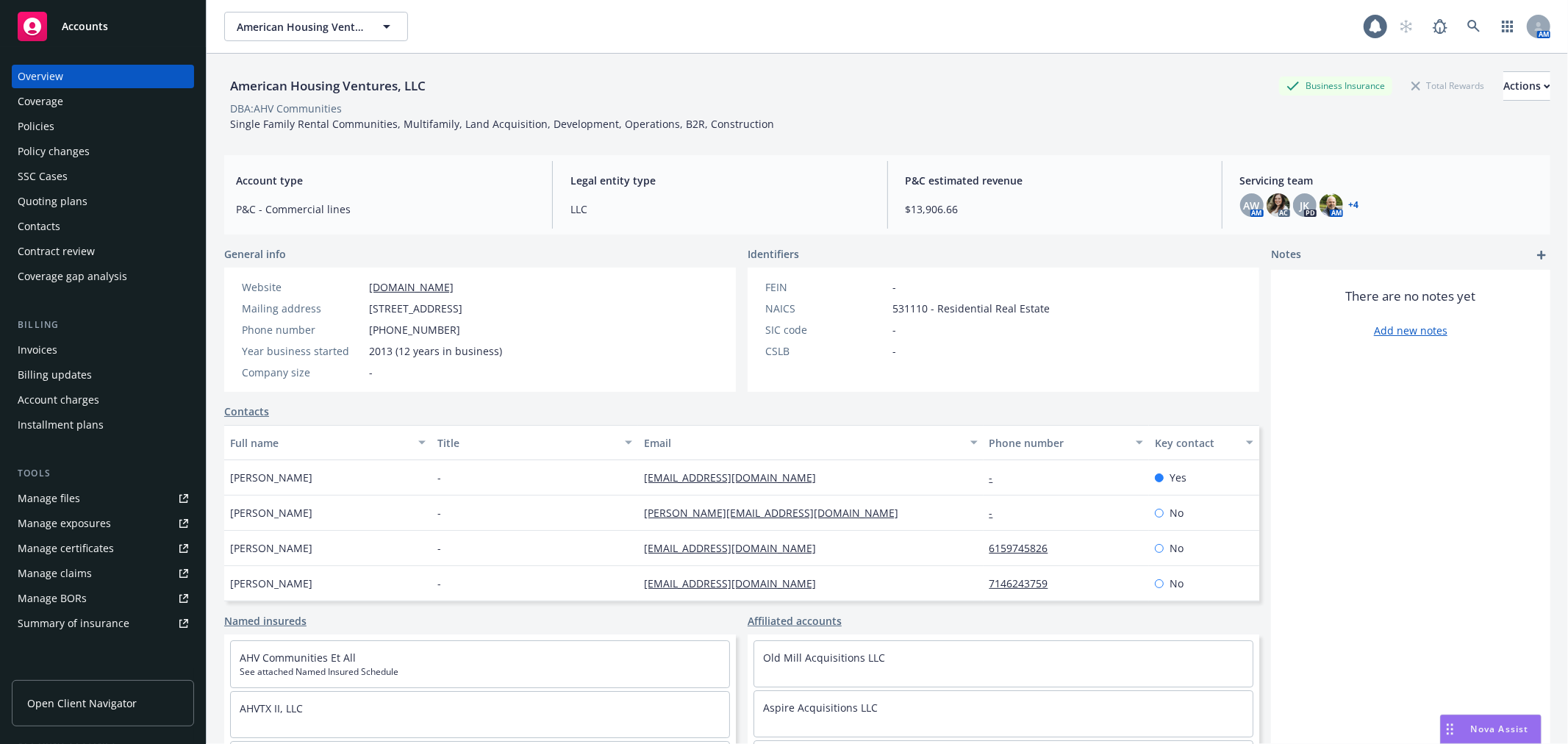
click at [74, 123] on div "Policies" at bounding box center [102, 126] width 170 height 23
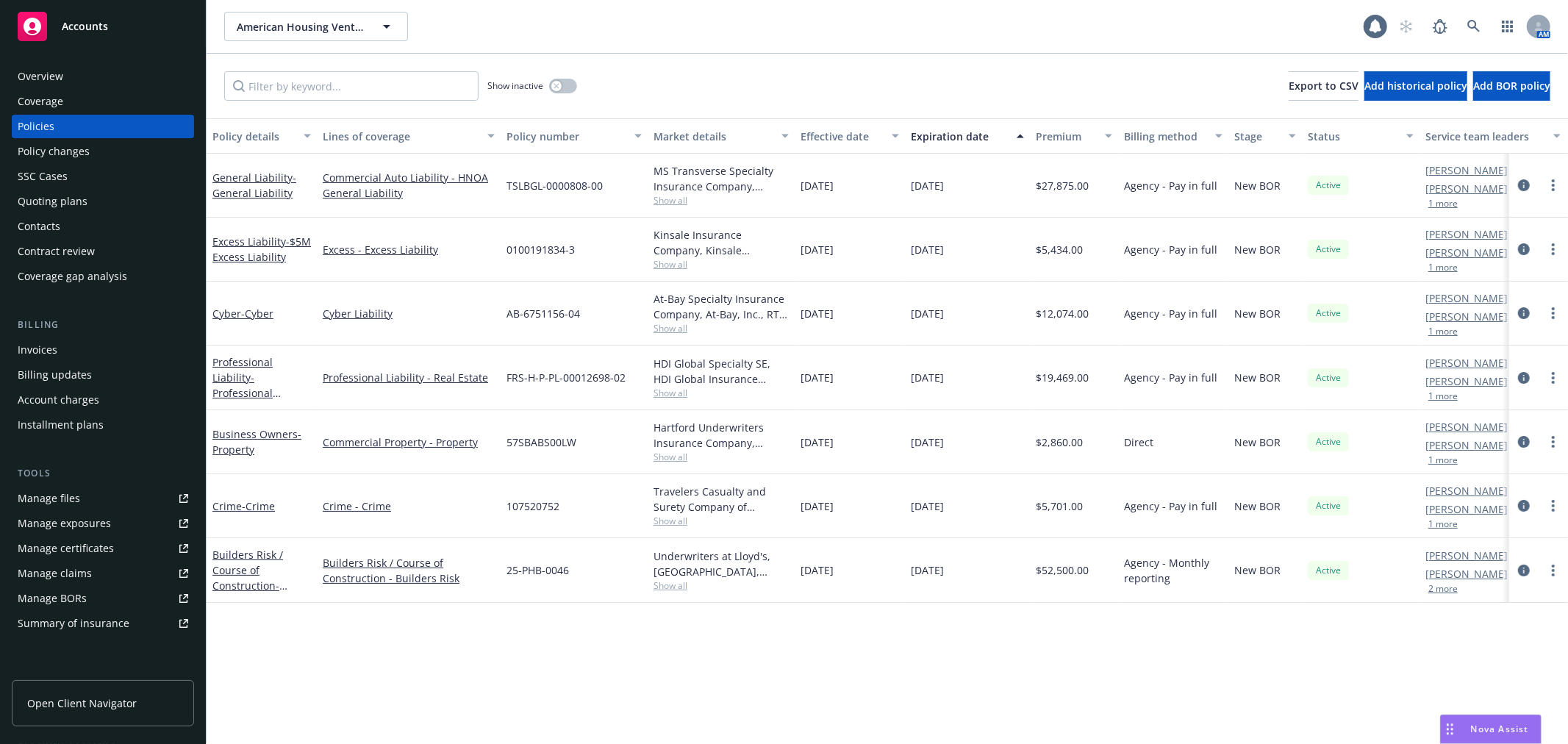
drag, startPoint x: 584, startPoint y: 81, endPoint x: 575, endPoint y: 84, distance: 9.5
click at [578, 83] on div "Show inactive Export to CSV Add historical policy Add BOR policy" at bounding box center [887, 86] width 1361 height 65
click at [566, 86] on button "button" at bounding box center [563, 86] width 28 height 14
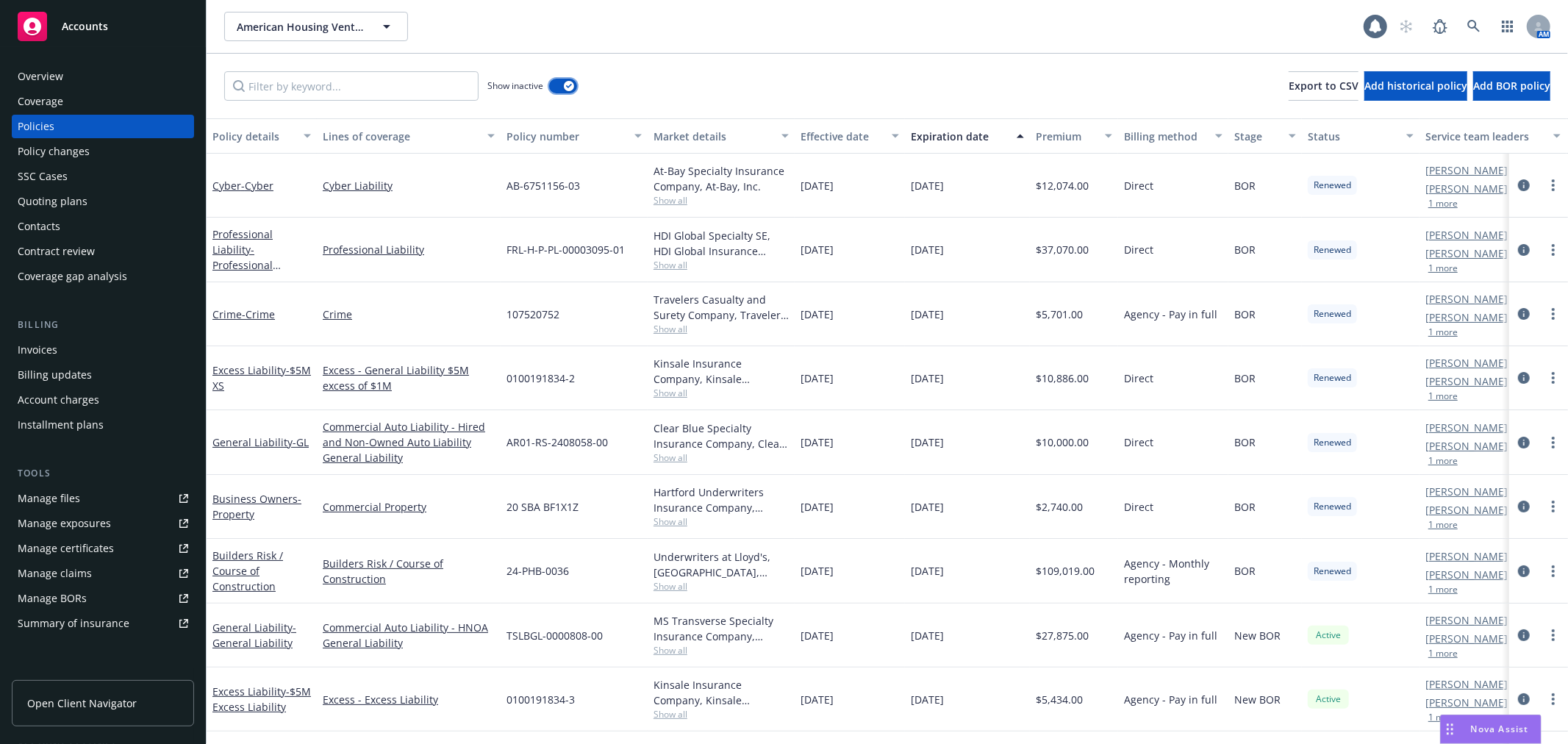
scroll to position [82, 0]
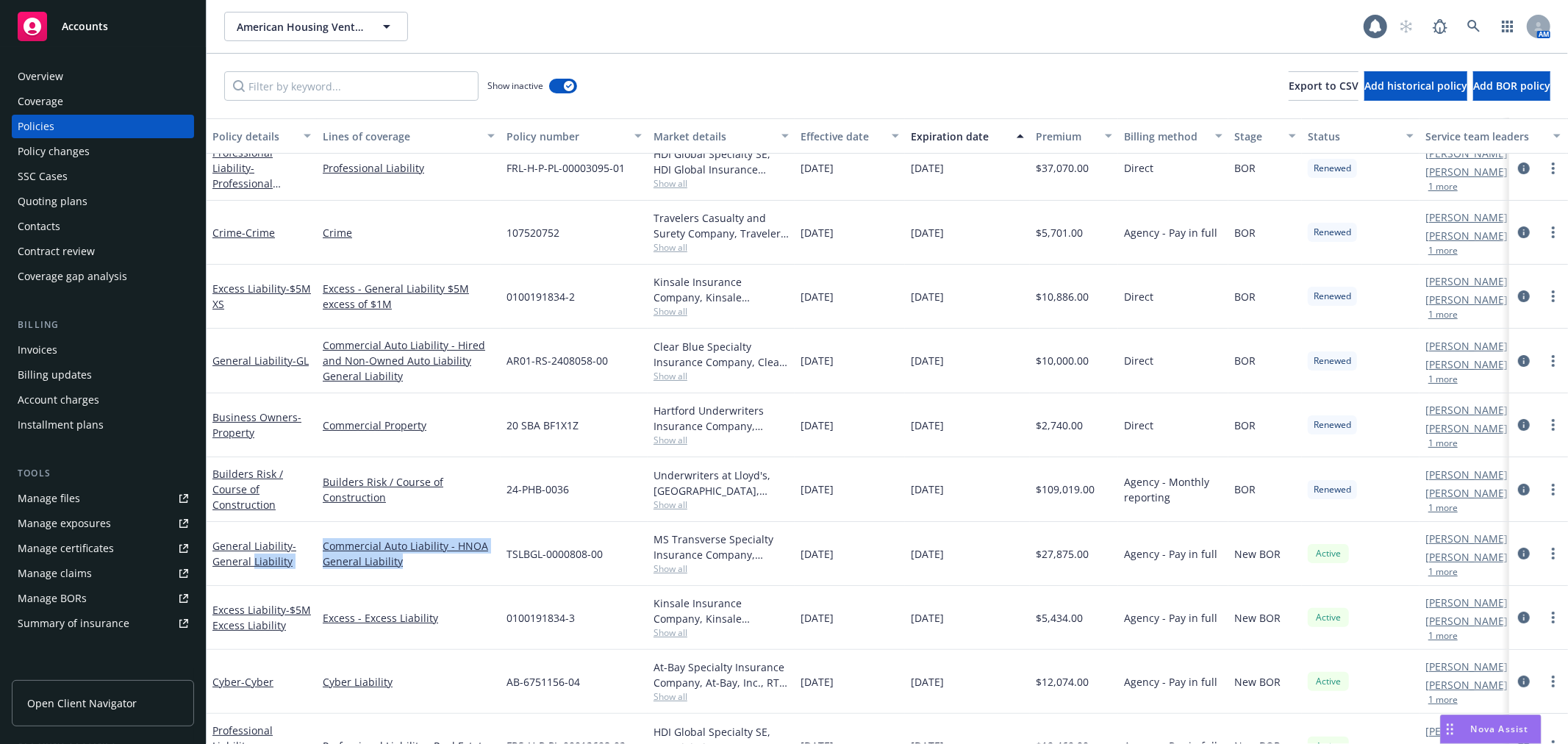
drag, startPoint x: 253, startPoint y: 554, endPoint x: 417, endPoint y: 585, distance: 166.9
click at [417, 585] on div "General Liability - General Liability Commercial Auto Liability - HNOA General …" at bounding box center [916, 554] width 1418 height 64
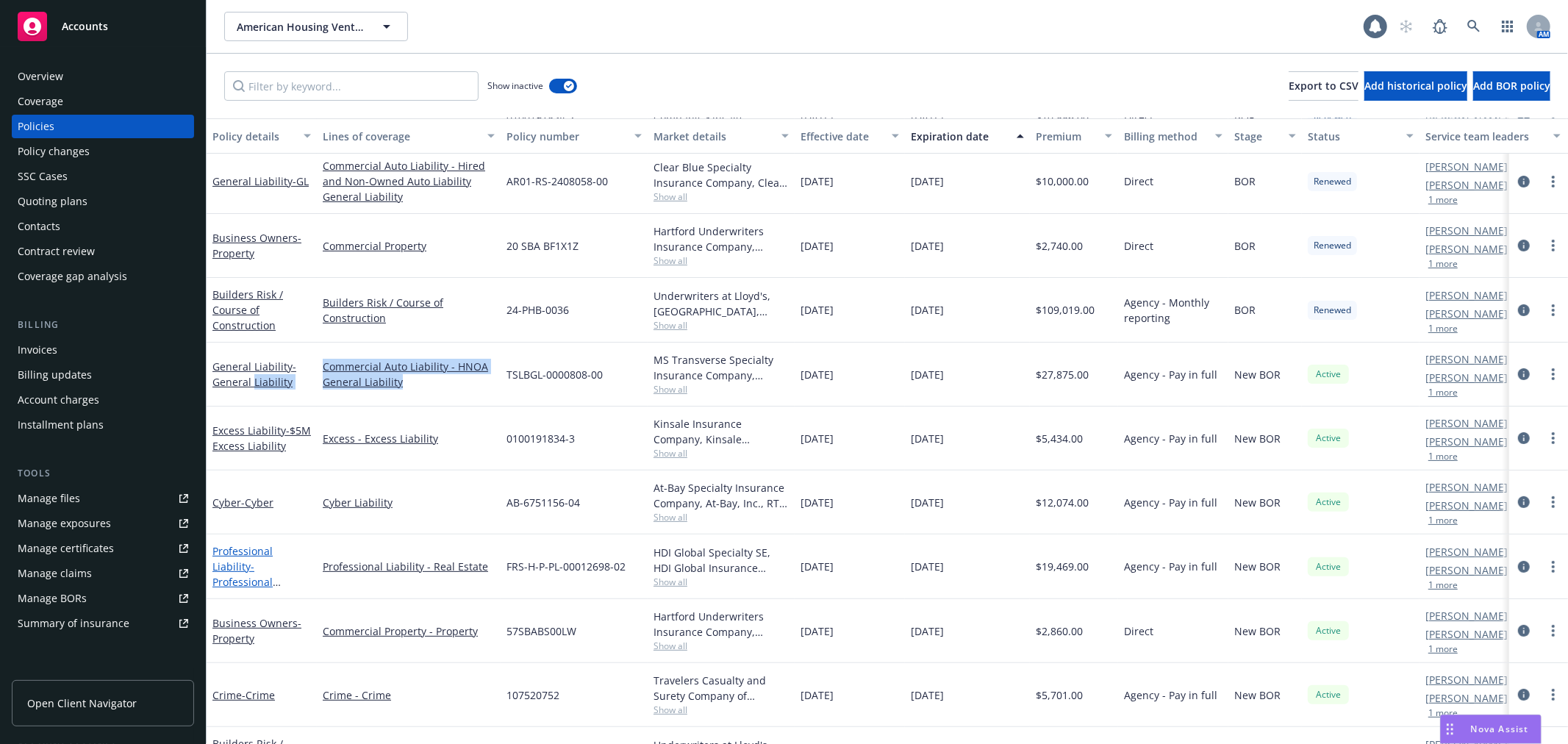
scroll to position [300, 0]
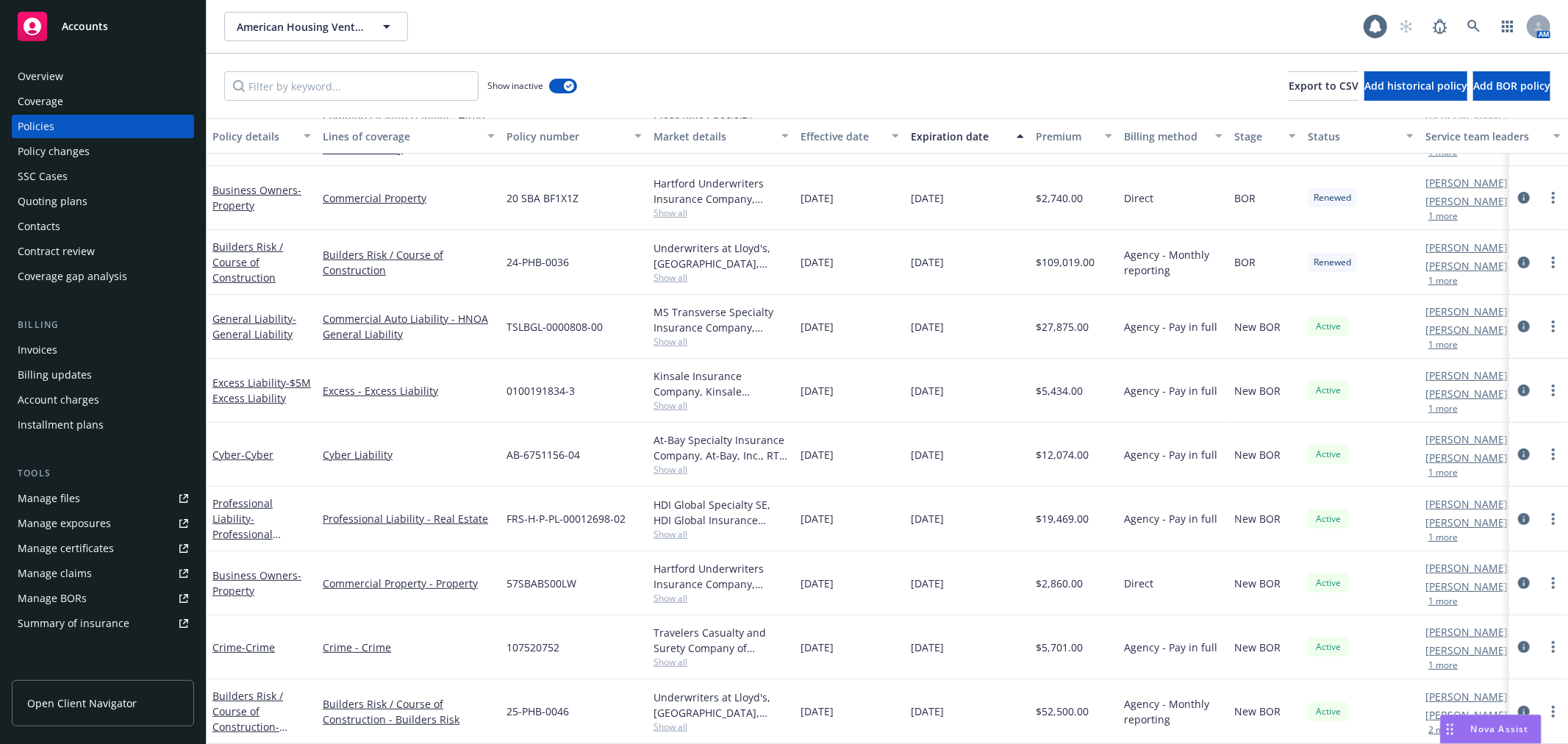
click at [331, 364] on div "Excess - Excess Liability" at bounding box center [409, 391] width 184 height 64
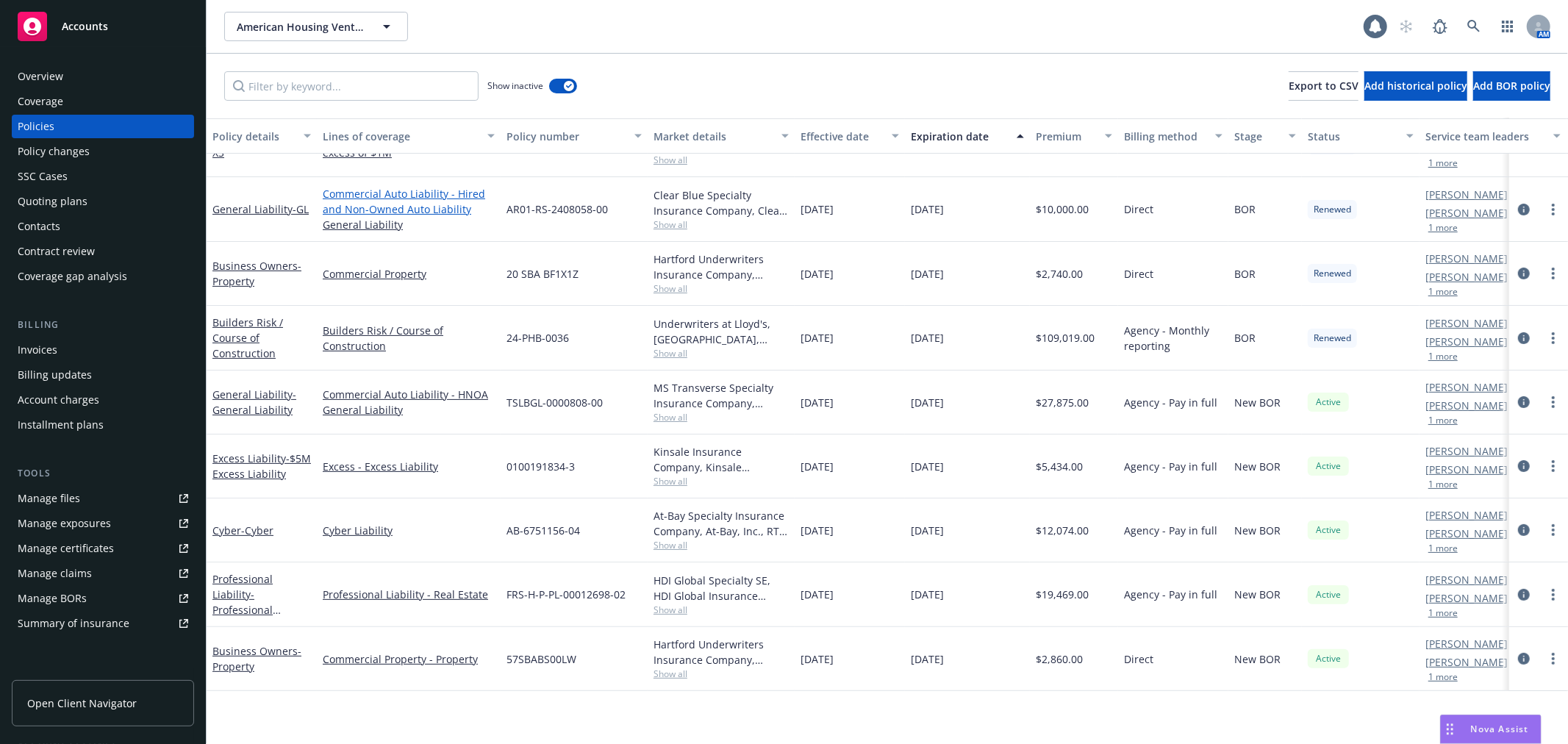
scroll to position [0, 0]
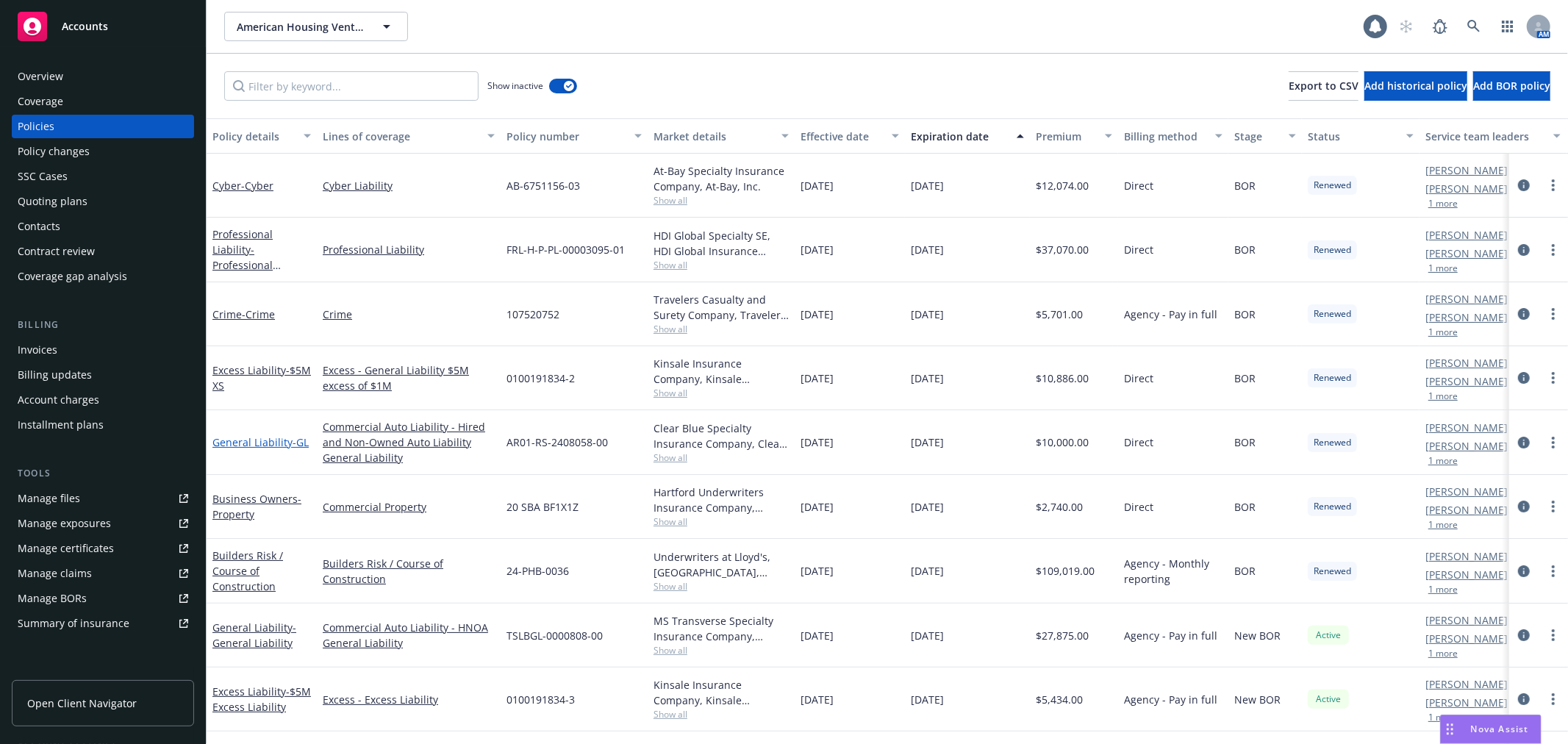
click at [257, 436] on link "General Liability - GL" at bounding box center [260, 442] width 96 height 14
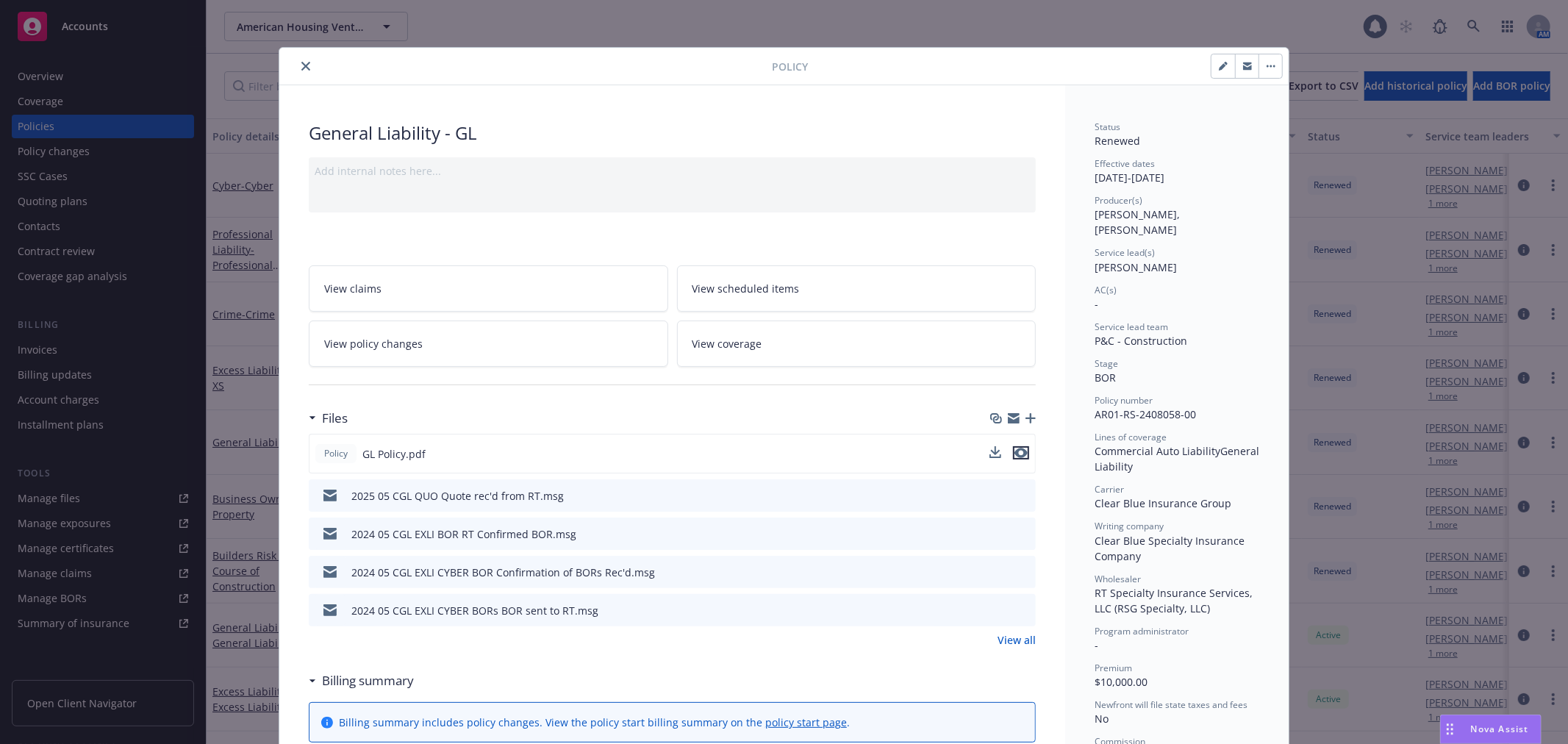
click at [1017, 450] on icon "preview file" at bounding box center [1021, 452] width 14 height 10
click at [304, 60] on button "close" at bounding box center [306, 66] width 18 height 18
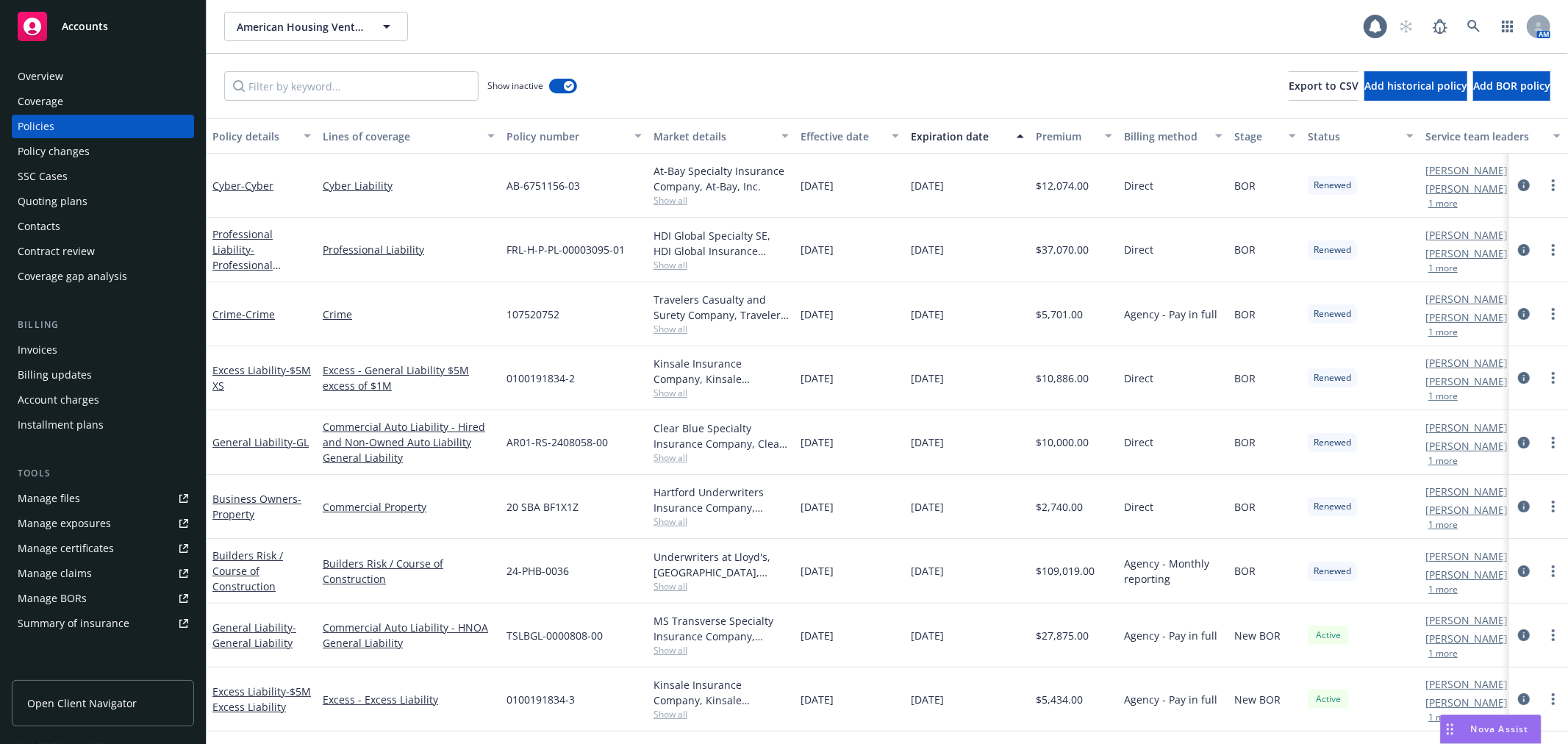
click at [107, 77] on div "Overview" at bounding box center [102, 76] width 170 height 23
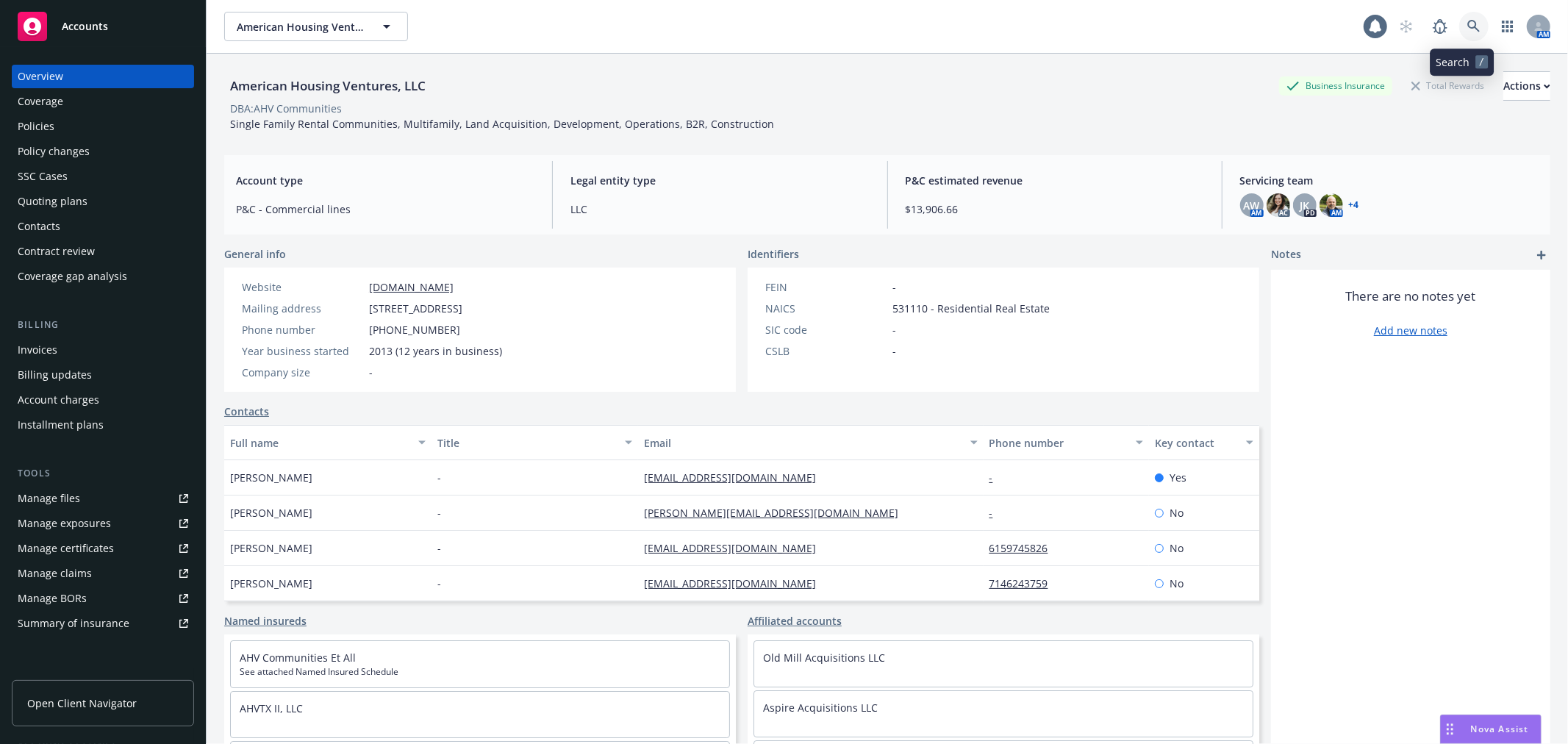
click at [1461, 15] on link at bounding box center [1474, 26] width 30 height 30
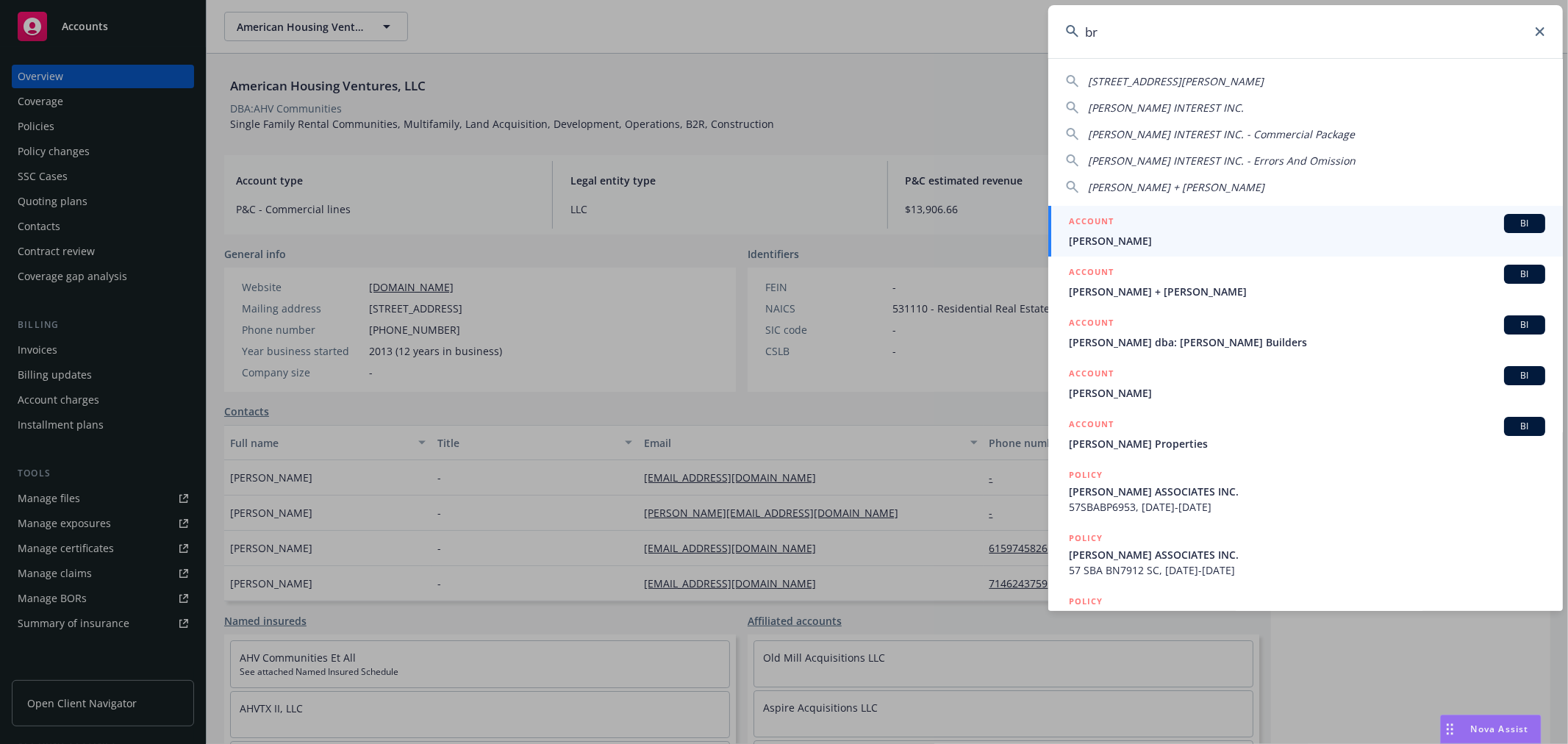
type input "b"
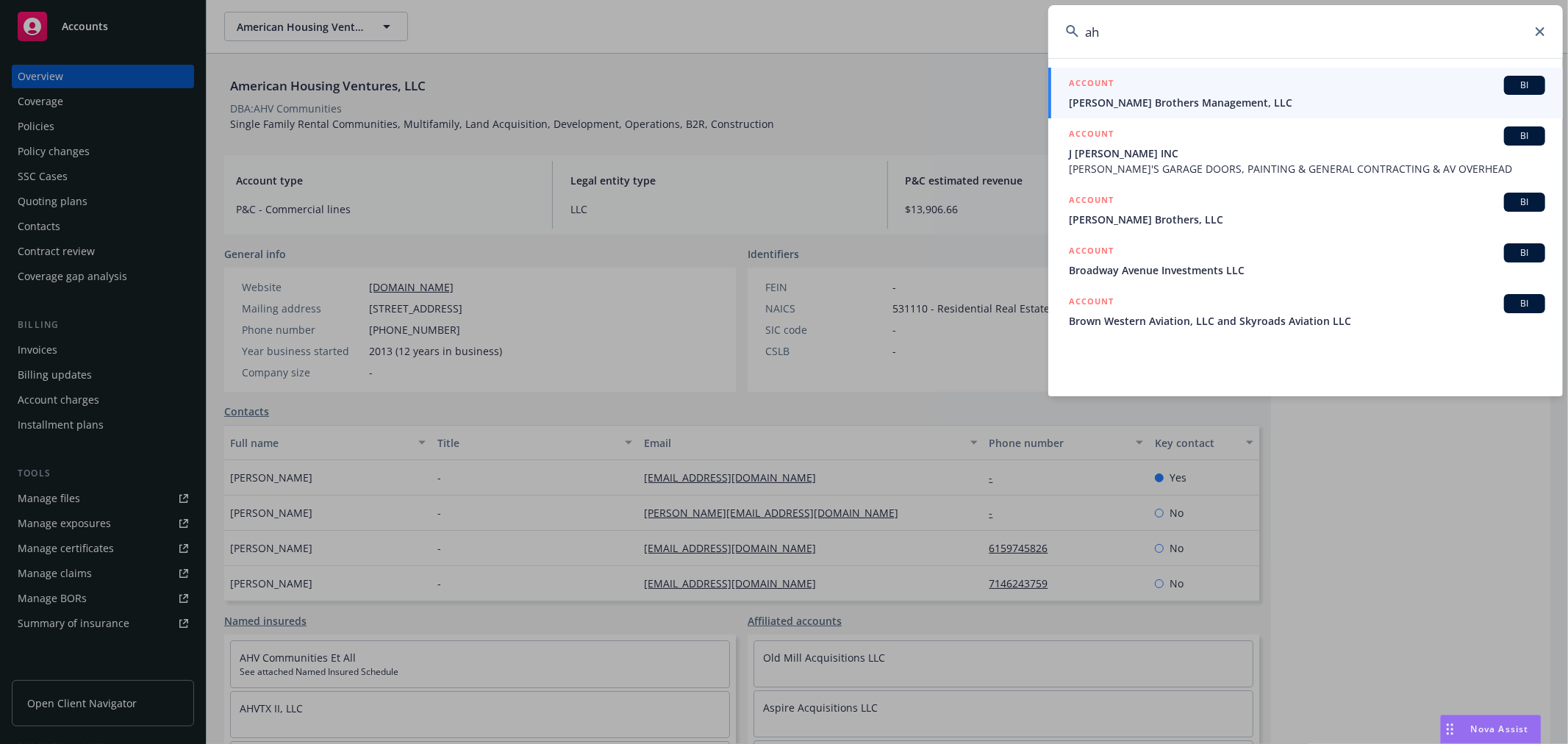
type input "a"
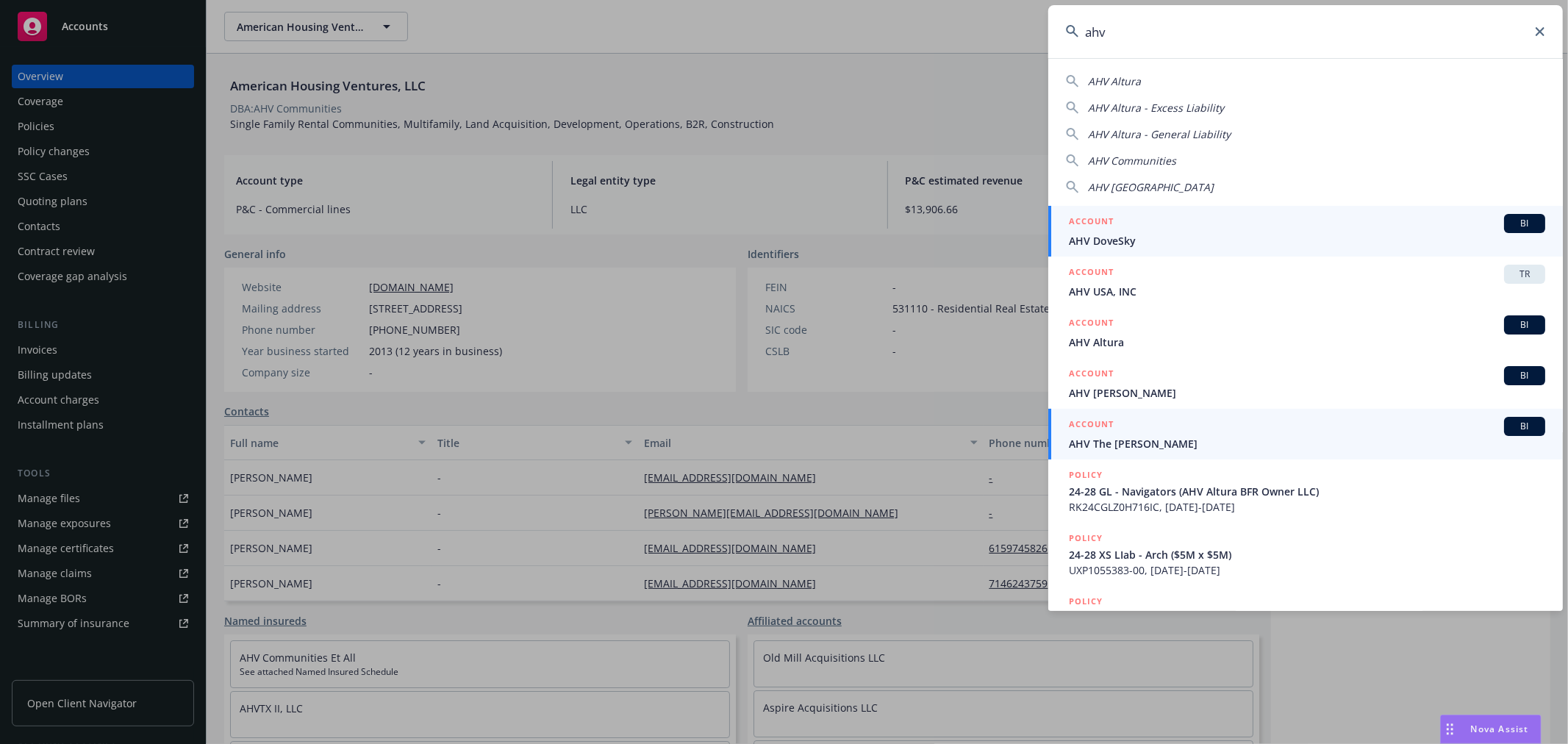
type input "ahv"
click at [1301, 432] on div "ACCOUNT BI" at bounding box center [1306, 427] width 476 height 19
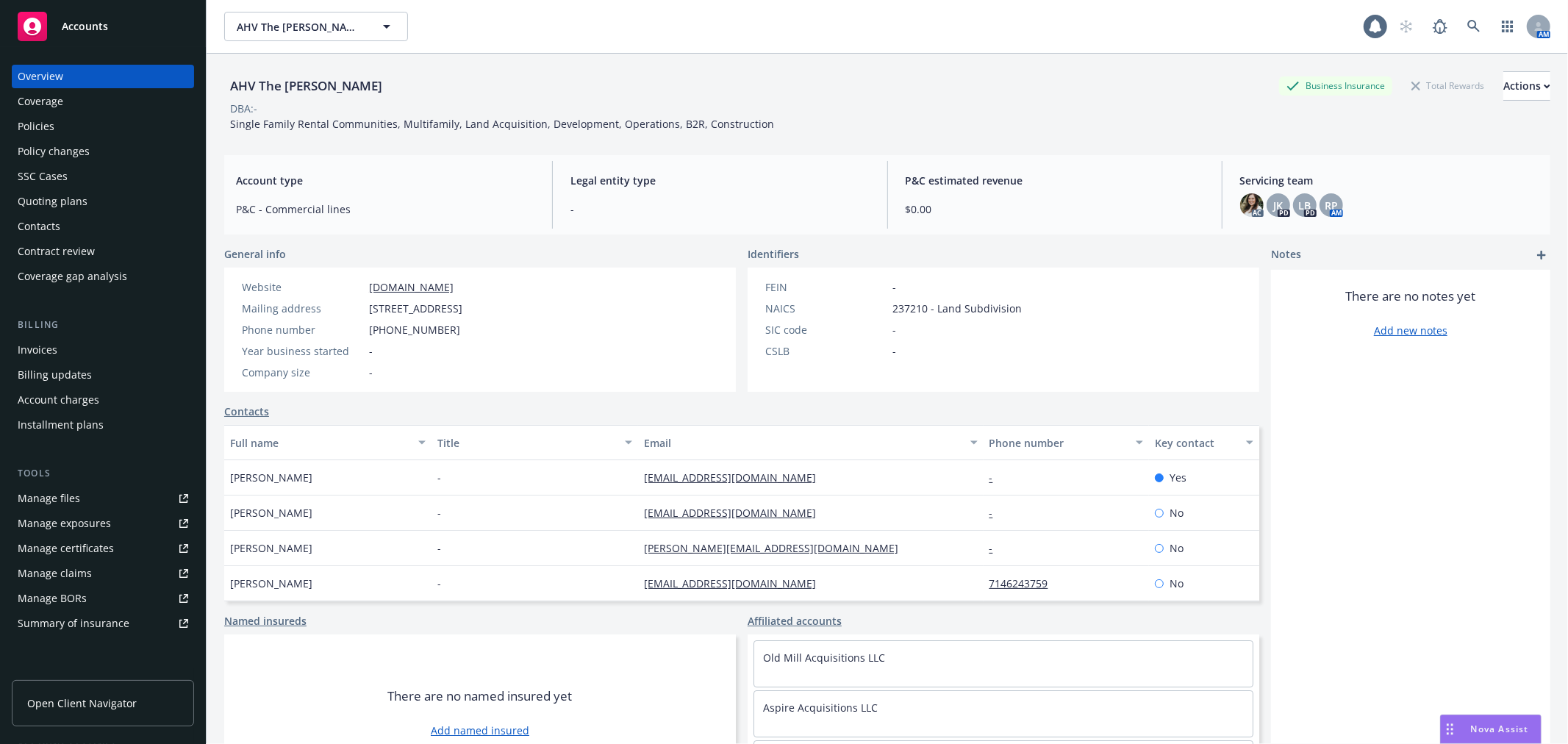
click at [92, 123] on div "Policies" at bounding box center [102, 126] width 170 height 23
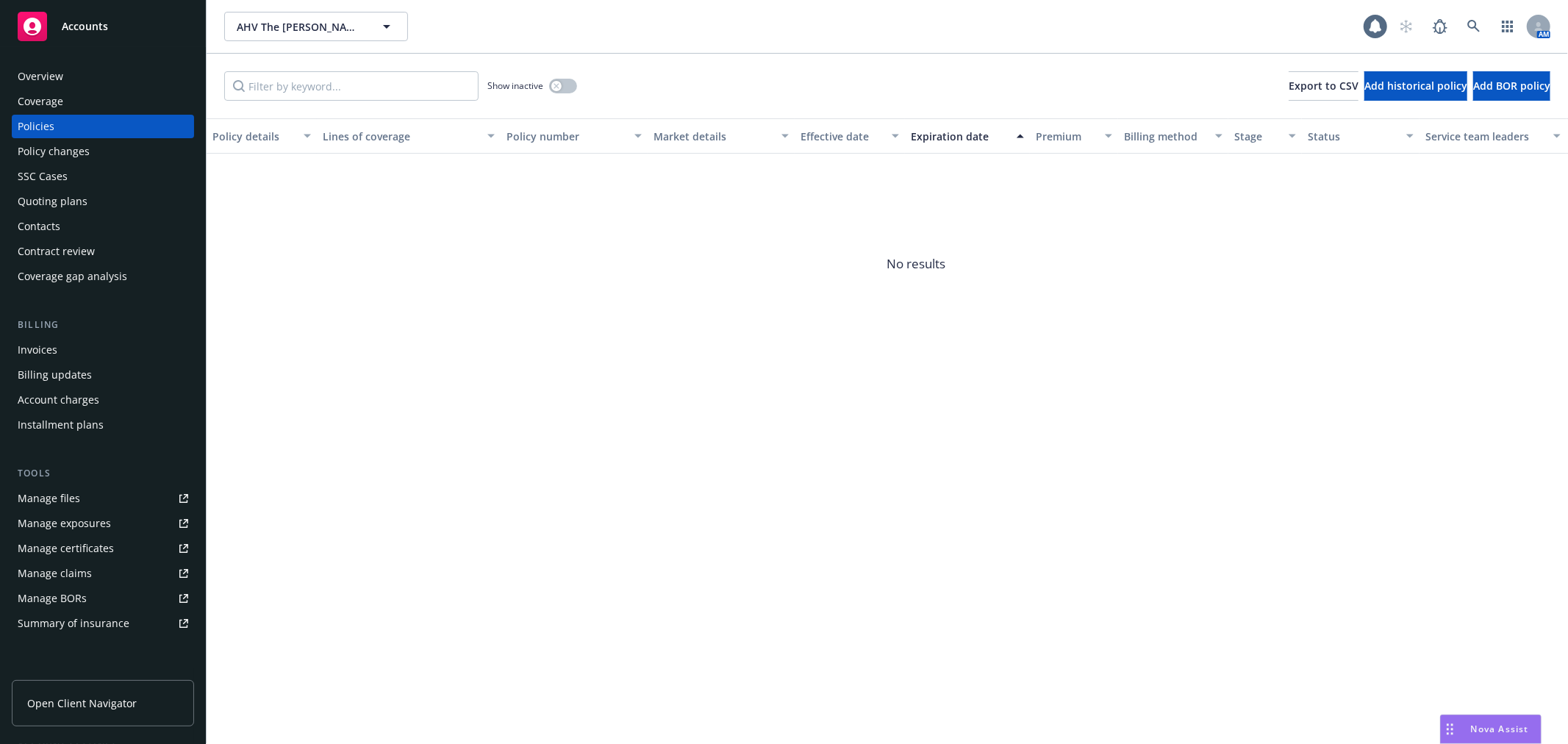
click at [92, 70] on div "Overview" at bounding box center [102, 76] width 170 height 23
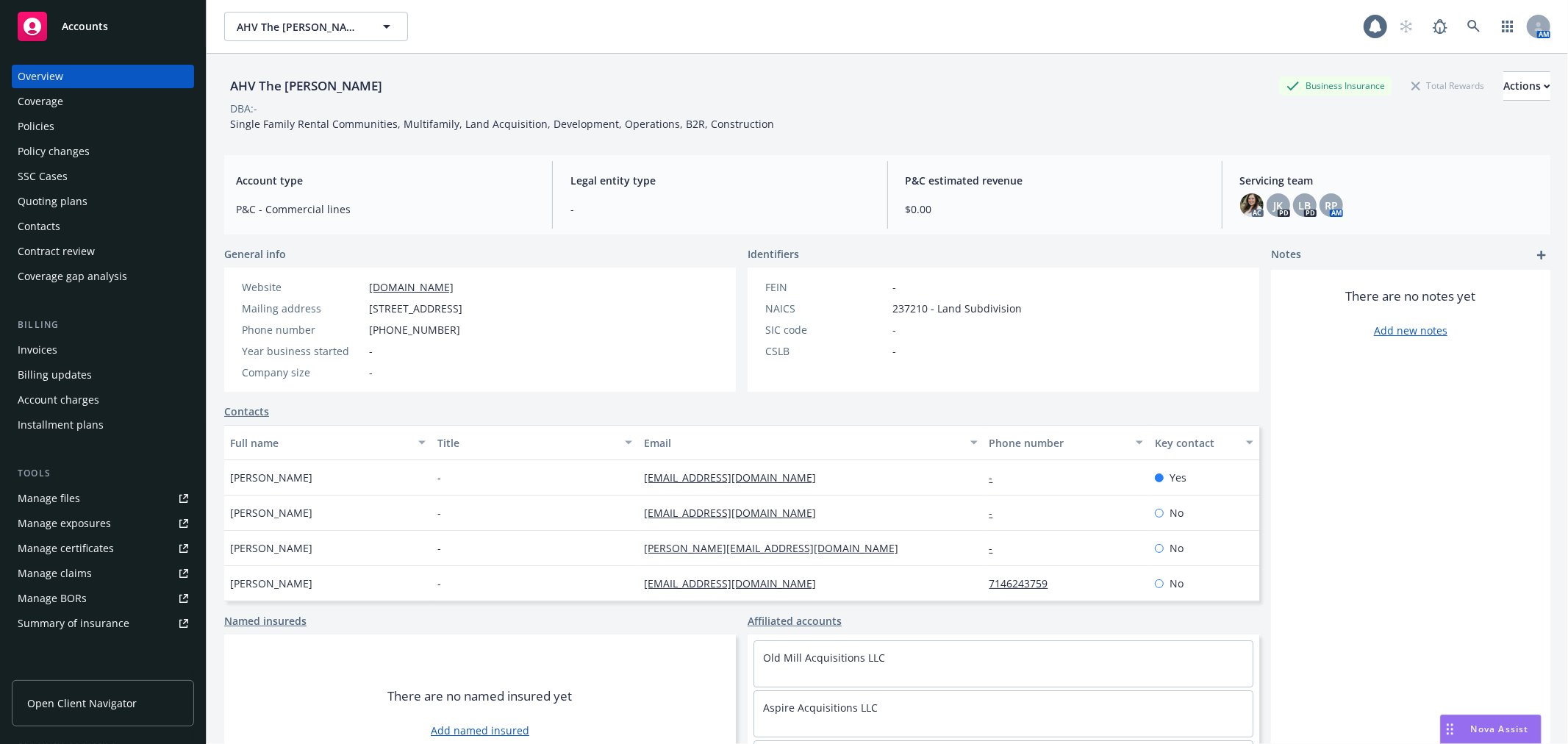
click at [82, 82] on div "Overview" at bounding box center [102, 76] width 170 height 23
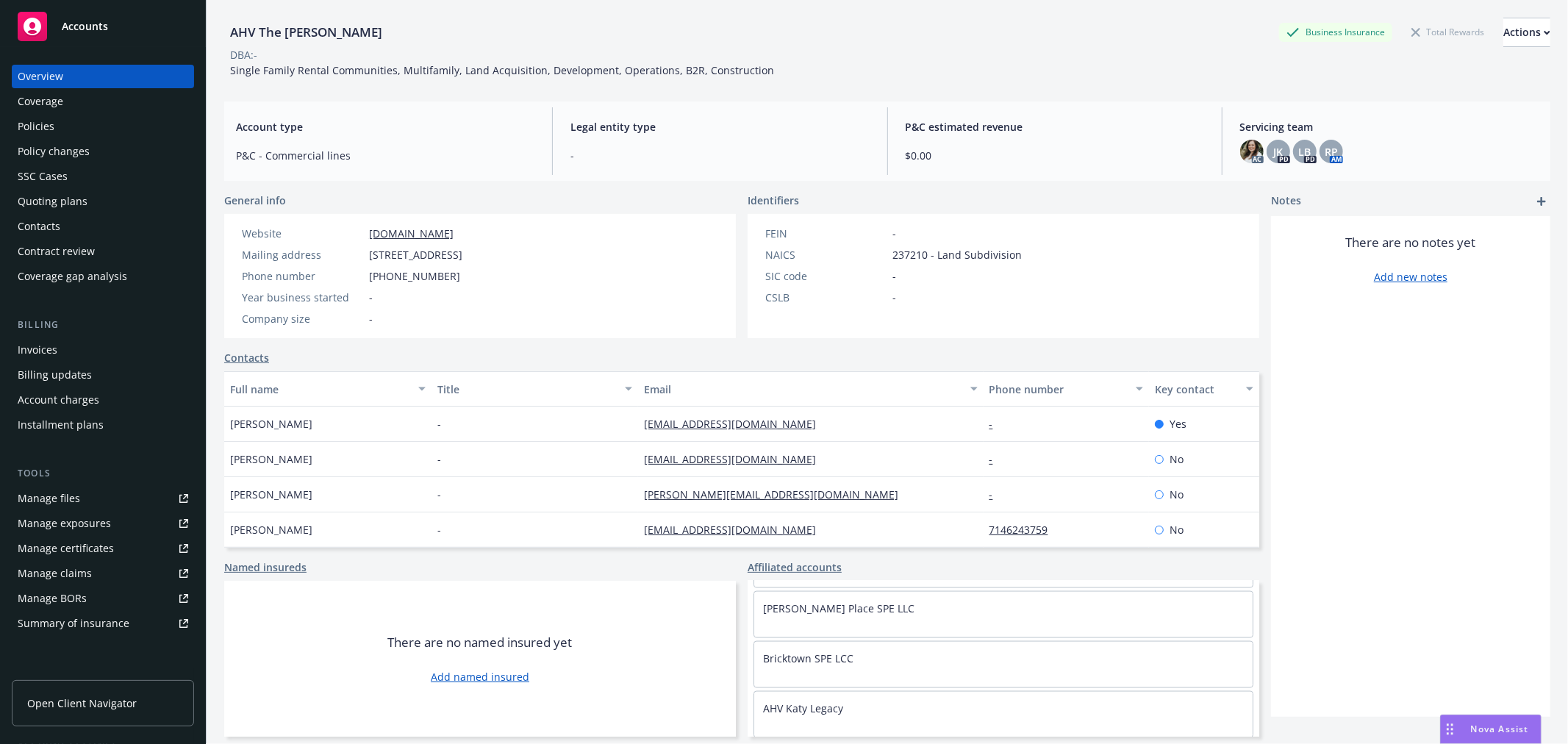
scroll to position [2004, 0]
click at [796, 653] on link "Bricktown SPE LCC" at bounding box center [808, 651] width 90 height 14
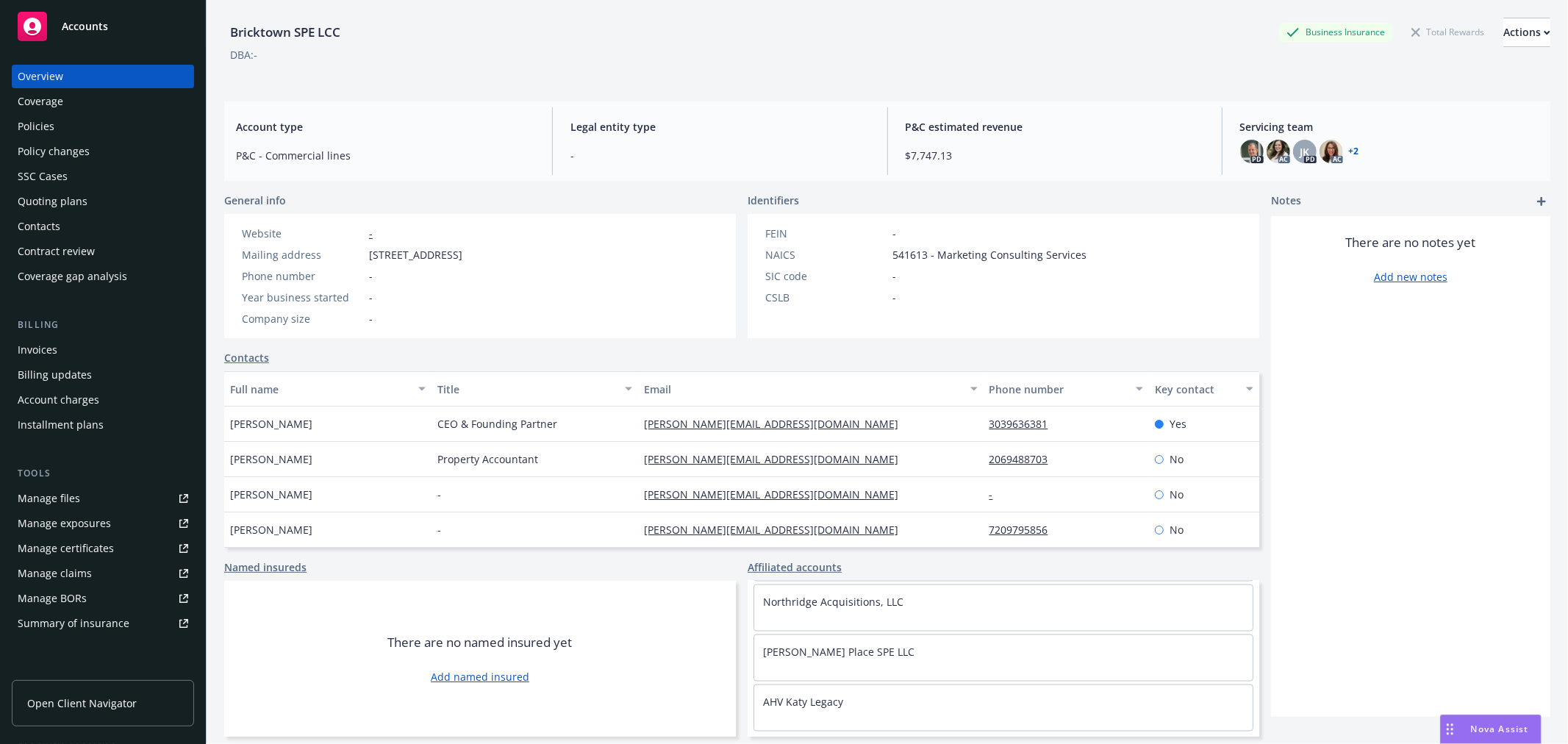
click at [90, 127] on div "Policies" at bounding box center [102, 126] width 170 height 23
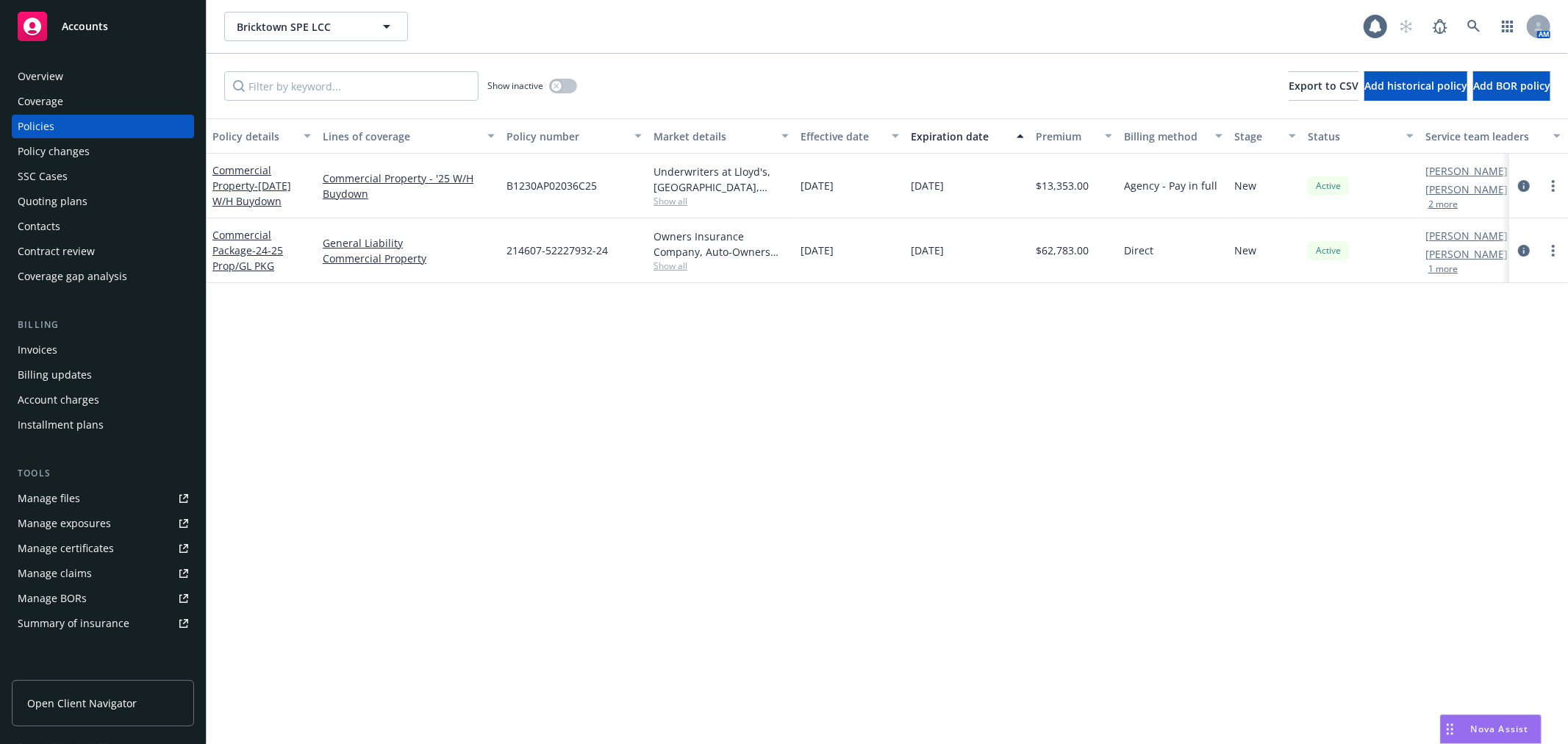
click at [1452, 202] on button "2 more" at bounding box center [1442, 204] width 30 height 9
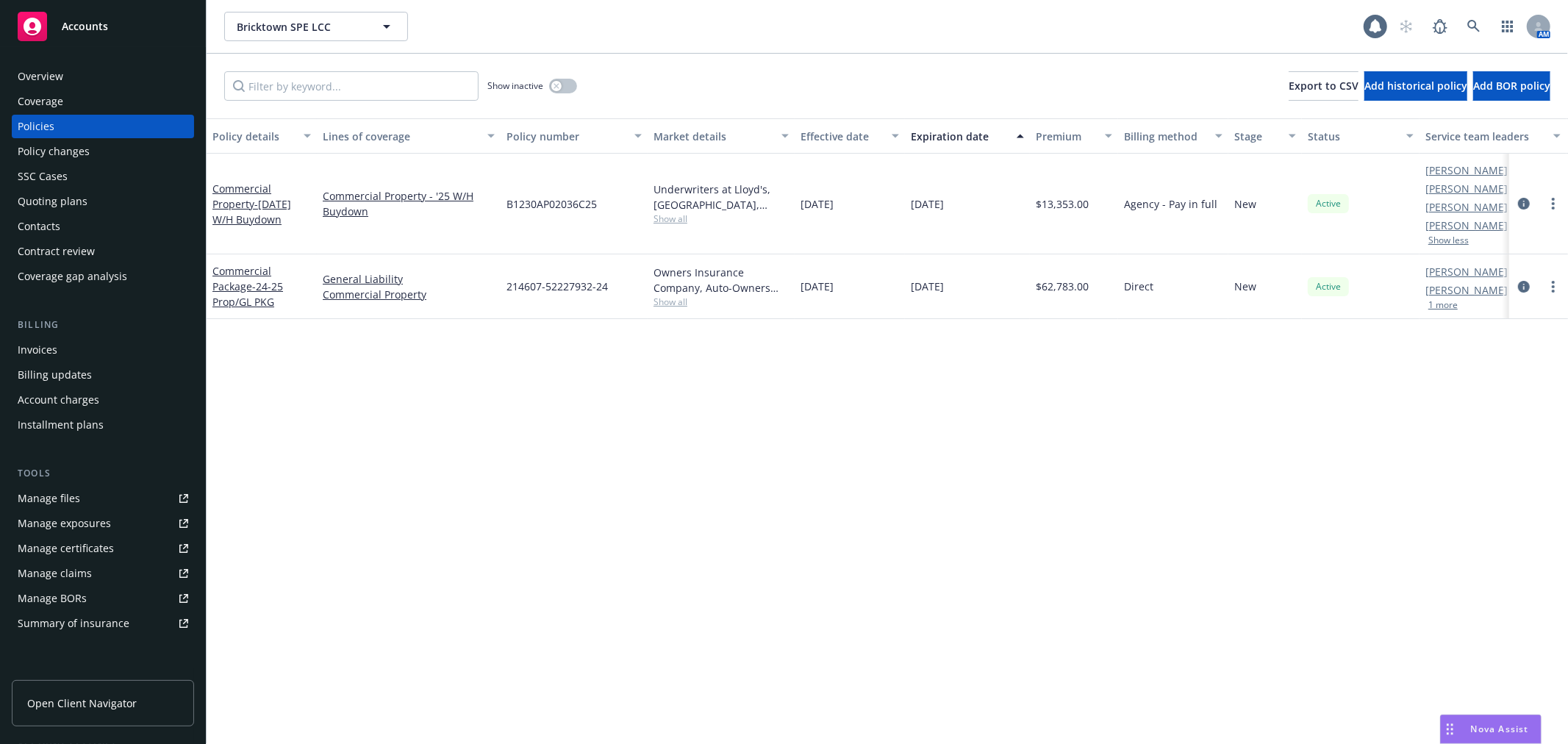
click at [1438, 311] on div "Hannah Smith AM Luke Buckner PD 1 more" at bounding box center [1493, 287] width 147 height 65
click at [1441, 311] on div "Hannah Smith AM Luke Buckner PD 1 more" at bounding box center [1493, 287] width 147 height 65
click at [1441, 307] on button "1 more" at bounding box center [1442, 305] width 30 height 9
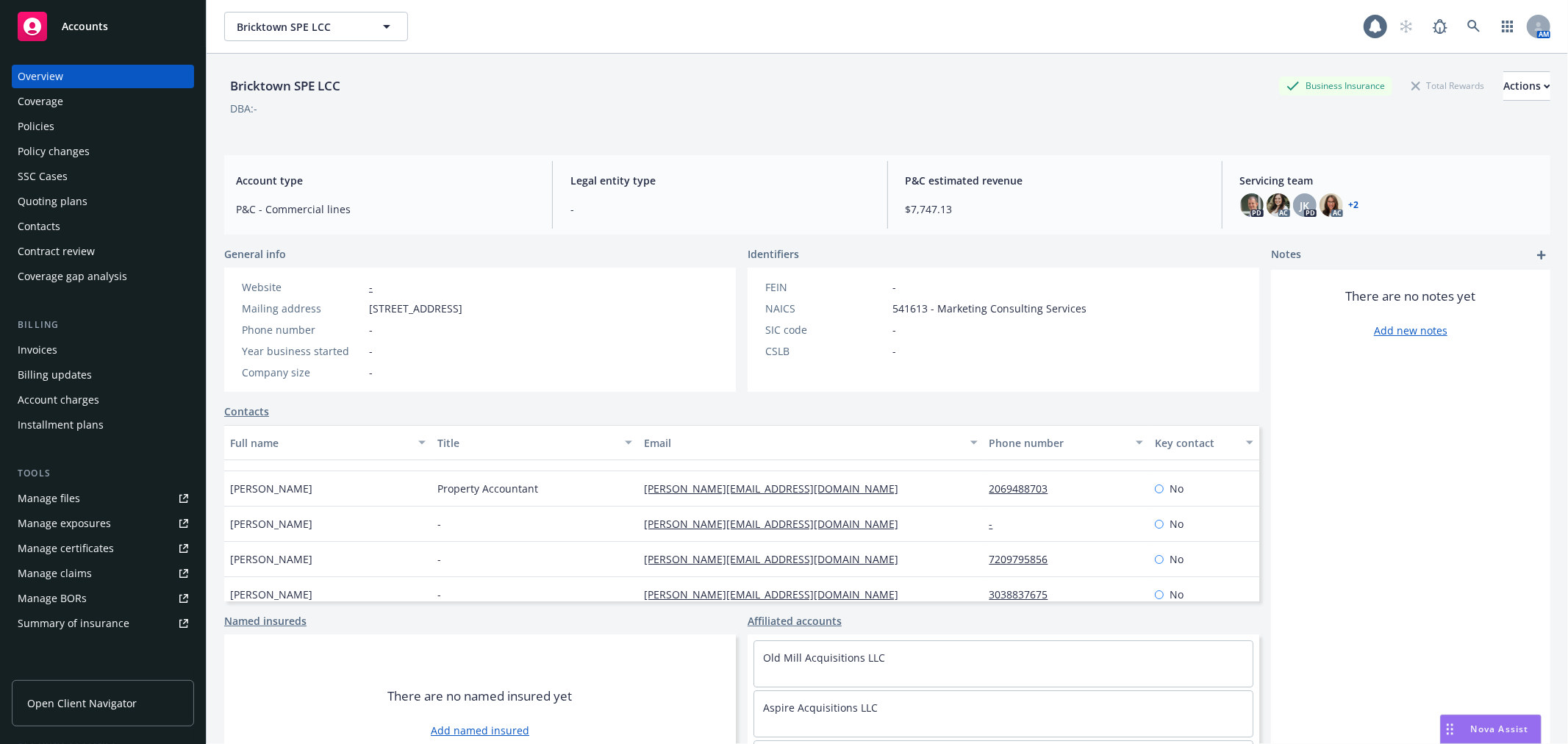
scroll to position [34, 0]
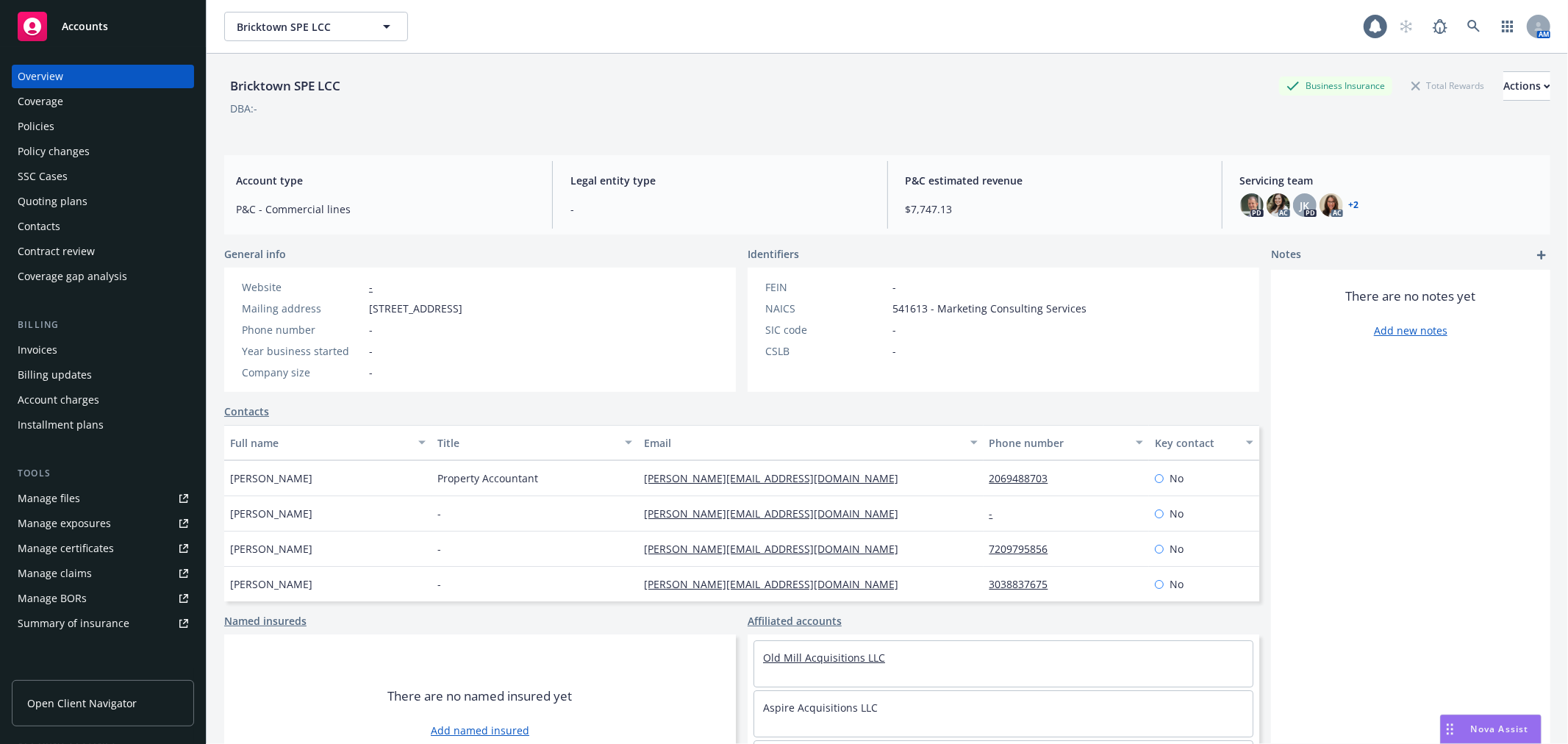
click at [856, 665] on link "Old Mill Acquisitions LLC" at bounding box center [824, 658] width 122 height 14
click at [100, 118] on div "Policies" at bounding box center [102, 126] width 170 height 23
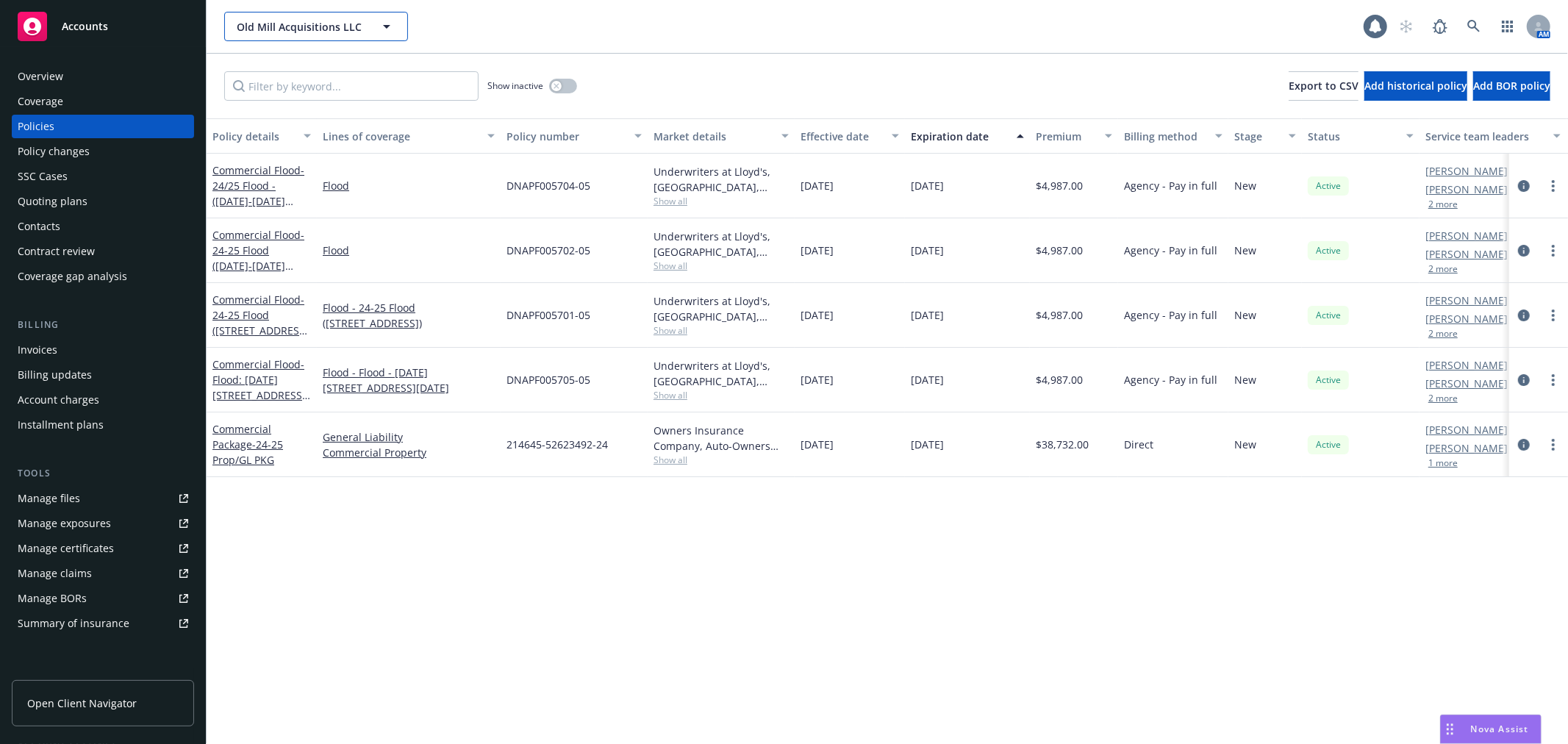
click at [357, 28] on span "Old Mill Acquisitions LLC" at bounding box center [300, 26] width 127 height 15
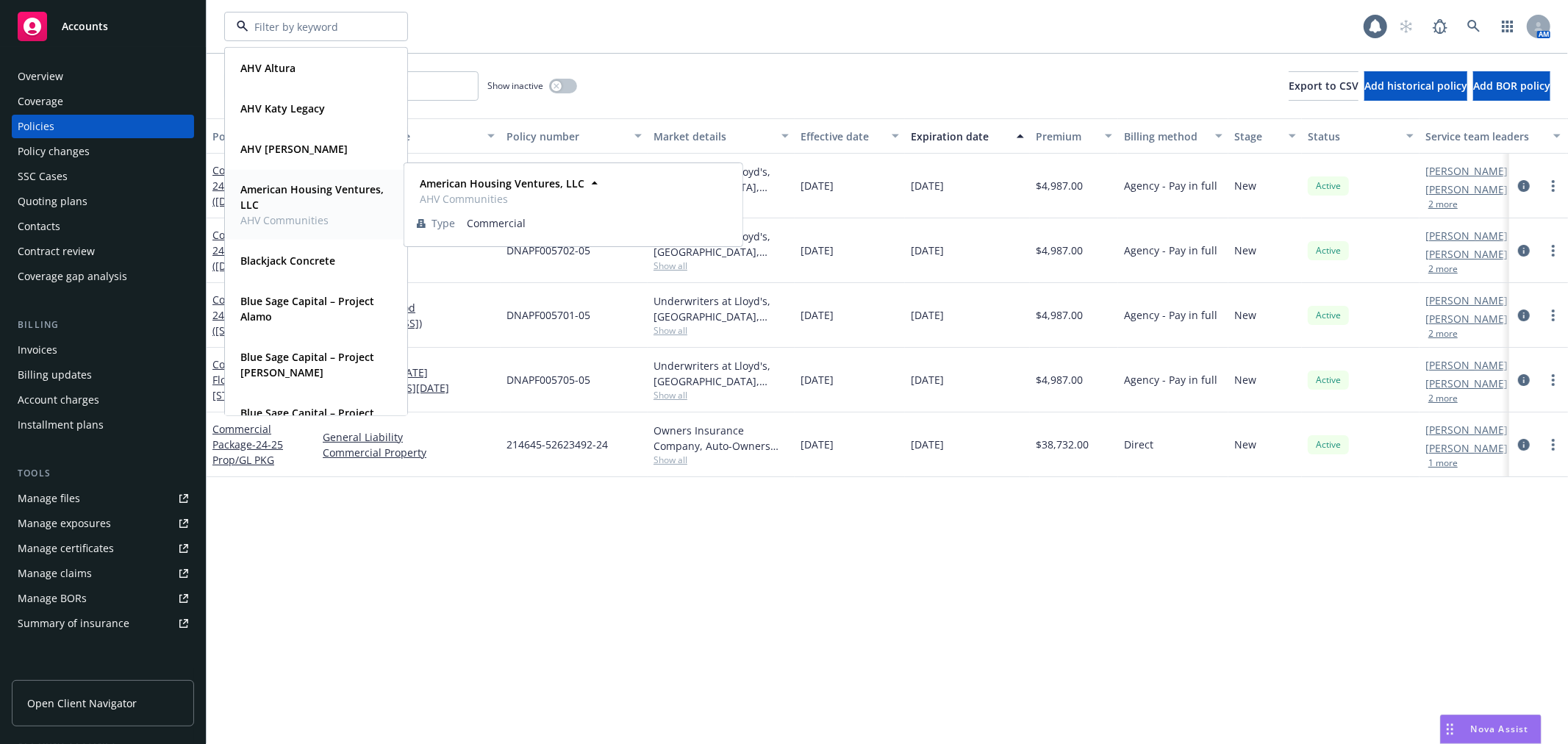
click at [302, 203] on strong "American Housing Ventures, LLC" at bounding box center [311, 197] width 143 height 30
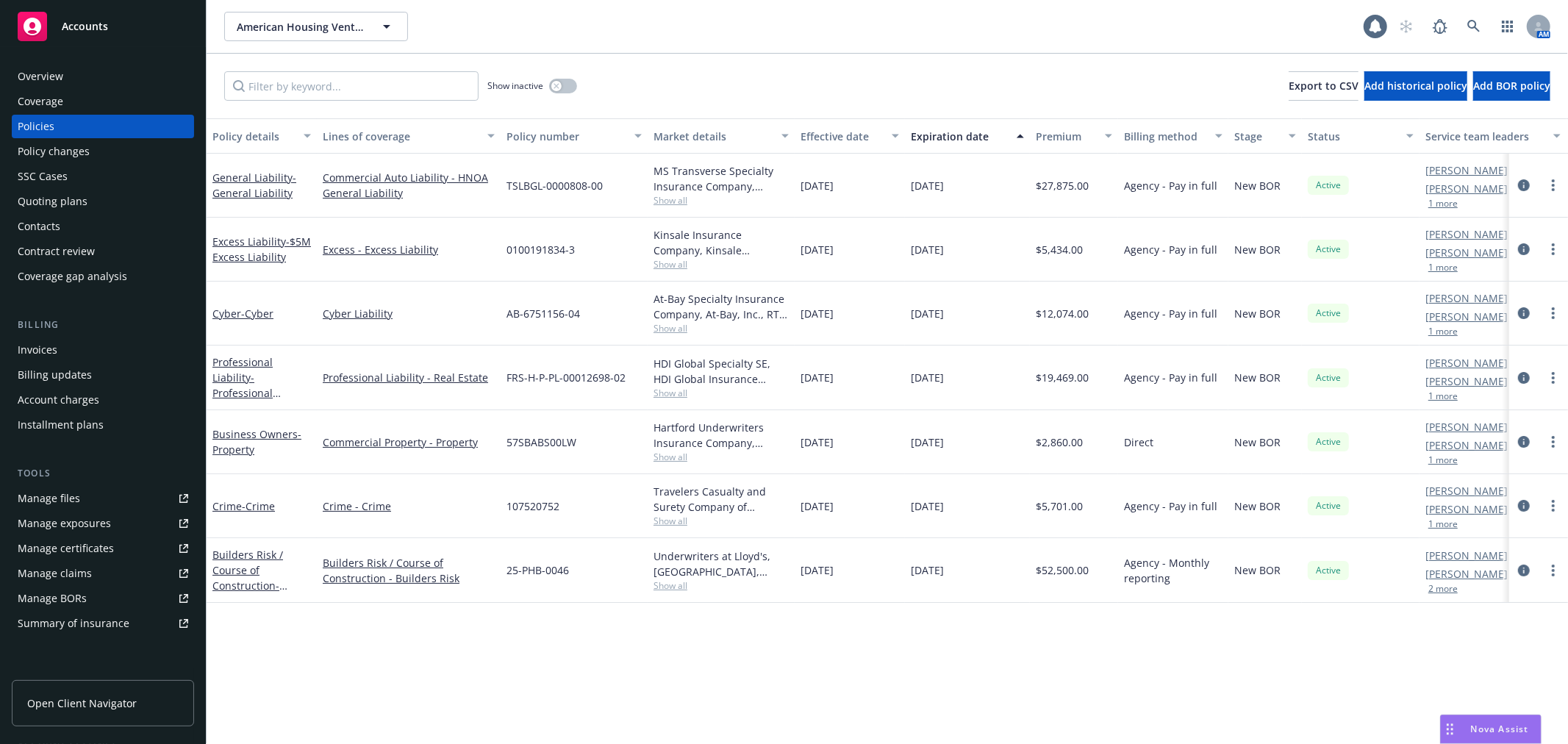
click at [1082, 69] on div "Show inactive Export to CSV Add historical policy Add BOR policy" at bounding box center [887, 86] width 1361 height 65
